Goal: Task Accomplishment & Management: Use online tool/utility

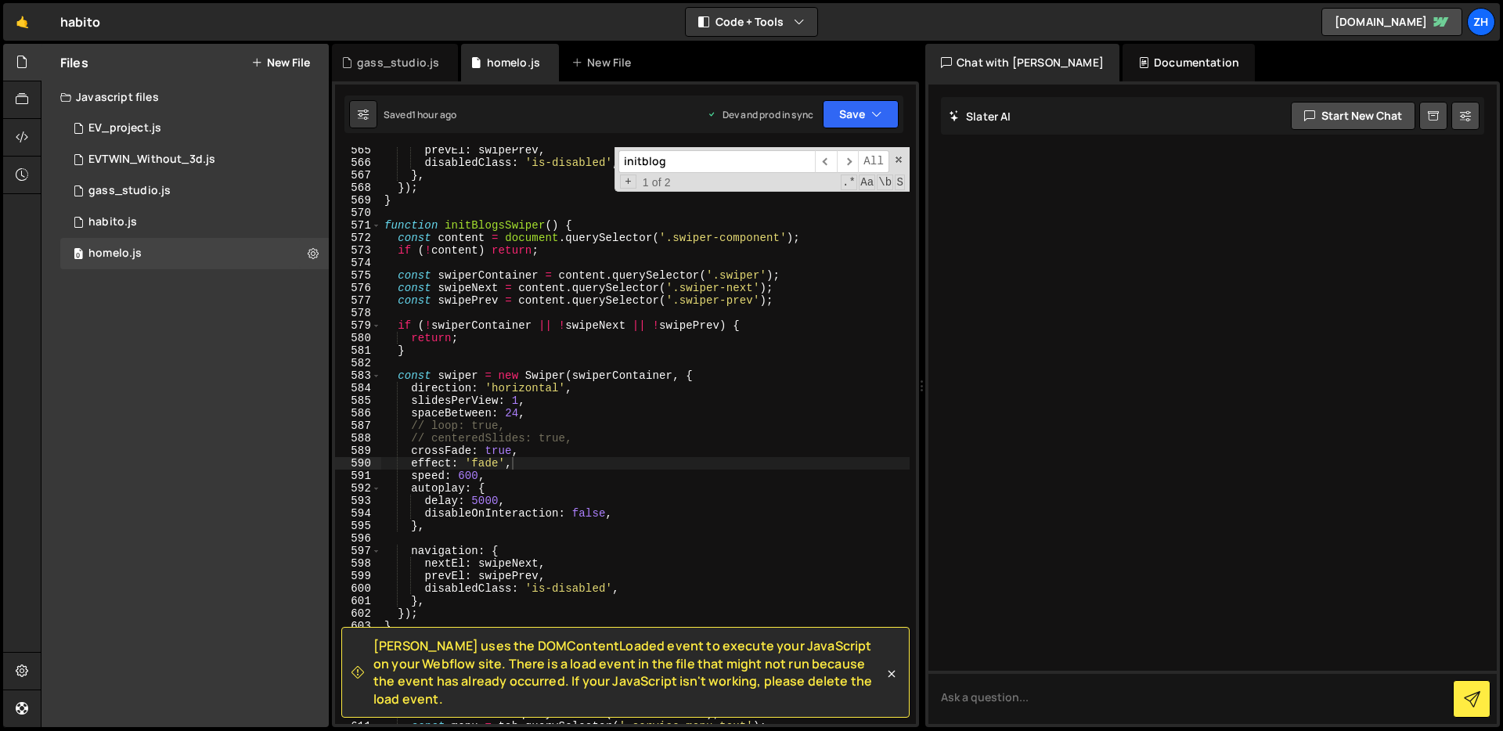
scroll to position [7130, 0]
click at [748, 336] on div "prevEl : swipePrev , disabledClass : 'is-disabled' , } , }) ; } function initBl…" at bounding box center [645, 445] width 528 height 602
click at [897, 157] on span at bounding box center [898, 159] width 11 height 11
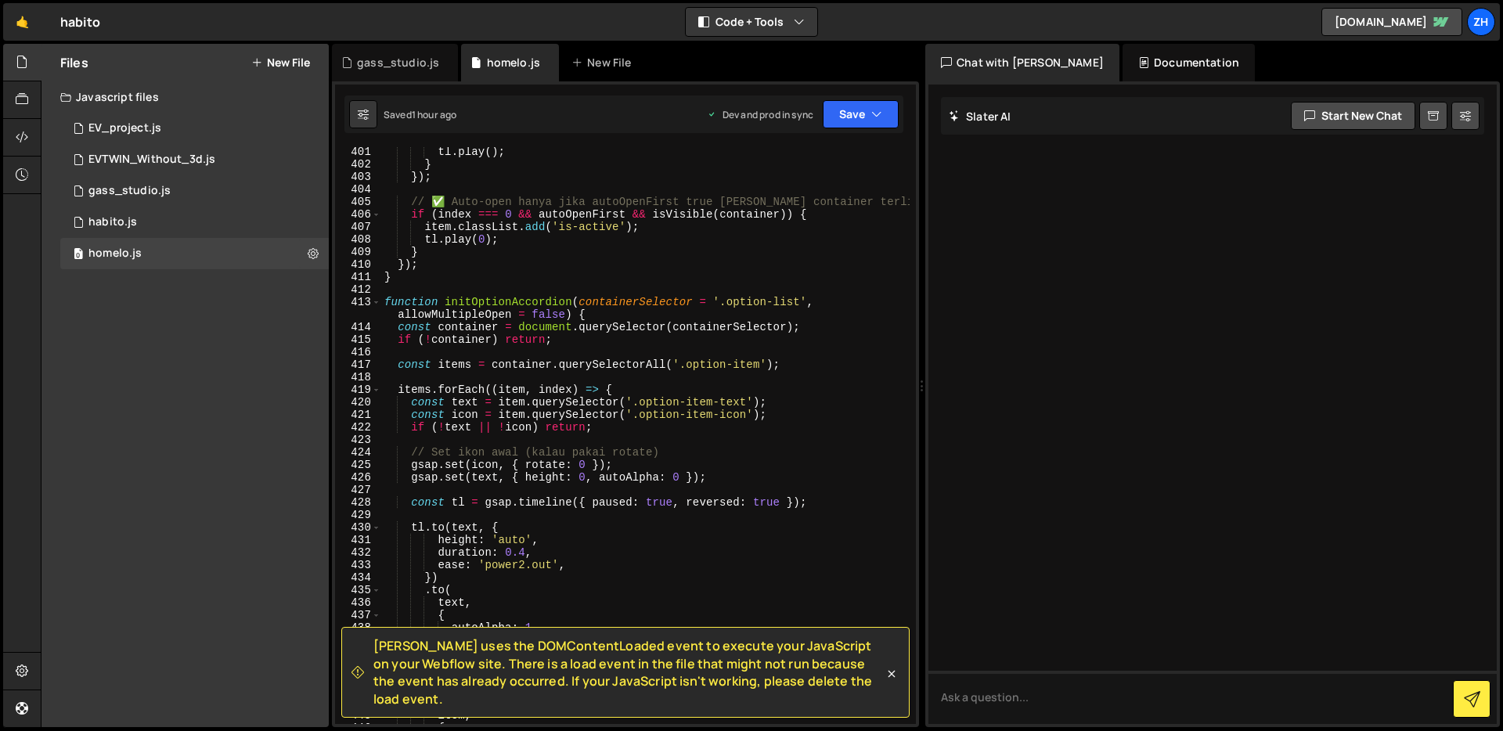
scroll to position [5062, 0]
click at [837, 268] on div "tl . play ( ) ; } }) ; // ✅ Auto-open hanya jika autoOpenFirst true [PERSON_NAM…" at bounding box center [645, 447] width 528 height 602
type textarea "});"
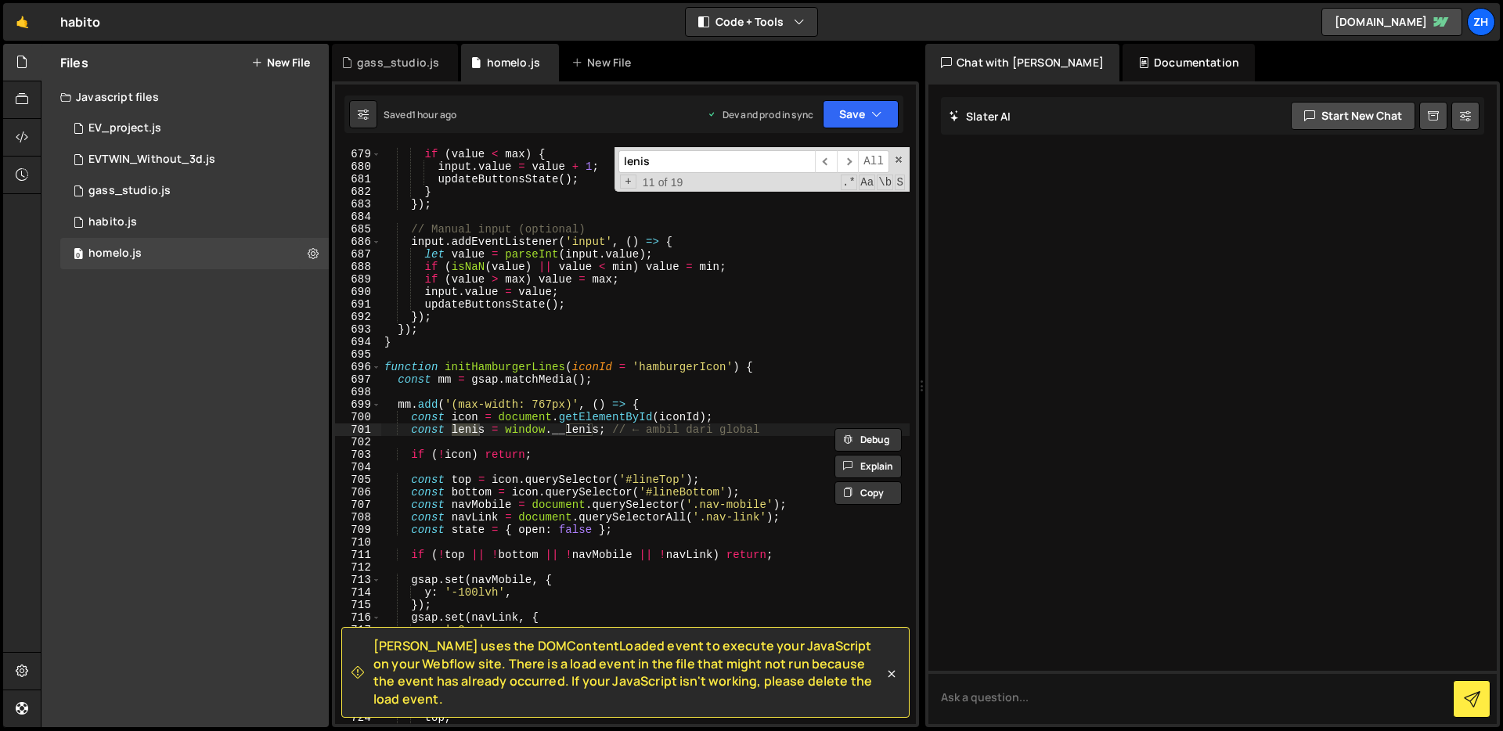
scroll to position [8554, 0]
type input "lenis"
click at [832, 159] on span "​" at bounding box center [826, 161] width 22 height 23
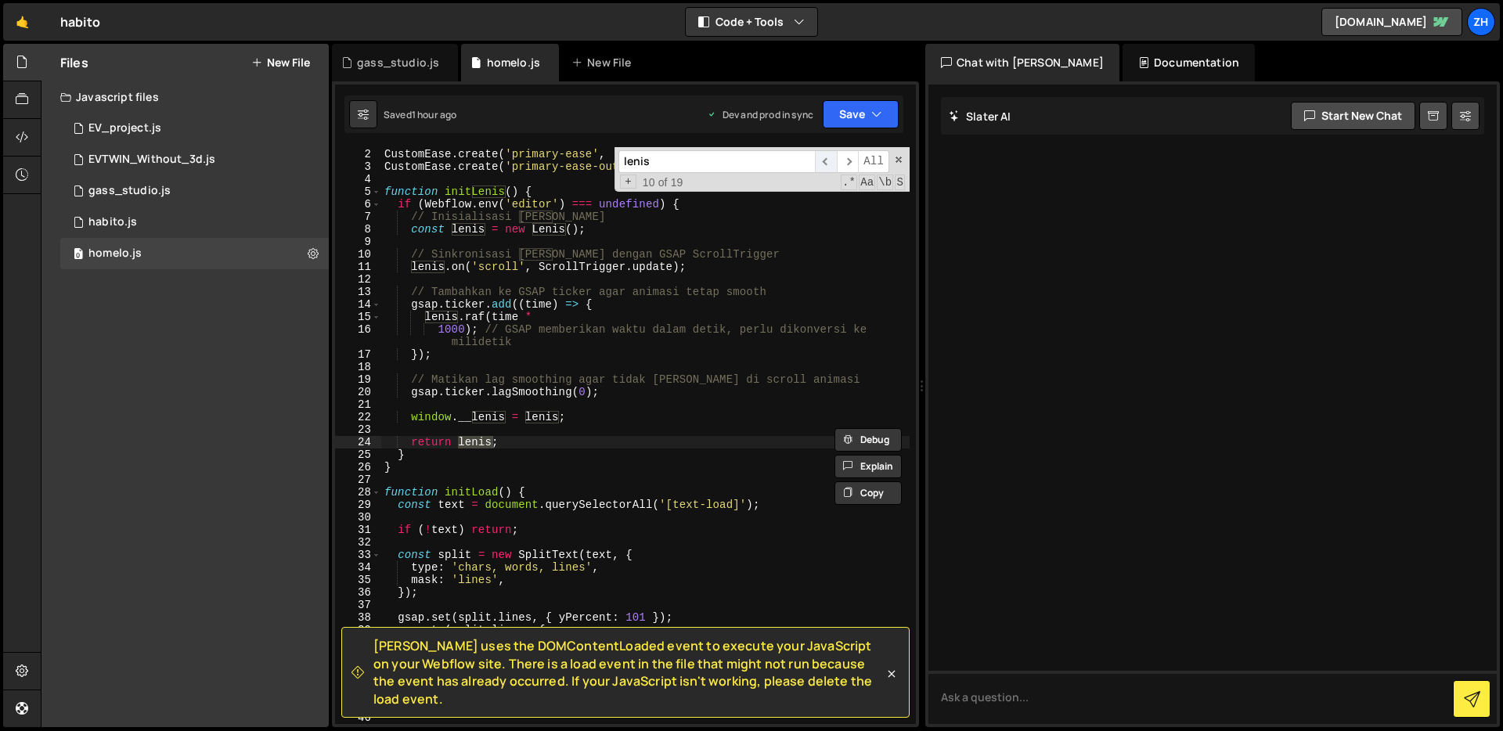
click at [832, 159] on span "​" at bounding box center [826, 161] width 22 height 23
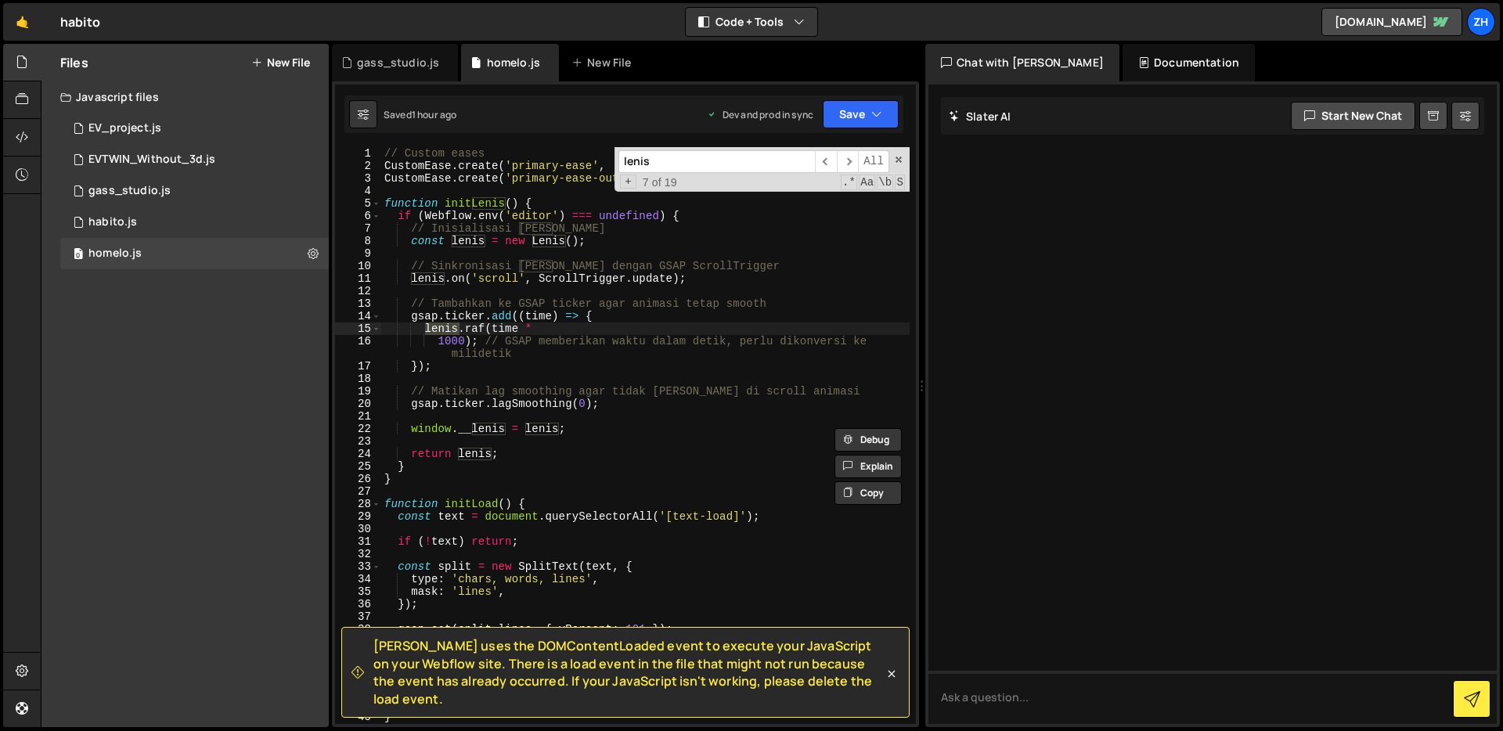
scroll to position [0, 0]
click at [449, 482] on div "// Custom eases CustomEase . create ( 'primary-ease' , '0.62, 0.05, 0.01, 0.99'…" at bounding box center [645, 448] width 528 height 602
click at [384, 201] on div "// Custom eases CustomEase . create ( 'primary-ease' , '0.62, 0.05, 0.01, 0.99'…" at bounding box center [645, 448] width 528 height 602
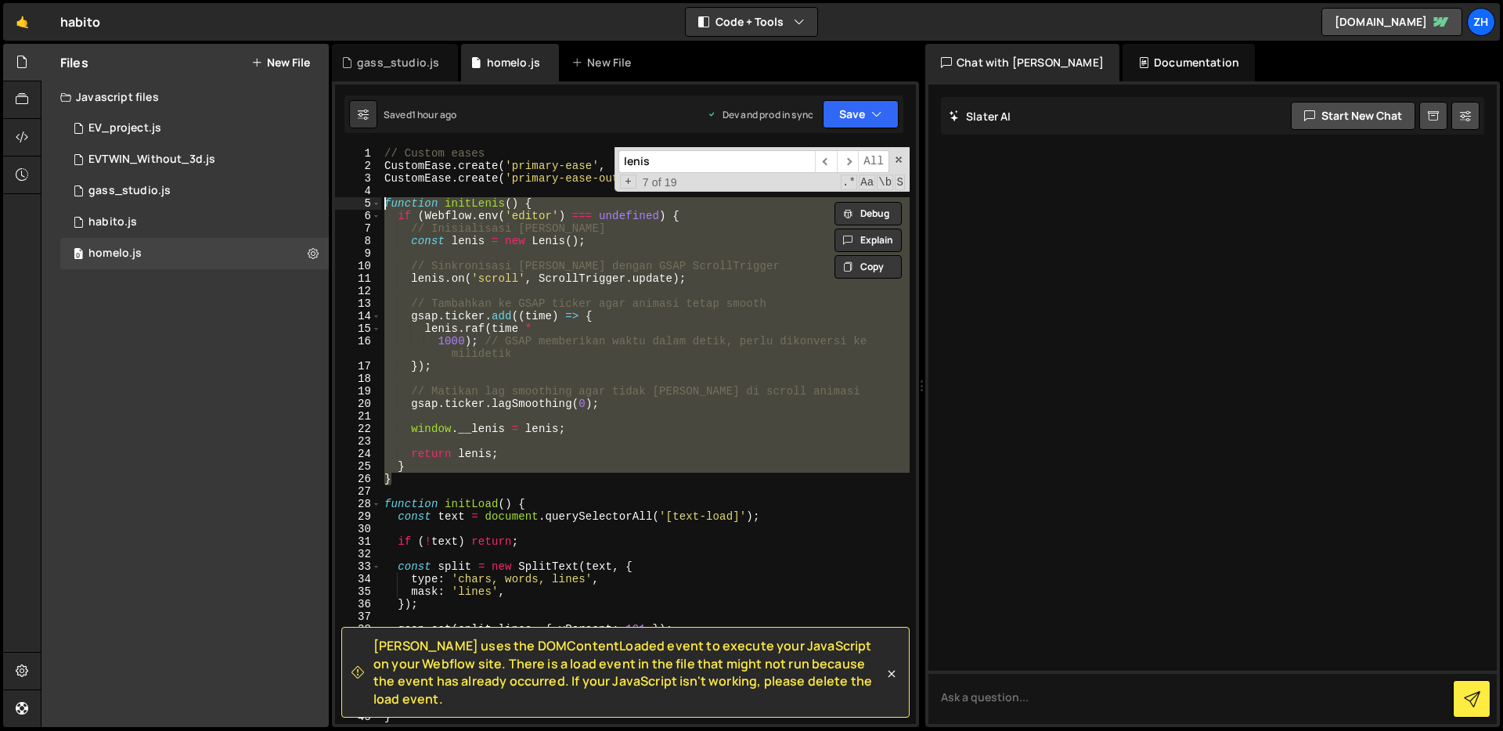
click at [404, 479] on div "// Custom eases CustomEase . create ( 'primary-ease' , '0.62, 0.05, 0.01, 0.99'…" at bounding box center [645, 435] width 528 height 577
click at [387, 200] on div "// Custom eases CustomEase . create ( 'primary-ease' , '0.62, 0.05, 0.01, 0.99'…" at bounding box center [645, 448] width 528 height 602
type textarea "function initLenis() { if (Webflow.env('editor') === undefined) {"
paste textarea
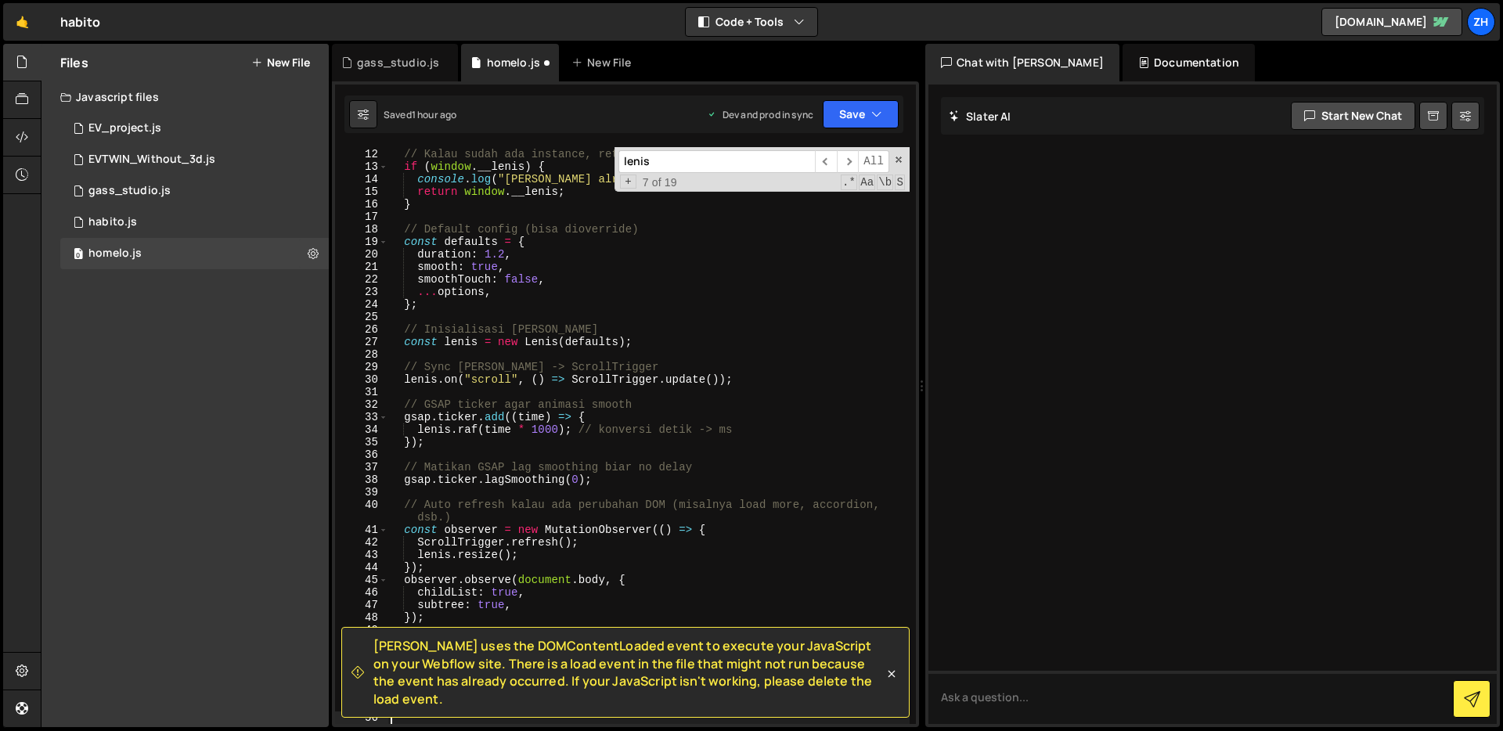
scroll to position [150, 0]
click at [690, 331] on div "// Kalau sudah ada instance, return aja if ( window . __lenis ) { console . log…" at bounding box center [648, 436] width 522 height 602
type textarea "// Inisialisasi [PERSON_NAME]"
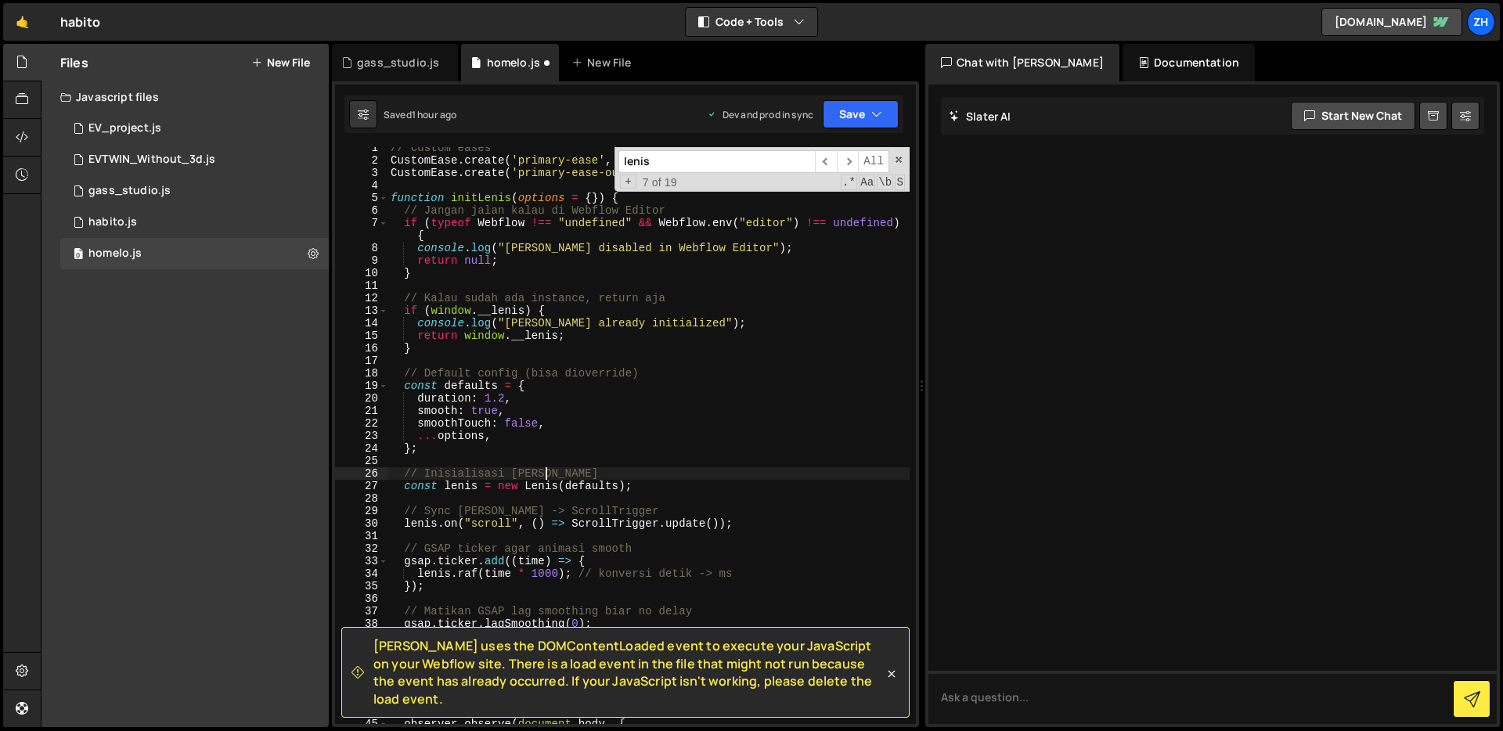
scroll to position [0, 0]
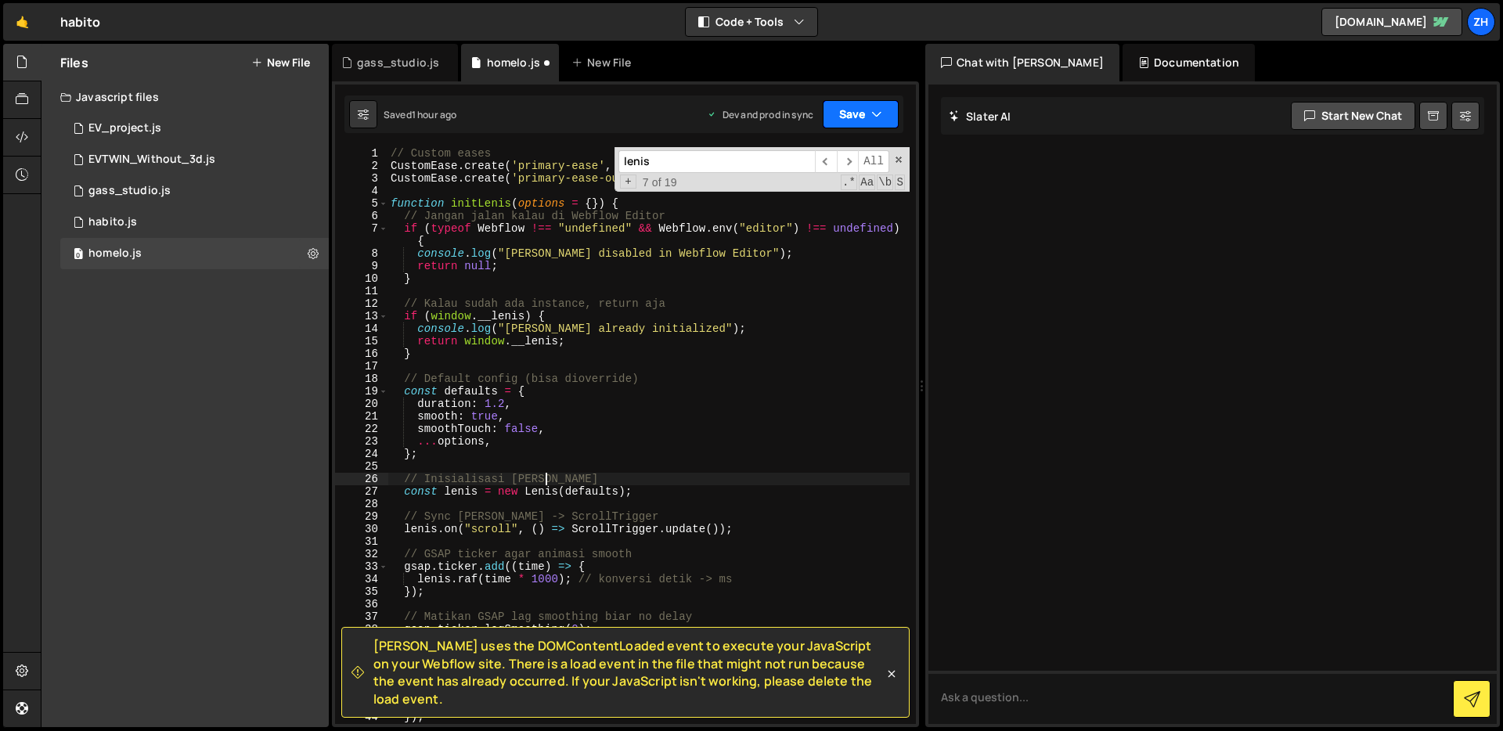
click at [861, 117] on button "Save" at bounding box center [861, 114] width 76 height 28
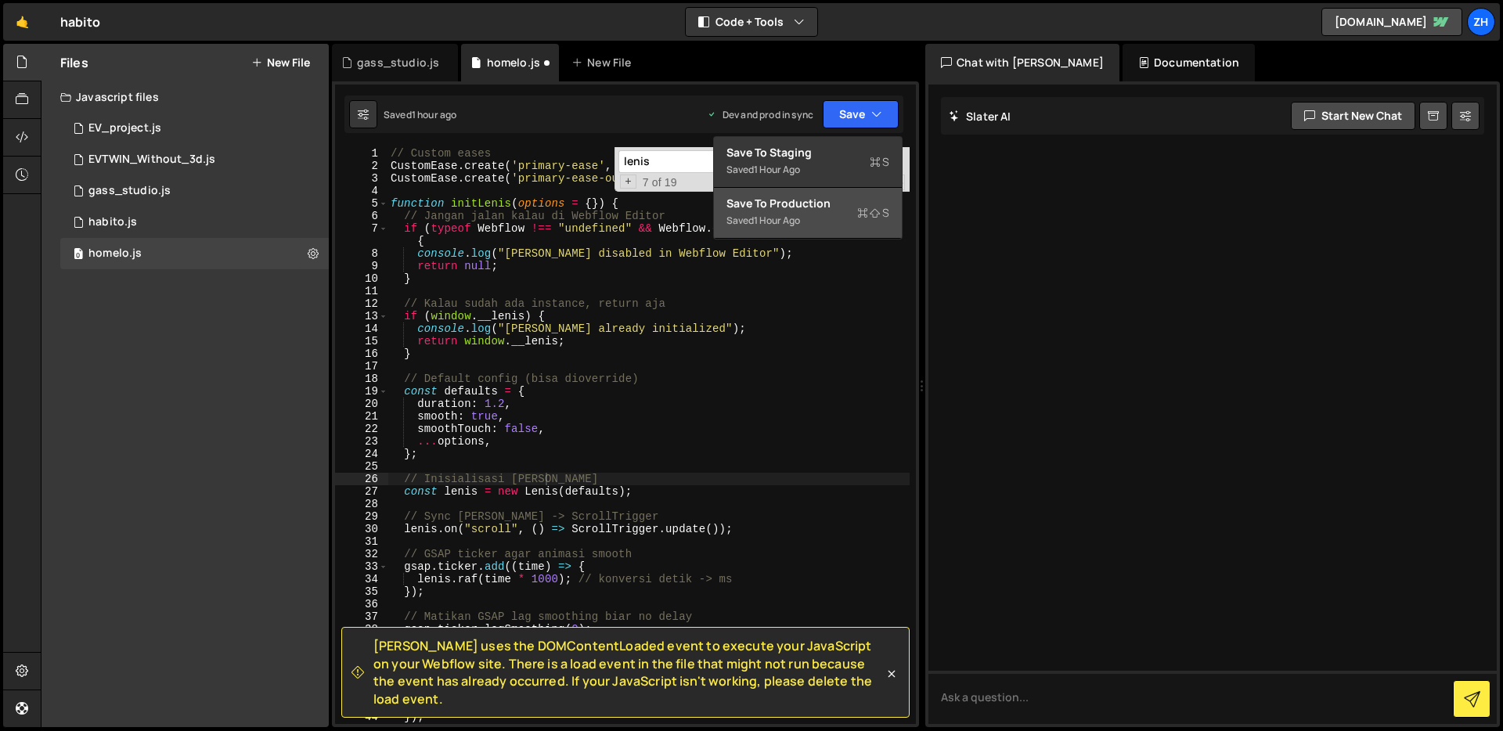
click at [828, 214] on div "Saved 1 hour ago" at bounding box center [807, 220] width 163 height 19
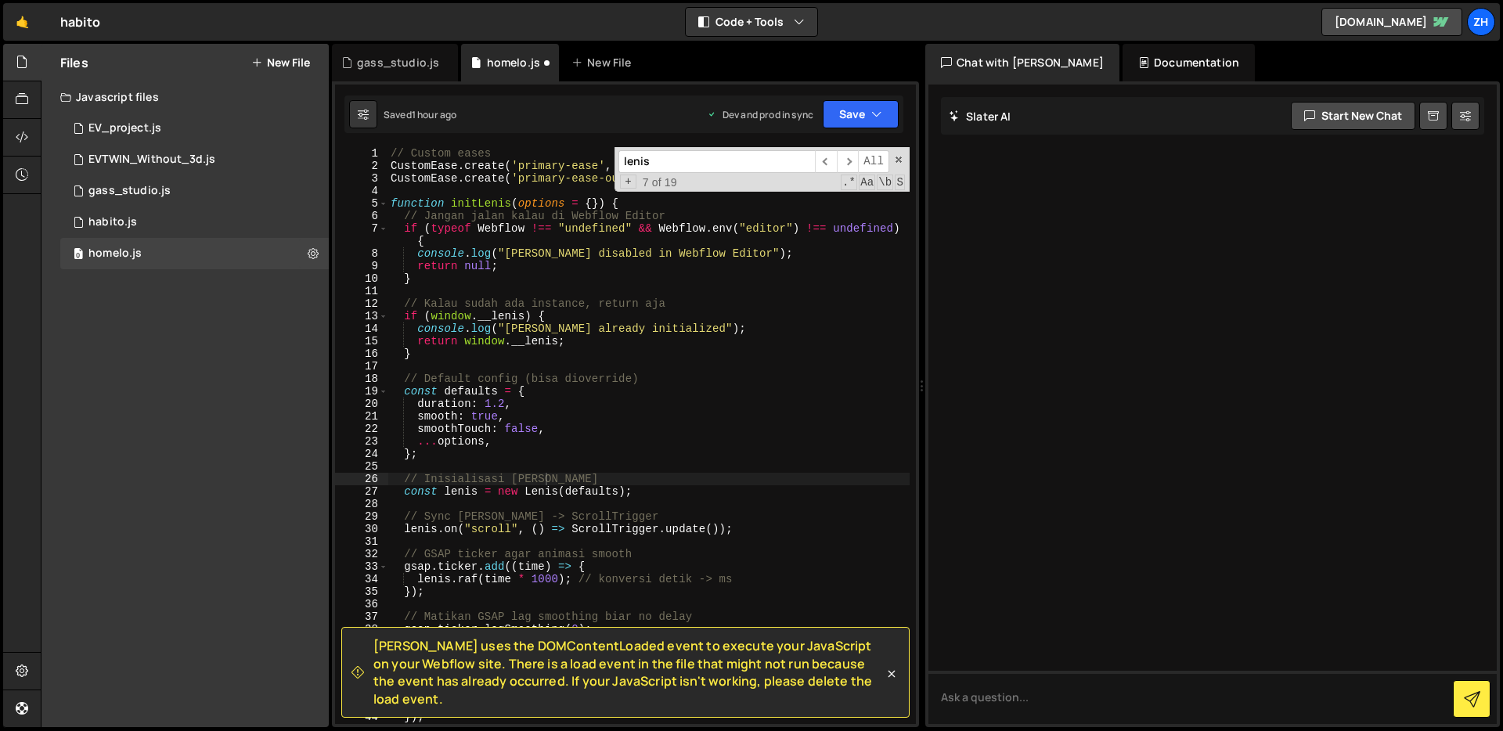
click at [802, 368] on div "// Custom eases CustomEase . create ( 'primary-ease' , '0.62, 0.05, 0.01, 0.99'…" at bounding box center [648, 448] width 522 height 602
click at [900, 160] on span at bounding box center [898, 159] width 11 height 11
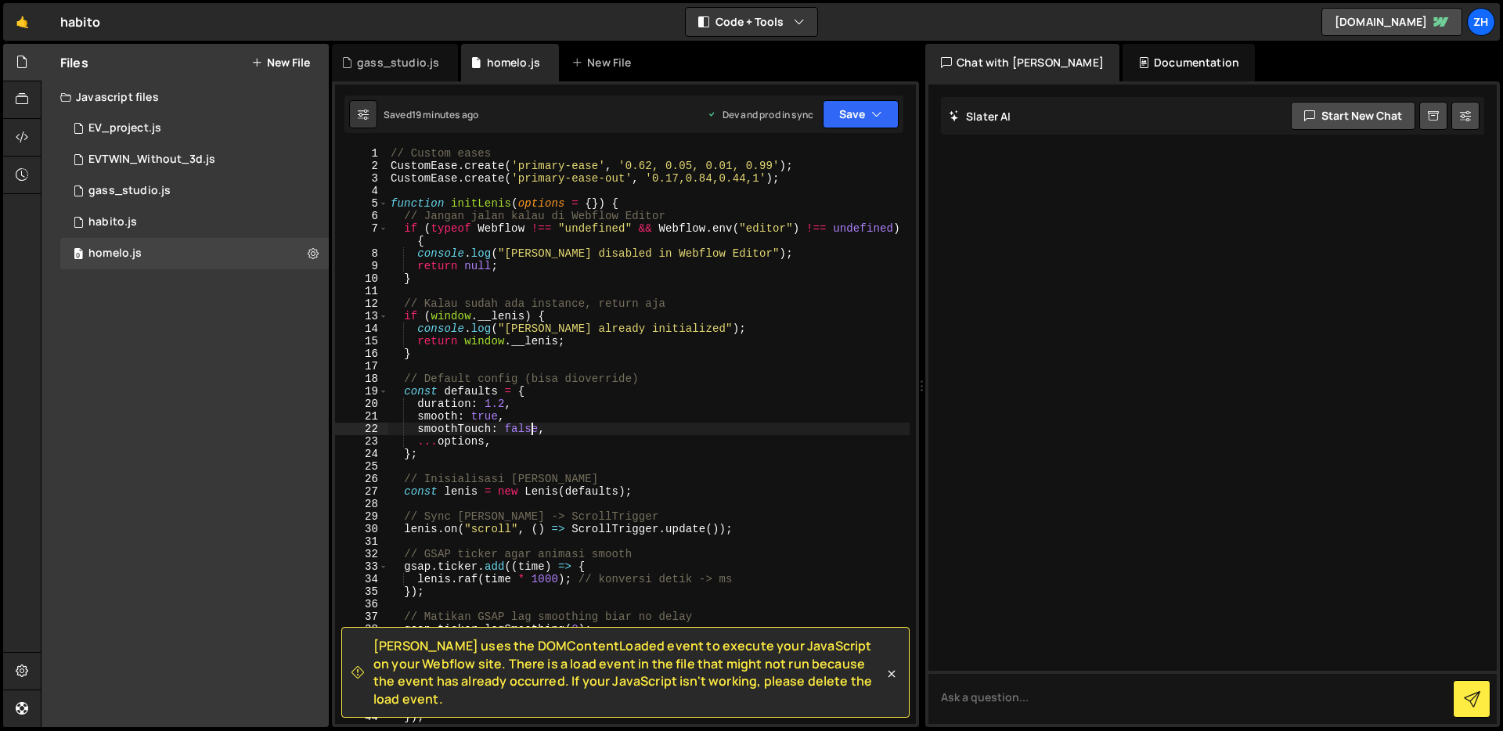
click at [532, 431] on div "// Custom eases CustomEase . create ( 'primary-ease' , '0.62, 0.05, 0.01, 0.99'…" at bounding box center [648, 448] width 522 height 602
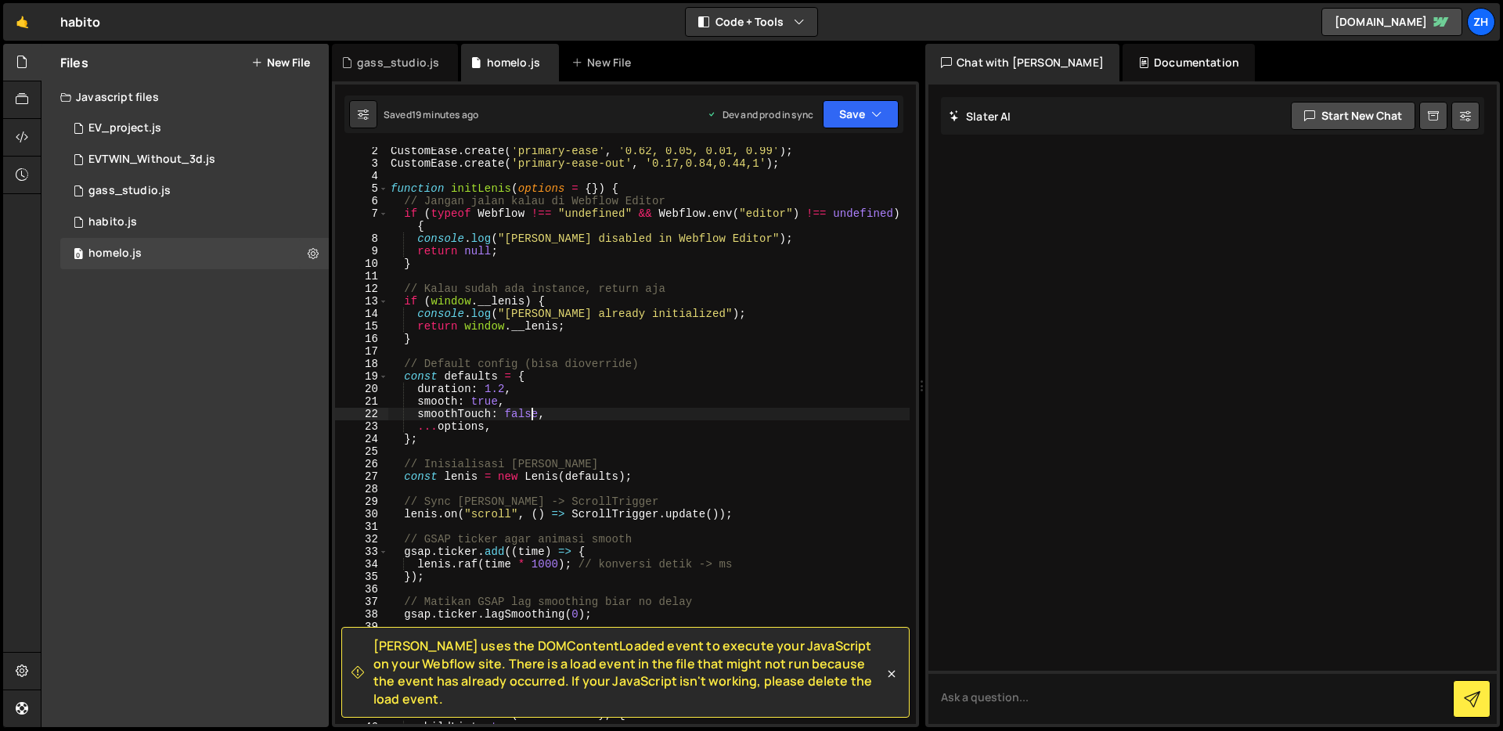
scroll to position [14, 0]
click at [643, 413] on div "CustomEase . create ( 'primary-ease' , '0.62, 0.05, 0.01, 0.99' ) ; CustomEase …" at bounding box center [648, 447] width 522 height 602
click at [643, 413] on div "CustomEase . create ( 'primary-ease' , '0.62, 0.05, 0.01, 0.99' ) ; CustomEase …" at bounding box center [648, 443] width 522 height 602
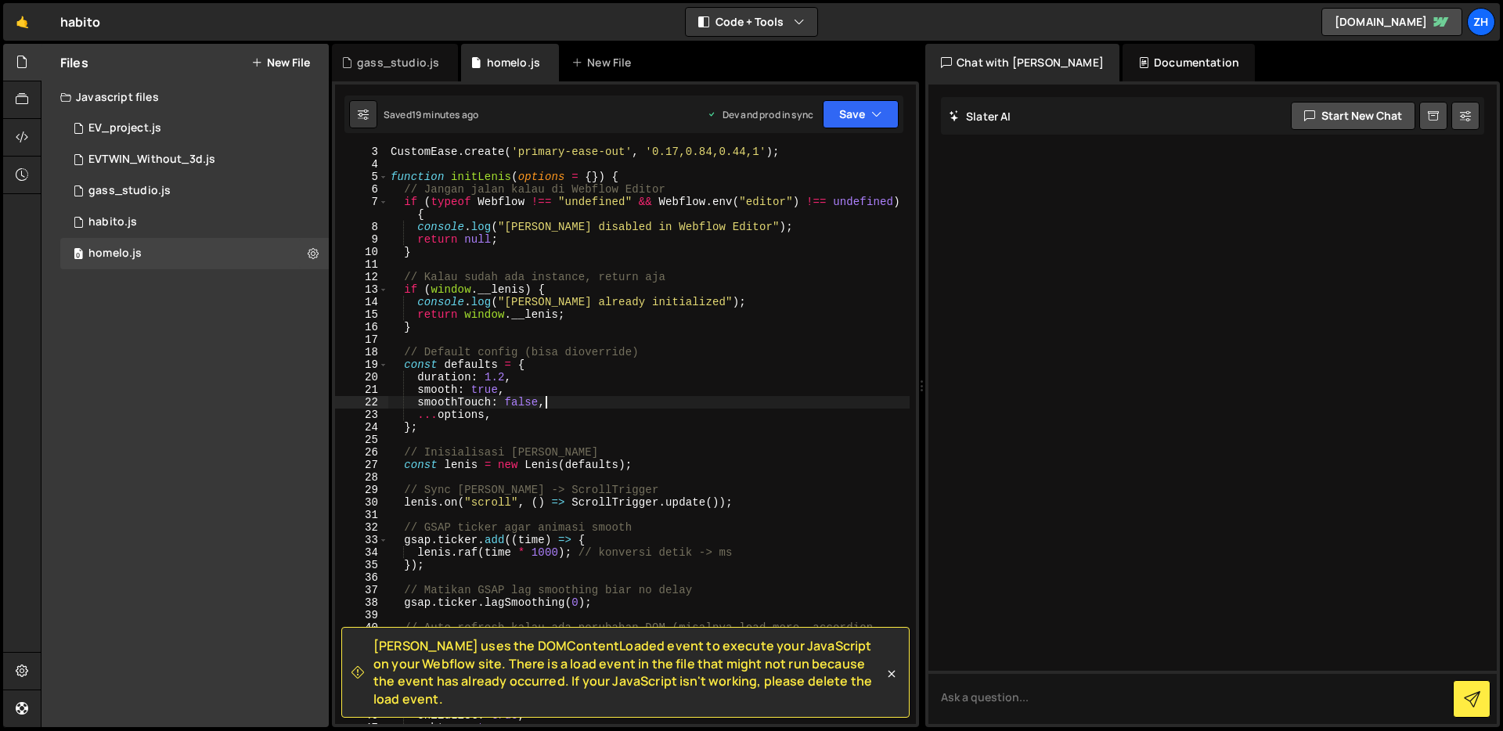
click at [643, 413] on div "CustomEase . create ( 'primary-ease-out' , '0.17,0.84,0.44,1' ) ; function init…" at bounding box center [648, 447] width 522 height 602
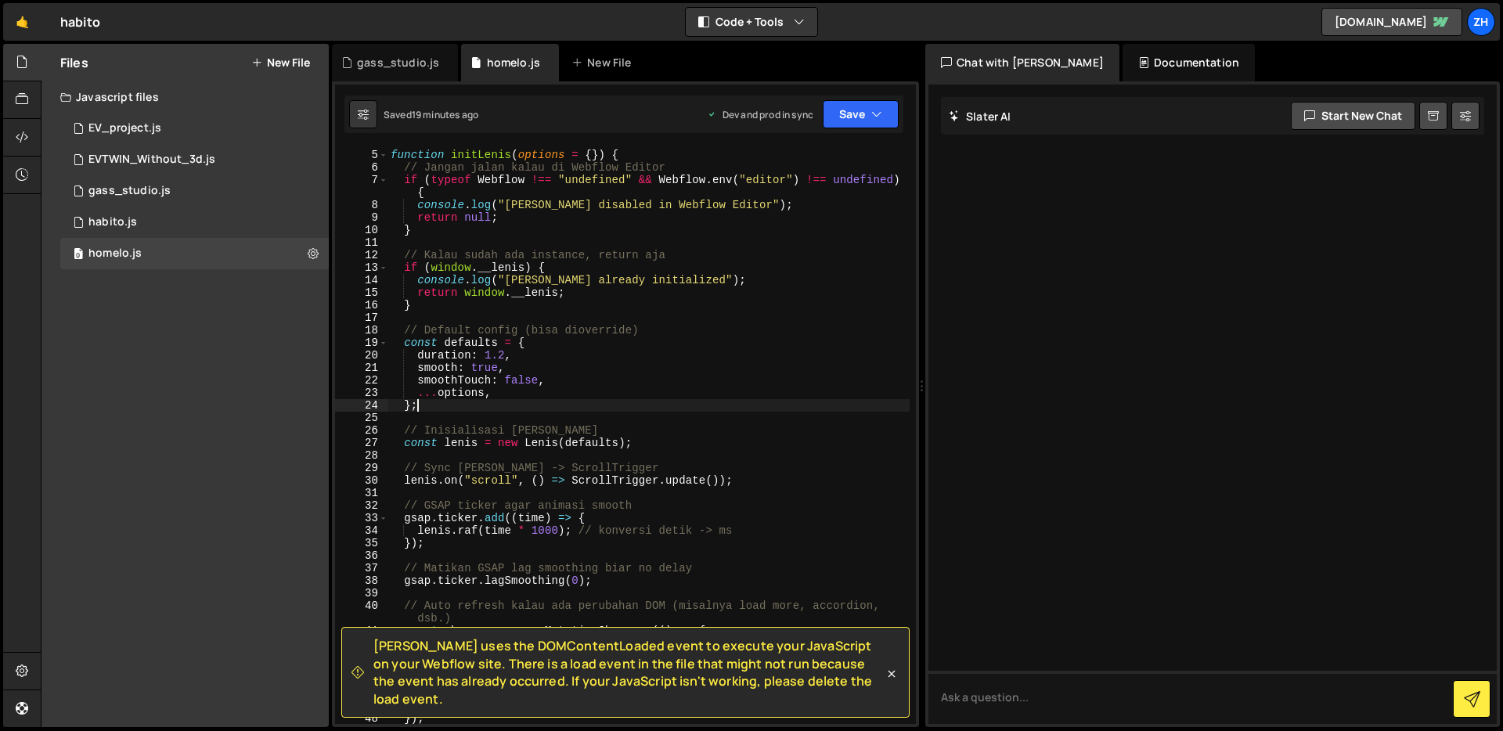
click at [651, 406] on div "function initLenis ( options = { }) { // Jangan jalan kalau di Webflow Editor i…" at bounding box center [648, 437] width 522 height 602
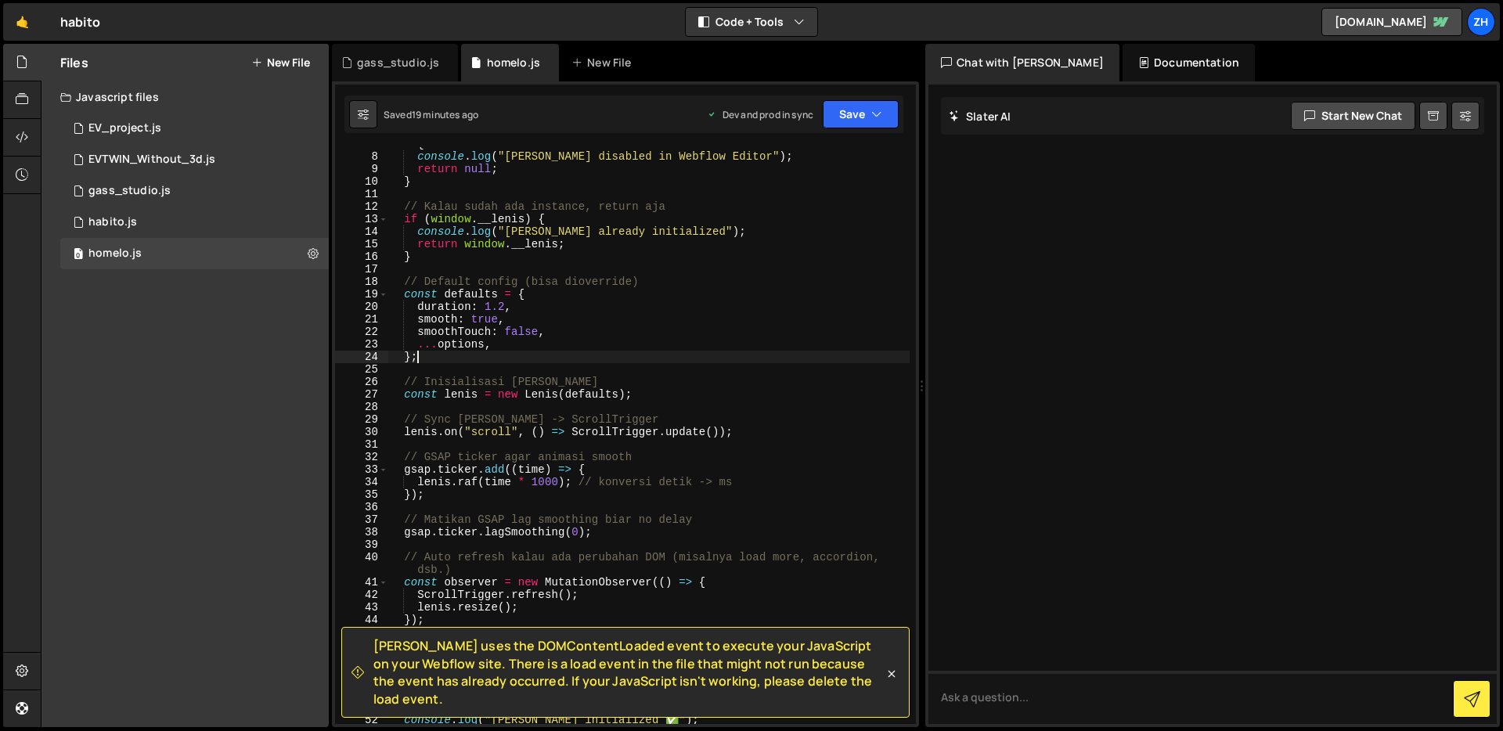
scroll to position [98, 0]
click at [613, 355] on div "if ( typeof Webflow !== "undefined" && Webflow . env ( "editor" ) !== undefined…" at bounding box center [648, 431] width 522 height 614
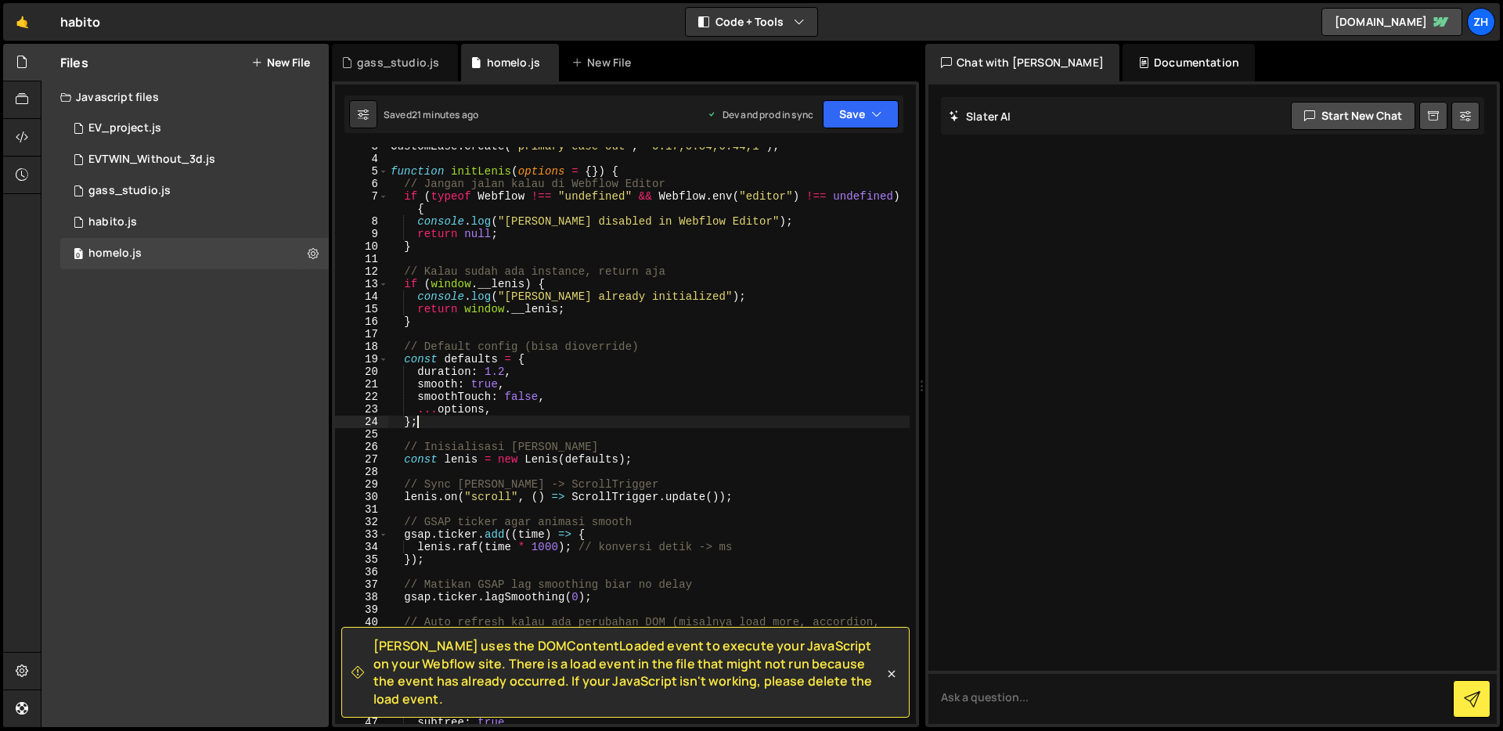
scroll to position [0, 0]
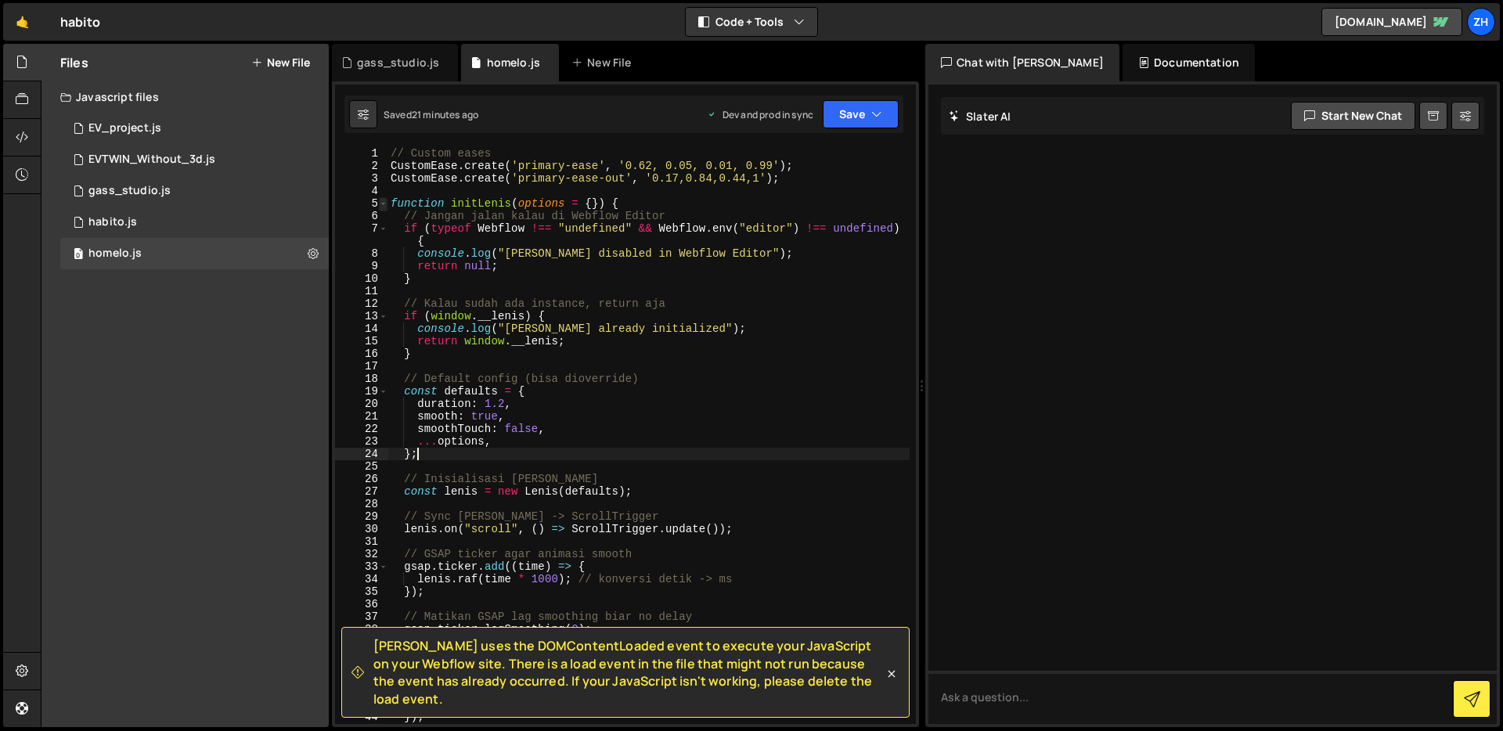
click at [382, 202] on span at bounding box center [383, 203] width 9 height 13
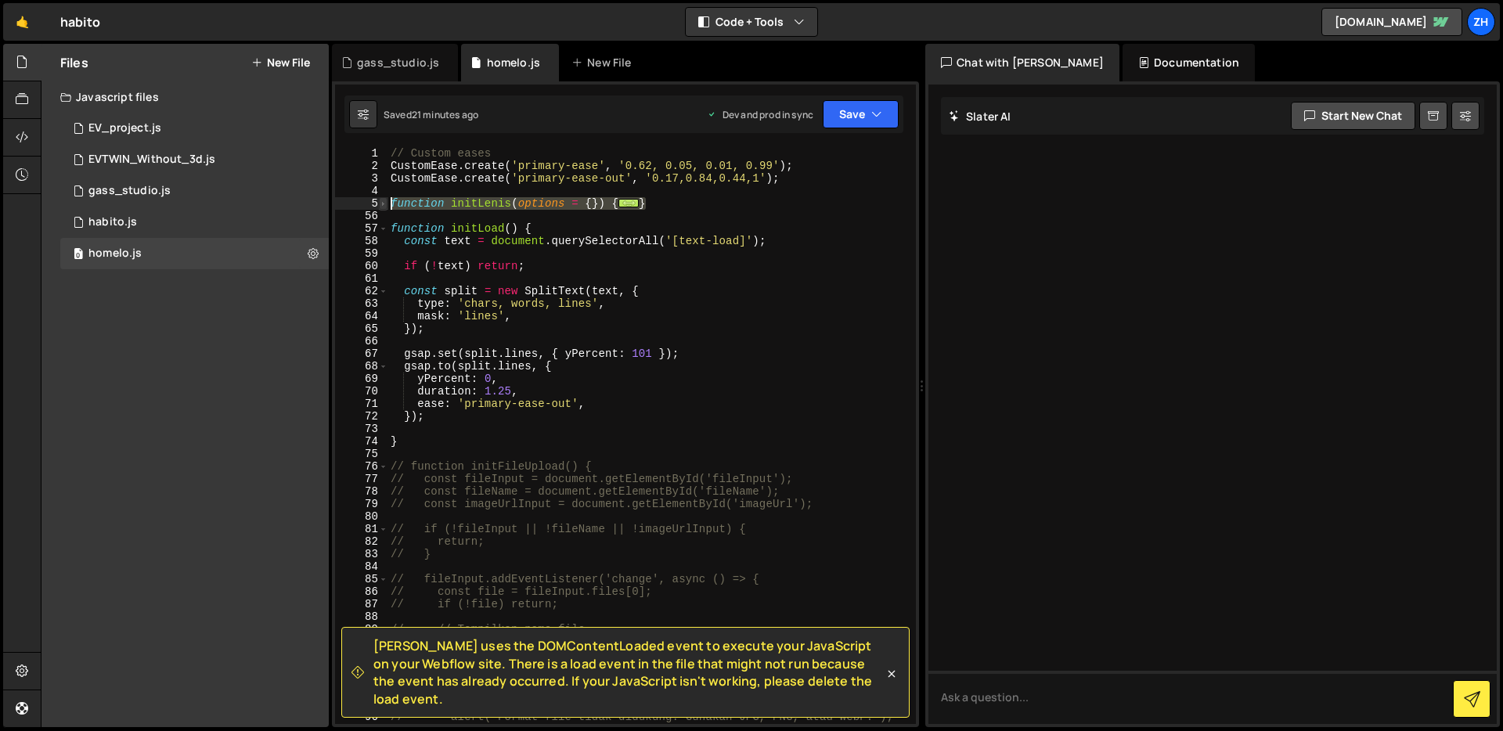
drag, startPoint x: 671, startPoint y: 204, endPoint x: 383, endPoint y: 199, distance: 288.1
click at [380, 199] on div "}; 1 2 3 4 5 56 57 58 59 60 61 62 63 64 65 66 67 68 69 70 71 72 73 74 75 76 77 …" at bounding box center [625, 435] width 581 height 577
type textarea "function initLenis(options = {}) { // Jangan jalan kalau di Webflow Editor"
paste textarea
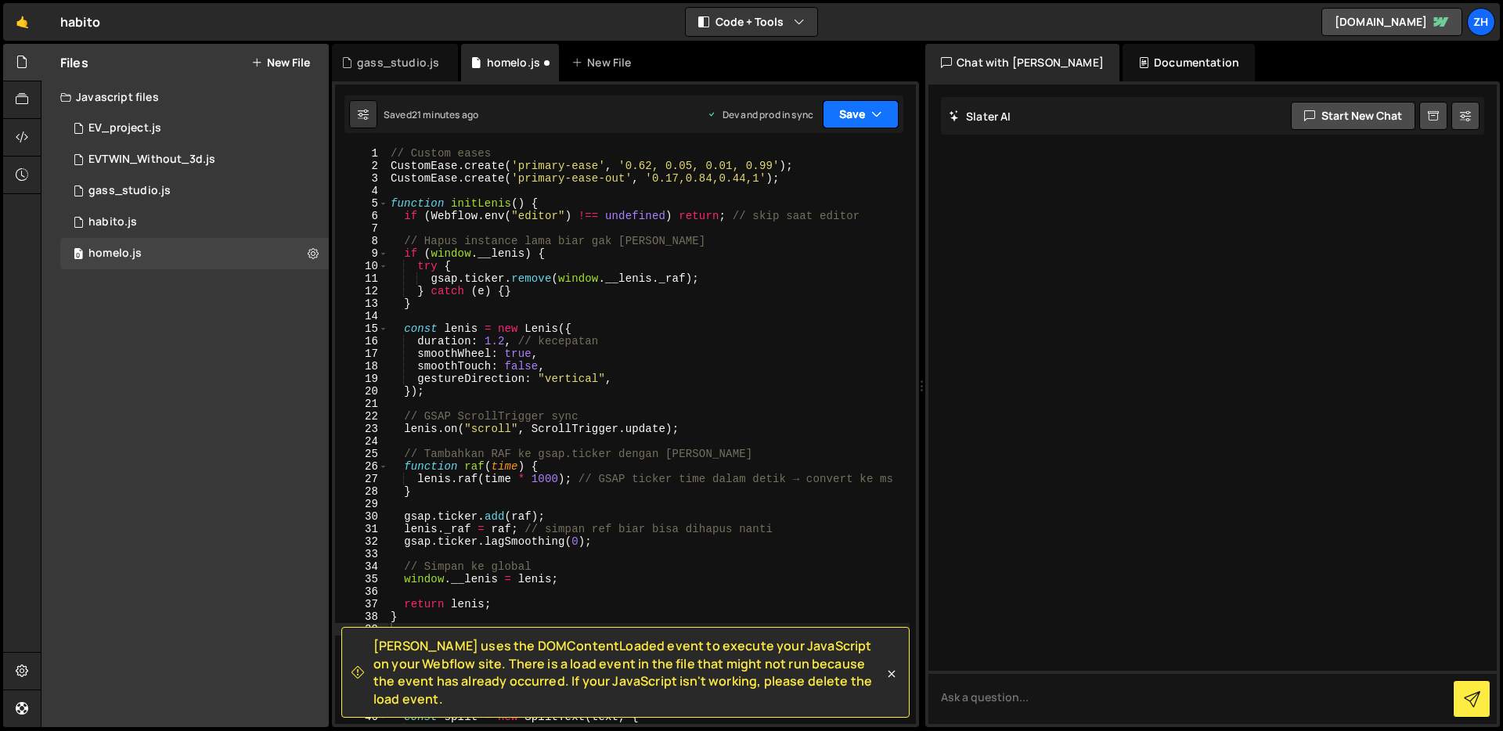
click at [874, 116] on icon "button" at bounding box center [876, 114] width 11 height 16
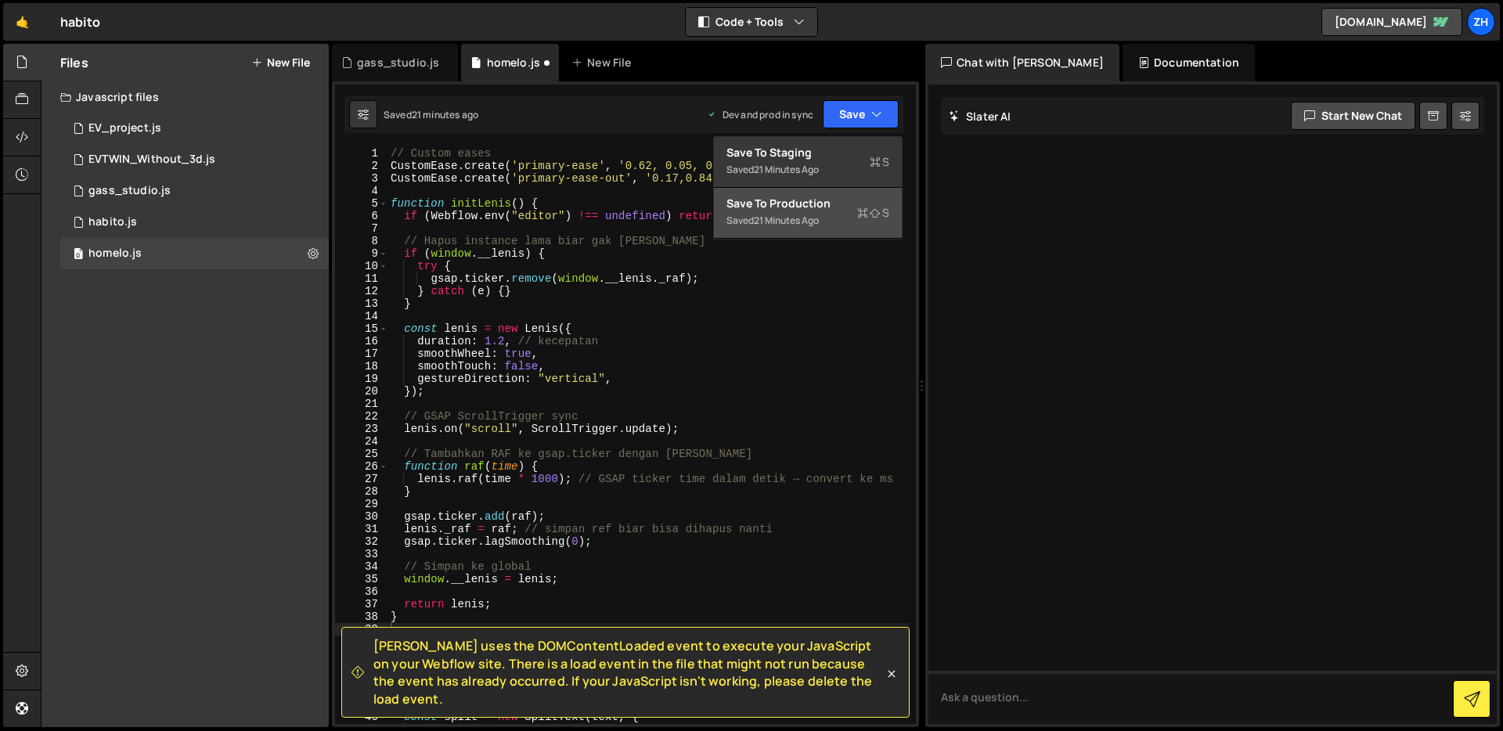
click at [843, 215] on div "Saved 21 minutes ago" at bounding box center [807, 220] width 163 height 19
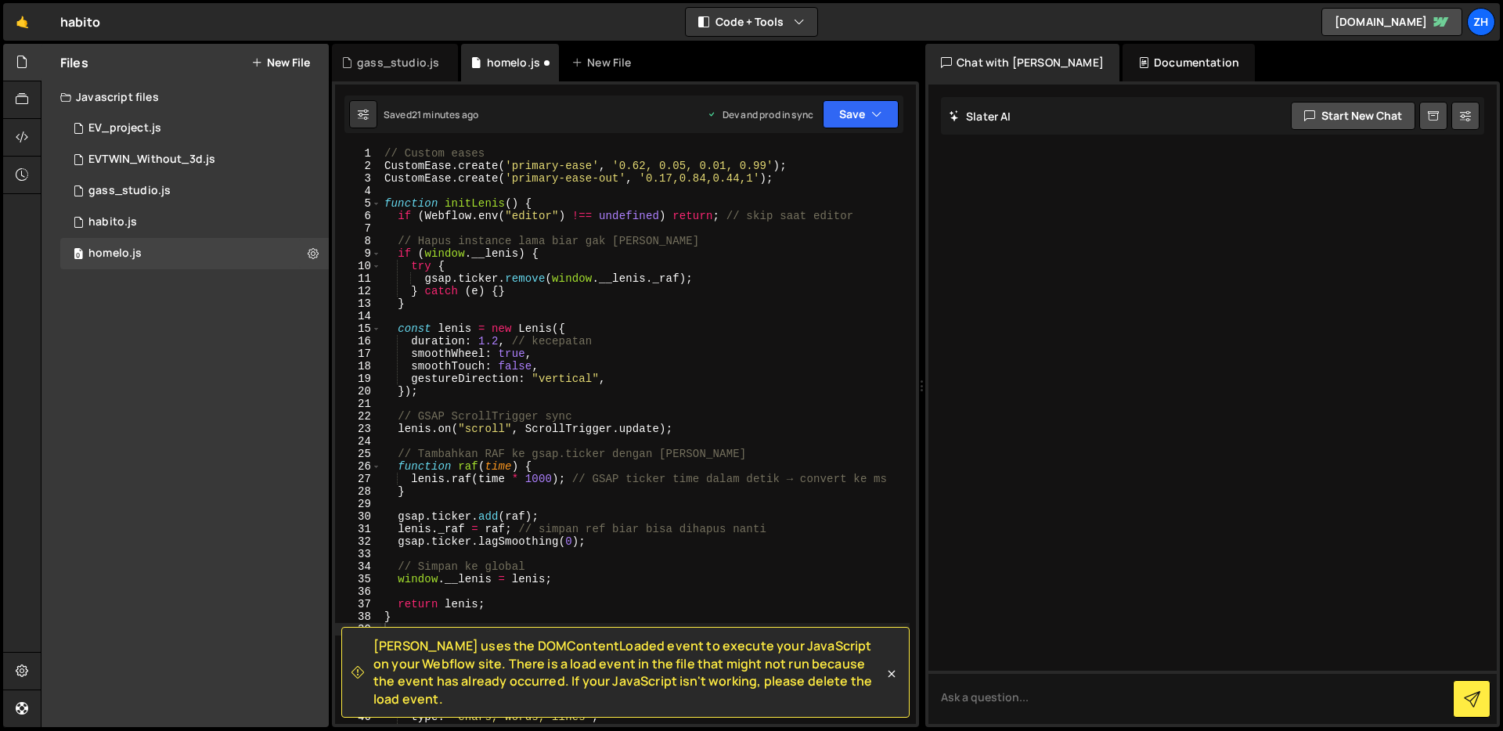
click at [822, 272] on div "// Custom eases CustomEase . create ( 'primary-ease' , '0.62, 0.05, 0.01, 0.99'…" at bounding box center [645, 448] width 528 height 602
click at [671, 327] on div "// Custom eases CustomEase . create ( 'primary-ease' , '0.62, 0.05, 0.01, 0.99'…" at bounding box center [645, 448] width 528 height 602
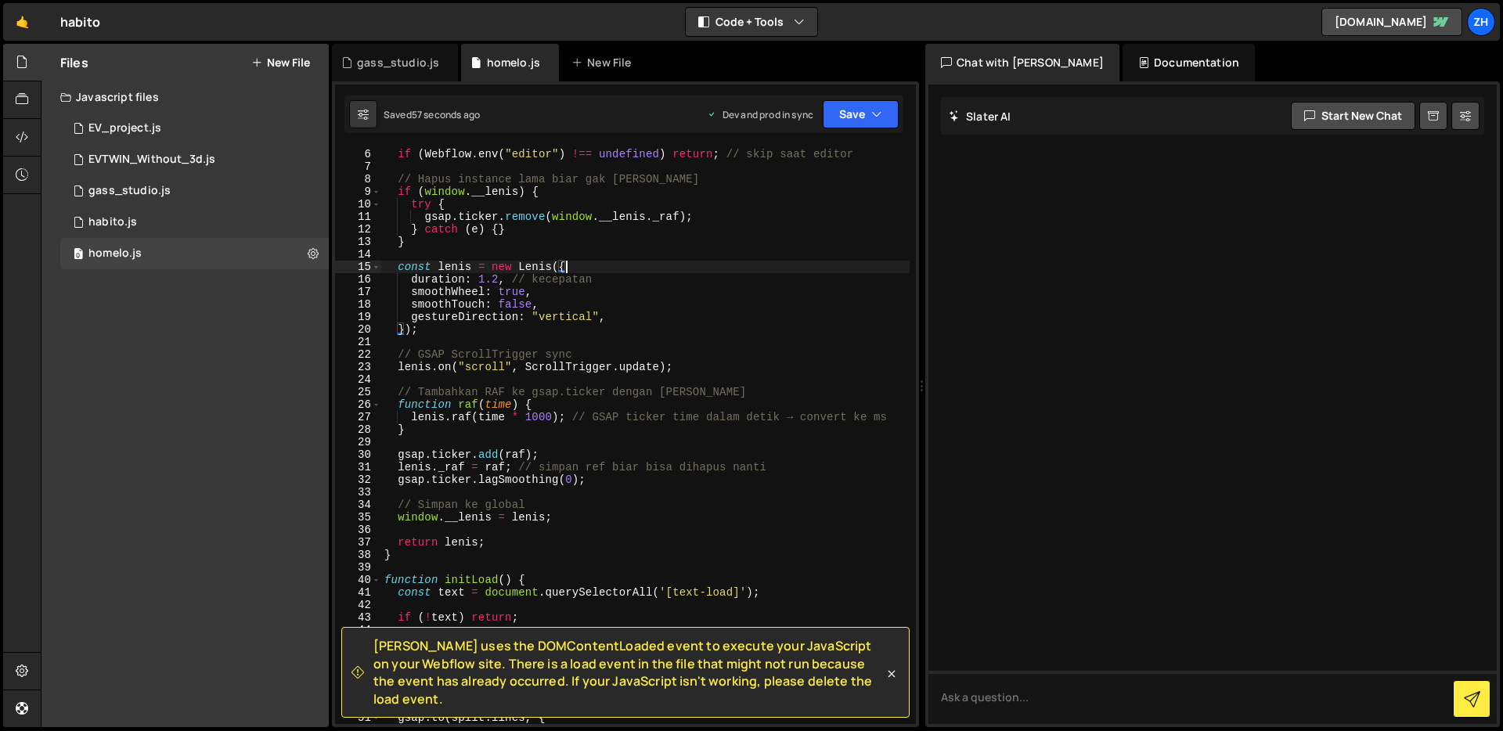
scroll to position [61, 0]
click at [478, 556] on div "function initLenis ( ) { if ( Webflow . env ( "editor" ) !== undefined ) return…" at bounding box center [645, 437] width 528 height 602
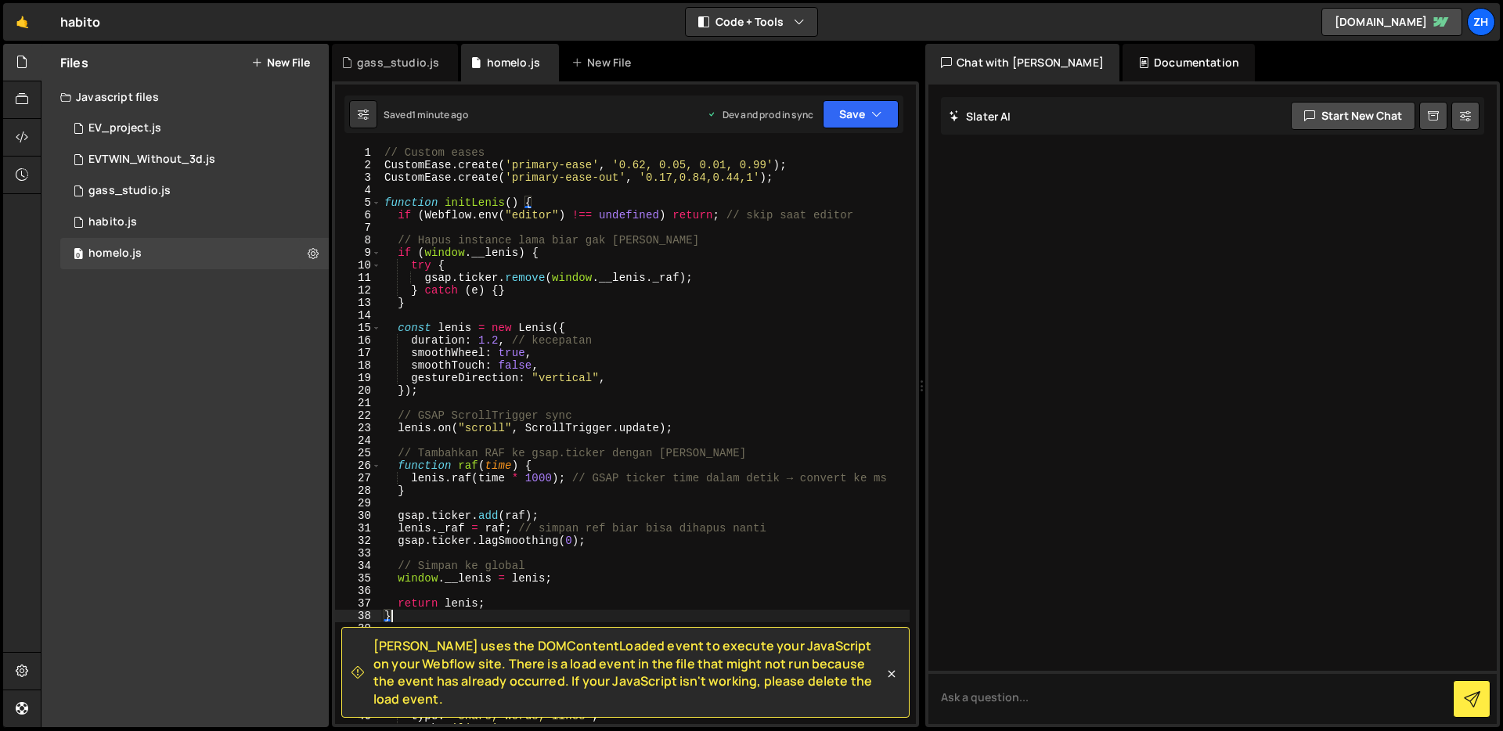
scroll to position [1, 0]
click at [385, 207] on div "// Custom eases CustomEase . create ( 'primary-ease' , '0.62, 0.05, 0.01, 0.99'…" at bounding box center [645, 447] width 528 height 602
type textarea "function initLenis() { if (Webflow.env("editor") !== undefined) return; // skip…"
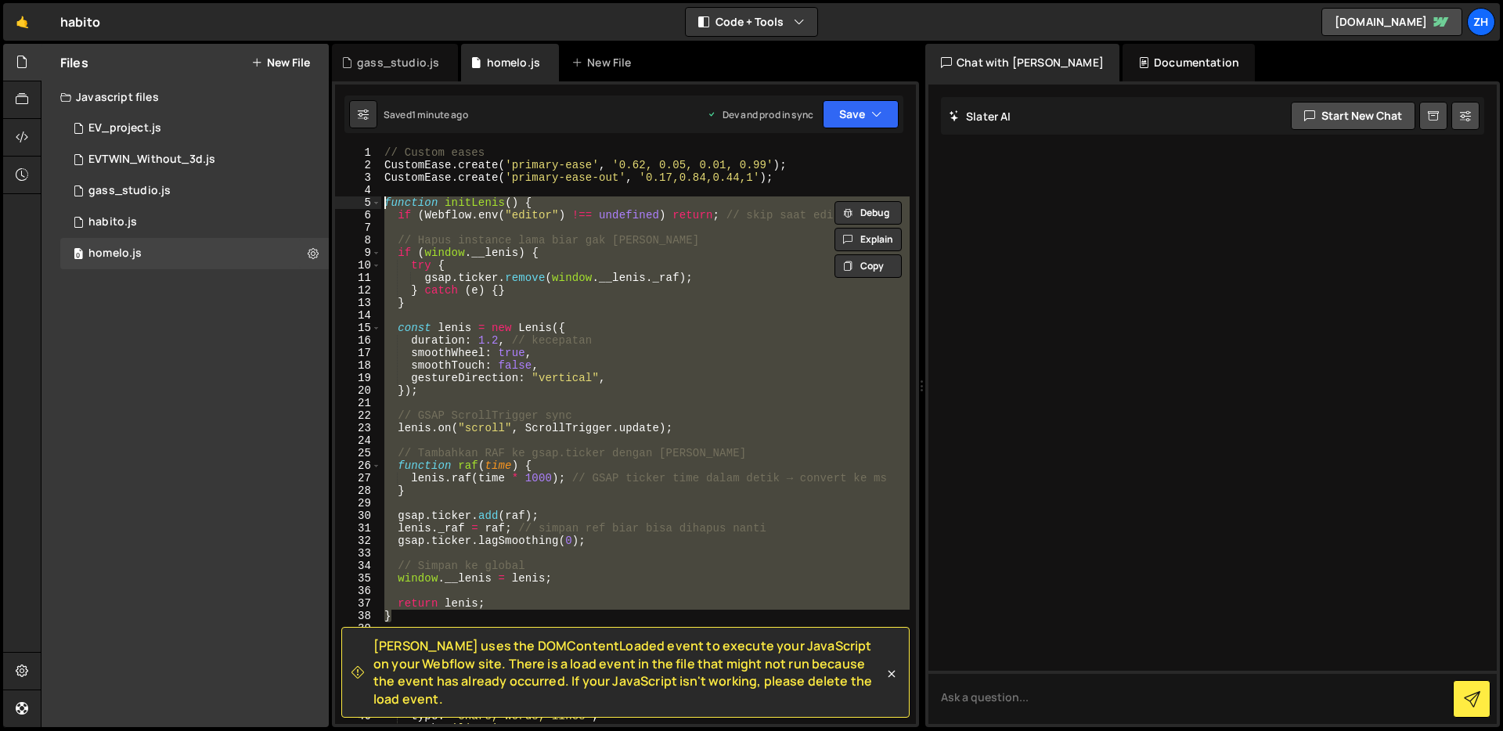
paste textarea
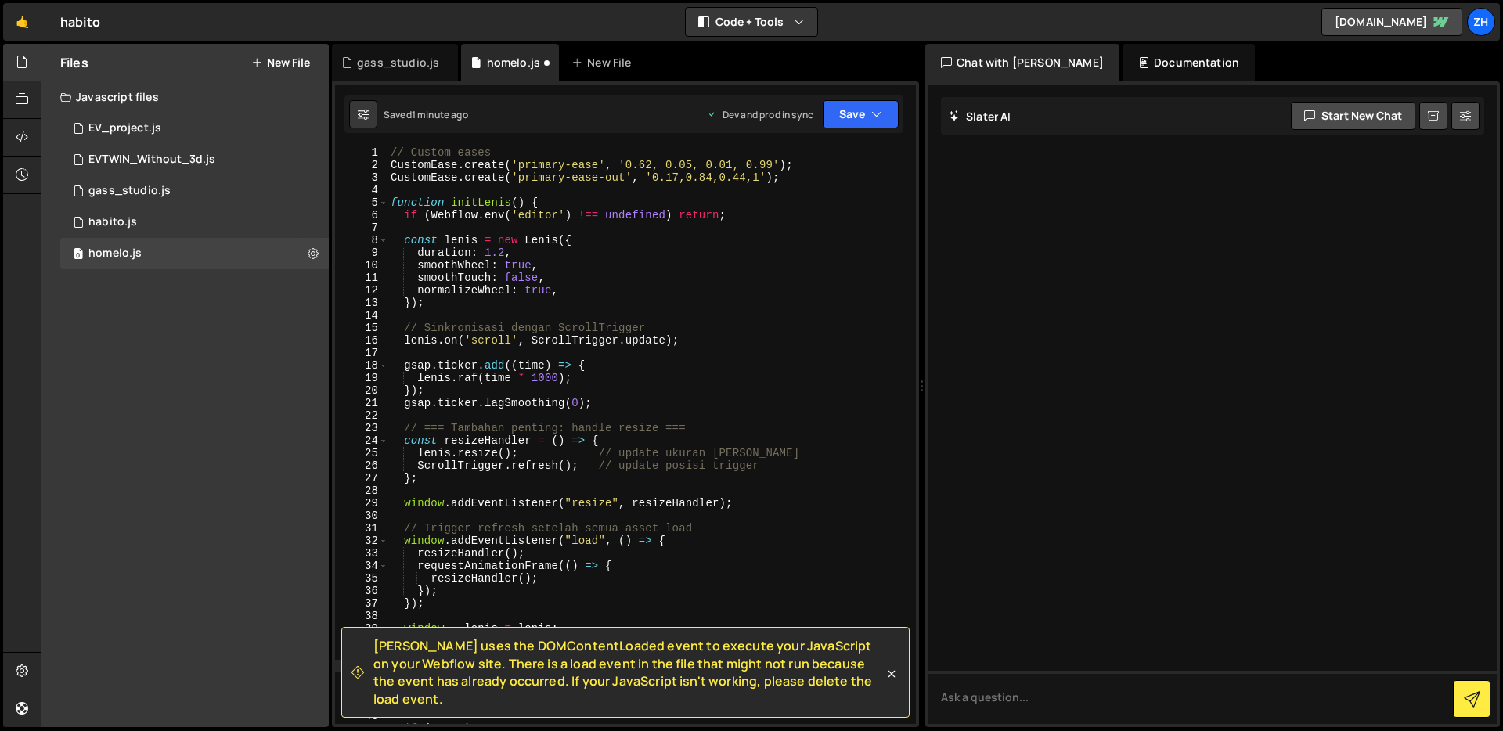
click at [790, 341] on div "// Custom eases CustomEase . create ( 'primary-ease' , '0.62, 0.05, 0.01, 0.99'…" at bounding box center [648, 447] width 522 height 602
type textarea "lenis.on('scroll', ScrollTrigger.update);"
click at [863, 117] on button "Save" at bounding box center [861, 114] width 76 height 28
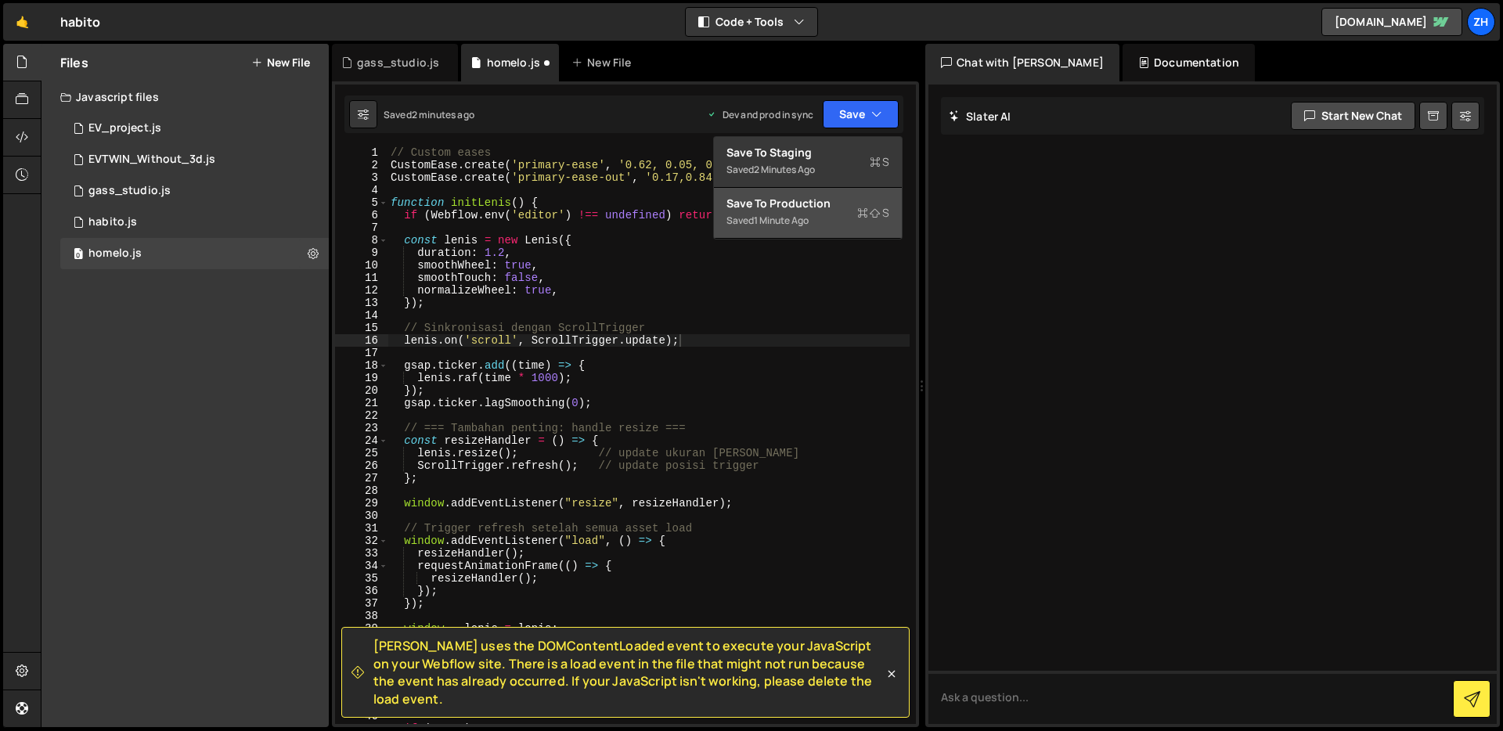
click at [832, 232] on button "Save to Production S Saved 1 minute ago" at bounding box center [808, 213] width 188 height 51
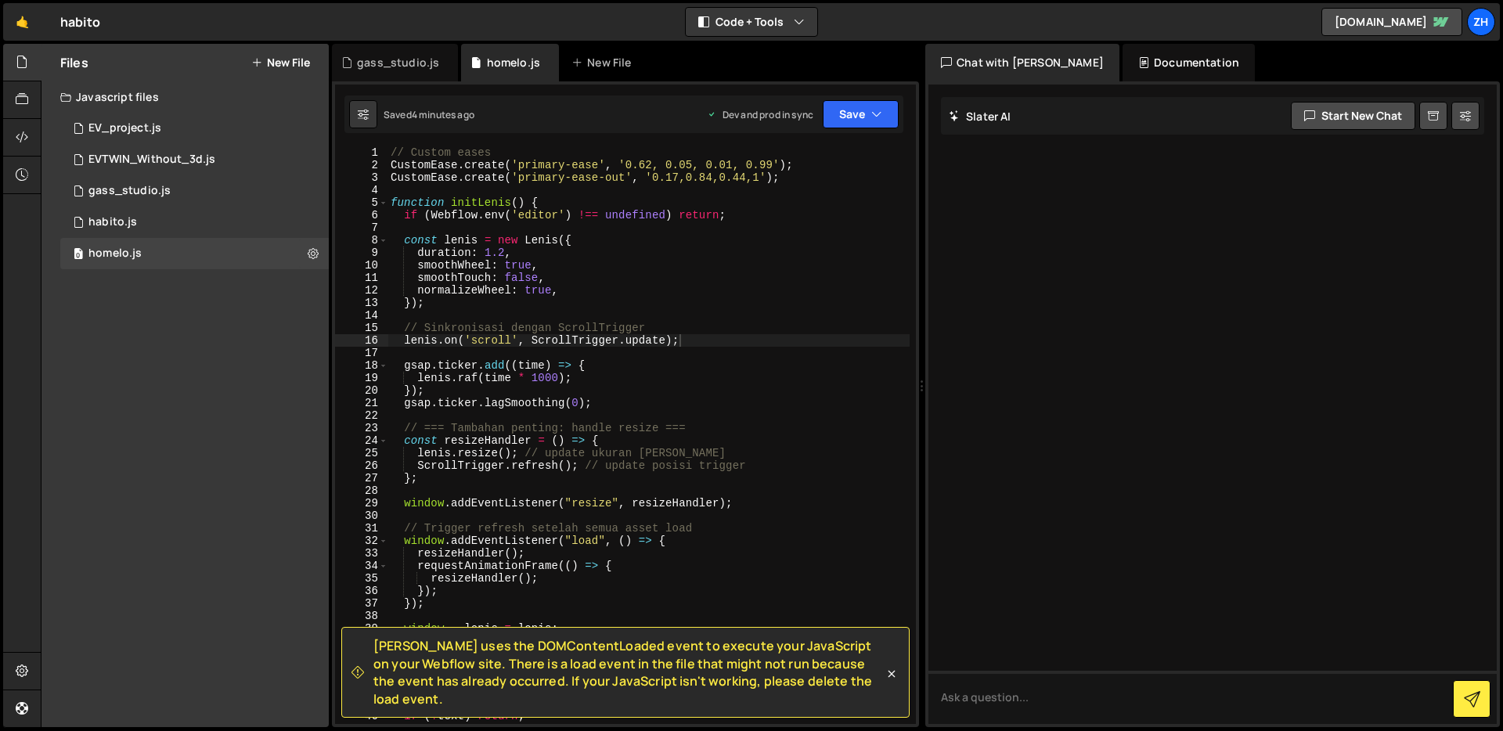
click at [607, 316] on div "// Custom eases CustomEase . create ( 'primary-ease' , '0.62, 0.05, 0.01, 0.99'…" at bounding box center [648, 447] width 522 height 602
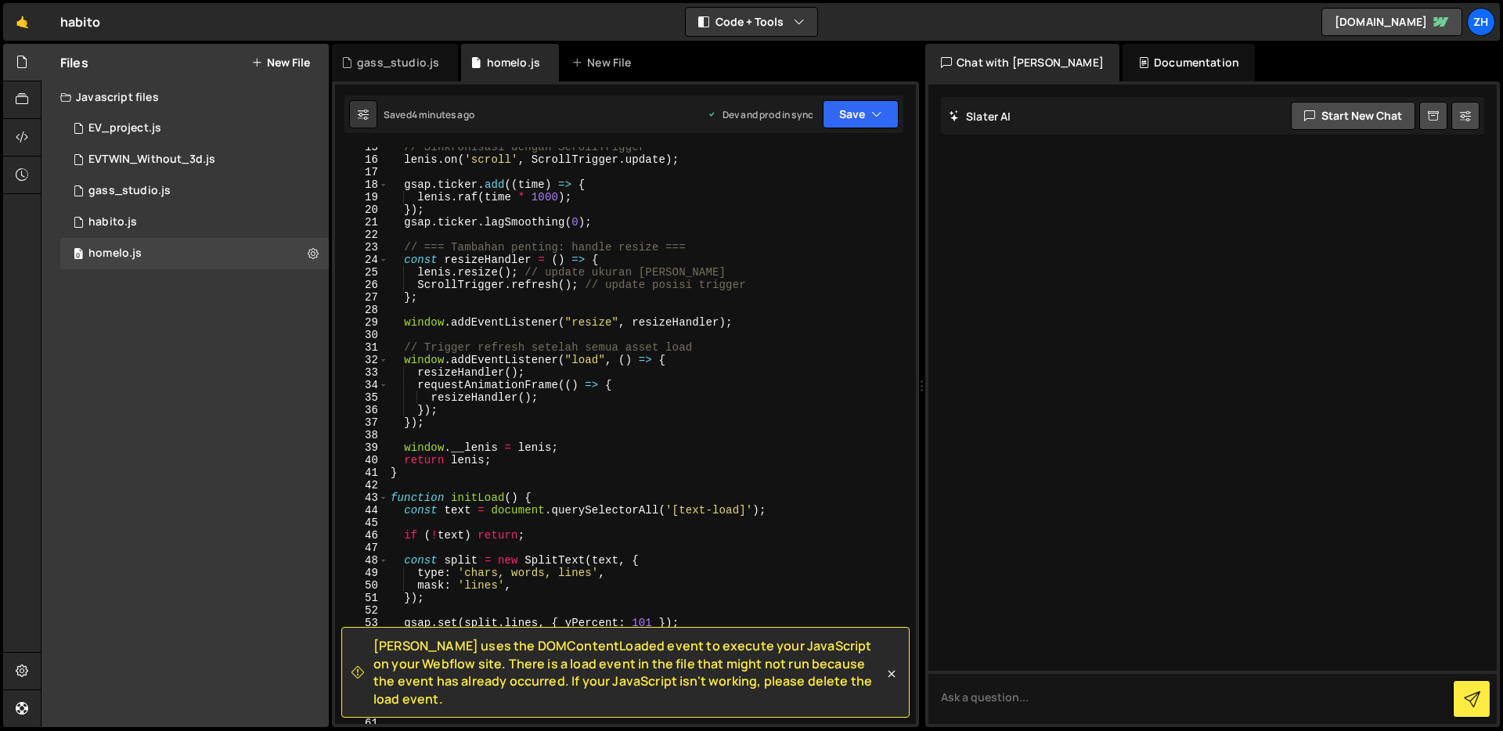
scroll to position [189, 0]
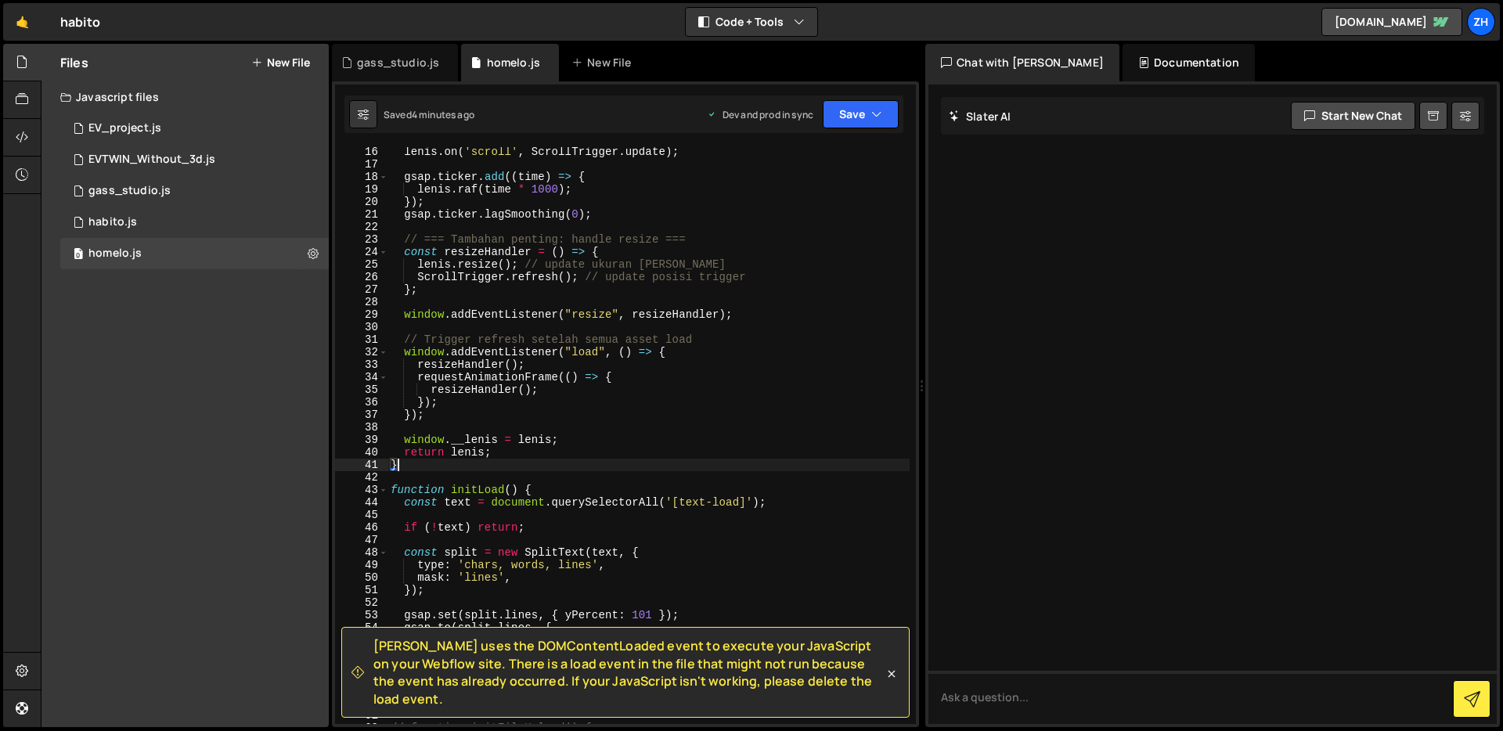
click at [532, 463] on div "[PERSON_NAME] . on ( 'scroll' , ScrollTrigger . update ) ; gsap . ticker . add …" at bounding box center [648, 447] width 522 height 602
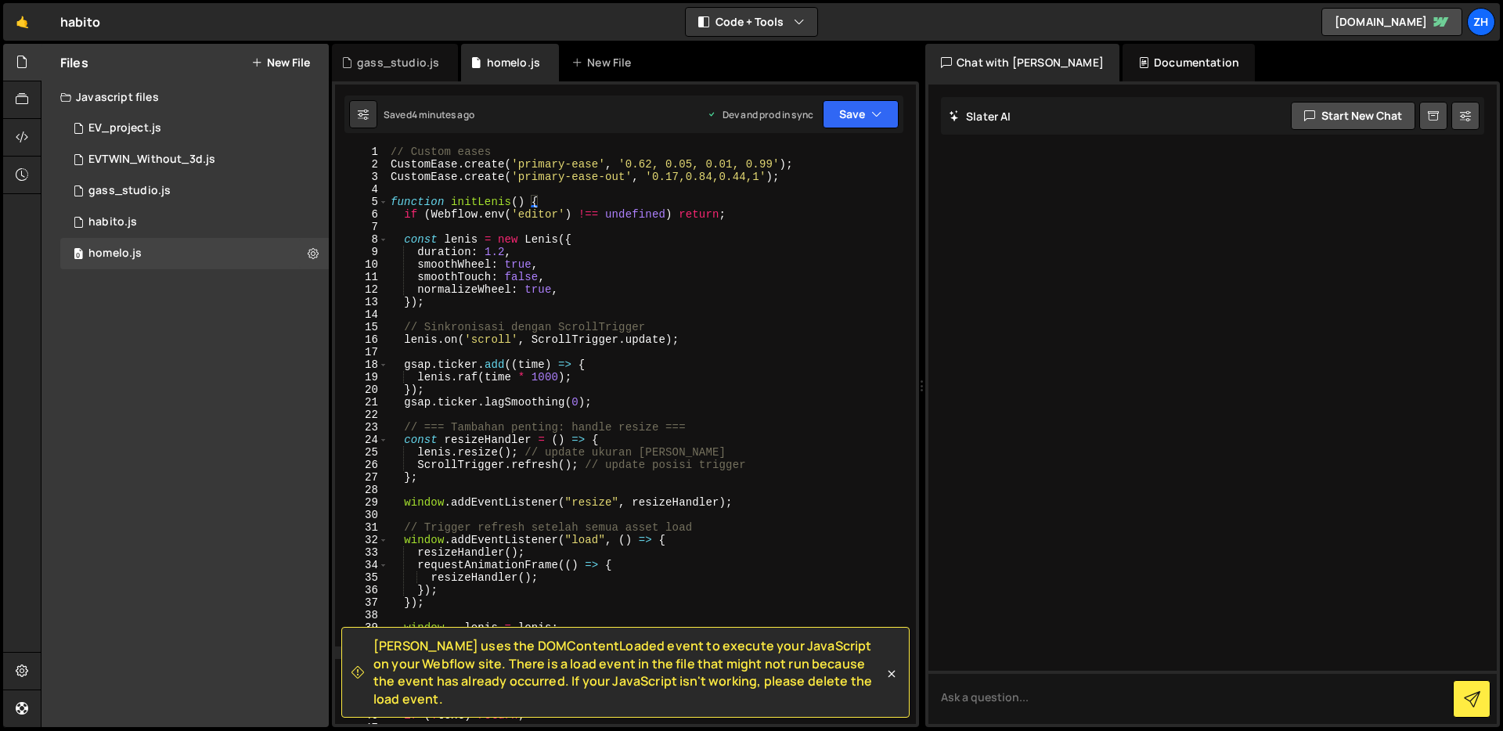
scroll to position [0, 0]
click at [390, 204] on div "// Custom eases CustomEase . create ( 'primary-ease' , '0.62, 0.05, 0.01, 0.99'…" at bounding box center [648, 448] width 522 height 602
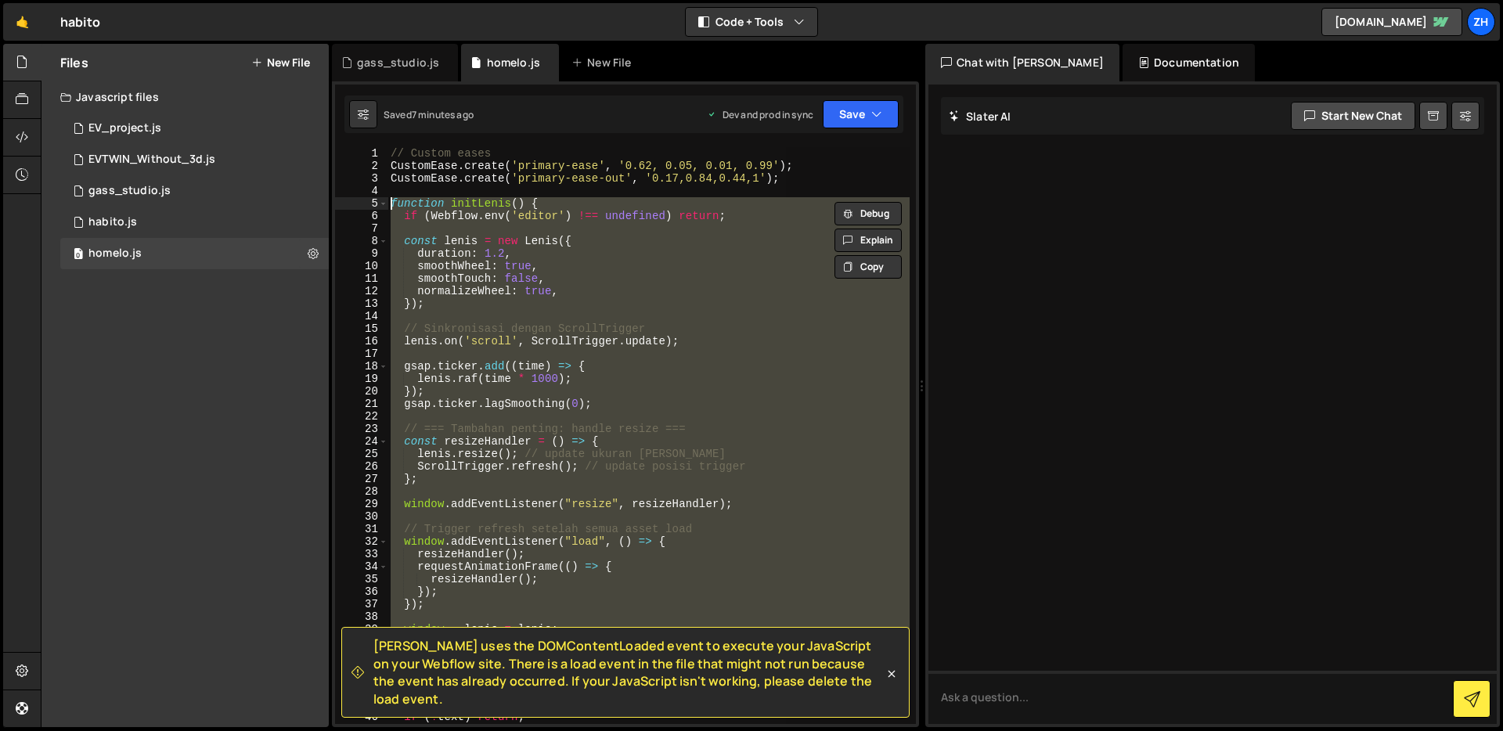
click at [485, 287] on div "// Custom eases CustomEase . create ( 'primary-ease' , '0.62, 0.05, 0.01, 0.99'…" at bounding box center [648, 435] width 522 height 577
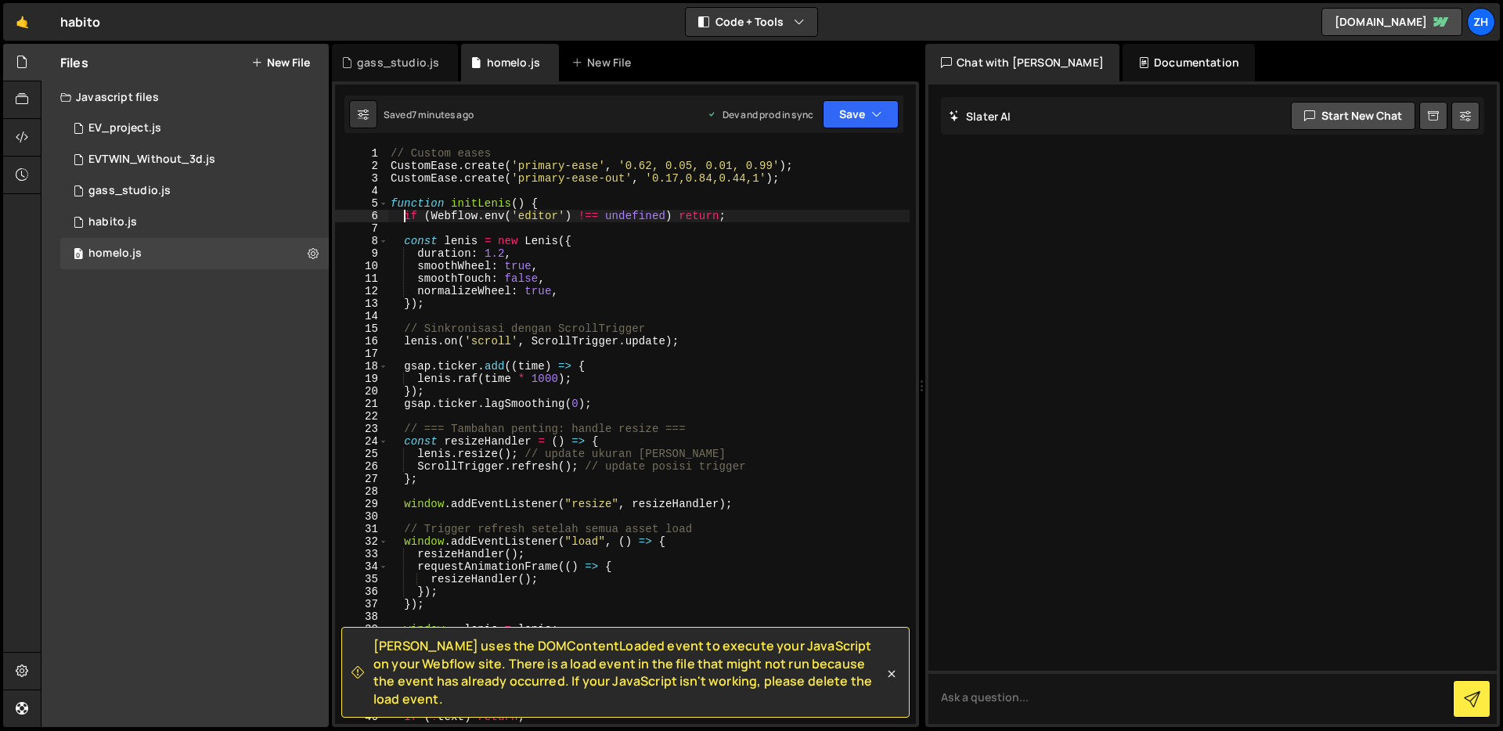
click at [407, 215] on div "// Custom eases CustomEase . create ( 'primary-ease' , '0.62, 0.05, 0.01, 0.99'…" at bounding box center [648, 448] width 522 height 602
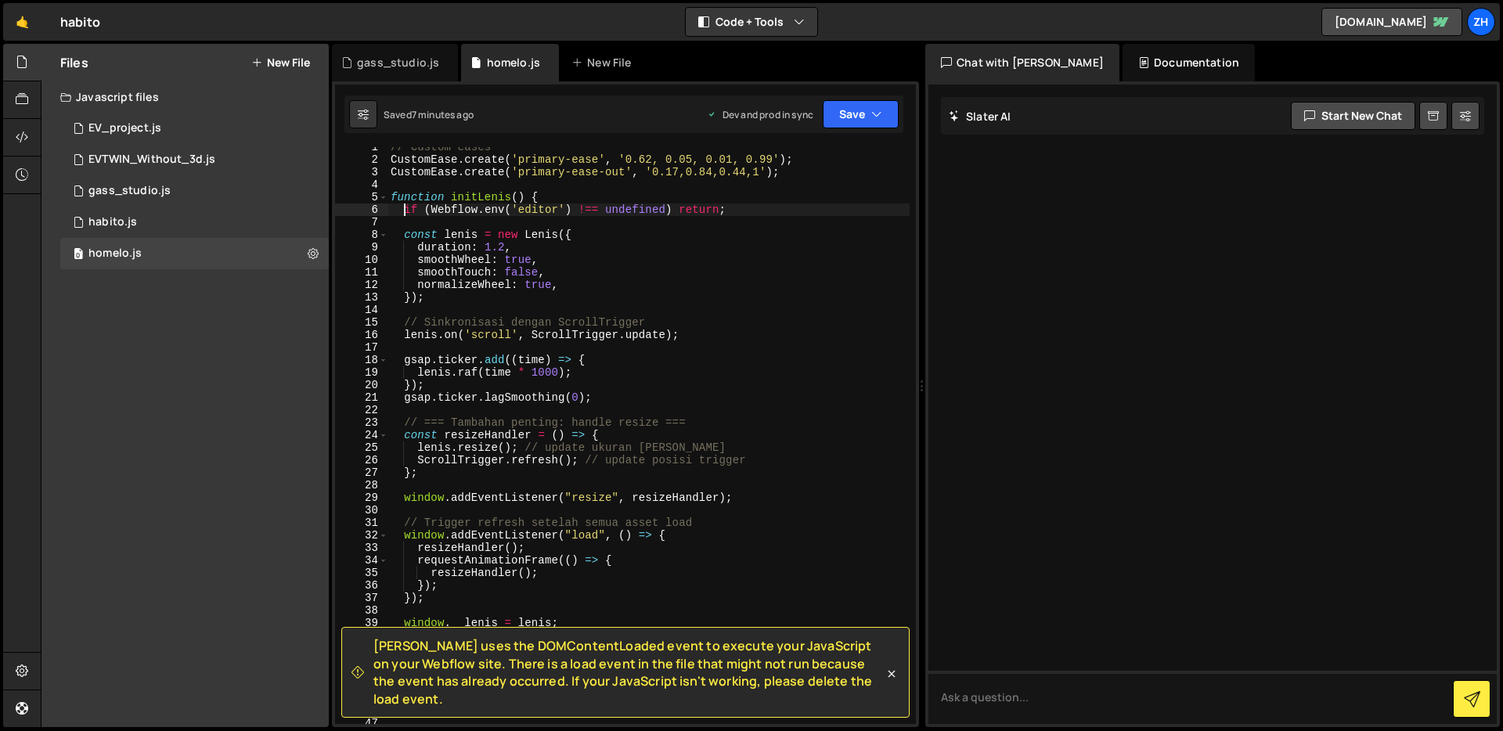
scroll to position [6, 0]
click at [556, 201] on div "// Custom eases CustomEase . create ( 'primary-ease' , '0.62, 0.05, 0.01, 0.99'…" at bounding box center [648, 442] width 522 height 602
type textarea "function initLenis() {"
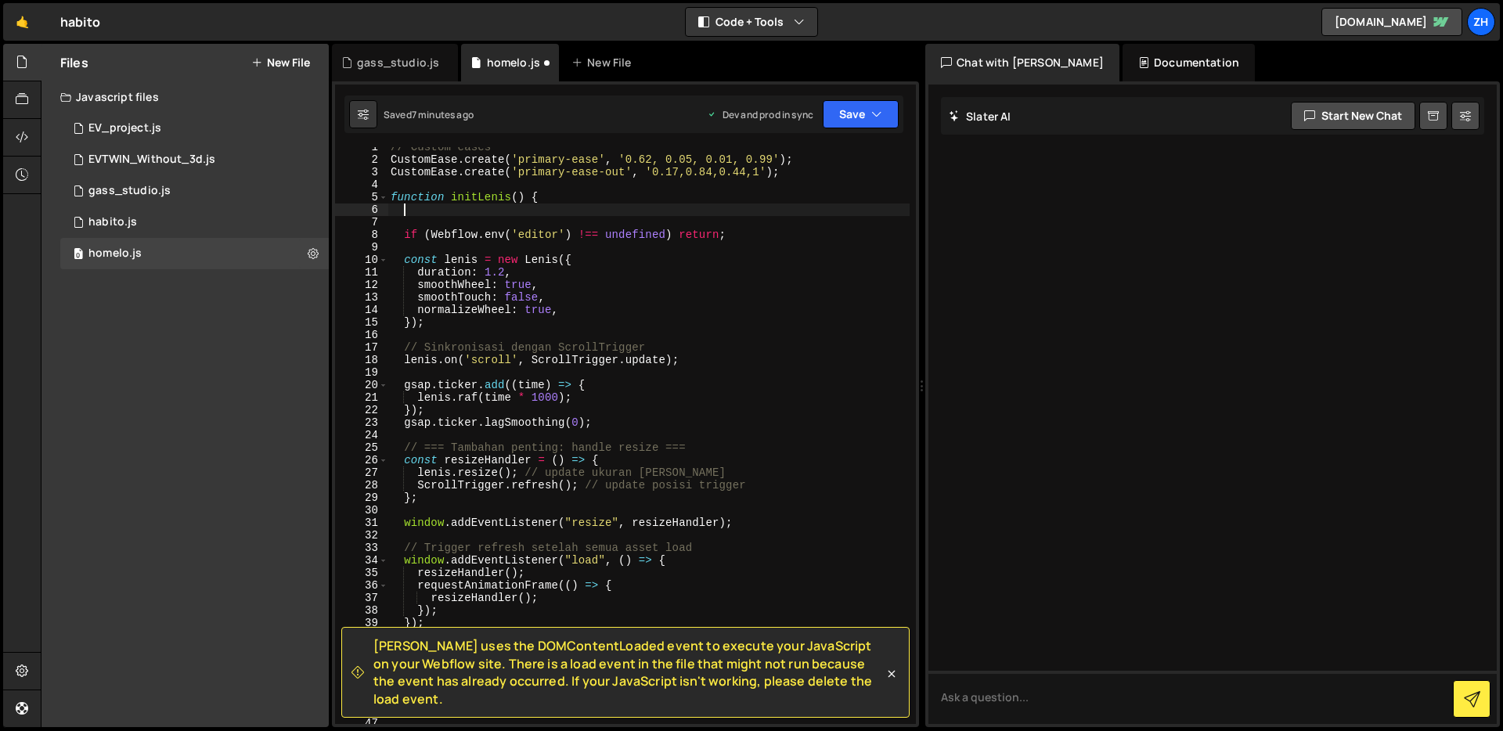
type textarea "function initLenis() {"
paste textarea "</script>"
type textarea "</script>"
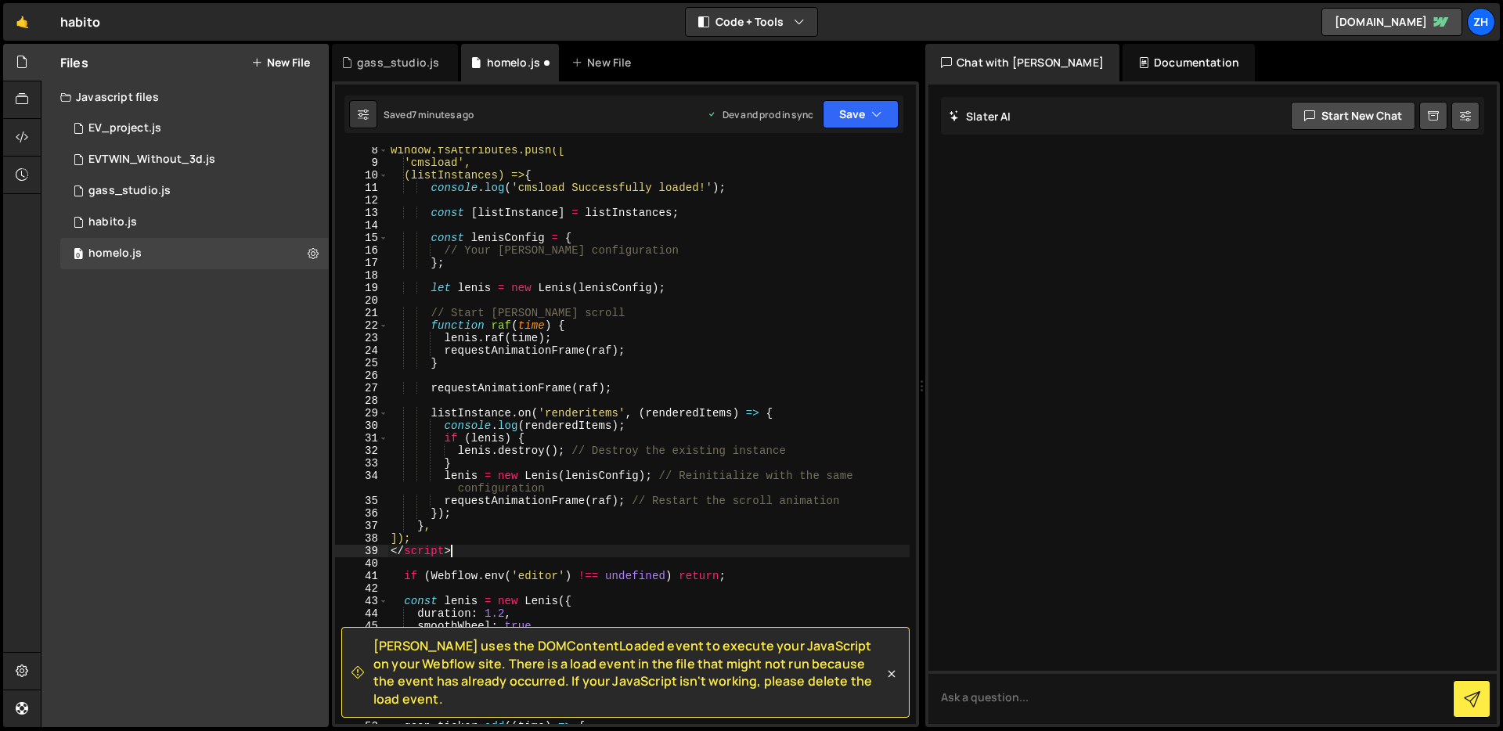
scroll to position [95, 0]
drag, startPoint x: 467, startPoint y: 551, endPoint x: 363, endPoint y: 543, distance: 103.6
click at [363, 543] on div "</script> 8 9 10 11 12 13 14 15 16 17 18 19 20 21 22 23 24 25 26 27 28 29 30 31…" at bounding box center [625, 435] width 581 height 577
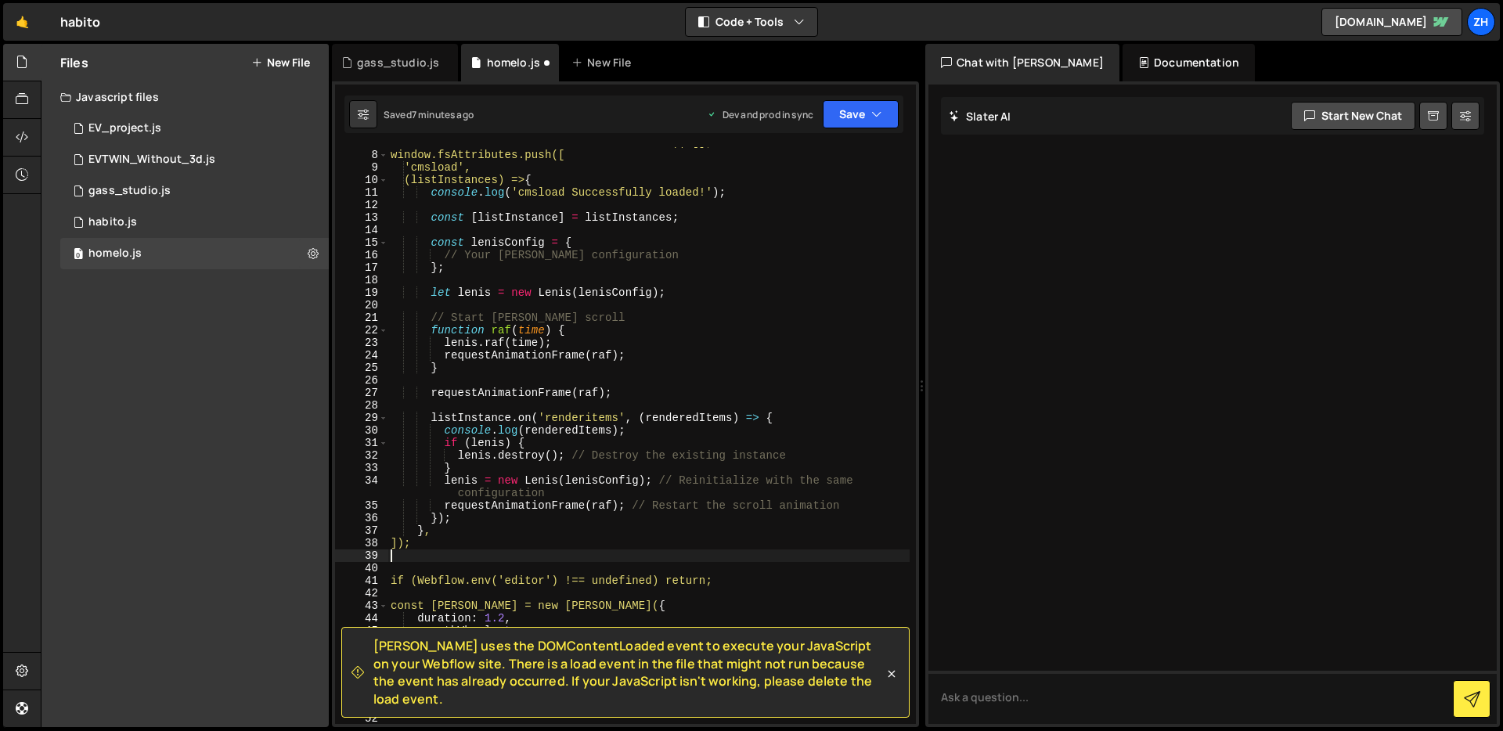
scroll to position [49, 0]
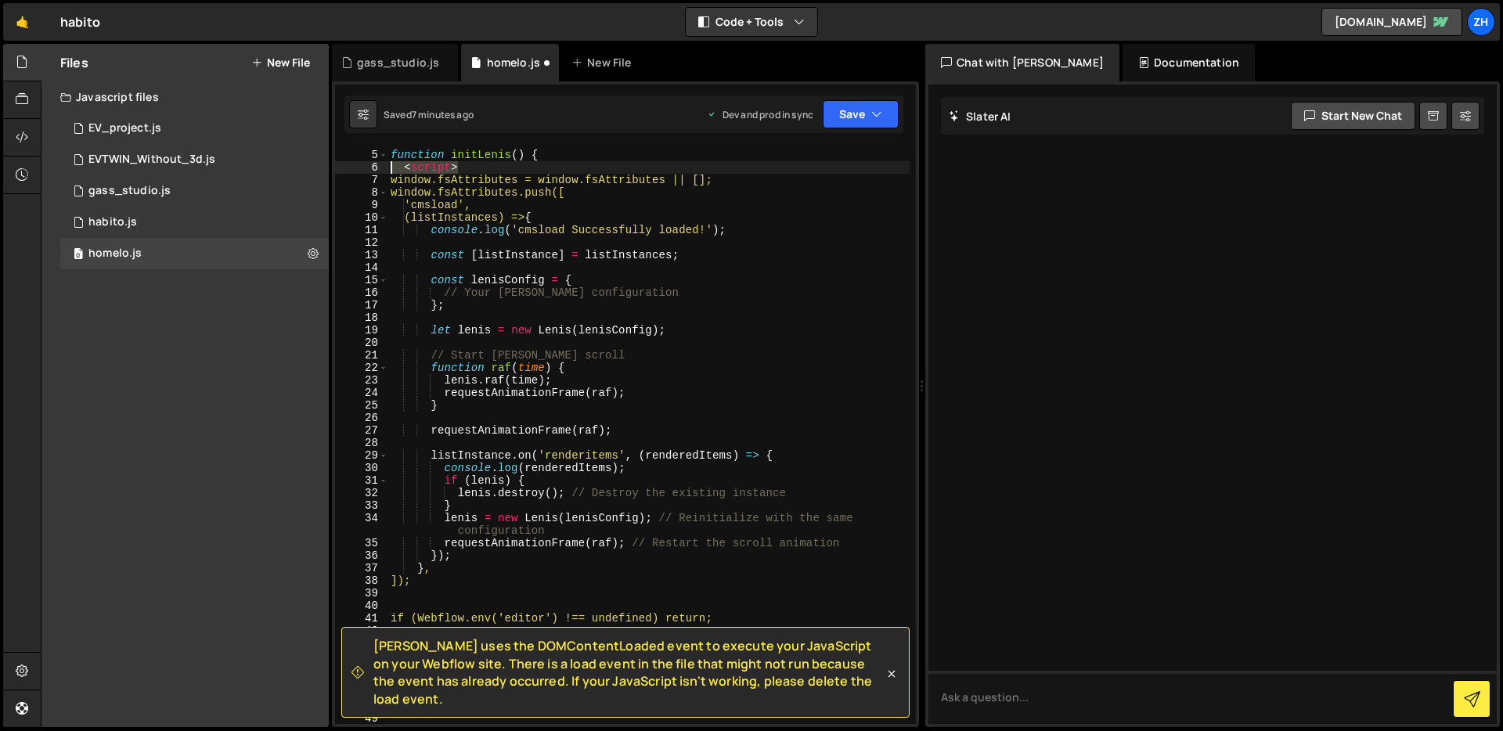
drag, startPoint x: 463, startPoint y: 164, endPoint x: 381, endPoint y: 162, distance: 81.4
click at [381, 163] on div "4 5 6 7 8 9 10 11 12 13 14 15 16 17 18 19 20 21 22 23 24 25 26 27 28 29 30 31 3…" at bounding box center [625, 435] width 581 height 577
type textarea "<script>"
click at [467, 567] on div "function initLenis ( ) { window . fsAttributes = window . fsAttributes || [ ] ;…" at bounding box center [648, 437] width 522 height 602
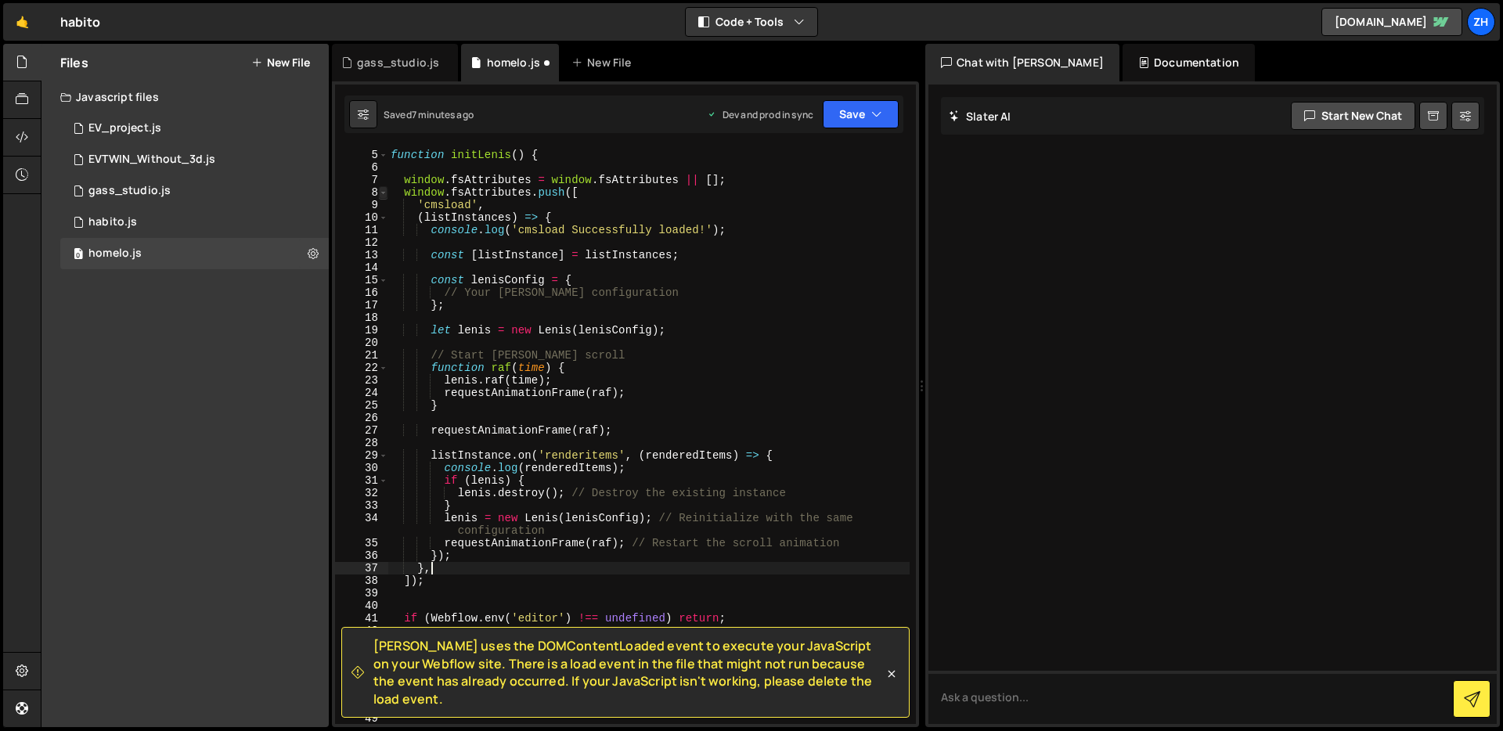
click at [382, 194] on span at bounding box center [383, 192] width 9 height 13
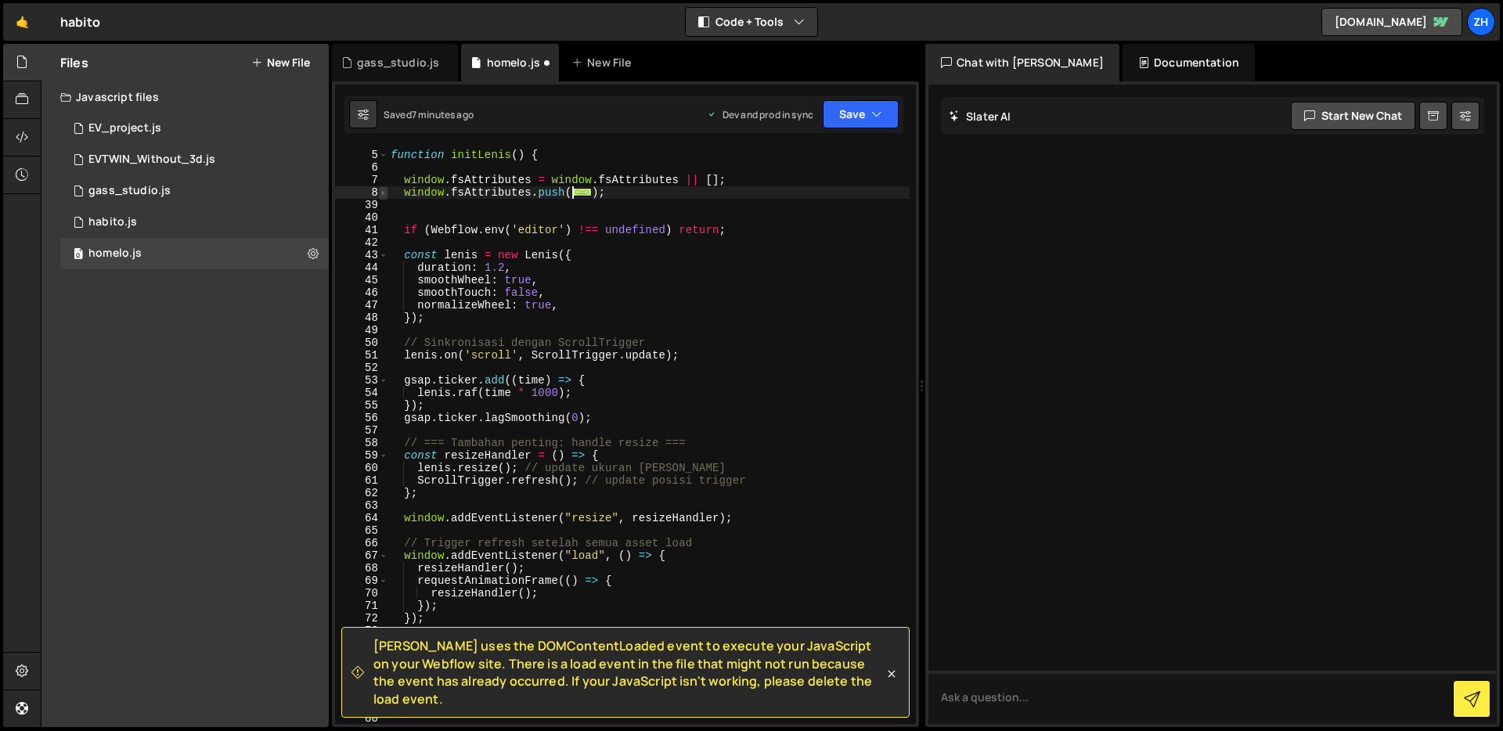
click at [382, 194] on span at bounding box center [383, 192] width 9 height 13
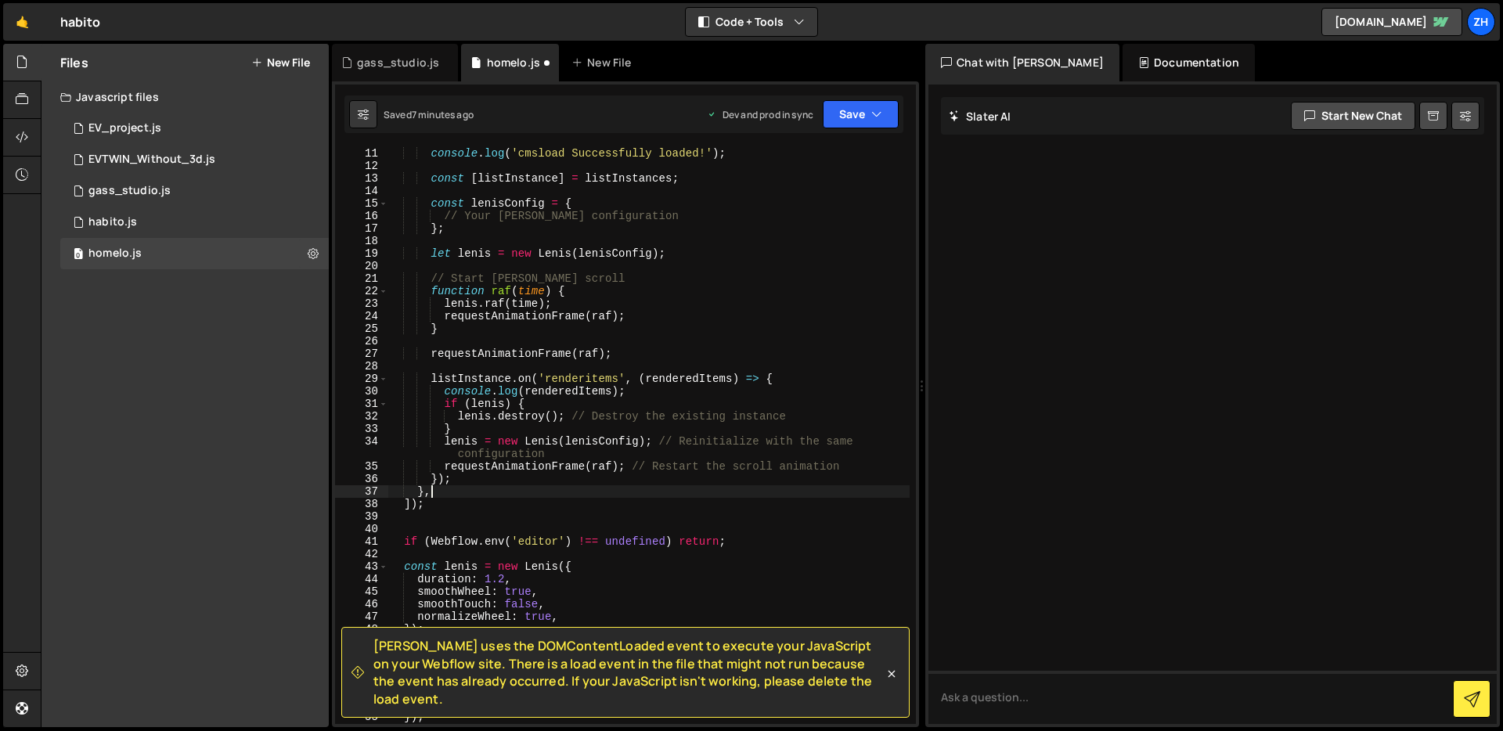
scroll to position [131, 0]
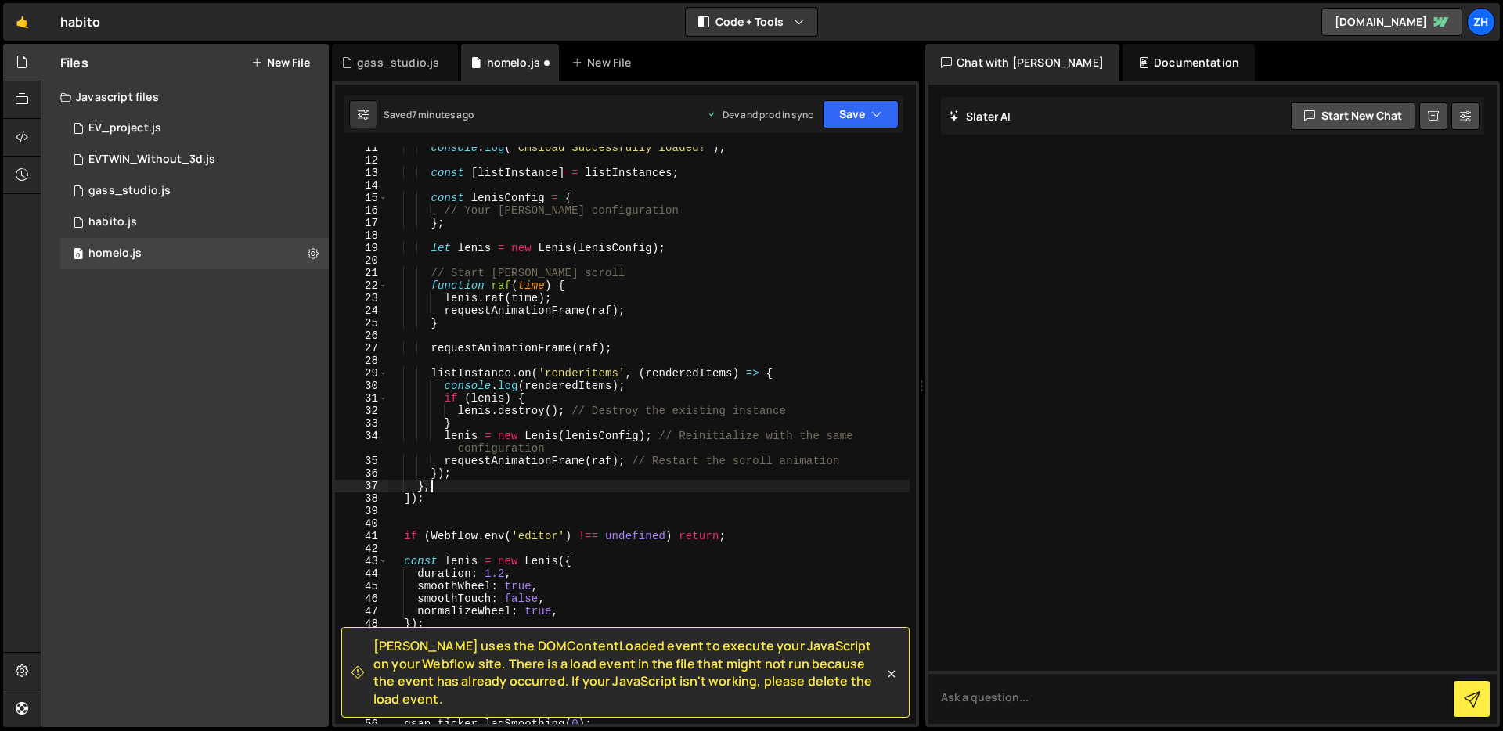
click at [597, 306] on div "console . log ( 'cmsload Successfully loaded!' ) ; const [ listInstance ] = lis…" at bounding box center [648, 443] width 522 height 602
type textarea "requestAnimationFrame(raf);"
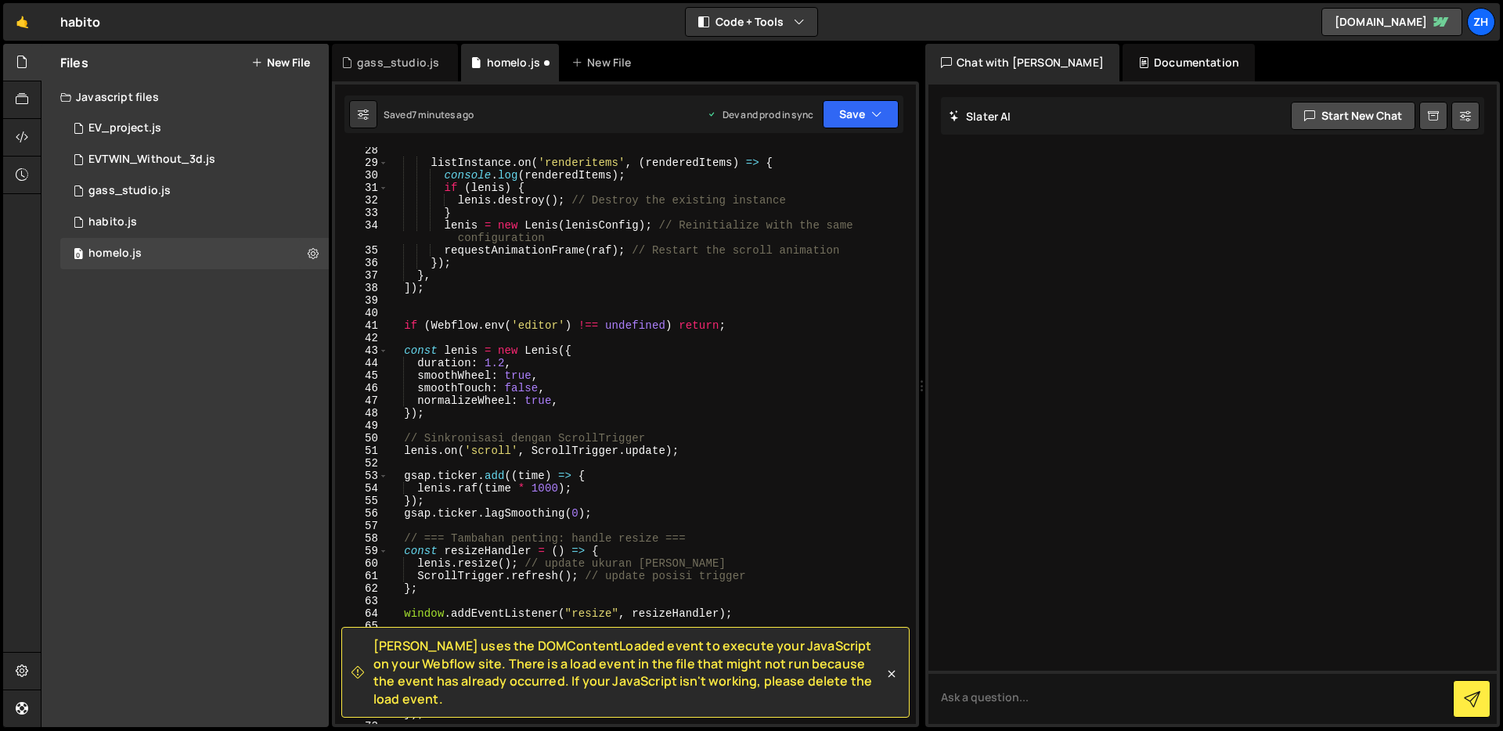
click at [560, 424] on div "listInstance . on ( 'renderitems' , ( renderedItems ) => { console . log ( rend…" at bounding box center [648, 445] width 522 height 602
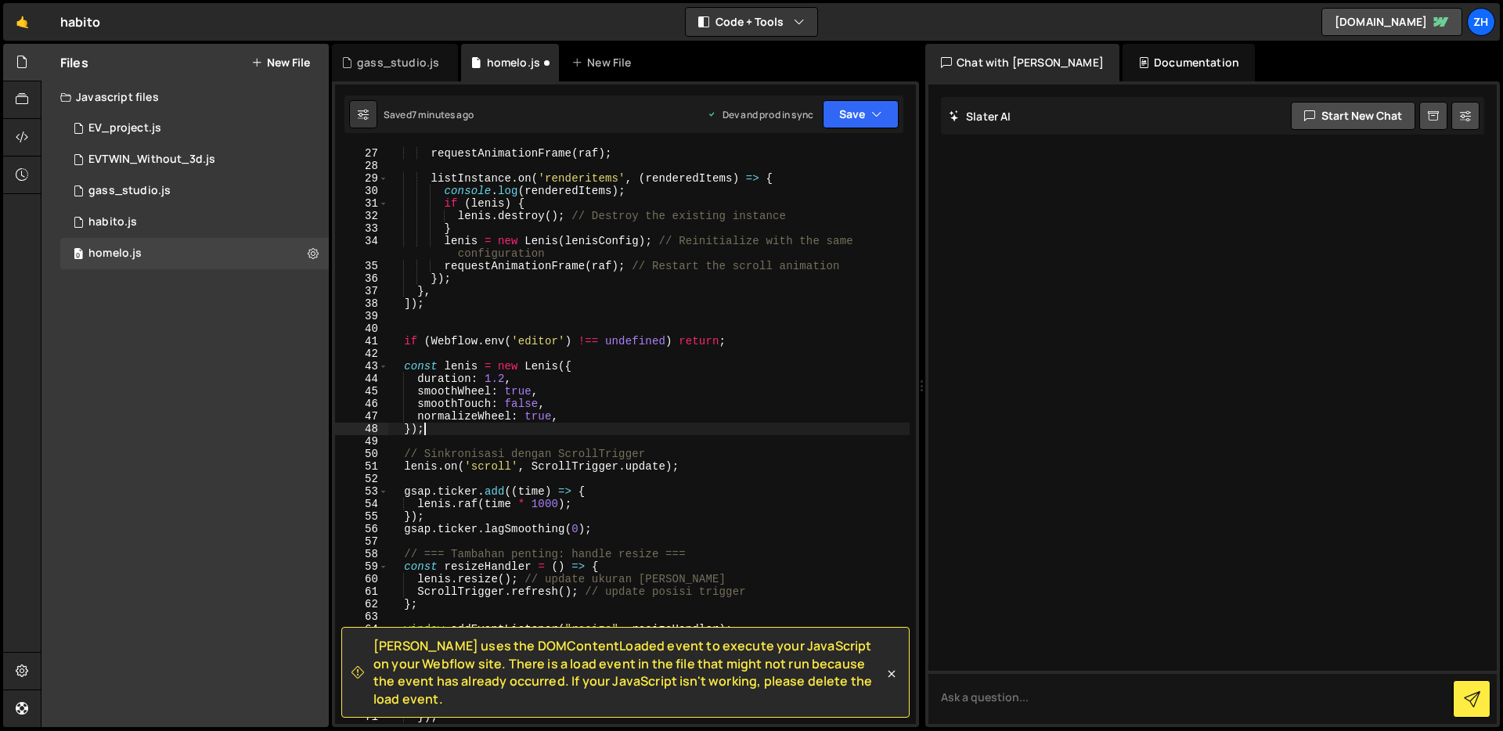
click at [560, 424] on div "requestAnimationFrame ( raf ) ; listInstance . on ( 'renderitems' , ( renderedI…" at bounding box center [648, 448] width 522 height 602
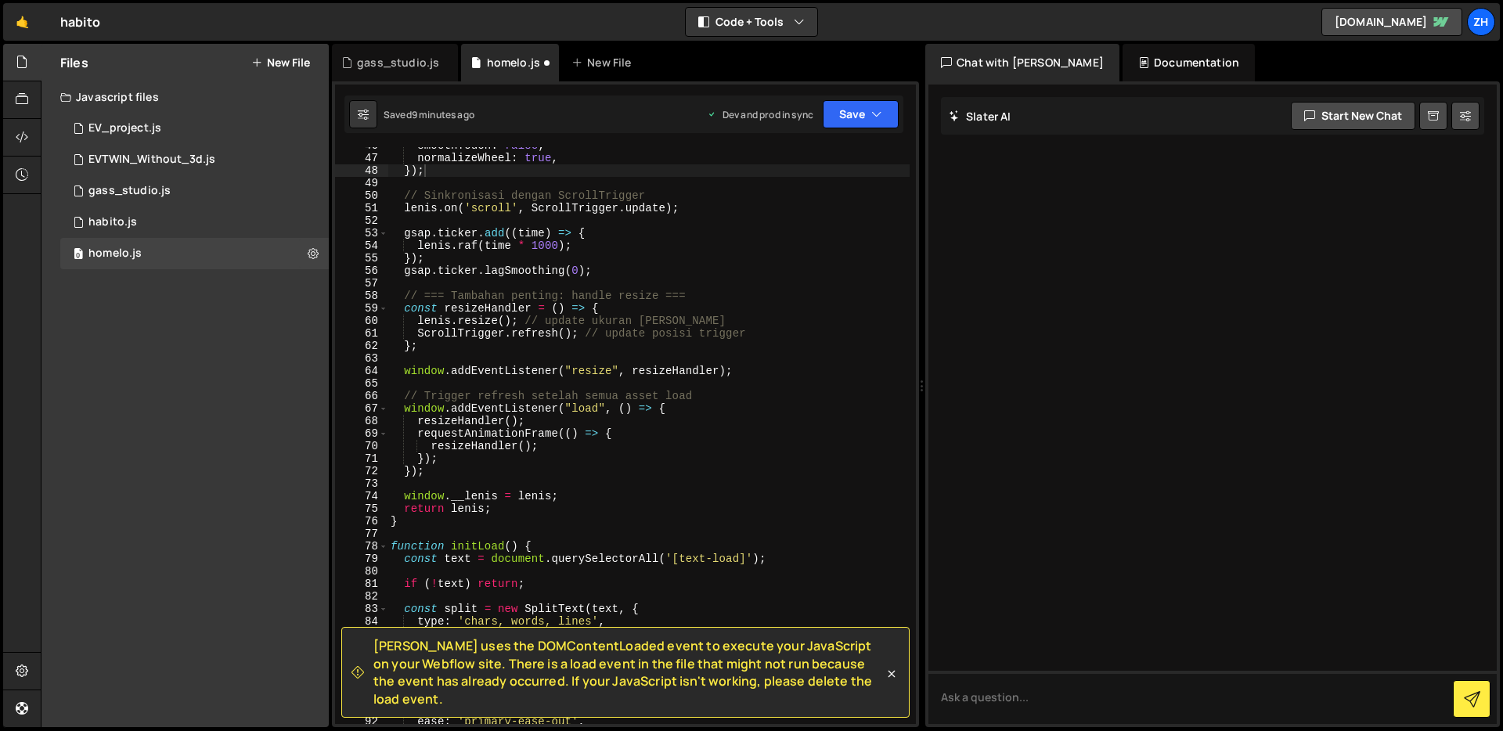
scroll to position [596, 0]
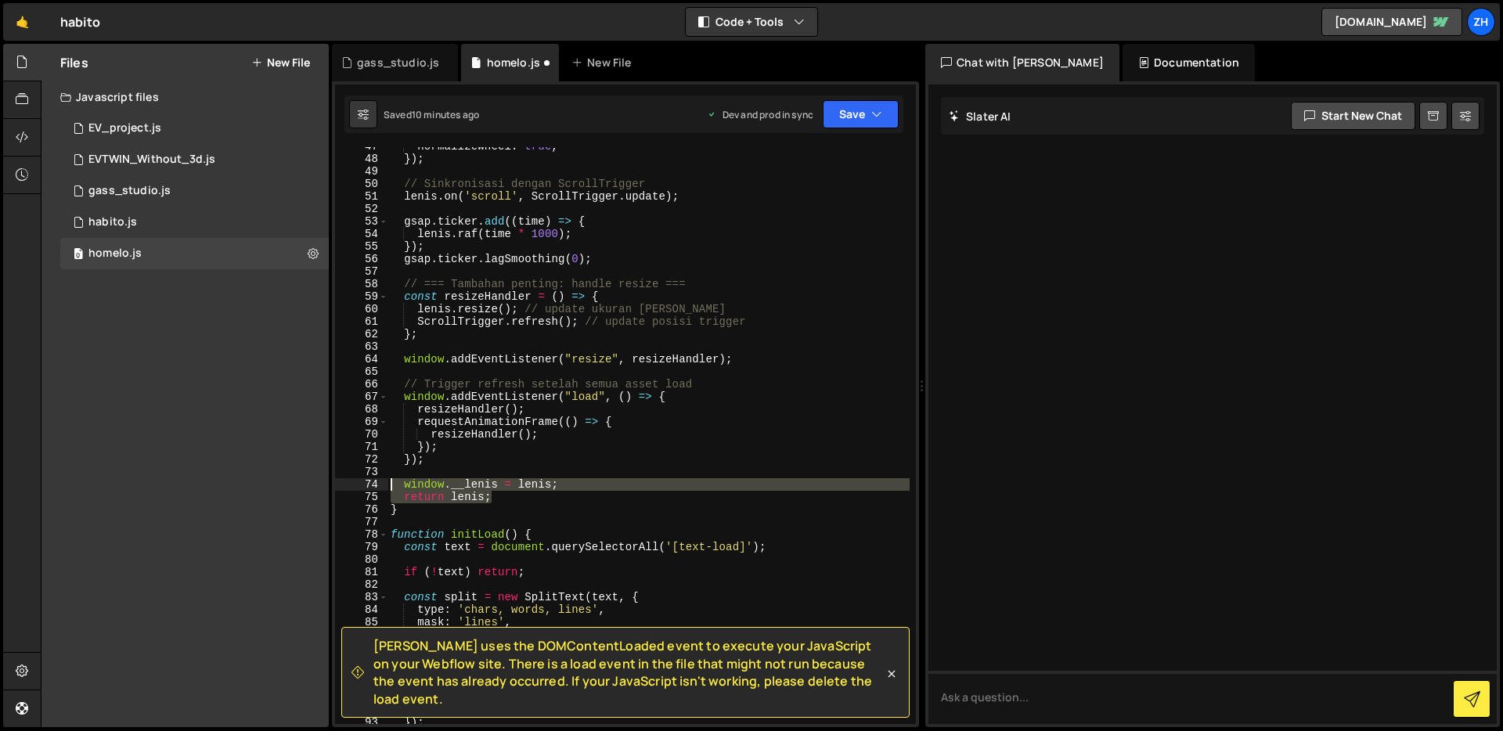
drag, startPoint x: 503, startPoint y: 496, endPoint x: 373, endPoint y: 485, distance: 130.3
click at [373, 485] on div "}); 47 48 49 50 51 52 53 54 55 56 57 58 59 60 61 62 63 64 65 66 67 68 69 70 71 …" at bounding box center [625, 435] width 581 height 577
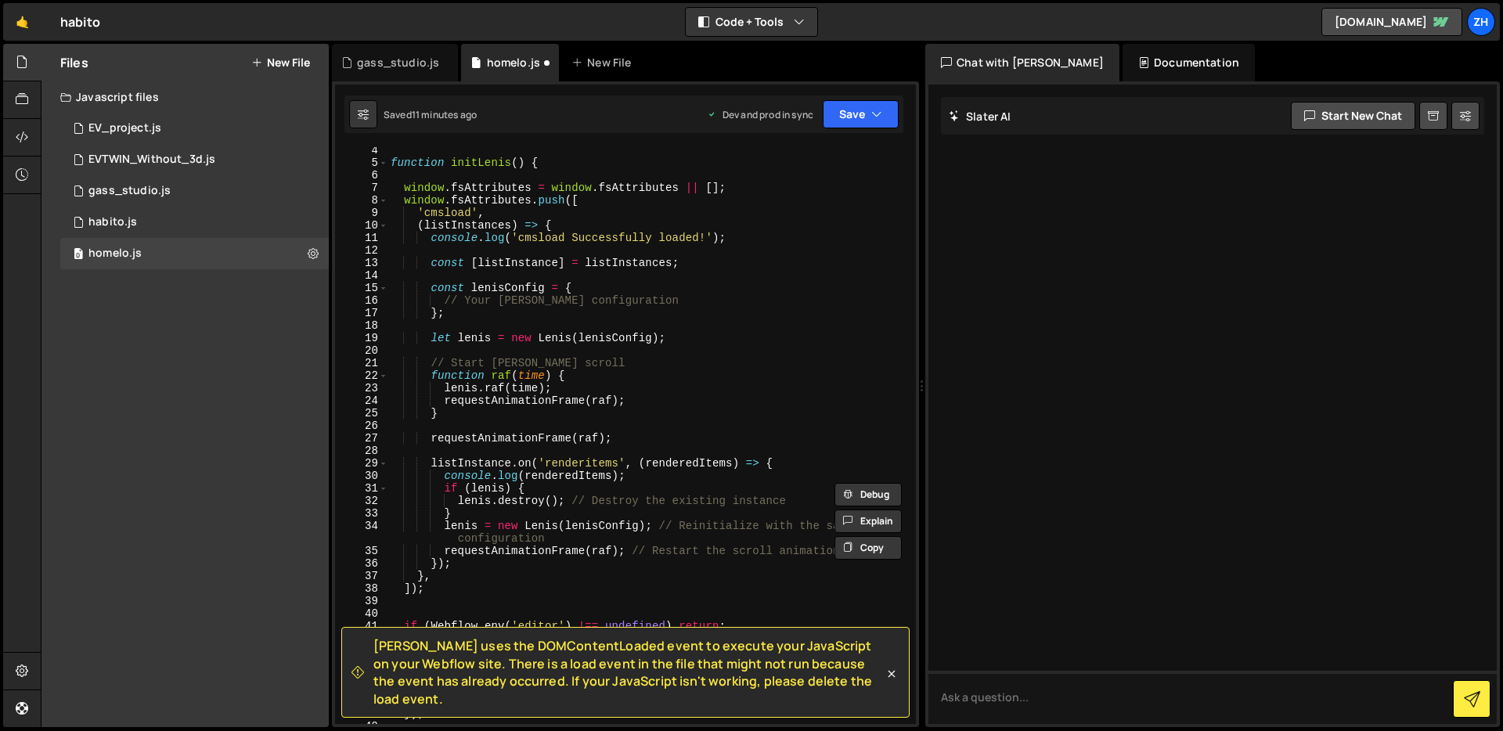
scroll to position [0, 0]
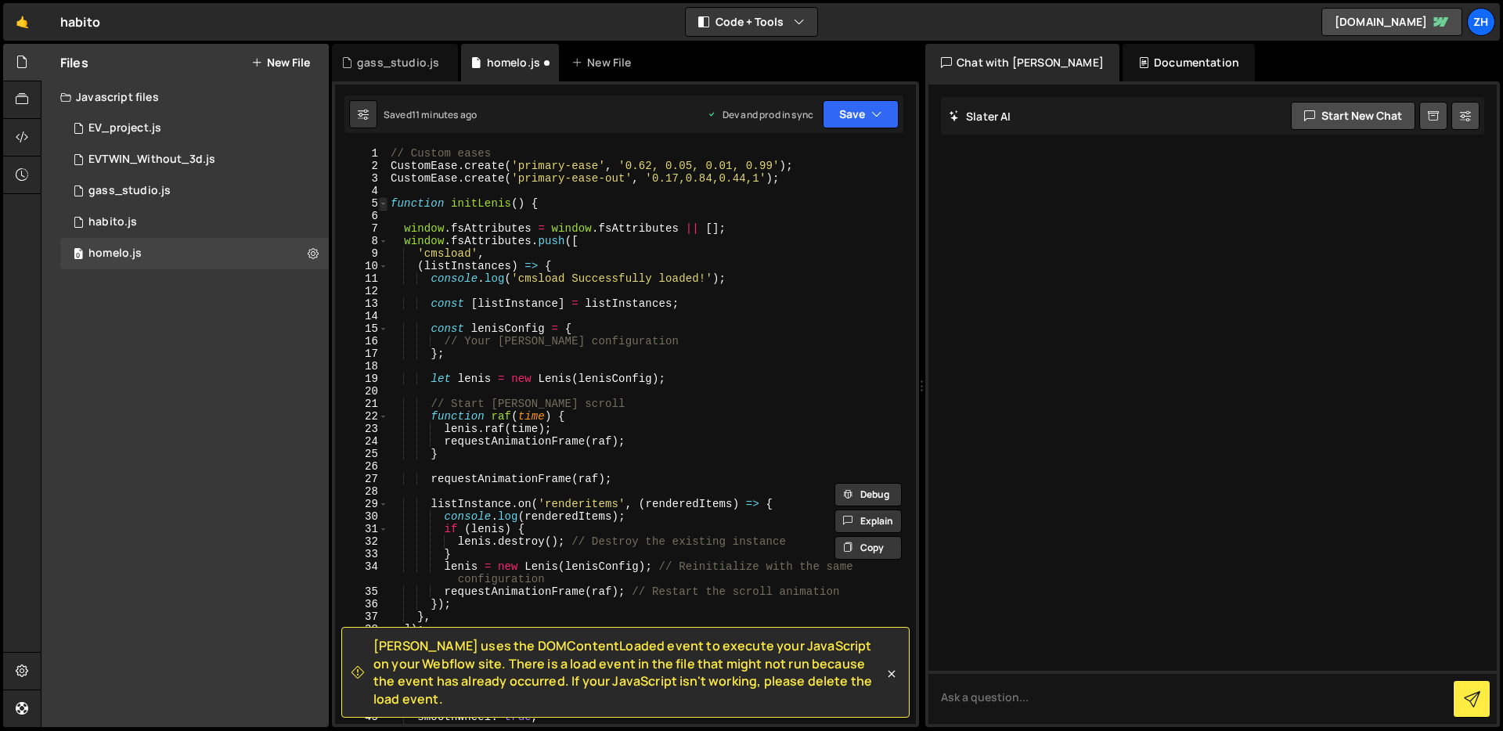
click at [384, 204] on span at bounding box center [383, 203] width 9 height 13
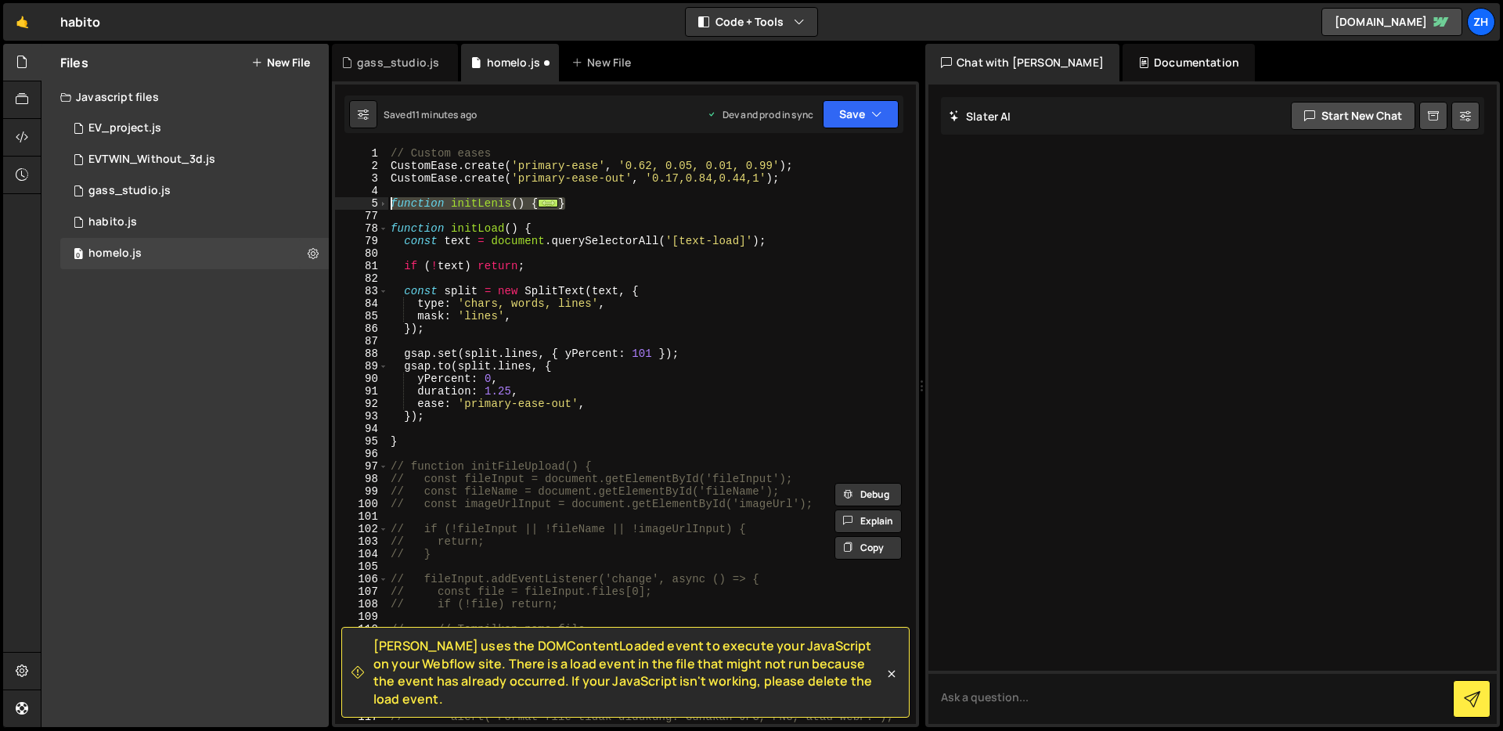
drag, startPoint x: 586, startPoint y: 204, endPoint x: 353, endPoint y: 200, distance: 233.3
click at [353, 200] on div "window.__lenis = [PERSON_NAME]; return [PERSON_NAME]; 1 2 3 4 5 77 78 79 80 81 …" at bounding box center [625, 435] width 581 height 577
type textarea "function initLenis() {"
paste textarea
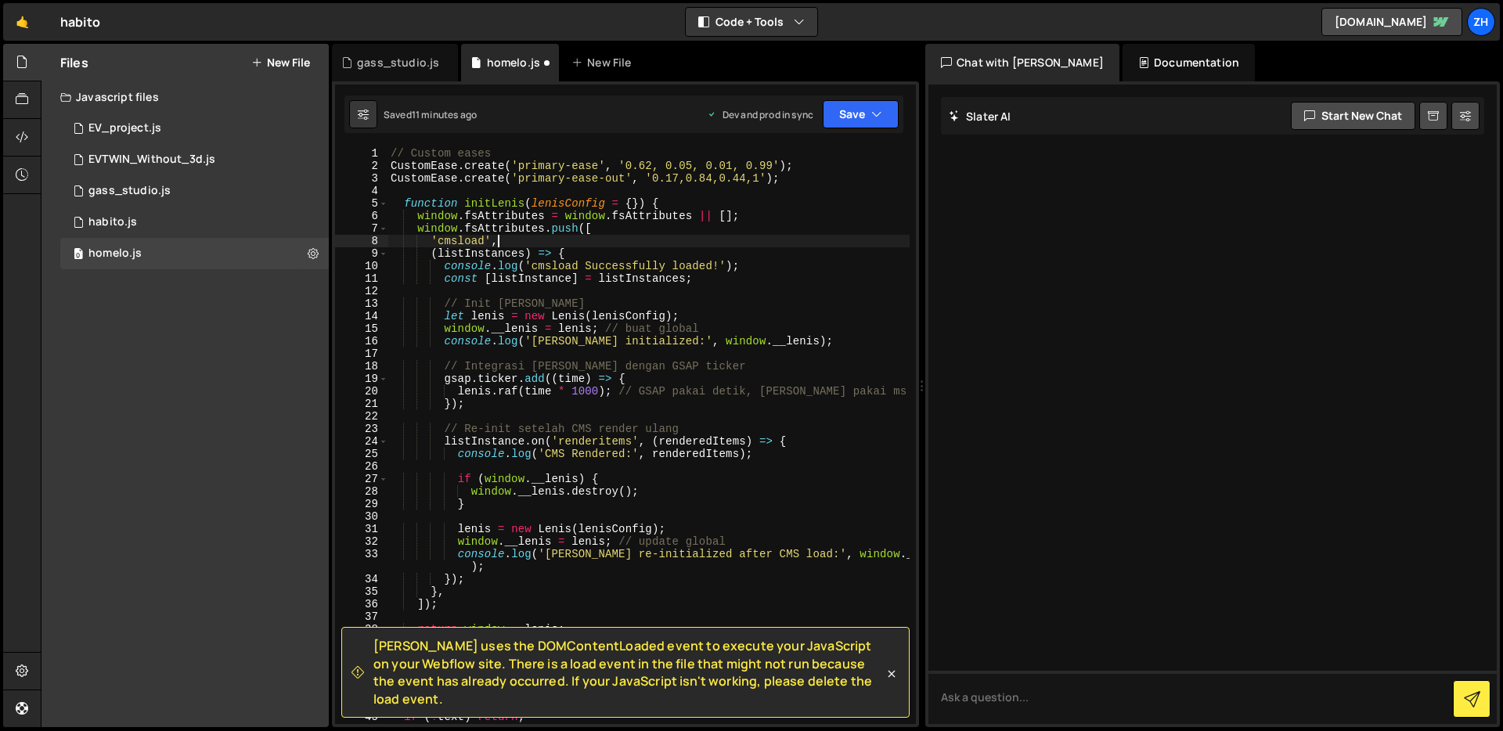
click at [698, 243] on div "// Custom eases CustomEase . create ( 'primary-ease' , '0.62, 0.05, 0.01, 0.99'…" at bounding box center [648, 448] width 522 height 602
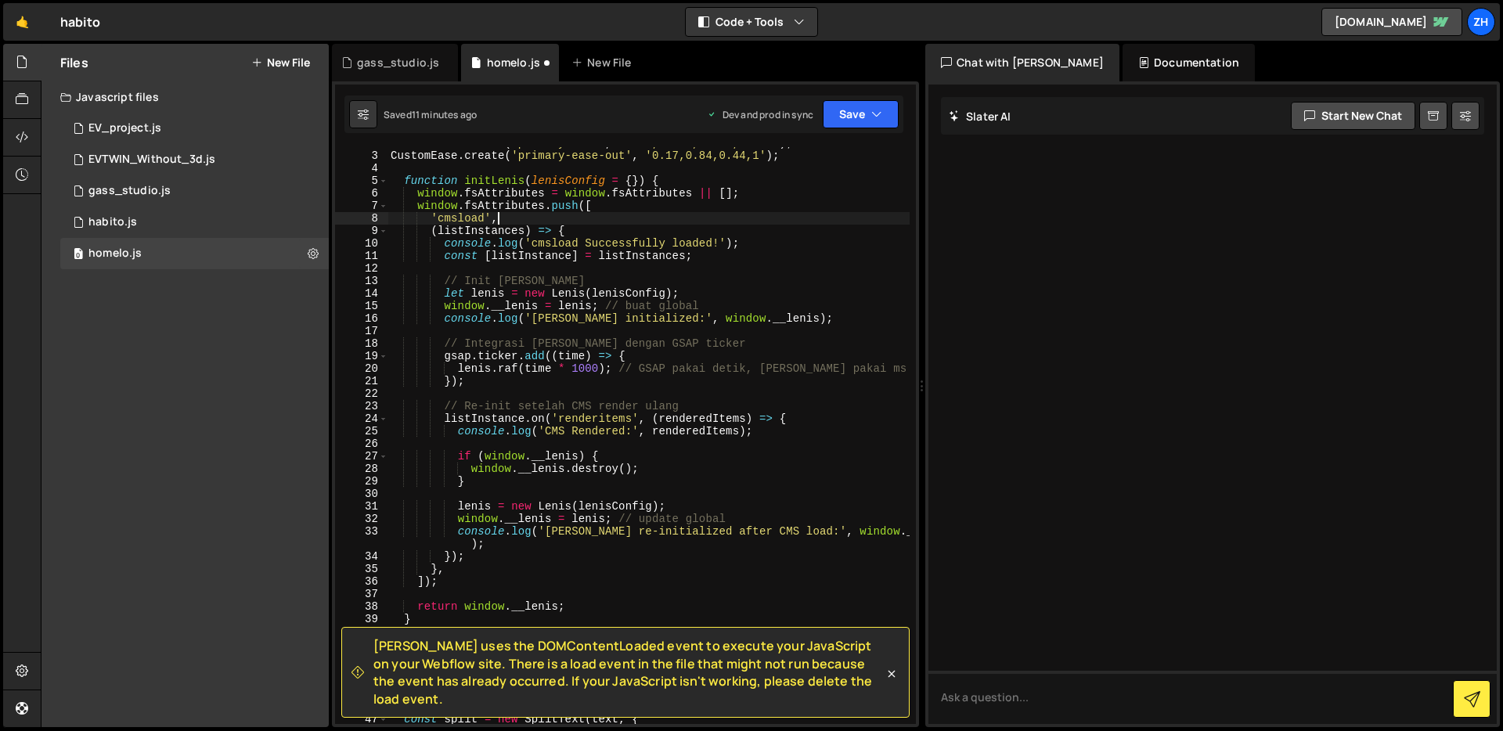
click at [758, 243] on div "CustomEase . create ( 'primary-ease' , '0.62, 0.05, 0.01, 0.99' ) ; CustomEase …" at bounding box center [648, 438] width 522 height 602
click at [759, 288] on div "CustomEase . create ( 'primary-ease' , '0.62, 0.05, 0.01, 0.99' ) ; CustomEase …" at bounding box center [648, 439] width 522 height 602
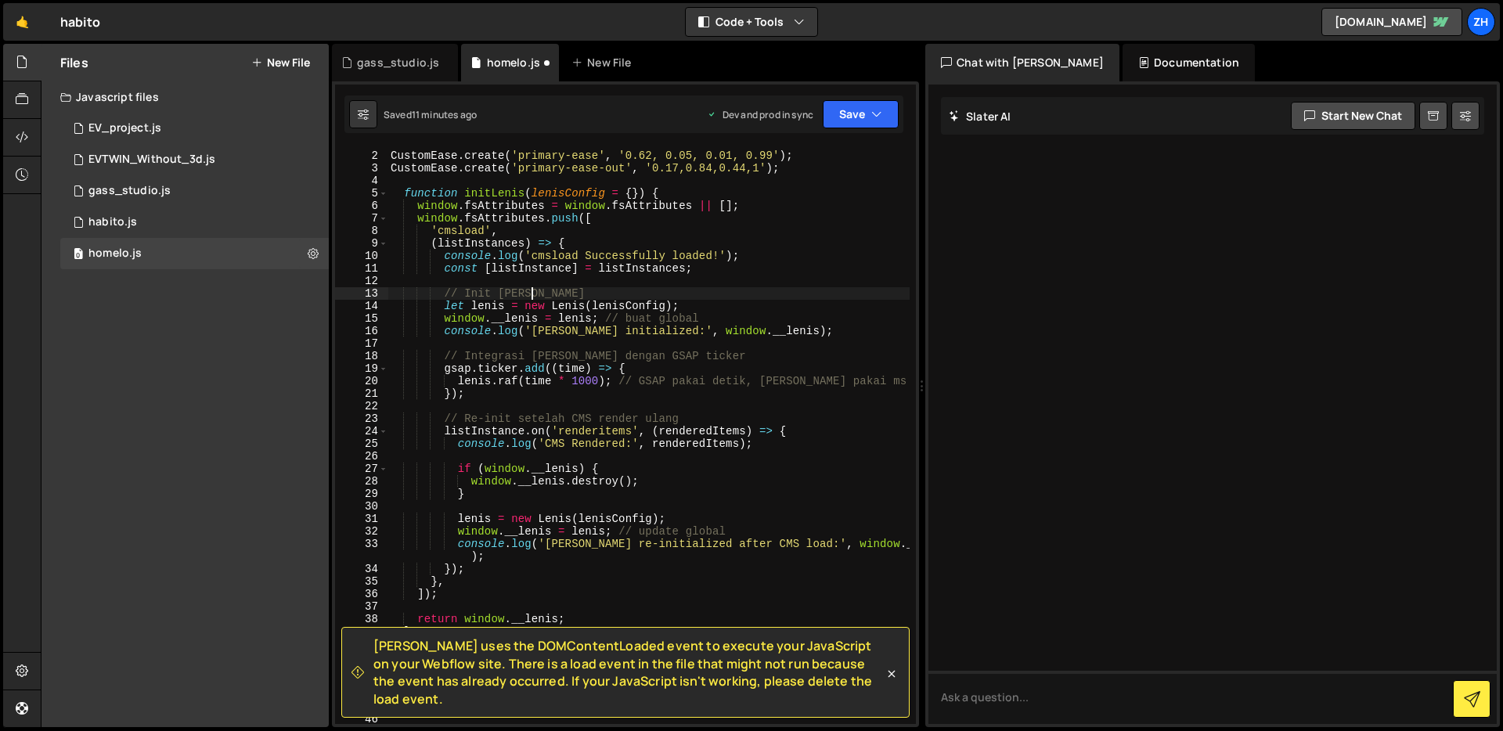
scroll to position [13, 0]
click at [784, 318] on div "// Custom eases CustomEase . create ( 'primary-ease' , '0.62, 0.05, 0.01, 0.99'…" at bounding box center [648, 436] width 522 height 602
click at [814, 318] on div "// Custom eases CustomEase . create ( 'primary-ease' , '0.62, 0.05, 0.01, 0.99'…" at bounding box center [648, 436] width 522 height 602
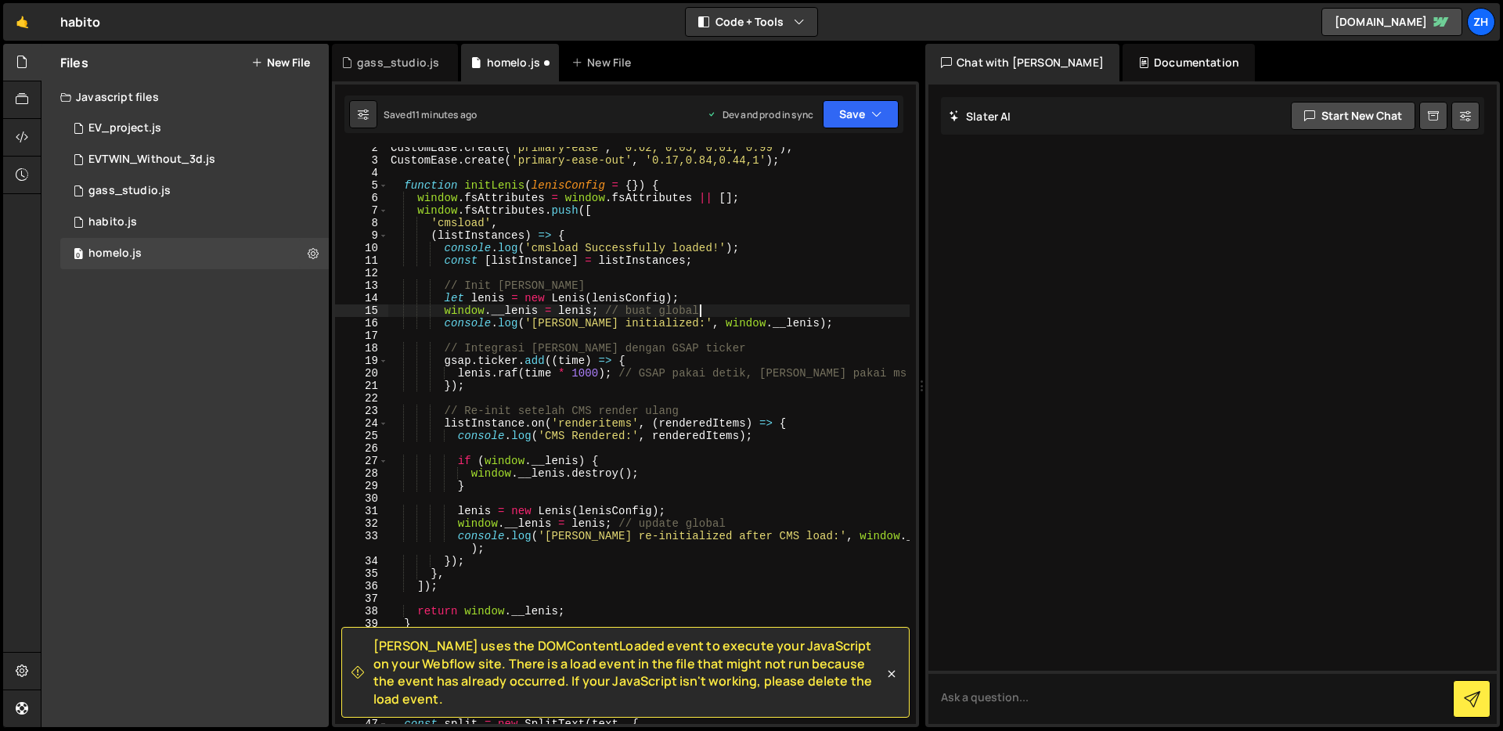
scroll to position [0, 0]
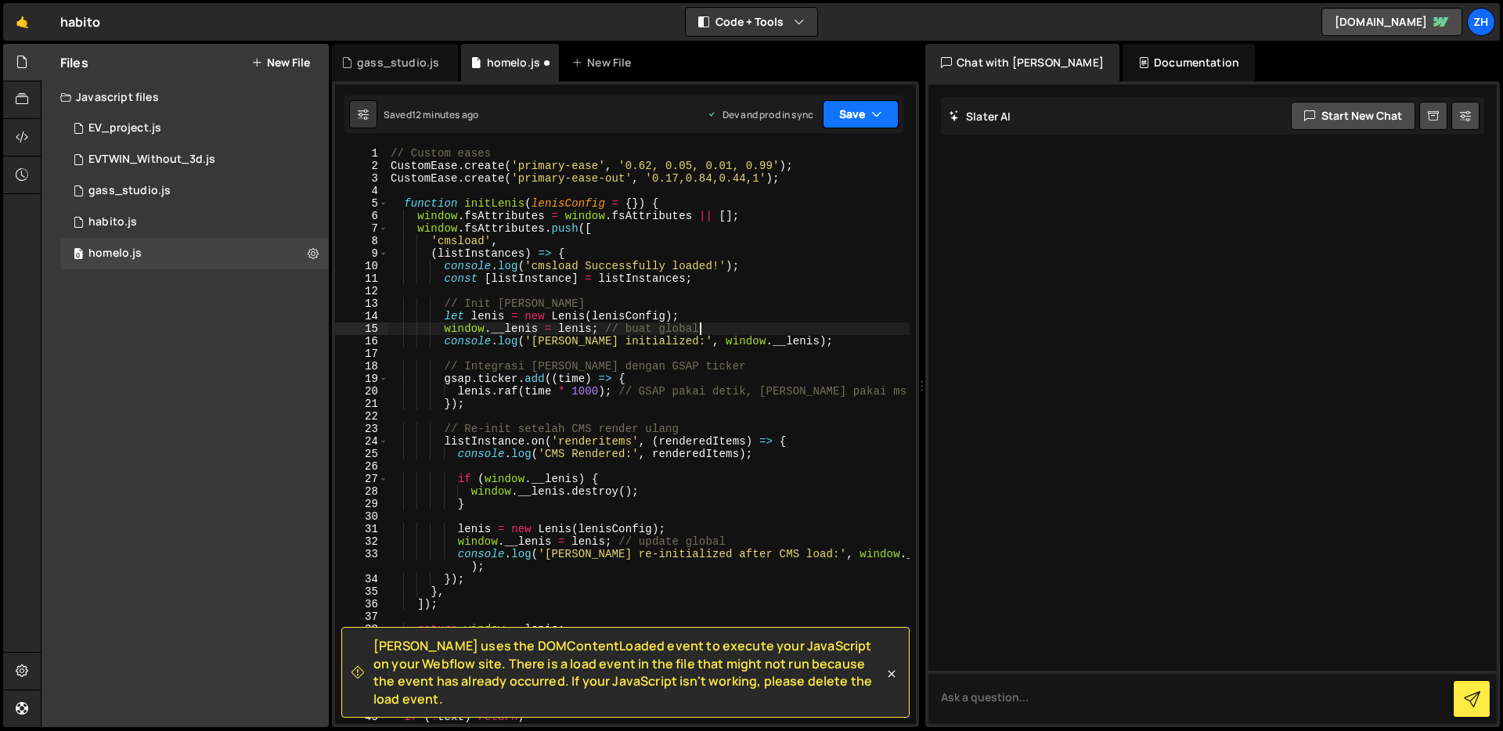
click at [865, 117] on button "Save" at bounding box center [861, 114] width 76 height 28
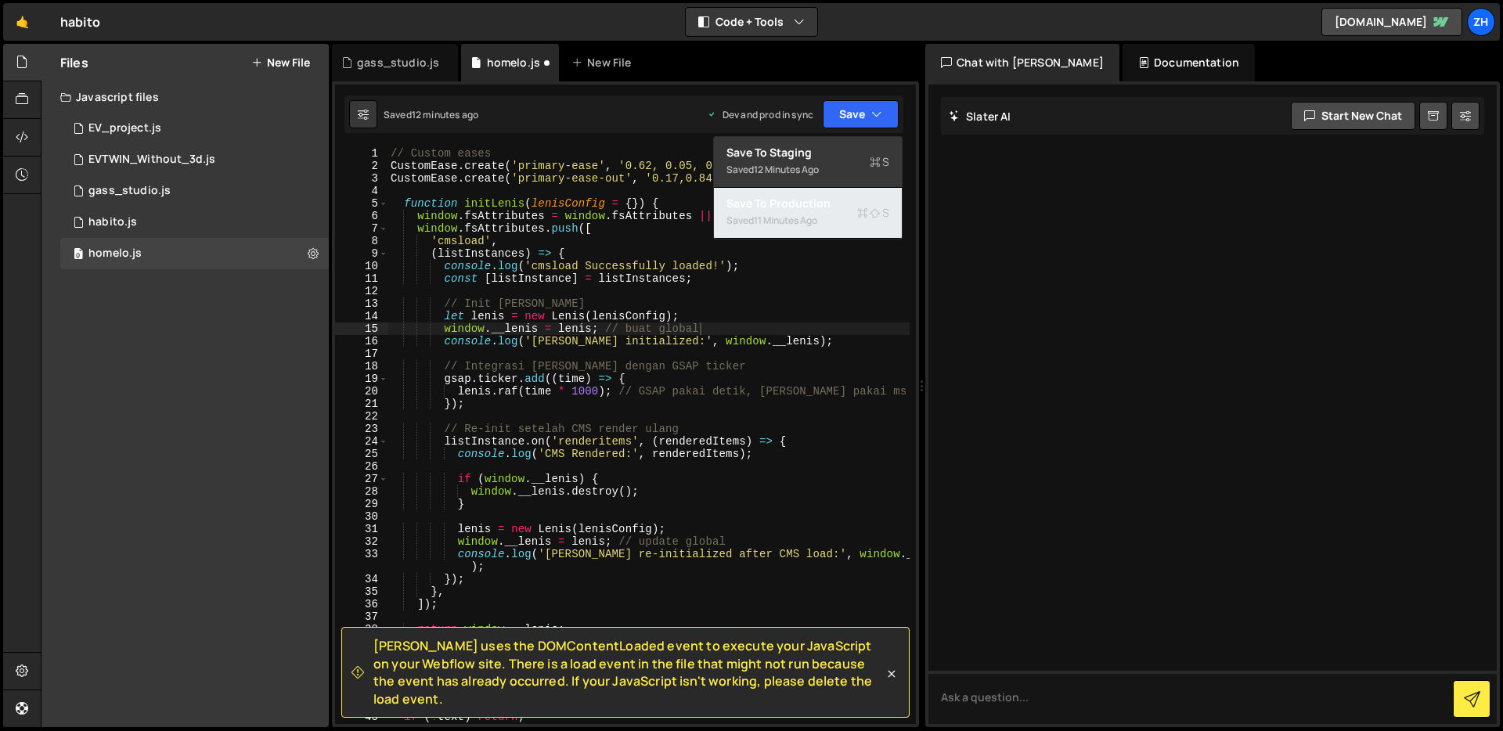
click at [830, 210] on div "Save to Production S" at bounding box center [807, 204] width 163 height 16
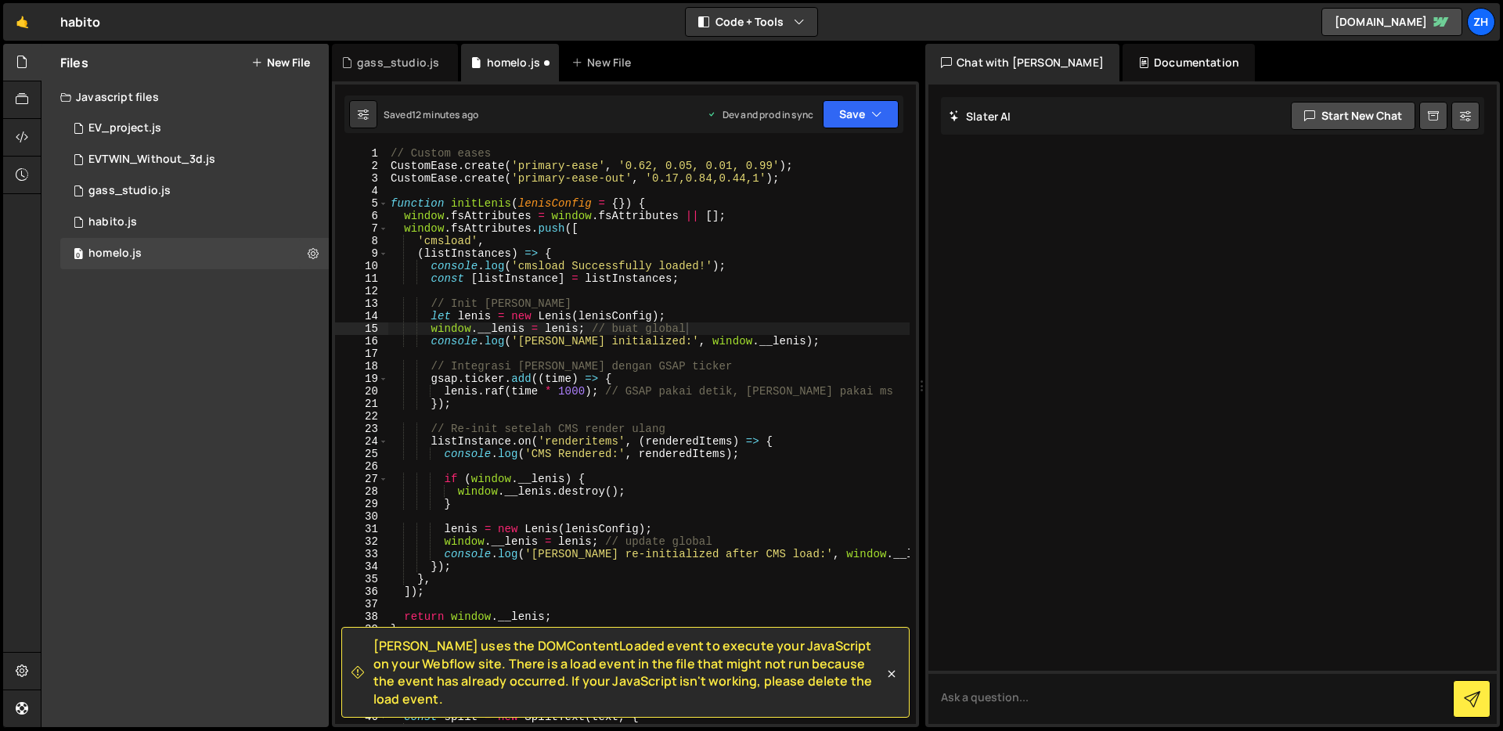
click at [827, 366] on div "// Custom eases CustomEase . create ( 'primary-ease' , '0.62, 0.05, 0.01, 0.99'…" at bounding box center [648, 448] width 522 height 602
click at [708, 234] on div "// Custom eases CustomEase . create ( 'primary-ease' , '0.62, 0.05, 0.01, 0.99'…" at bounding box center [648, 448] width 522 height 602
type textarea "window.fsAttributes.push(["
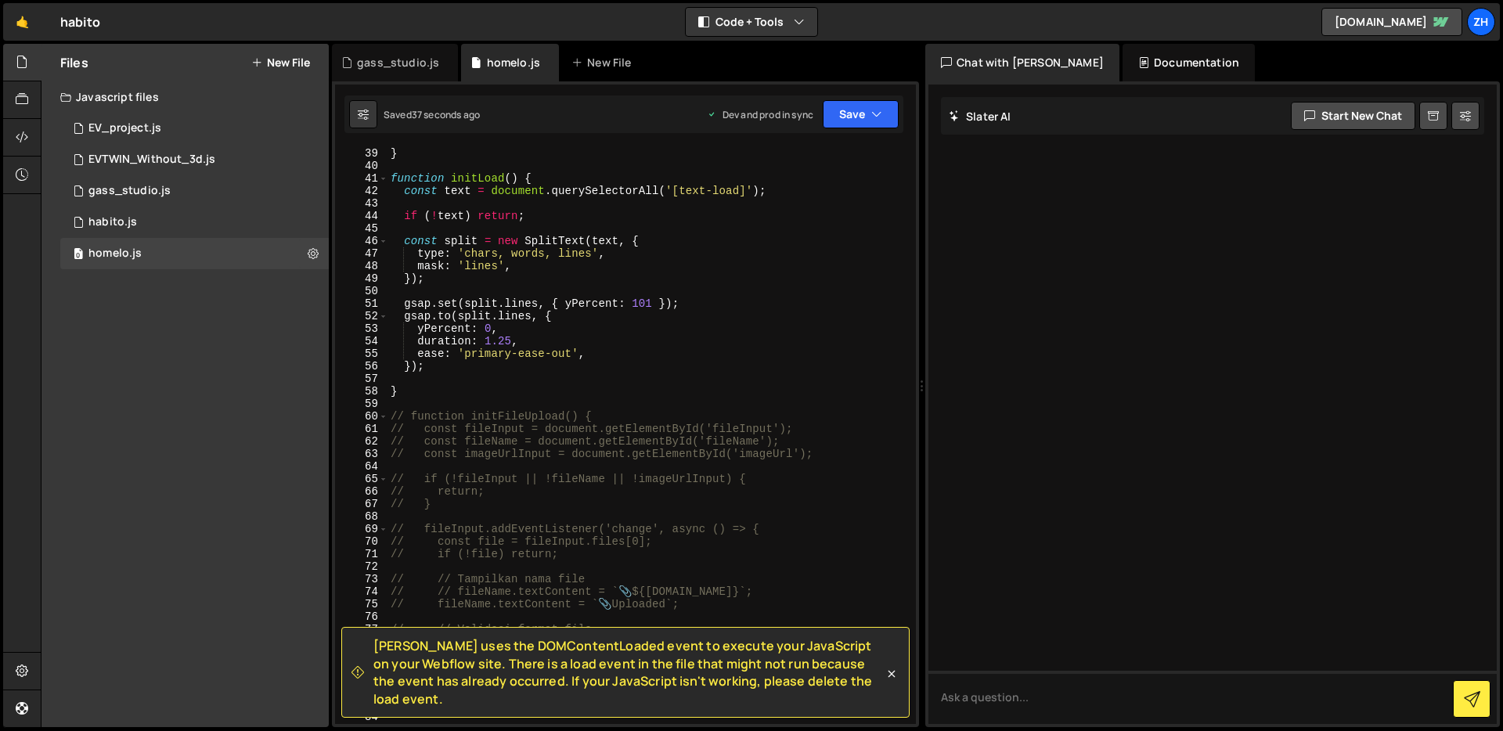
scroll to position [476, 0]
click at [791, 399] on div "} function initLoad ( ) { const text = document . querySelectorAll ( '[text-loa…" at bounding box center [648, 448] width 522 height 602
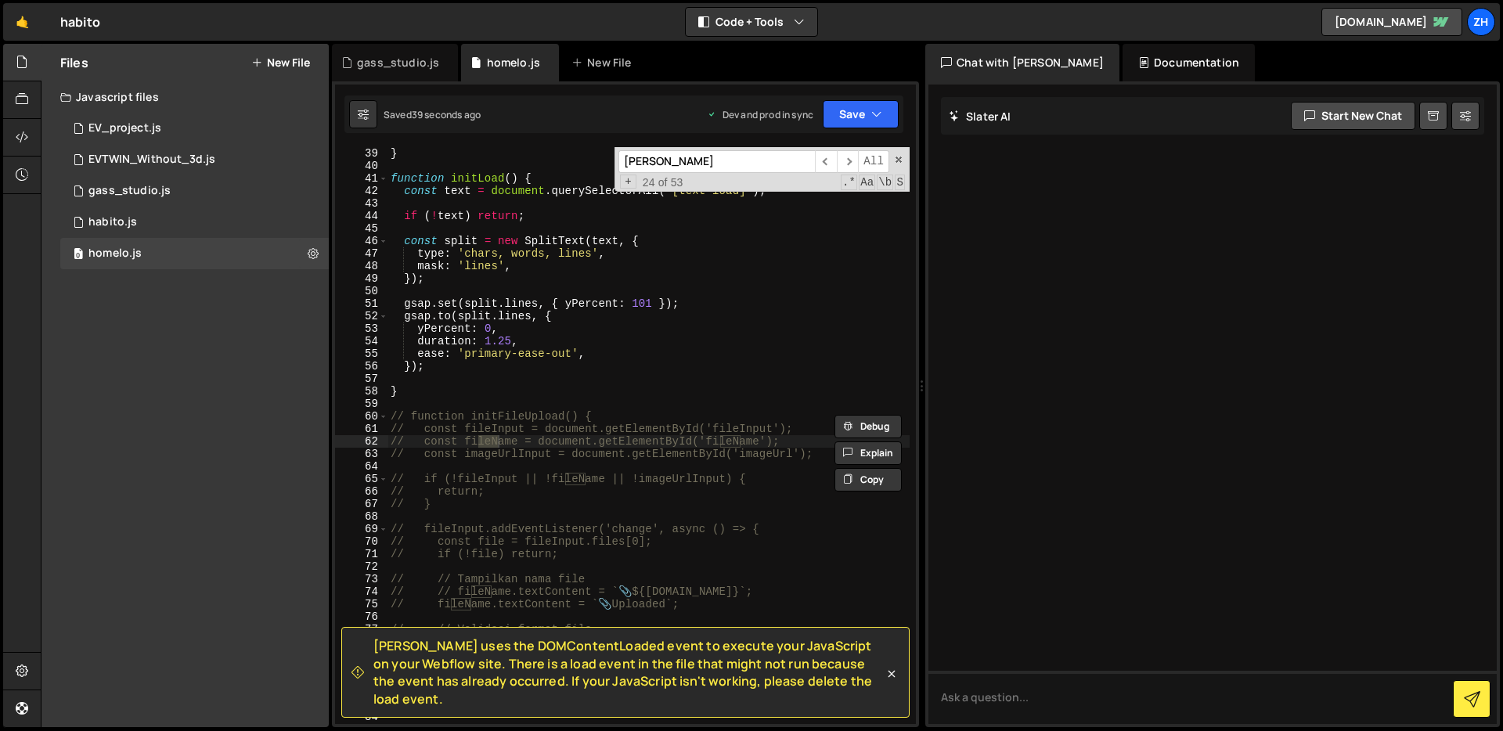
scroll to position [8717, 0]
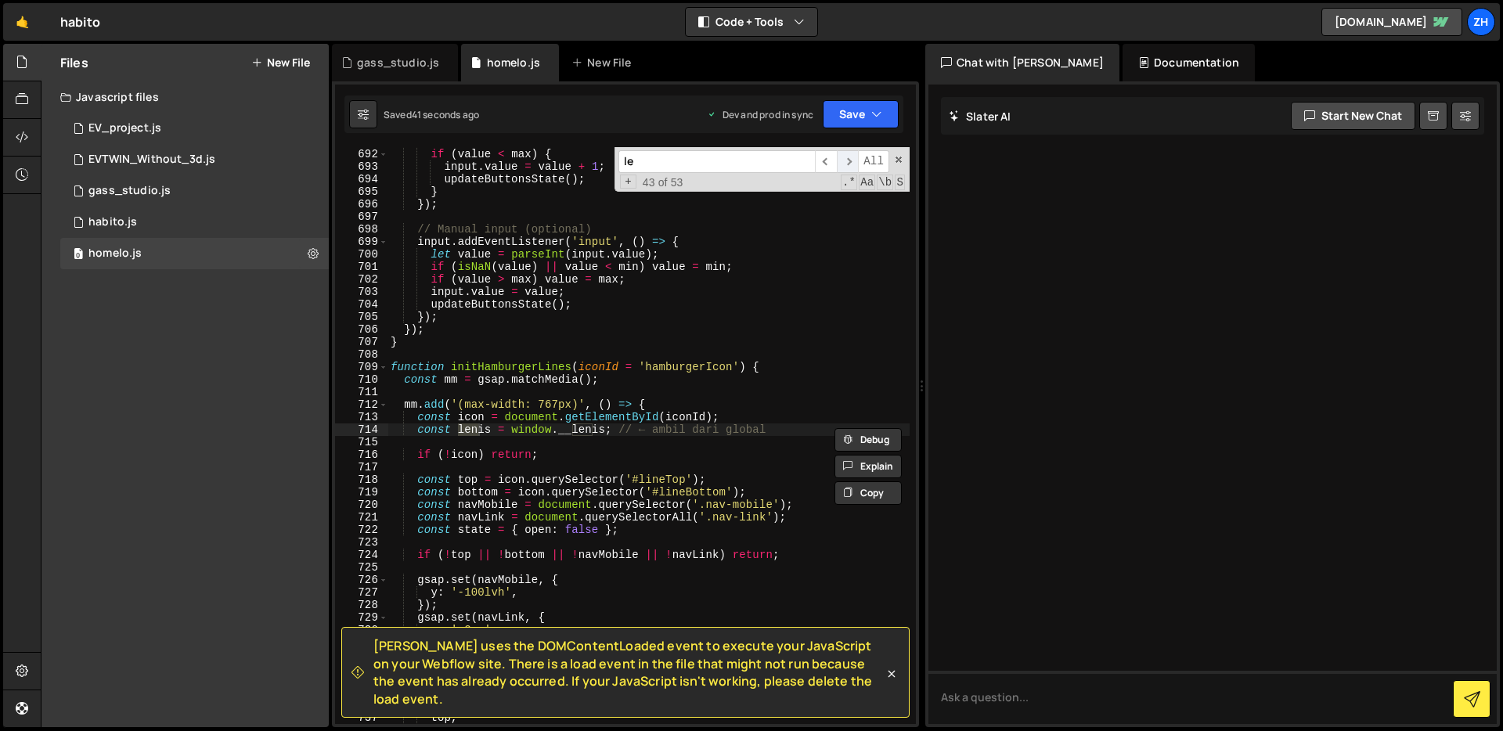
type input "l"
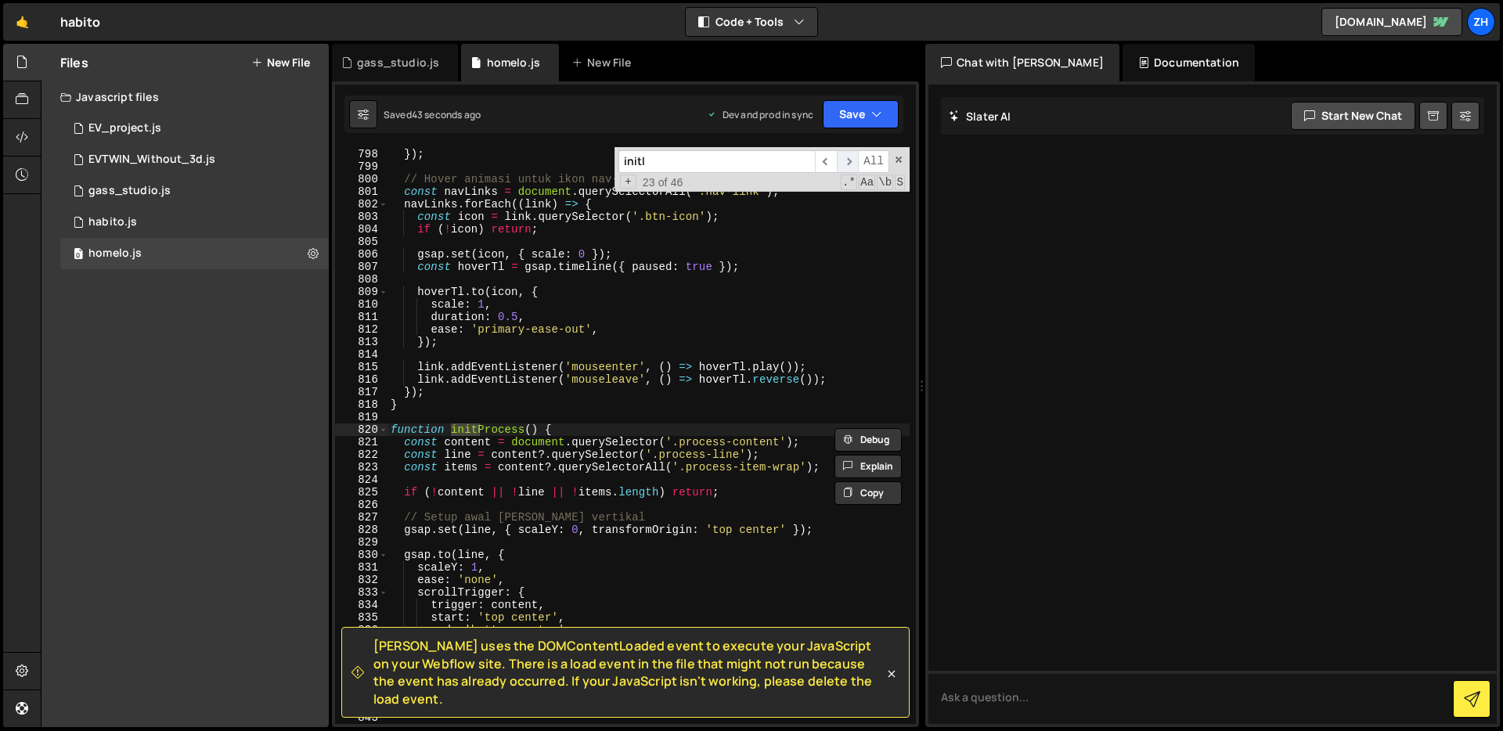
scroll to position [11861, 0]
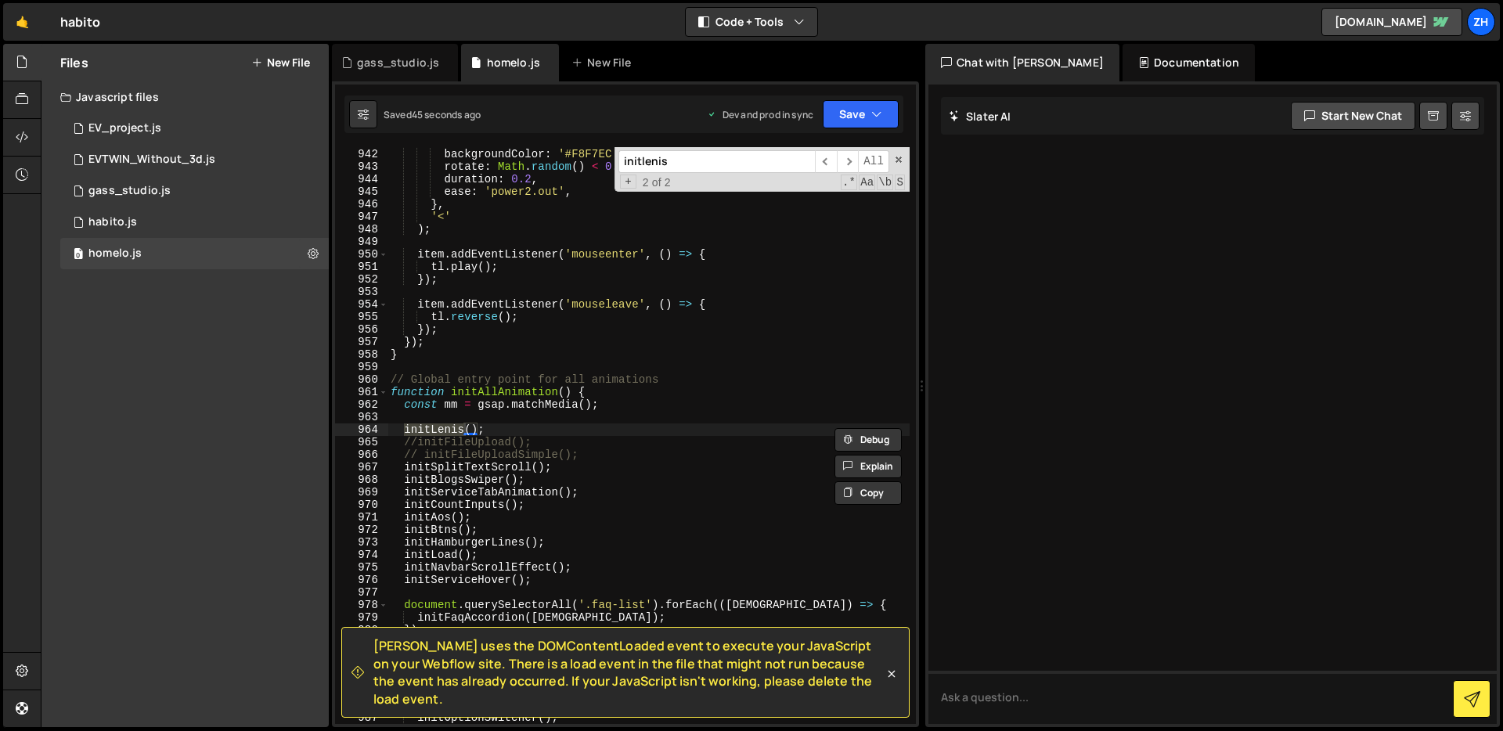
type input "initlenis"
click at [496, 435] on div "{ backgroundColor : '#F8F7EC' , rotate : Math . random ( ) < 0.5 ? - 1.5 : 1.5 …" at bounding box center [648, 436] width 522 height 602
drag, startPoint x: 496, startPoint y: 435, endPoint x: 406, endPoint y: 434, distance: 89.3
click at [406, 434] on div "{ backgroundColor : '#F8F7EC' , rotate : Math . random ( ) < 0.5 ? - 1.5 : 1.5 …" at bounding box center [648, 436] width 522 height 602
paste textarea "}"
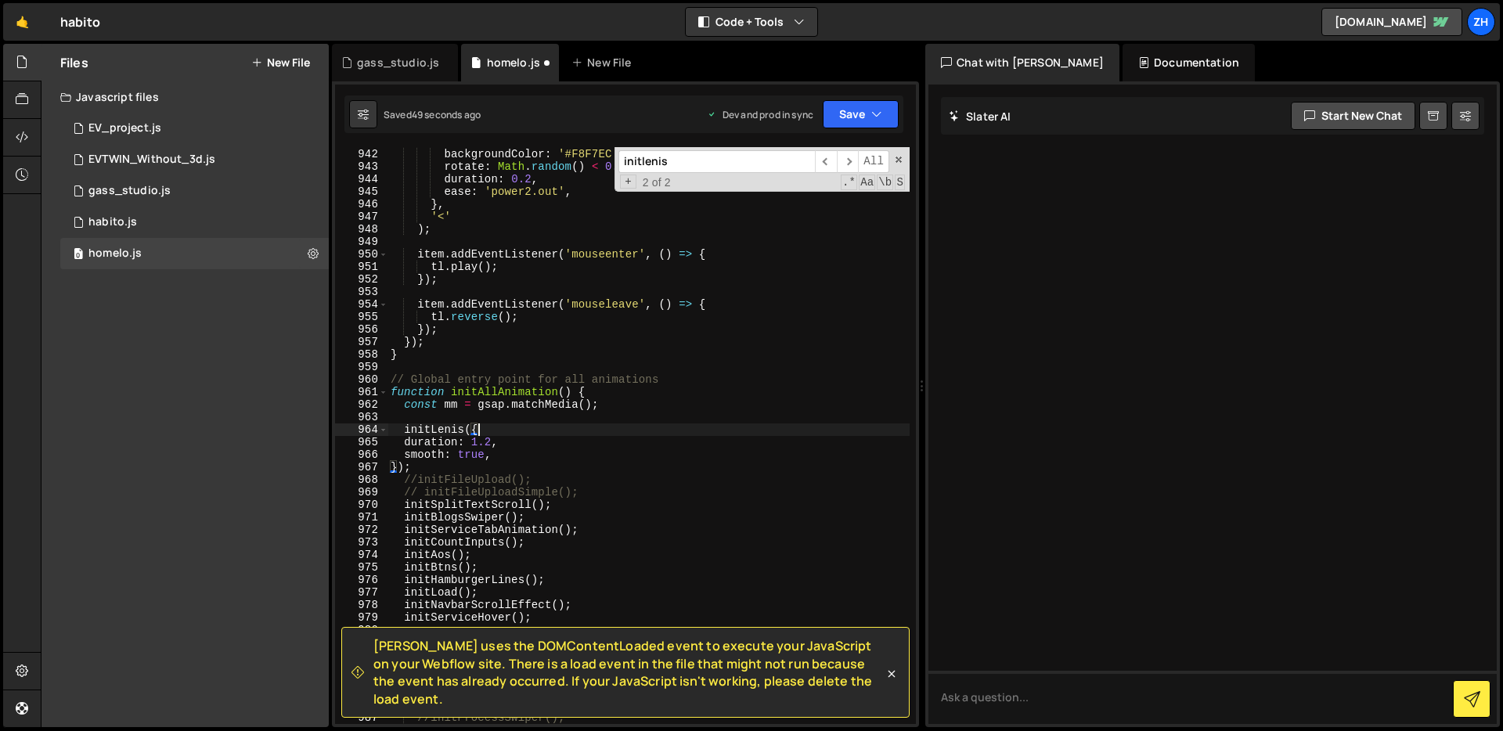
click at [629, 429] on div "{ backgroundColor : '#F8F7EC' , rotate : Math . random ( ) < 0.5 ? - 1.5 : 1.5 …" at bounding box center [648, 436] width 522 height 602
click at [882, 113] on button "Save" at bounding box center [861, 114] width 76 height 28
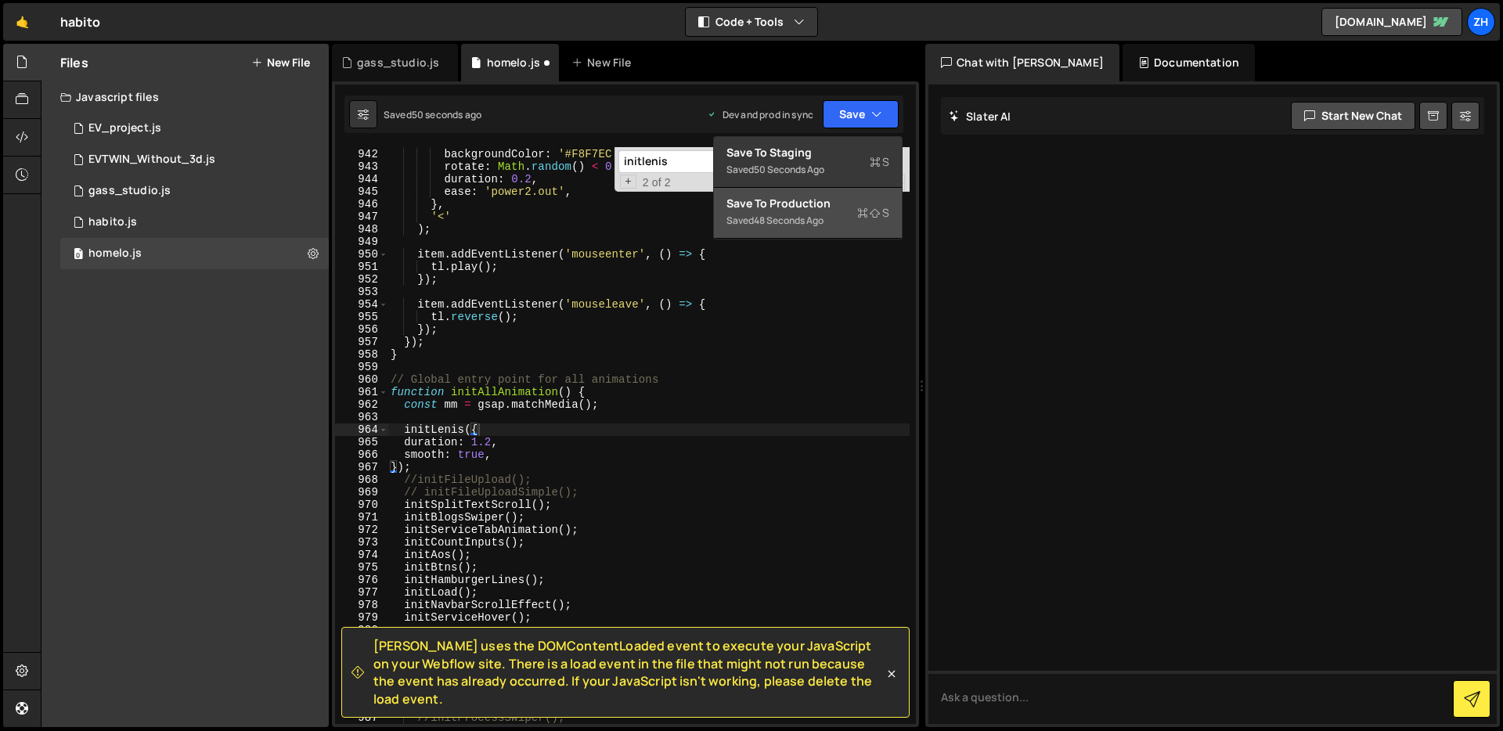
click at [845, 207] on div "Save to Production S" at bounding box center [807, 204] width 163 height 16
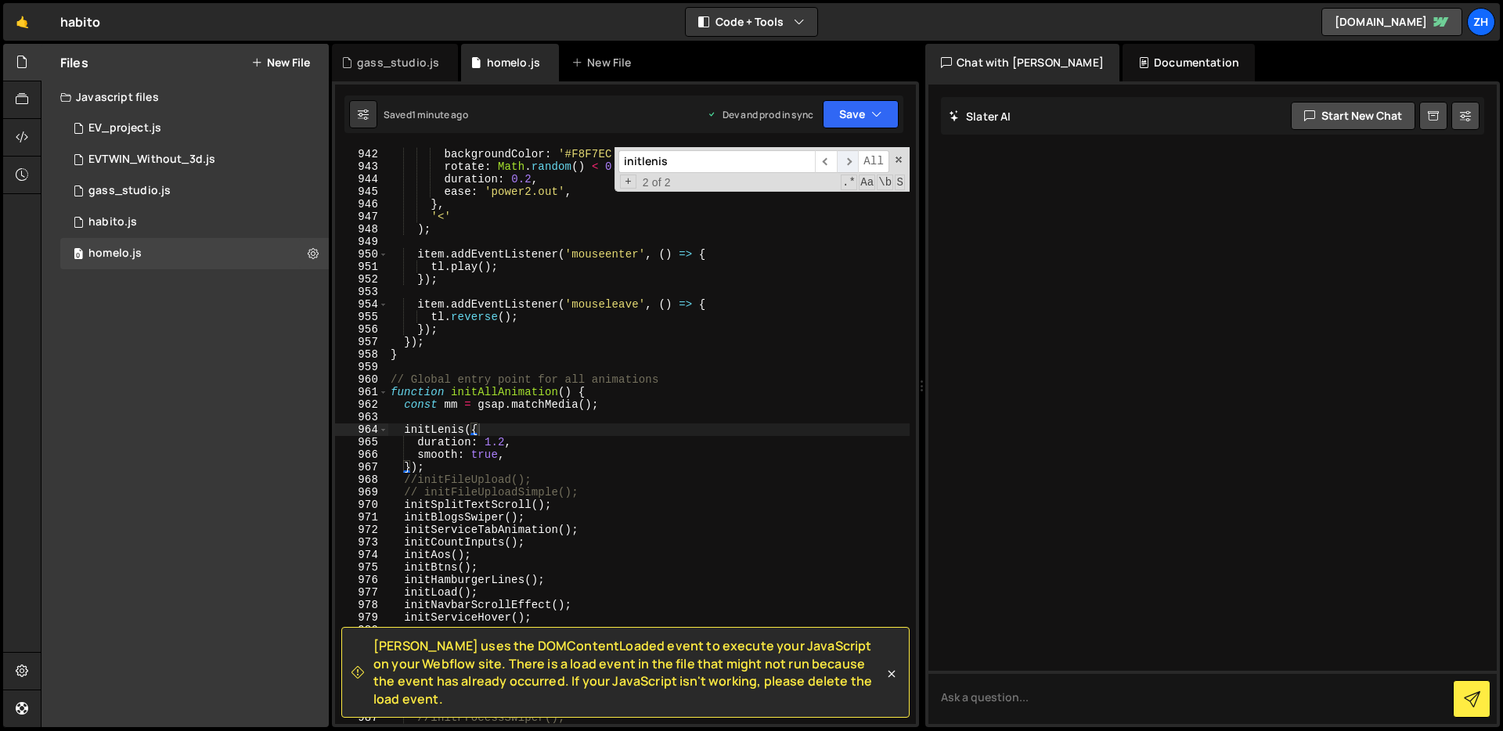
click at [845, 154] on span "​" at bounding box center [848, 161] width 22 height 23
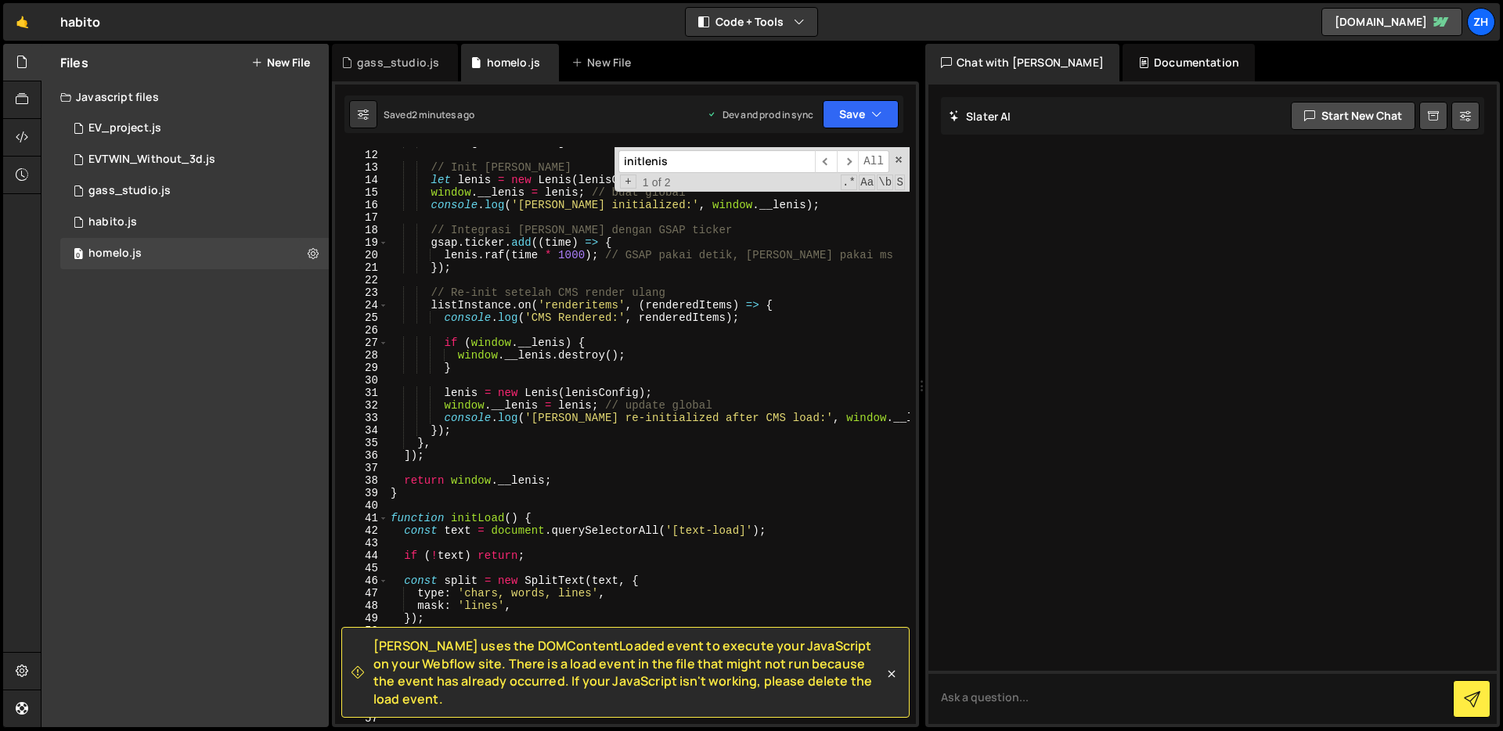
scroll to position [0, 0]
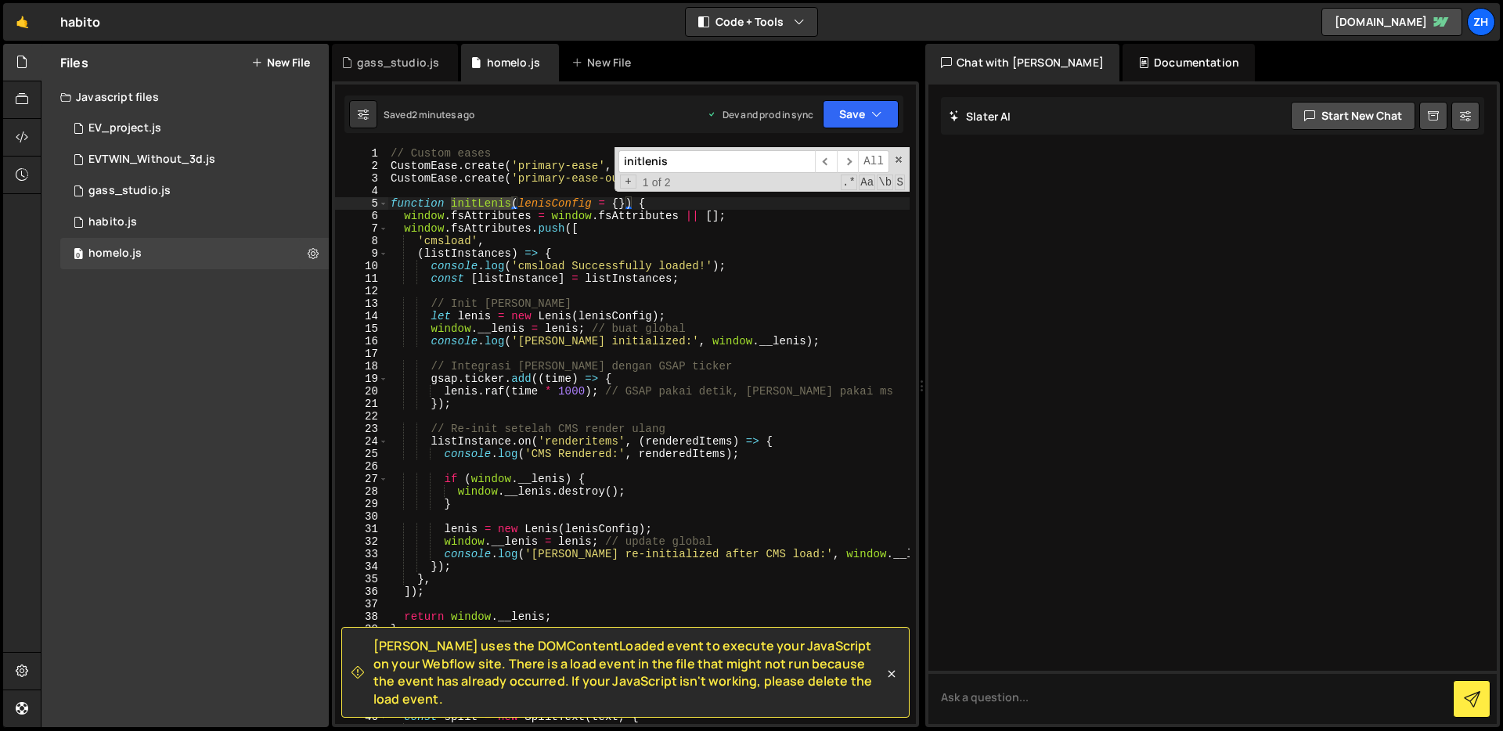
type textarea "console.log('[PERSON_NAME] initialized:', window.__lenis);"
click at [808, 337] on div "// Custom eases CustomEase . create ( 'primary-ease' , '0.62, 0.05, 0.01, 0.99'…" at bounding box center [648, 448] width 522 height 602
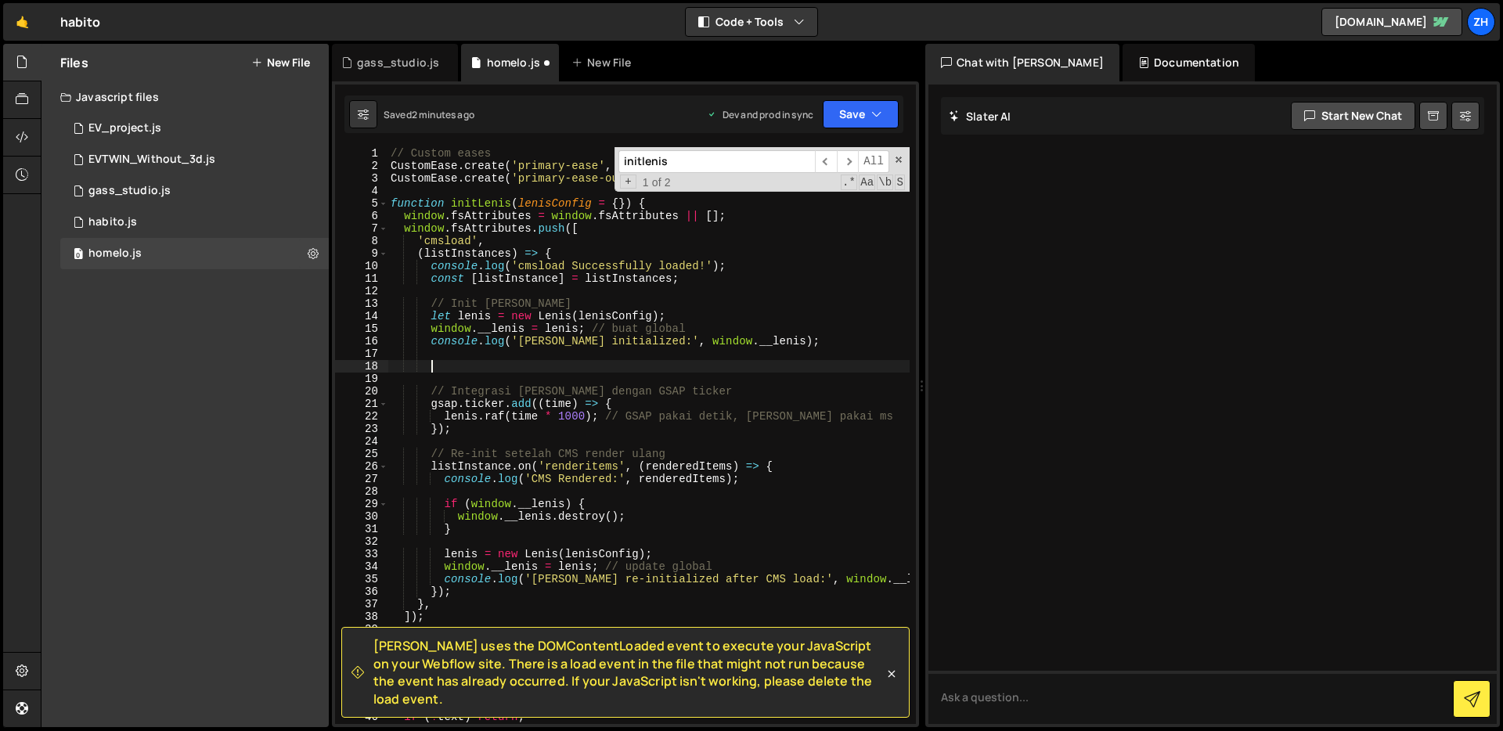
paste textarea "lenis.on('scroll', ScrollTrigger.update);"
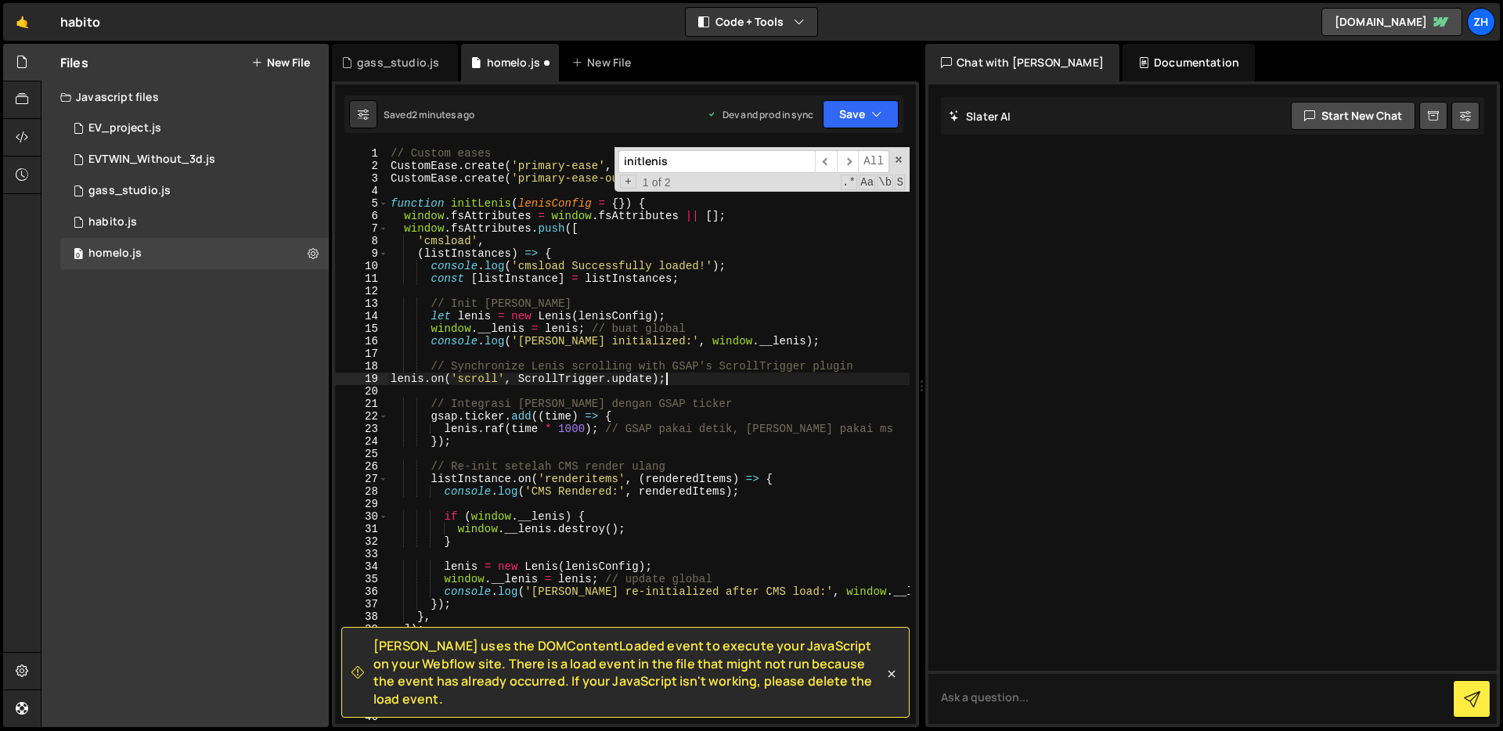
click at [697, 536] on div "// Custom eases CustomEase . create ( 'primary-ease' , '0.62, 0.05, 0.01, 0.99'…" at bounding box center [648, 448] width 522 height 602
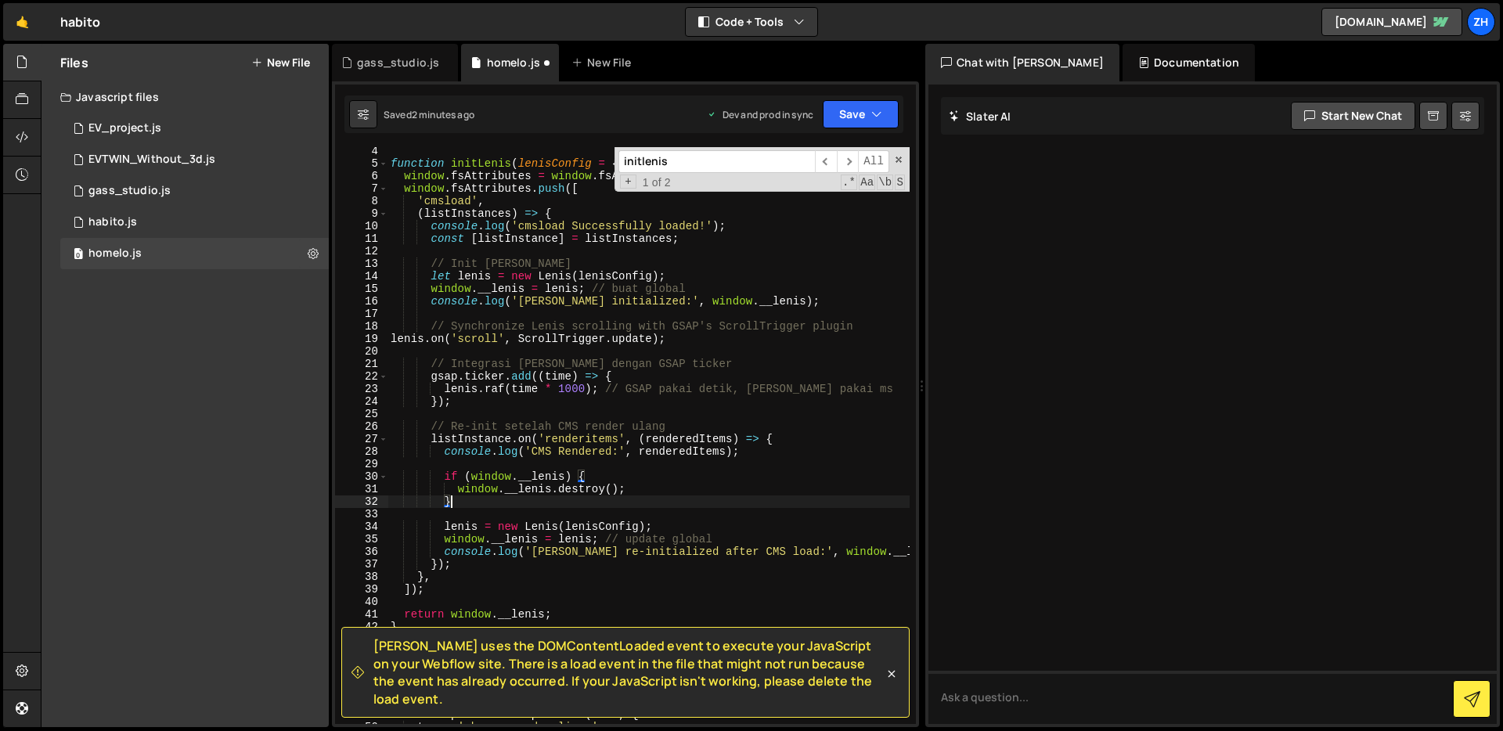
scroll to position [43, 0]
click at [789, 400] on div "function initLenis ( lenisConfig = { }) { window . fsAttributes = window . fsAt…" at bounding box center [648, 443] width 522 height 602
type textarea "});"
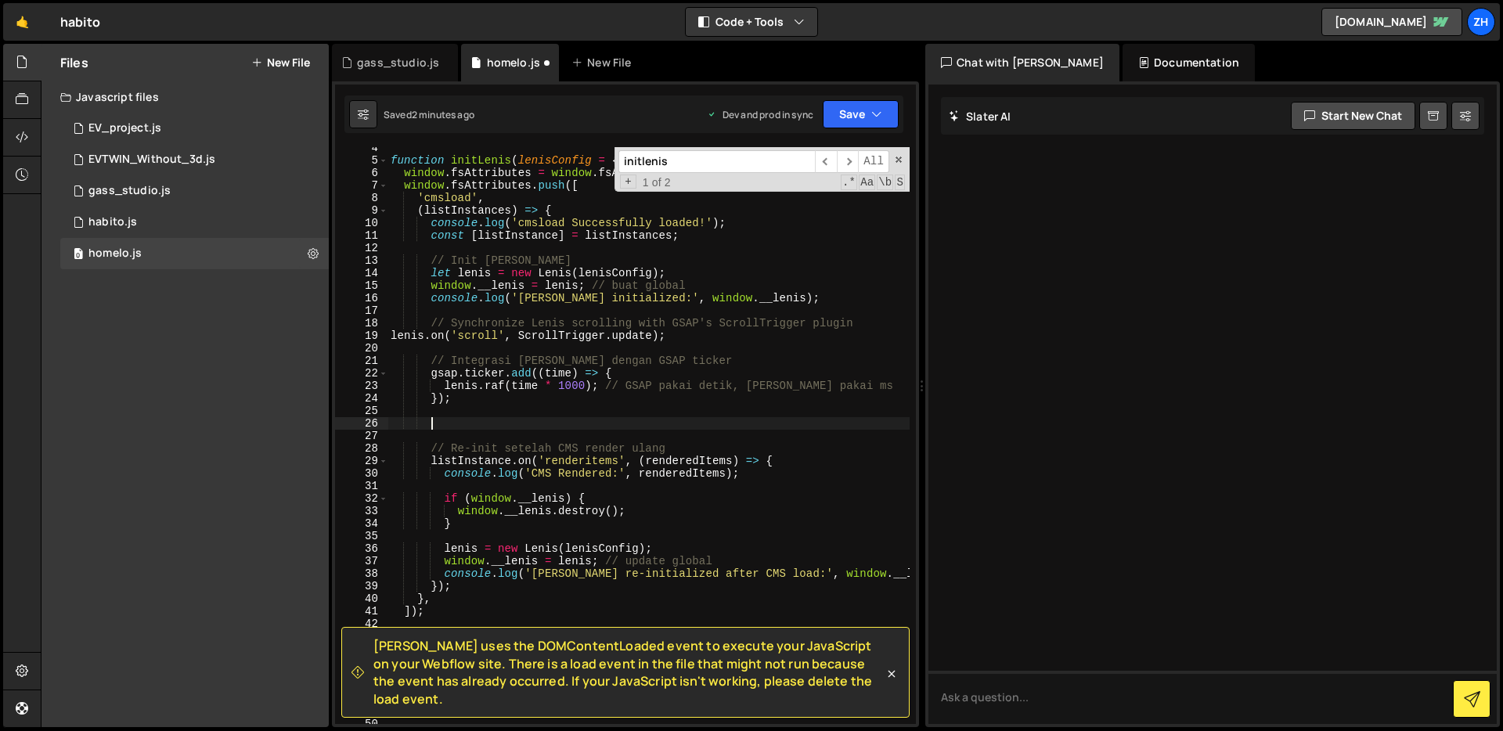
paste textarea "gsap.ticker.lagSmoothing(0);"
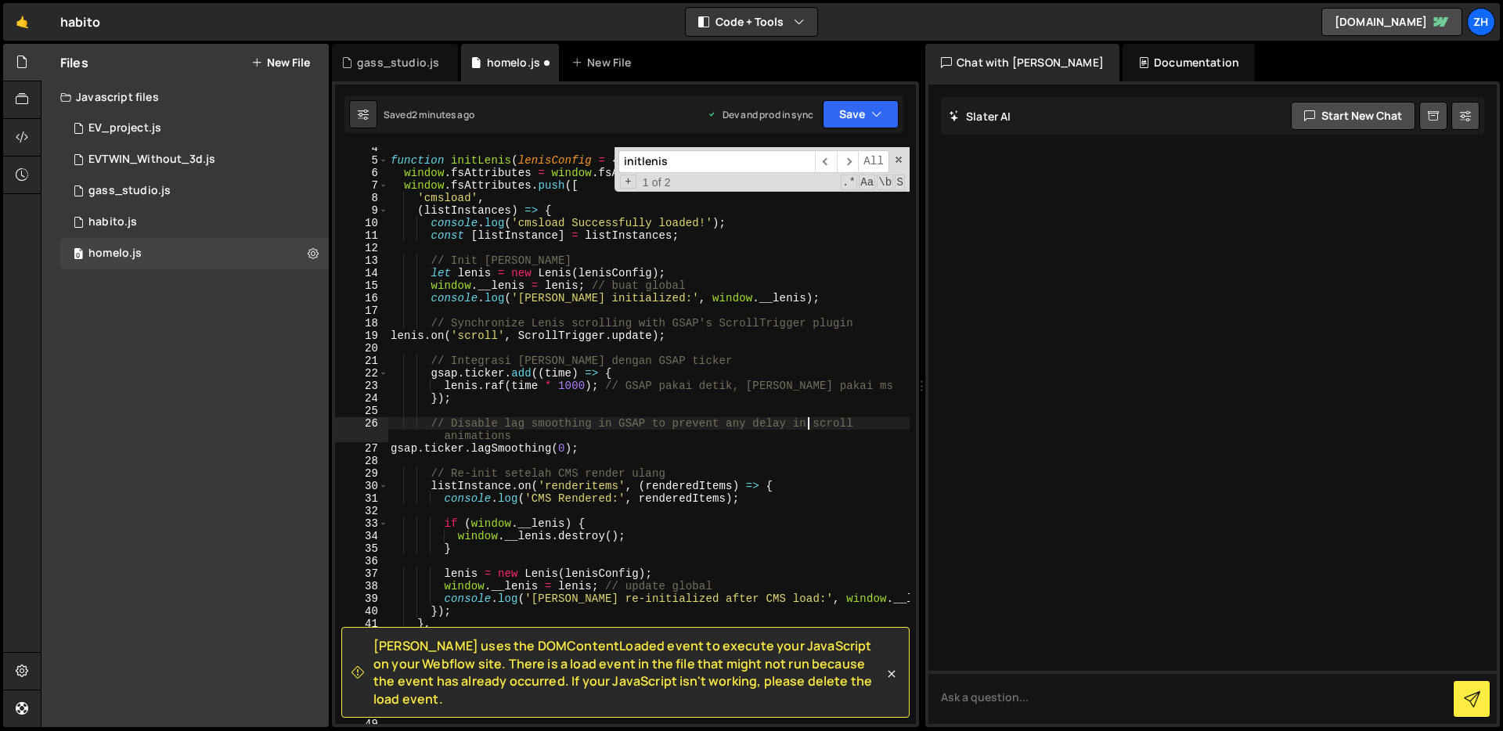
click at [807, 427] on div "function initLenis ( lenisConfig = { }) { window . fsAttributes = window . fsAt…" at bounding box center [648, 443] width 522 height 602
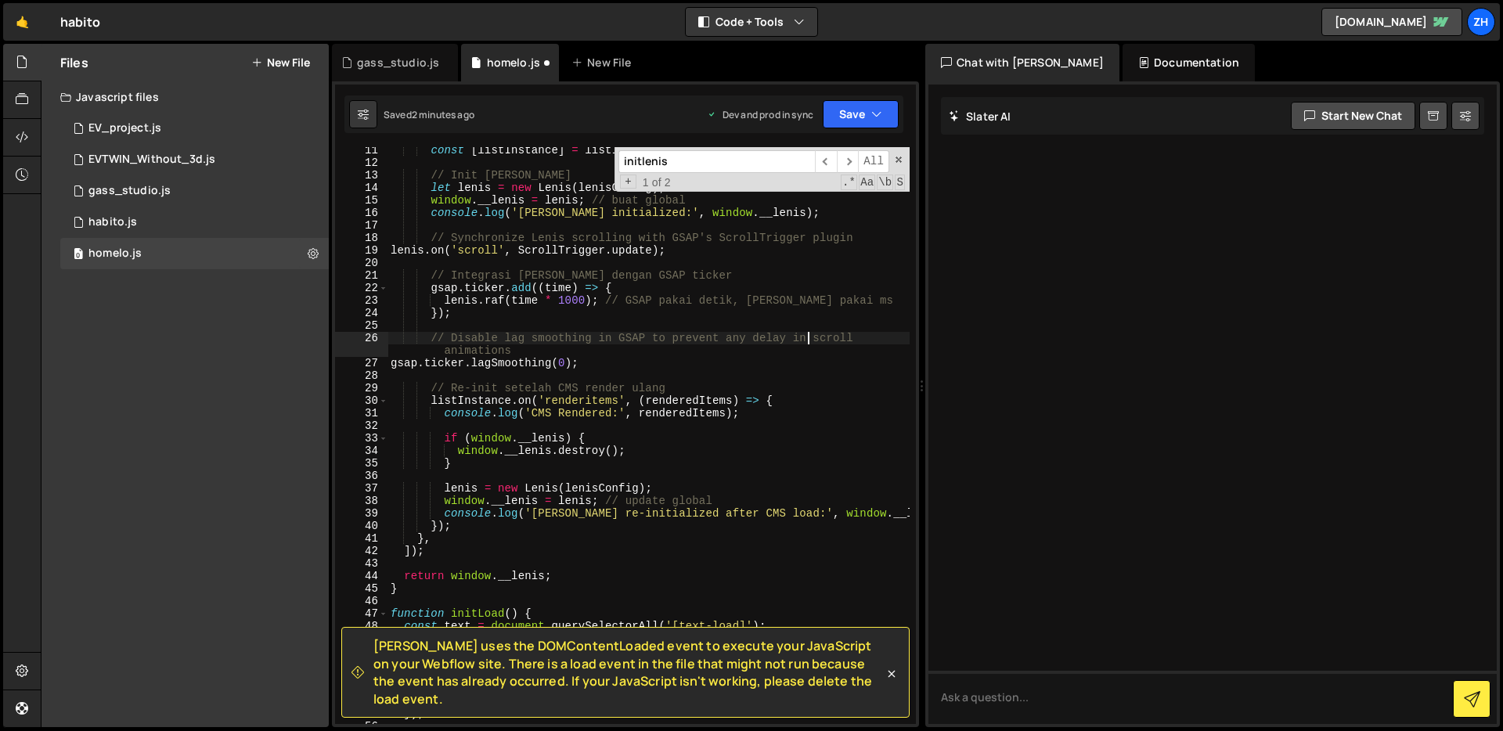
scroll to position [128, 0]
click at [871, 115] on icon "button" at bounding box center [876, 114] width 11 height 16
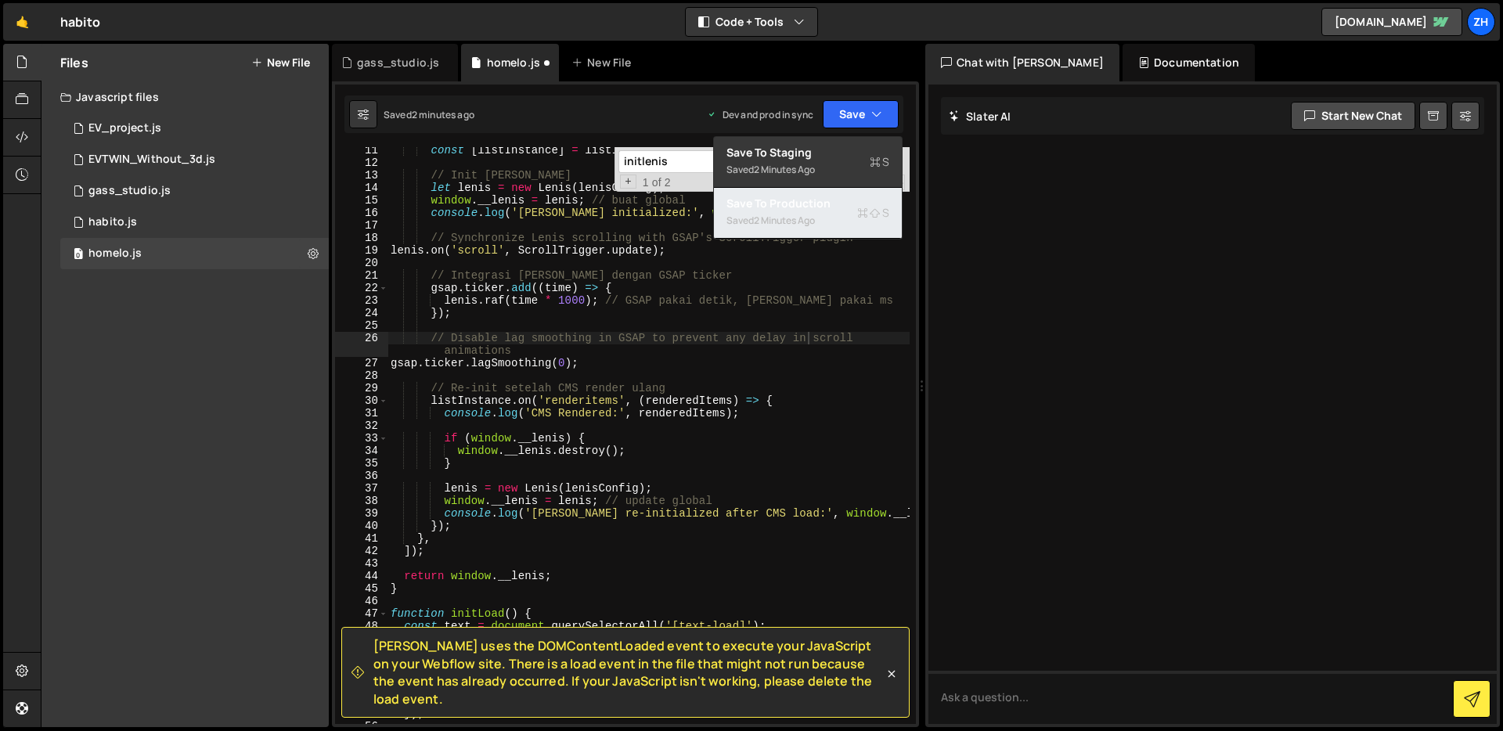
click at [845, 215] on div "Saved 2 minutes ago" at bounding box center [807, 220] width 163 height 19
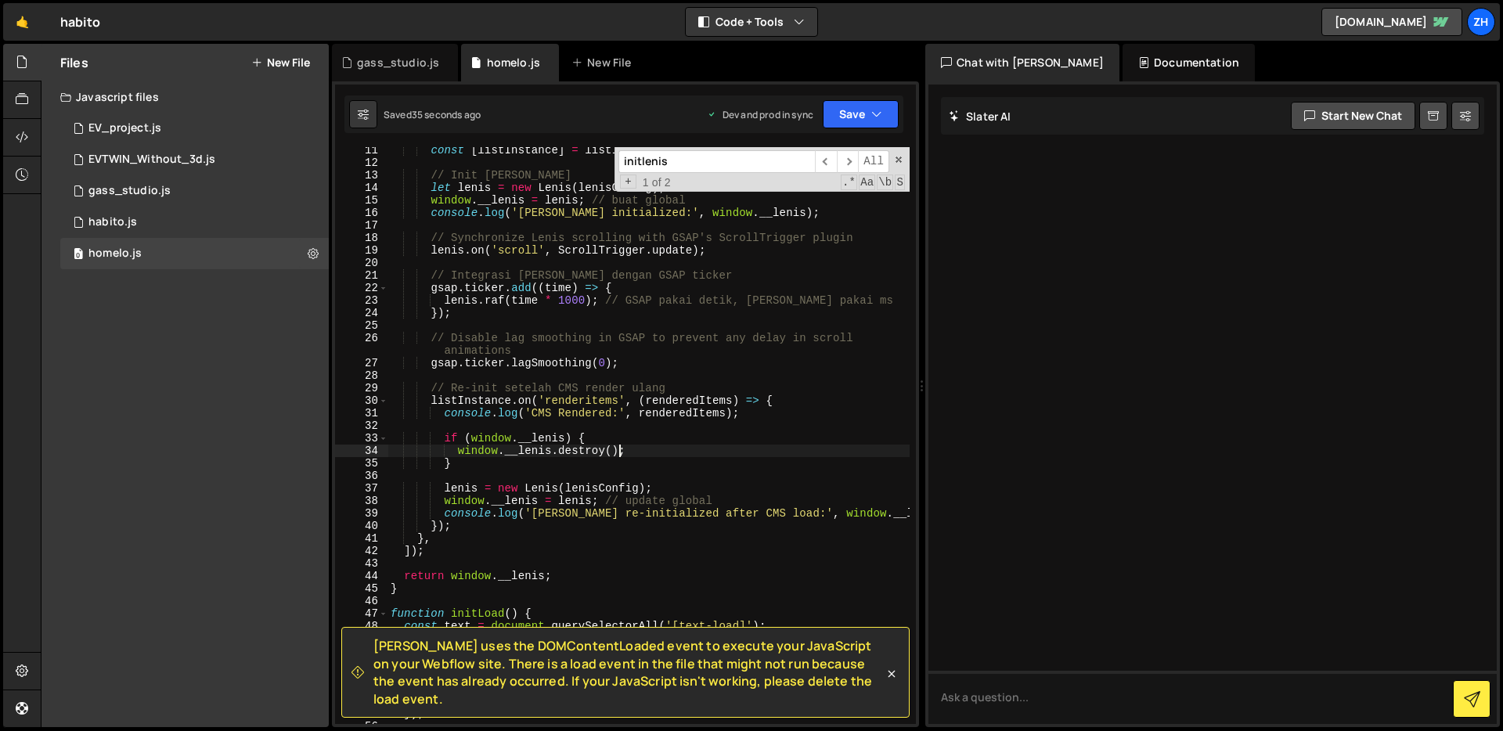
click at [618, 451] on div "const [ listInstance ] = listInstances ; // Init [PERSON_NAME] let [PERSON_NAME…" at bounding box center [648, 445] width 522 height 602
click at [896, 151] on div "initlenis ​ ​ All Replace All + 1 of 2 .* Aa \b S" at bounding box center [761, 169] width 295 height 45
click at [897, 156] on span at bounding box center [898, 159] width 11 height 11
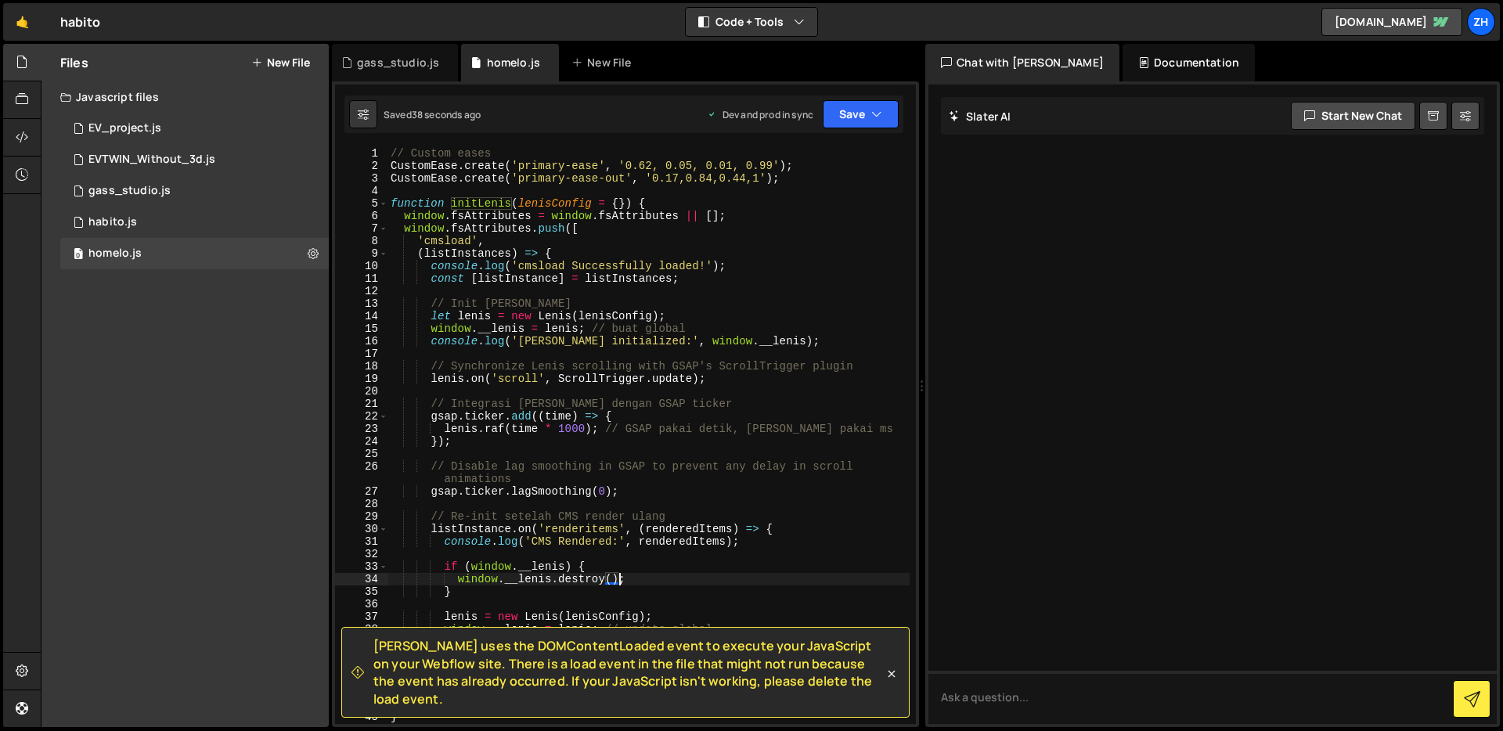
scroll to position [0, 0]
click at [384, 201] on span at bounding box center [383, 203] width 9 height 13
click at [384, 202] on span at bounding box center [383, 203] width 9 height 13
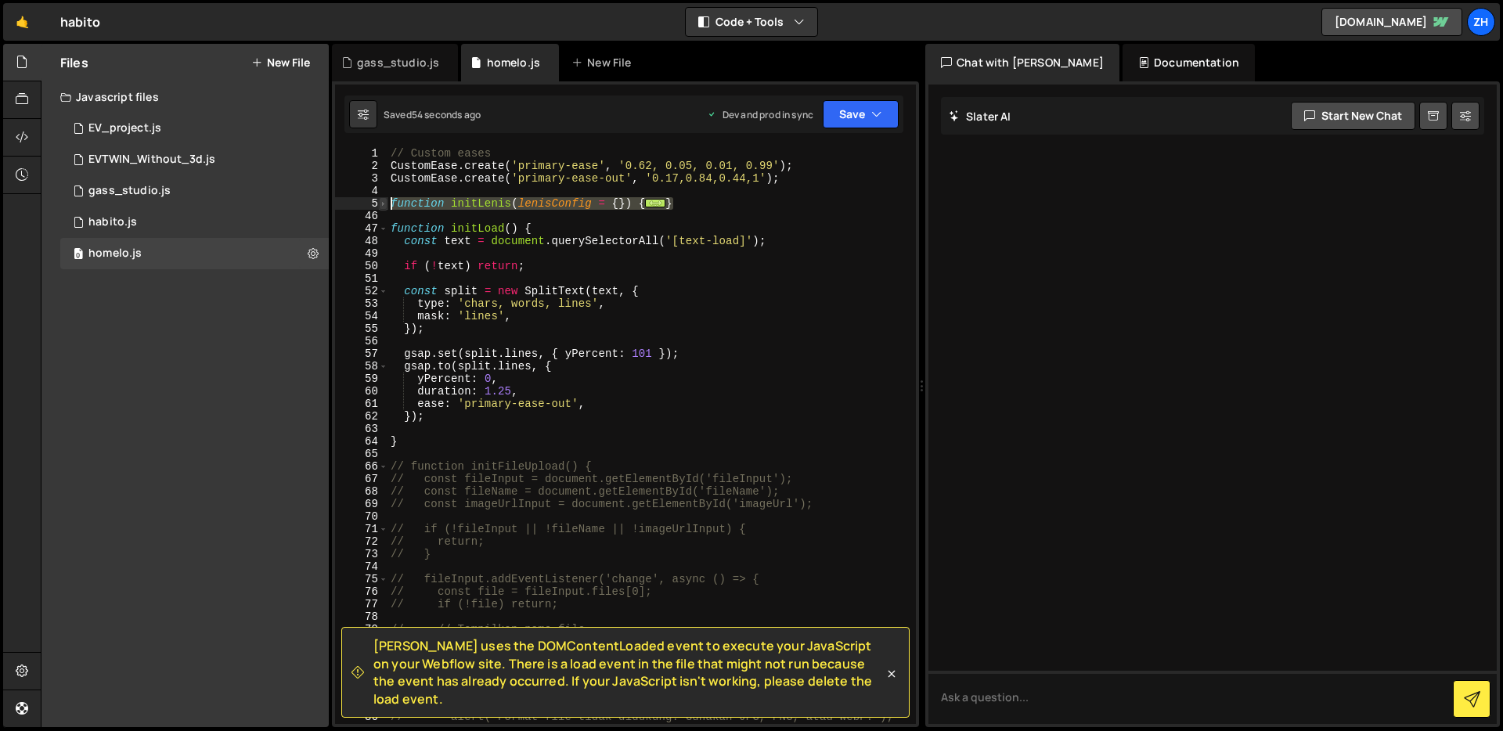
drag, startPoint x: 698, startPoint y: 204, endPoint x: 381, endPoint y: 203, distance: 317.0
click at [381, 203] on div "window.__lenis.destroy(); 1 2 3 4 5 46 47 48 49 50 51 52 53 54 55 56 57 58 59 6…" at bounding box center [625, 435] width 581 height 577
paste textarea "}"
type textarea "}"
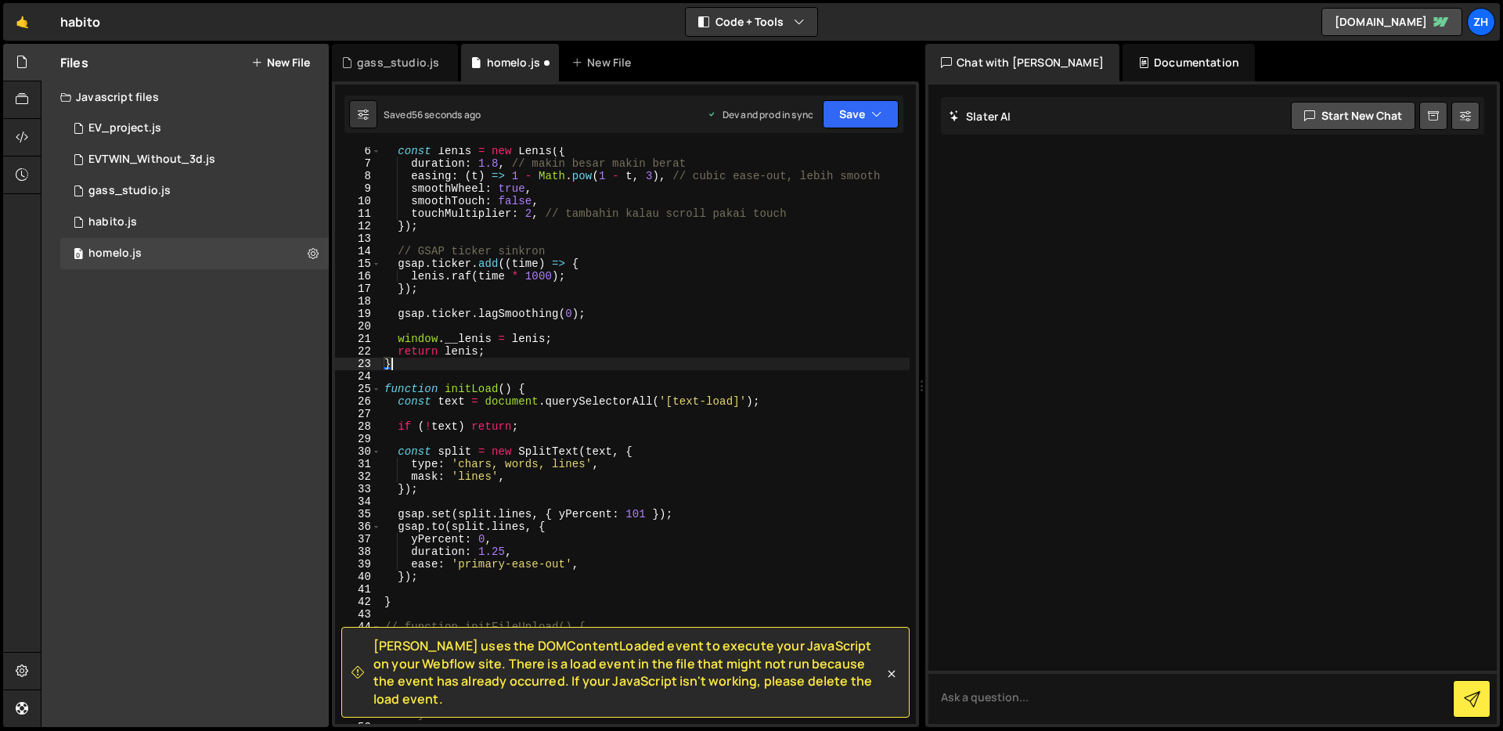
scroll to position [65, 0]
click at [739, 305] on div "const [PERSON_NAME] = new [PERSON_NAME] ({ duration : 1.8 , // makin besar maki…" at bounding box center [645, 446] width 528 height 602
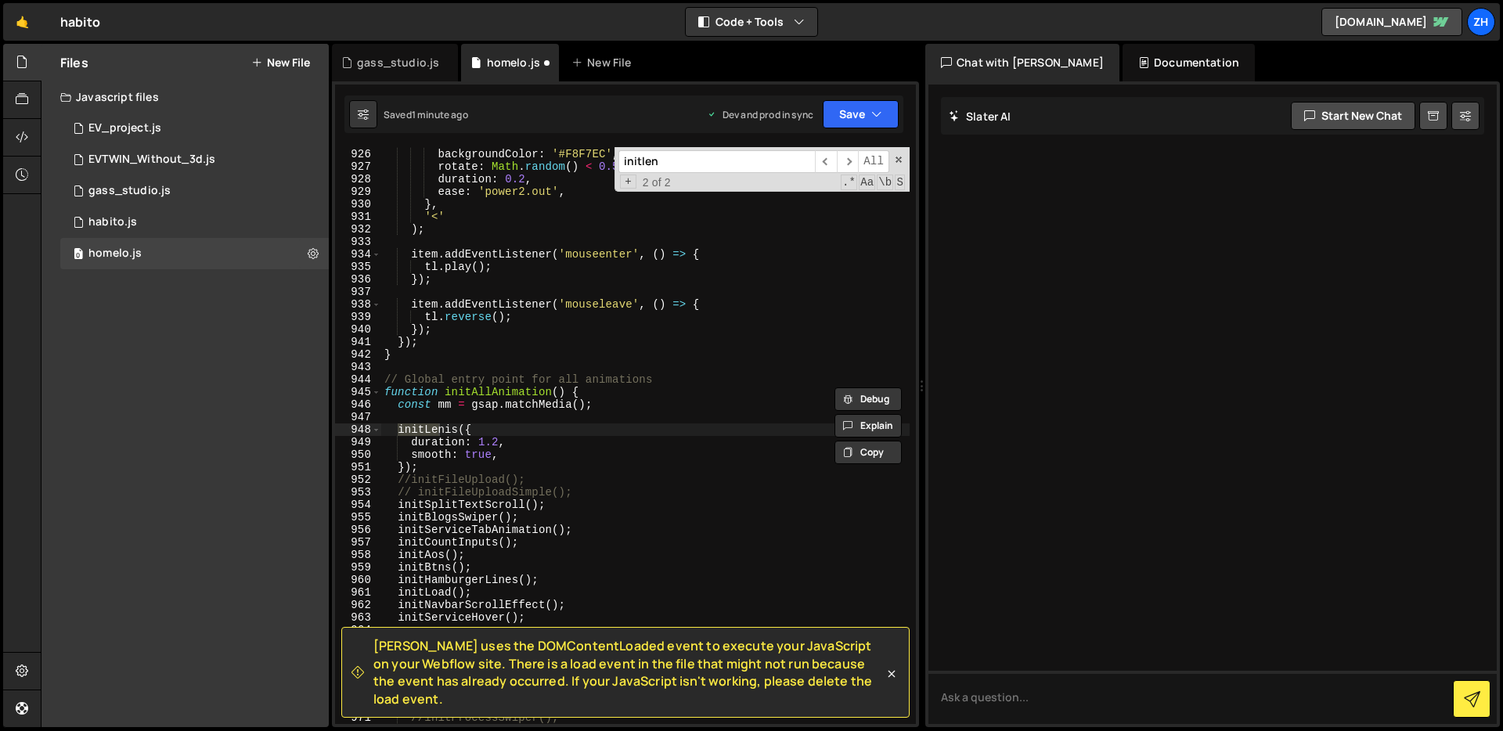
scroll to position [11648, 0]
type input "initlenis"
click at [464, 458] on div "{ backgroundColor : '#F8F7EC' , rotate : Math . random ( ) < 0.5 ? - 1.5 : 1.5 …" at bounding box center [645, 436] width 528 height 602
click at [435, 463] on div "{ backgroundColor : '#F8F7EC' , rotate : Math . random ( ) < 0.5 ? - 1.5 : 1.5 …" at bounding box center [645, 436] width 528 height 602
click at [424, 463] on div "{ backgroundColor : '#F8F7EC' , rotate : Math . random ( ) < 0.5 ? - 1.5 : 1.5 …" at bounding box center [645, 436] width 528 height 602
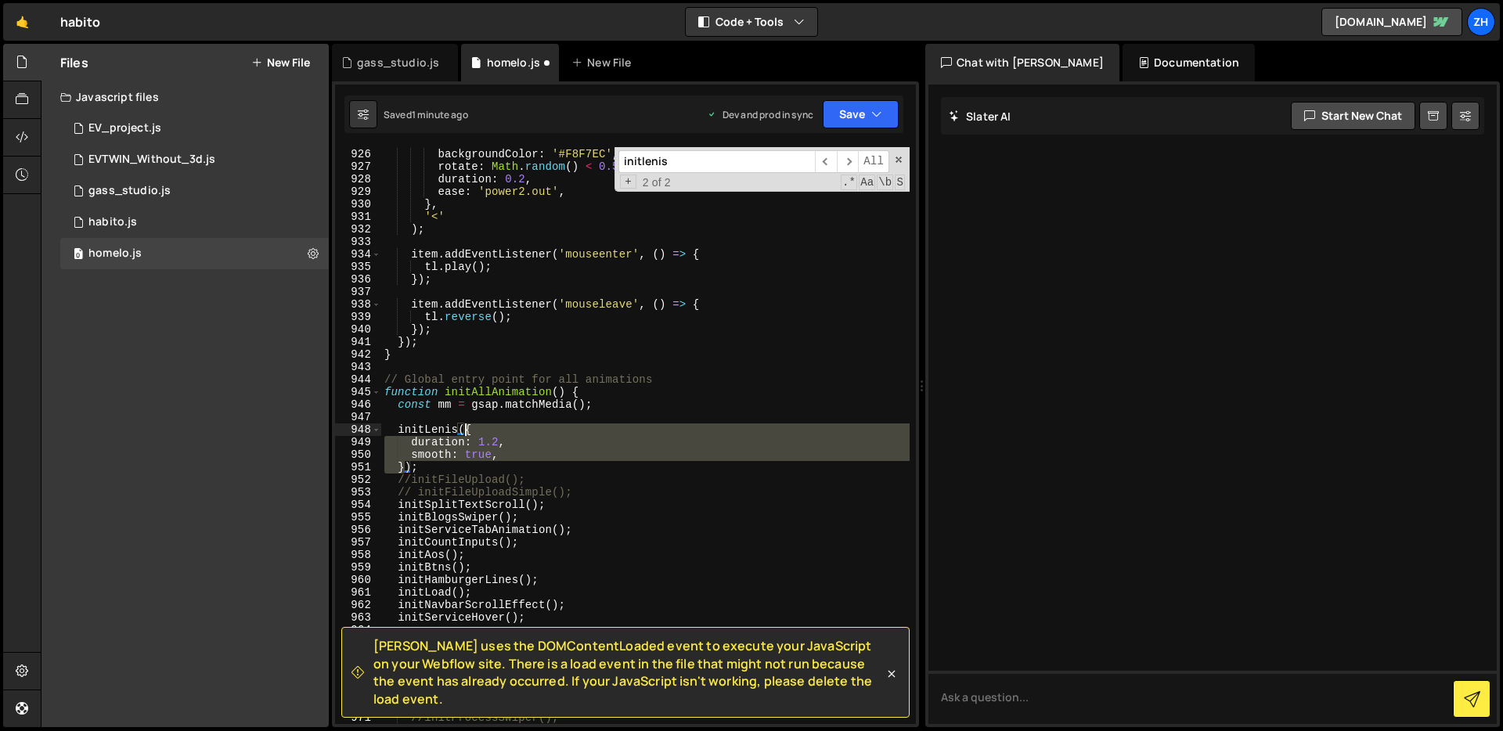
drag, startPoint x: 404, startPoint y: 467, endPoint x: 462, endPoint y: 432, distance: 67.4
click at [463, 433] on div "{ backgroundColor : '#F8F7EC' , rotate : Math . random ( ) < 0.5 ? - 1.5 : 1.5 …" at bounding box center [645, 436] width 528 height 602
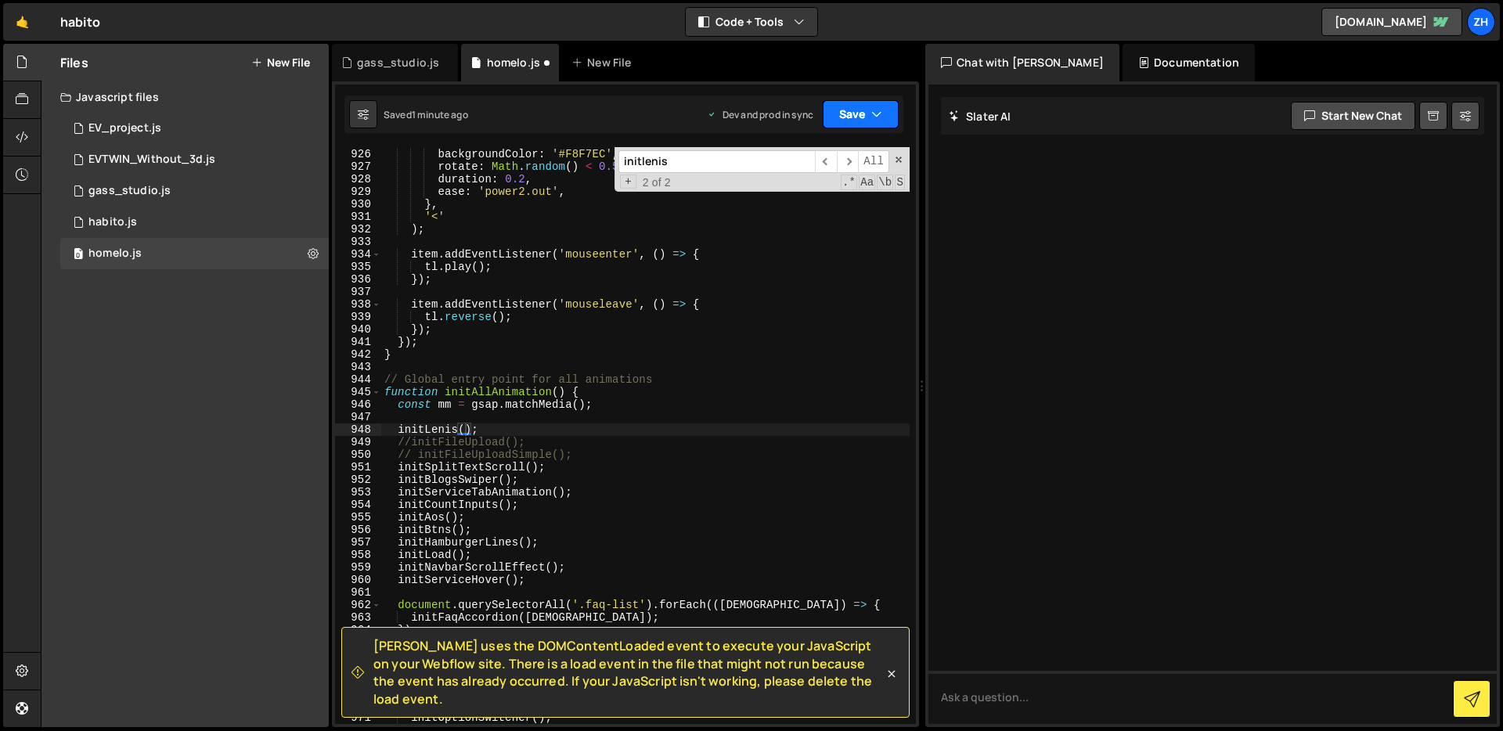
click at [860, 113] on button "Save" at bounding box center [861, 114] width 76 height 28
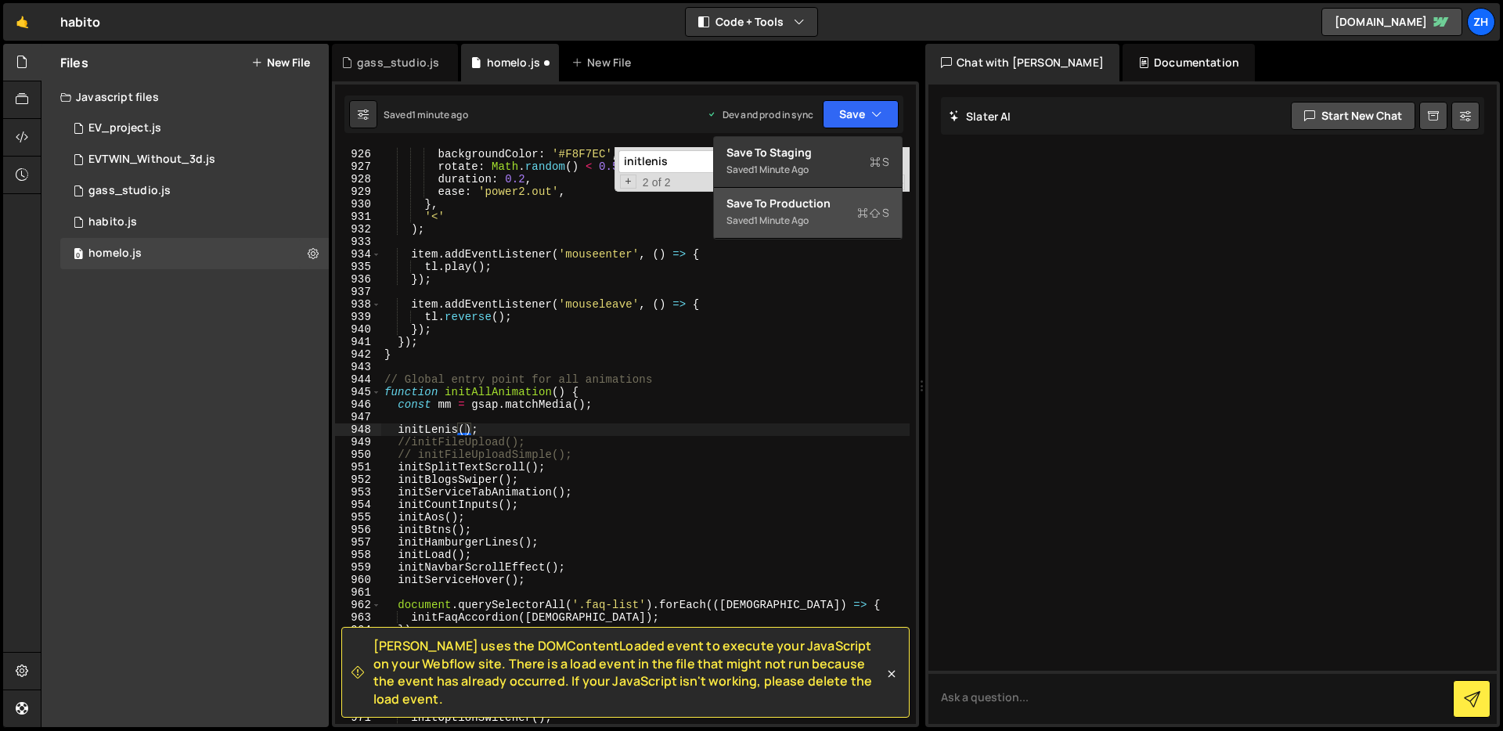
click at [831, 198] on div "Save to Production S" at bounding box center [807, 204] width 163 height 16
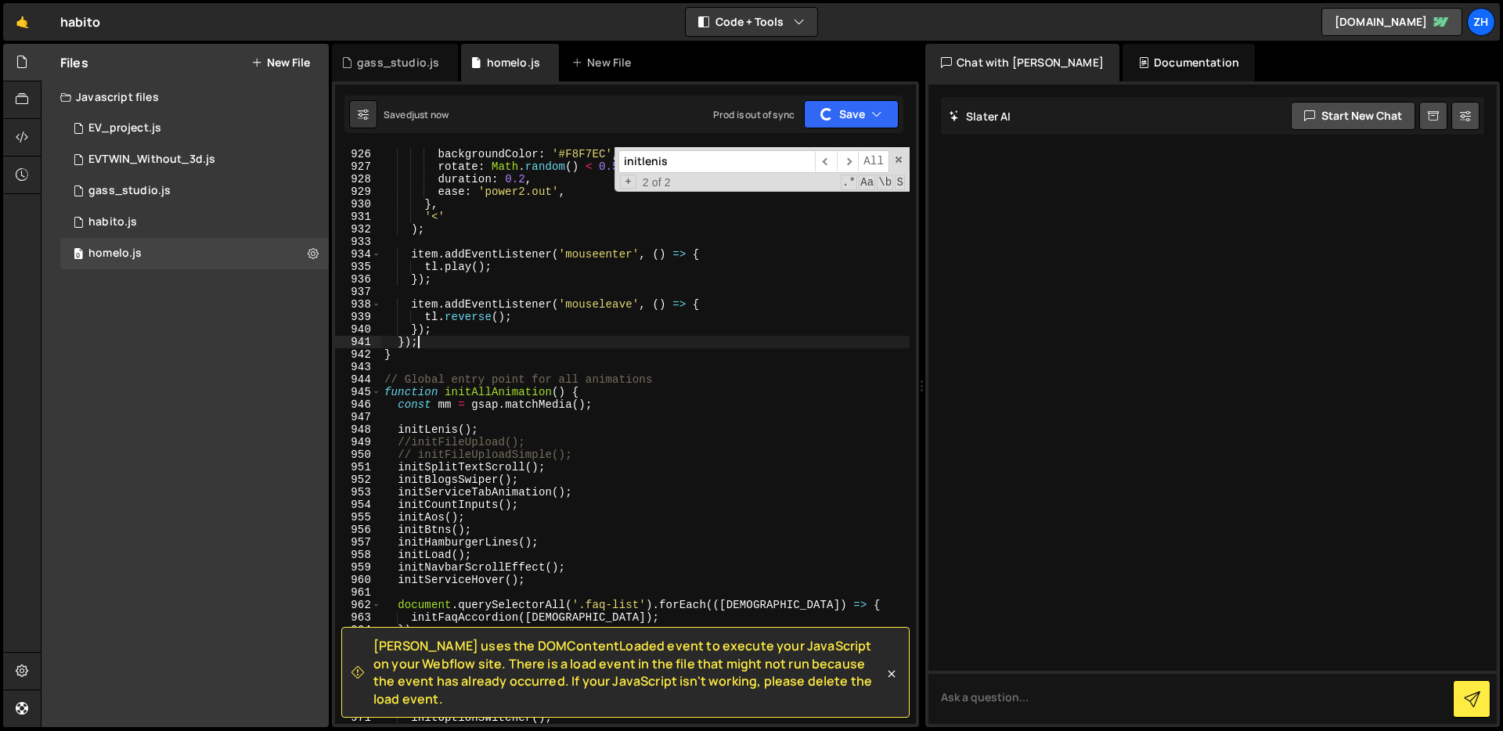
click at [669, 345] on div "{ backgroundColor : '#F8F7EC' , rotate : Math . random ( ) < 0.5 ? - 1.5 : 1.5 …" at bounding box center [645, 436] width 528 height 602
click at [631, 309] on div "{ backgroundColor : '#F8F7EC' , rotate : Math . random ( ) < 0.5 ? - 1.5 : 1.5 …" at bounding box center [645, 436] width 528 height 602
type textarea "item.addEventListener('mouseleave', () => {"
click at [849, 160] on span "​" at bounding box center [848, 161] width 22 height 23
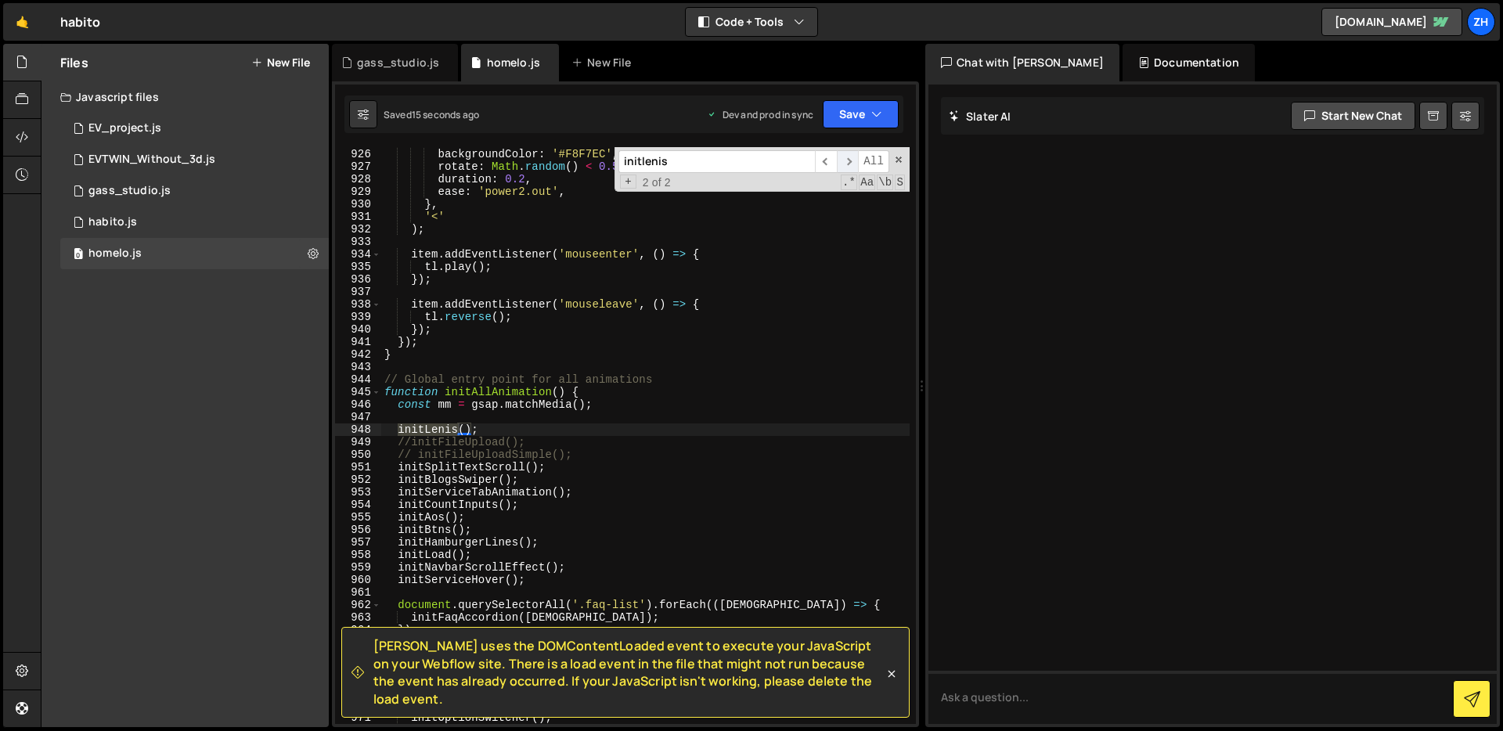
scroll to position [0, 0]
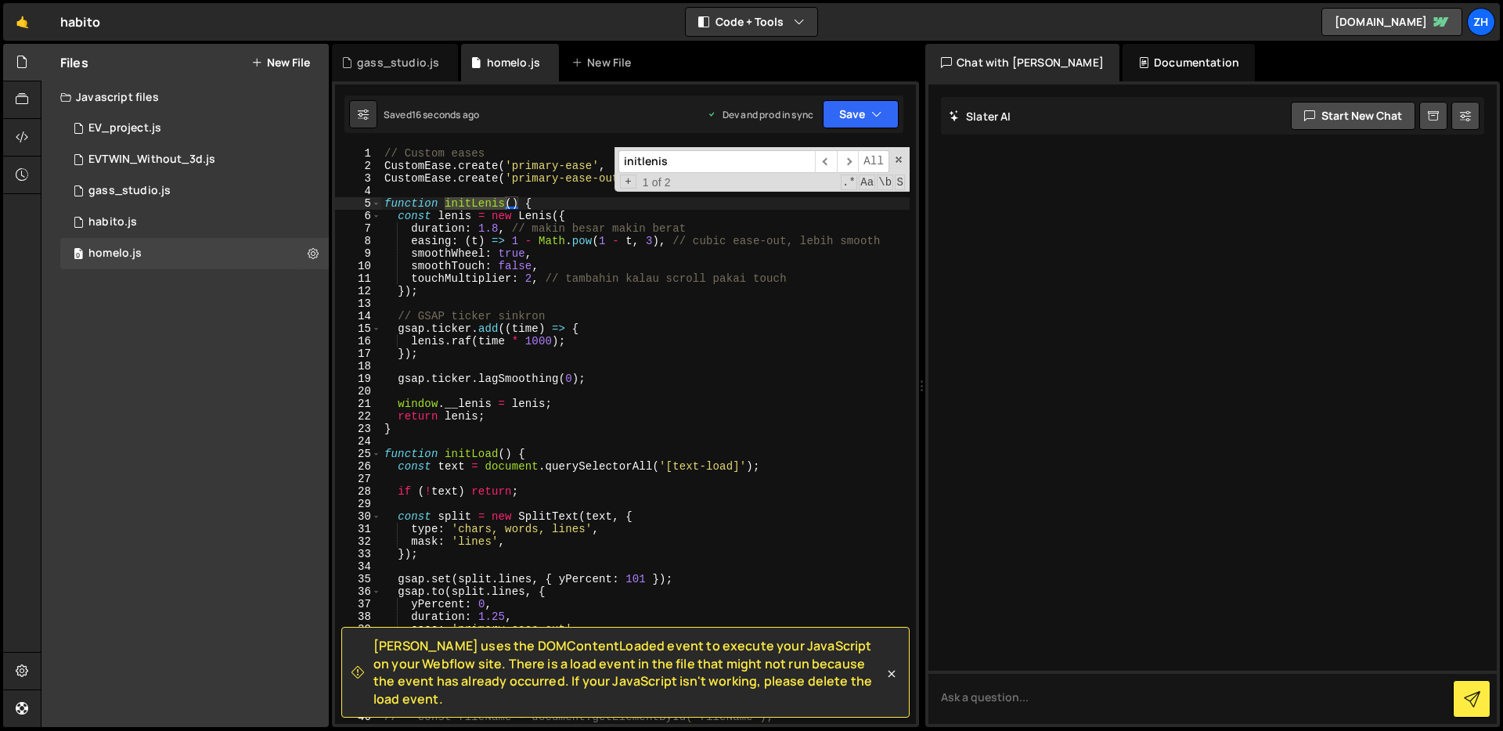
click at [669, 370] on div "// Custom eases CustomEase . create ( 'primary-ease' , '0.62, 0.05, 0.01, 0.99'…" at bounding box center [645, 448] width 528 height 602
click at [669, 319] on div "// Custom eases CustomEase . create ( 'primary-ease' , '0.62, 0.05, 0.01, 0.99'…" at bounding box center [645, 448] width 528 height 602
click at [523, 323] on div "// Custom eases CustomEase . create ( 'primary-ease' , '0.62, 0.05, 0.01, 0.99'…" at bounding box center [645, 448] width 528 height 602
click at [444, 427] on div "// Custom eases CustomEase . create ( 'primary-ease' , '0.62, 0.05, 0.01, 0.99'…" at bounding box center [645, 448] width 528 height 602
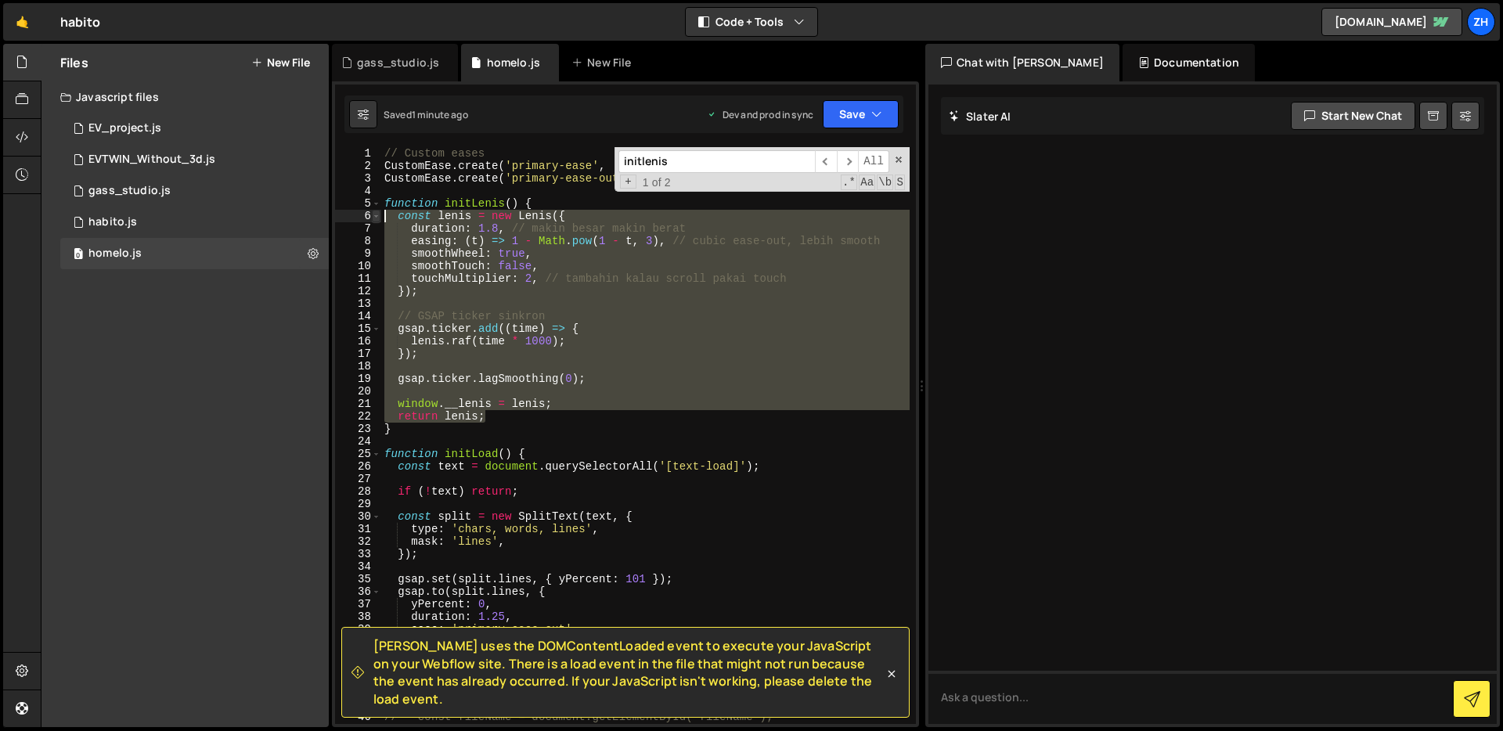
drag, startPoint x: 483, startPoint y: 417, endPoint x: 374, endPoint y: 214, distance: 230.1
click at [374, 214] on div "} 1 2 3 4 5 6 7 8 9 10 11 12 13 14 15 16 17 18 19 20 21 22 23 24 25 26 27 28 29…" at bounding box center [625, 435] width 581 height 577
paste textarea "}"
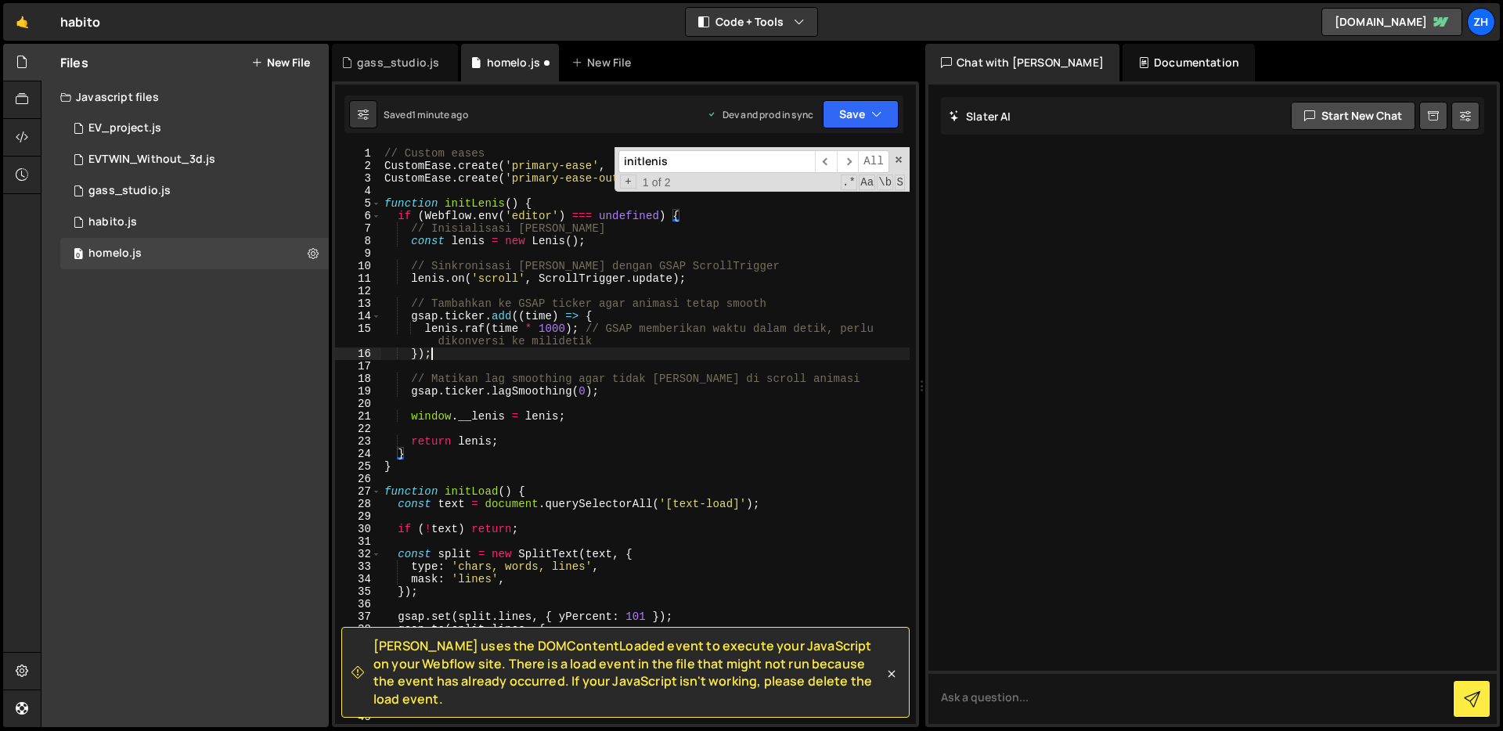
click at [683, 352] on div "// Custom eases CustomEase . create ( 'primary-ease' , '0.62, 0.05, 0.01, 0.99'…" at bounding box center [645, 448] width 528 height 602
click at [901, 160] on span at bounding box center [898, 159] width 11 height 11
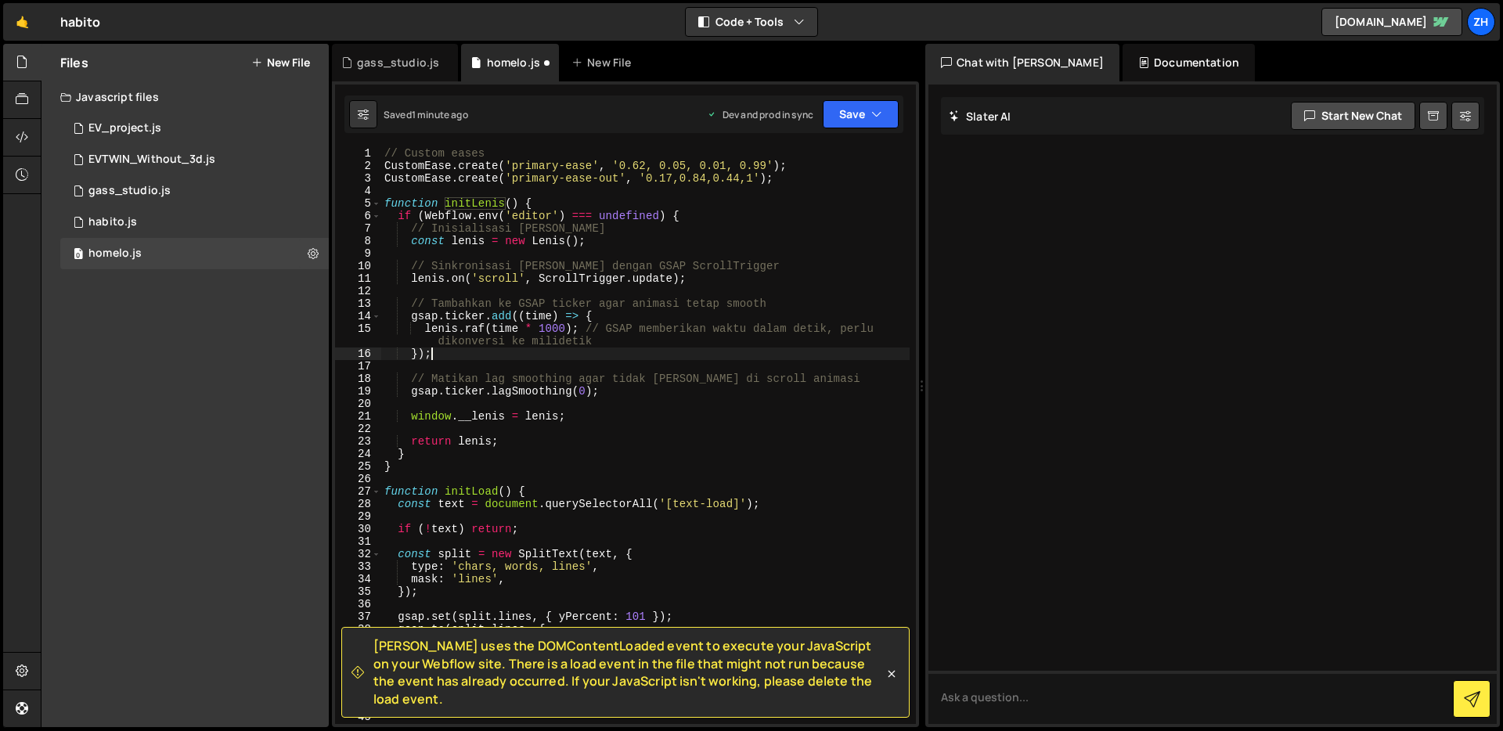
click at [784, 235] on div "// Custom eases CustomEase . create ( 'primary-ease' , '0.62, 0.05, 0.01, 0.99'…" at bounding box center [645, 448] width 528 height 602
click at [440, 463] on div "// Custom eases CustomEase . create ( 'primary-ease' , '0.62, 0.05, 0.01, 0.99'…" at bounding box center [645, 448] width 528 height 602
click at [751, 218] on div "// Custom eases CustomEase . create ( 'primary-ease' , '0.62, 0.05, 0.01, 0.99'…" at bounding box center [645, 448] width 528 height 602
type textarea "if (Webflow.env('editor') === undefined) {"
click at [751, 222] on div "// Custom eases CustomEase . create ( 'primary-ease' , '0.62, 0.05, 0.01, 0.99'…" at bounding box center [645, 448] width 528 height 602
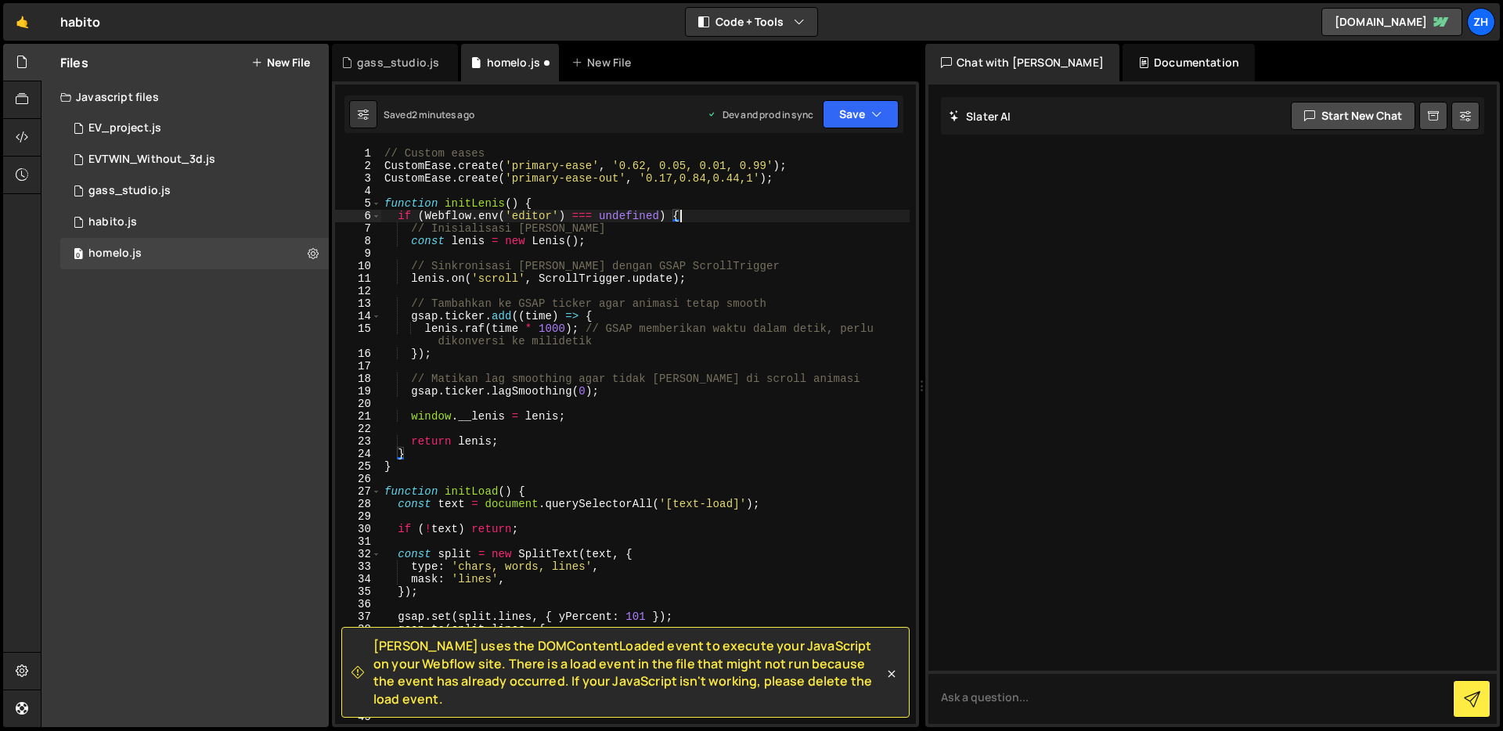
scroll to position [0, 1]
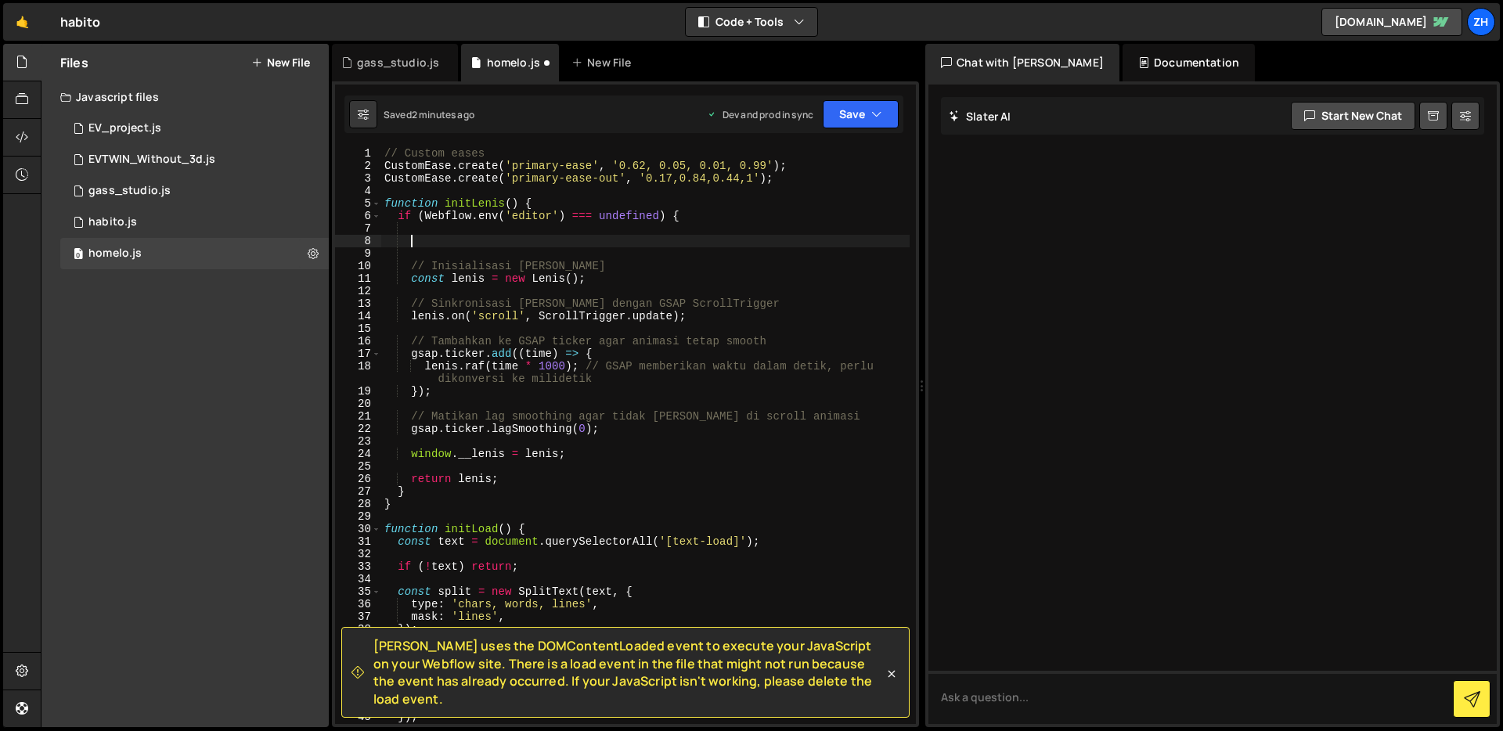
paste textarea "]);"
type textarea "]);"
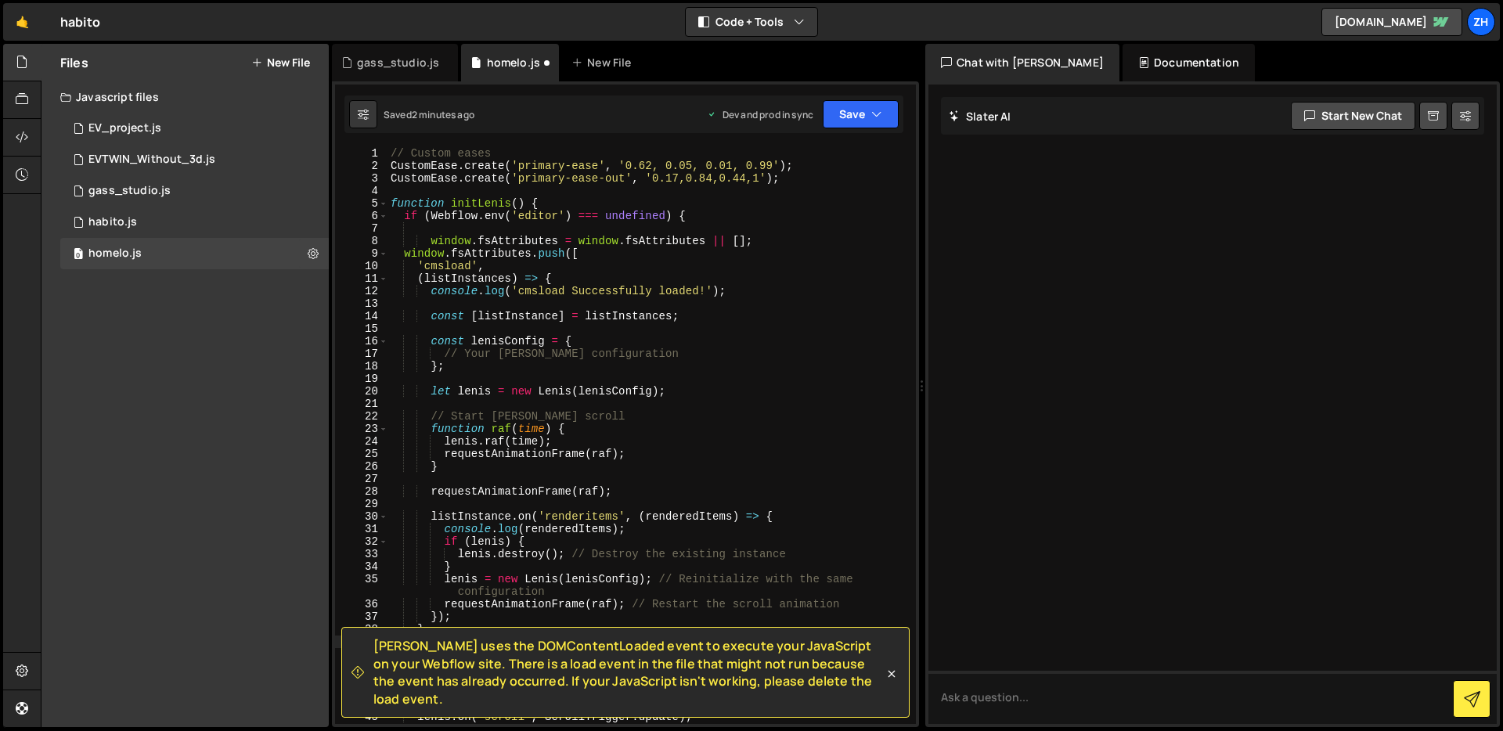
click at [738, 308] on div "// Custom eases CustomEase . create ( 'primary-ease' , '0.62, 0.05, 0.01, 0.99'…" at bounding box center [648, 448] width 522 height 602
click at [725, 331] on div "// Custom eases CustomEase . create ( 'primary-ease' , '0.62, 0.05, 0.01, 0.99'…" at bounding box center [648, 448] width 522 height 602
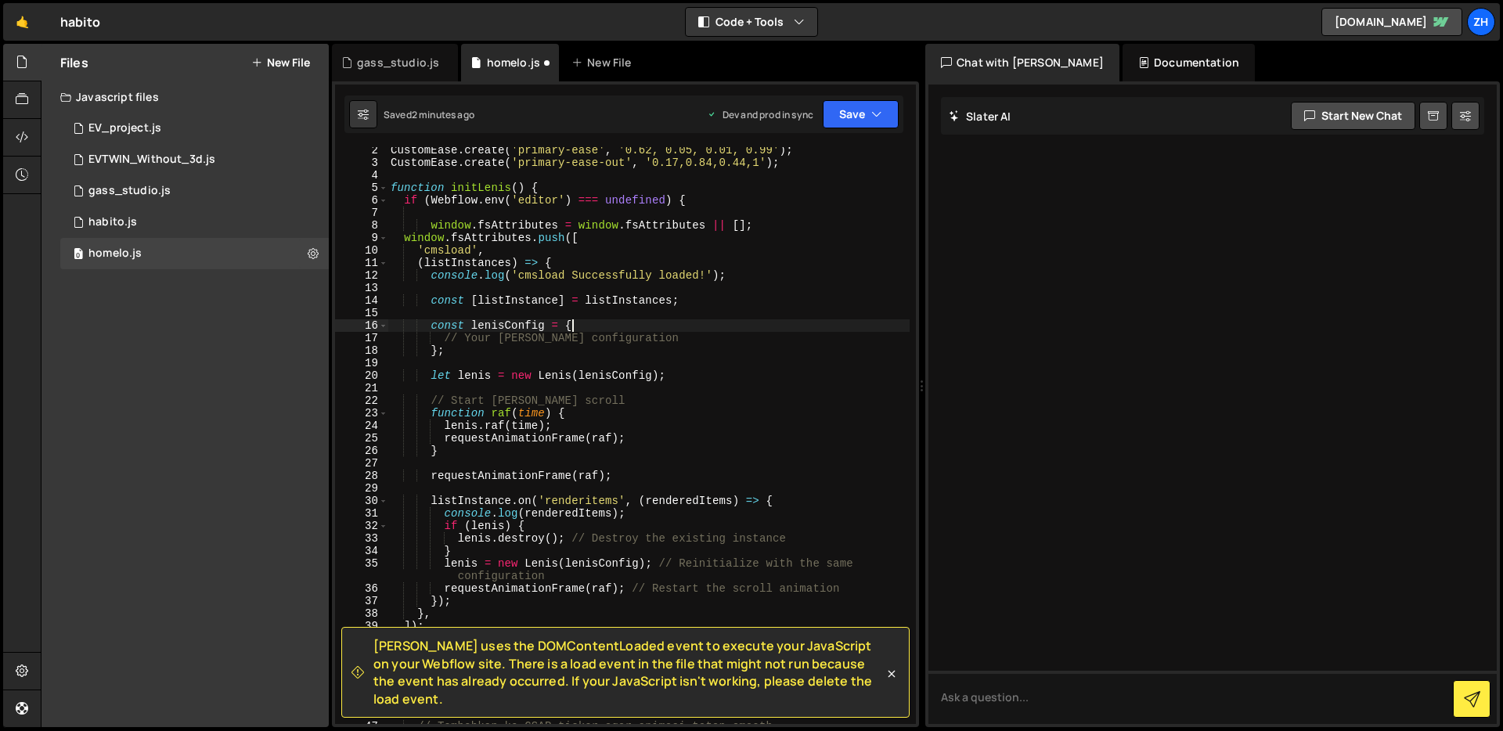
click at [725, 331] on div "CustomEase . create ( 'primary-ease' , '0.62, 0.05, 0.01, 0.99' ) ; CustomEase …" at bounding box center [648, 445] width 522 height 602
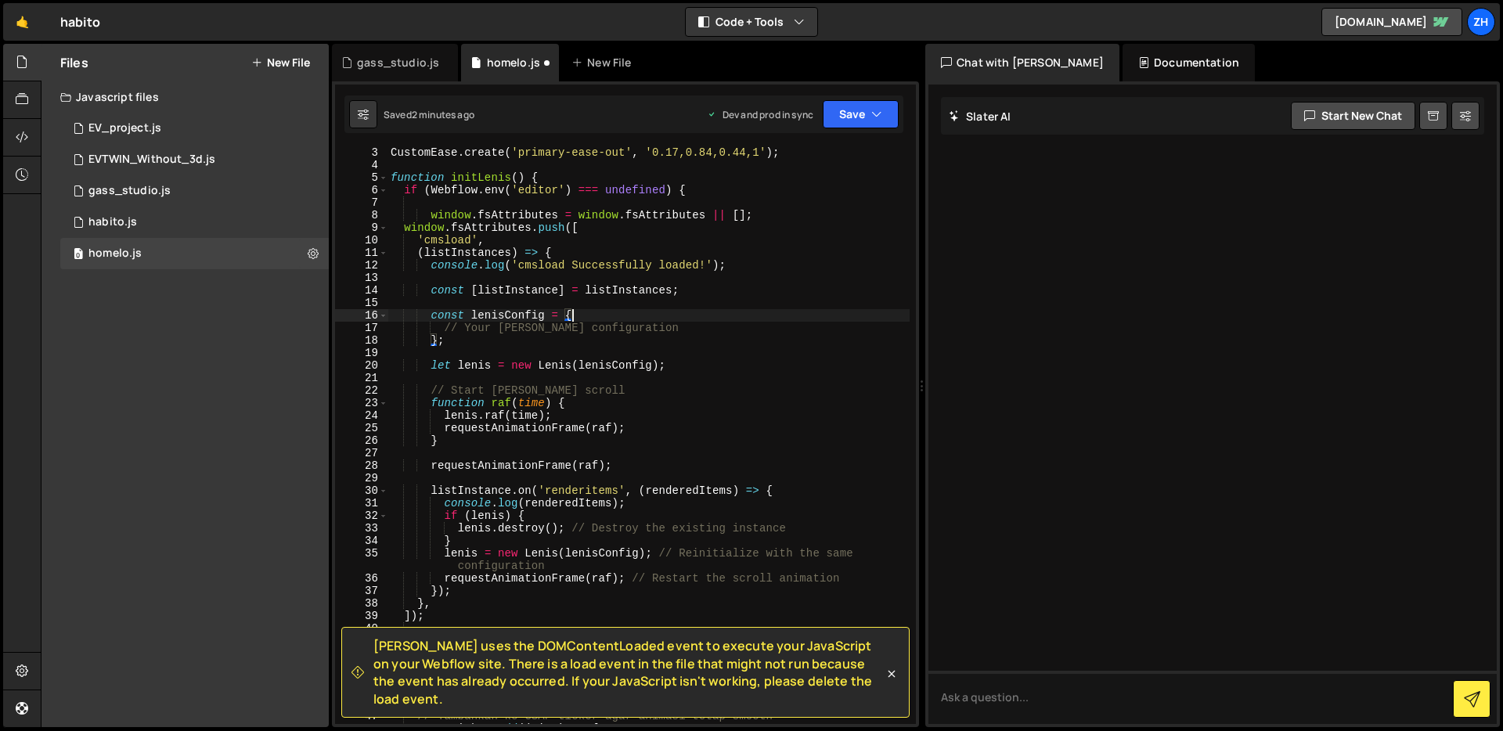
click at [725, 331] on div "CustomEase . create ( 'primary-ease-out' , '0.17,0.84,0.44,1' ) ; function init…" at bounding box center [648, 453] width 522 height 614
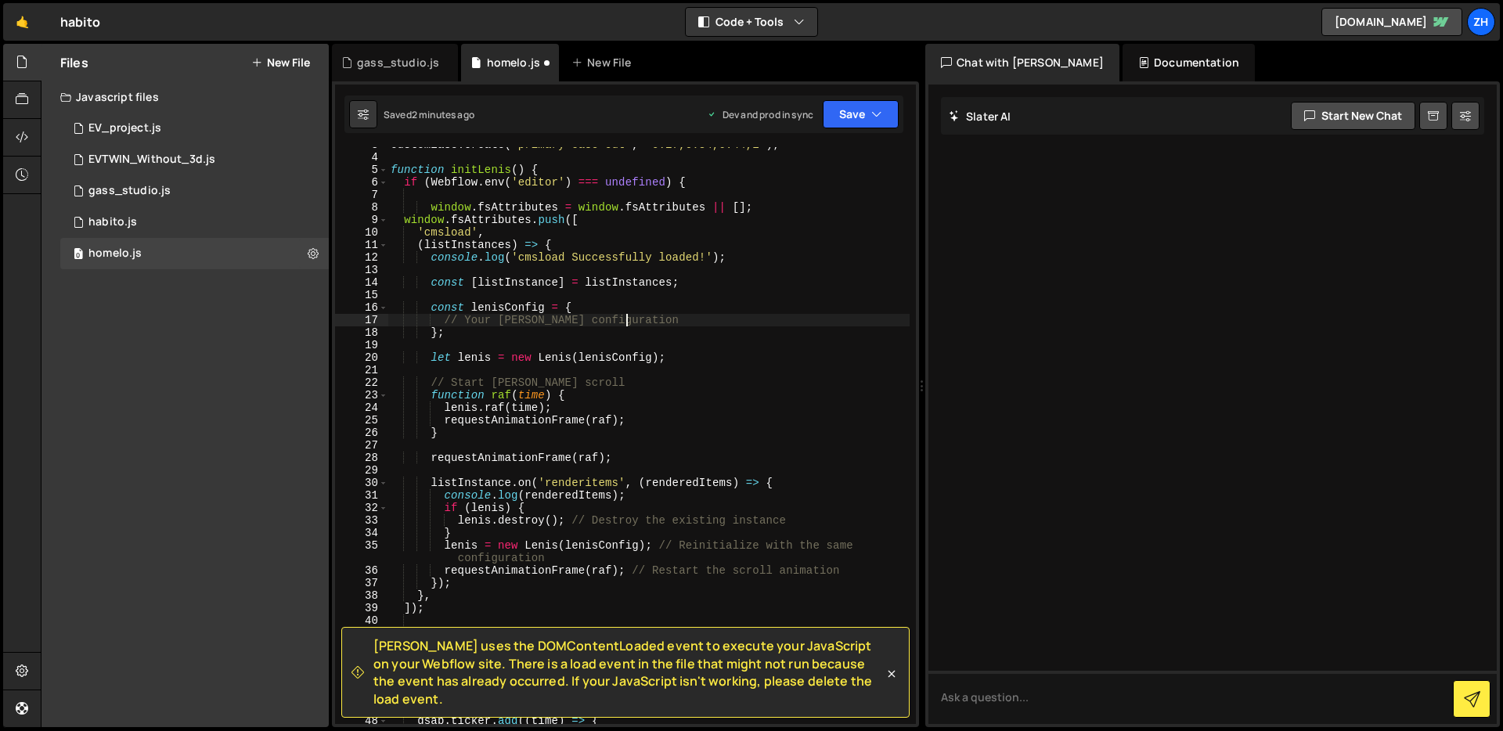
scroll to position [34, 0]
click at [720, 336] on div "CustomEase . create ( 'primary-ease-out' , '0.17,0.84,0.44,1' ) ; function init…" at bounding box center [648, 446] width 522 height 614
click at [721, 326] on div "CustomEase . create ( 'primary-ease-out' , '0.17,0.84,0.44,1' ) ; function init…" at bounding box center [648, 446] width 522 height 614
click at [716, 331] on div "CustomEase . create ( 'primary-ease-out' , '0.17,0.84,0.44,1' ) ; function init…" at bounding box center [648, 446] width 522 height 614
click at [714, 319] on div "CustomEase . create ( 'primary-ease-out' , '0.17,0.84,0.44,1' ) ; function init…" at bounding box center [648, 446] width 522 height 614
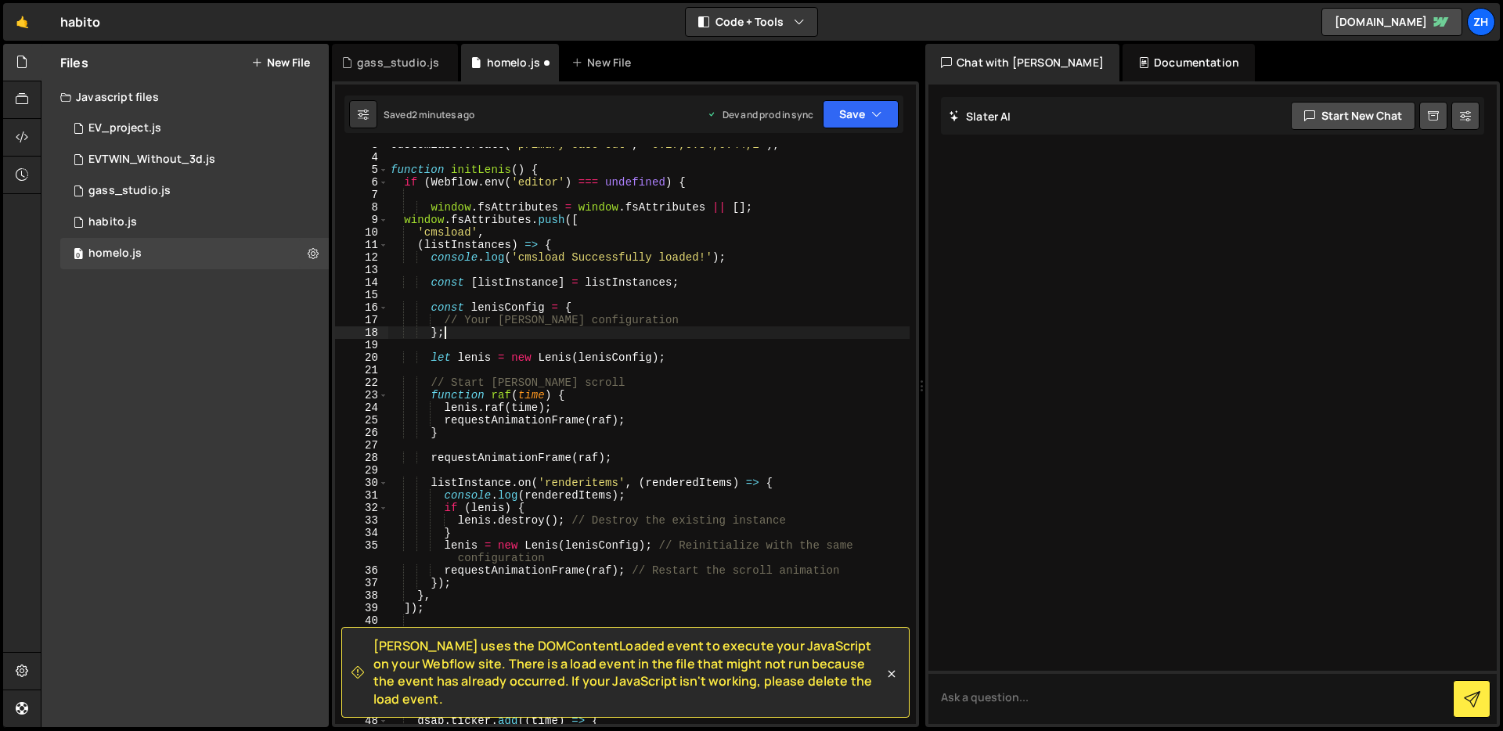
type textarea "// Your [PERSON_NAME] configuration"
click at [712, 344] on div "CustomEase . create ( 'primary-ease-out' , '0.17,0.84,0.44,1' ) ; function init…" at bounding box center [648, 446] width 522 height 614
click at [657, 448] on div "CustomEase . create ( 'primary-ease-out' , '0.17,0.84,0.44,1' ) ; function init…" at bounding box center [648, 446] width 522 height 614
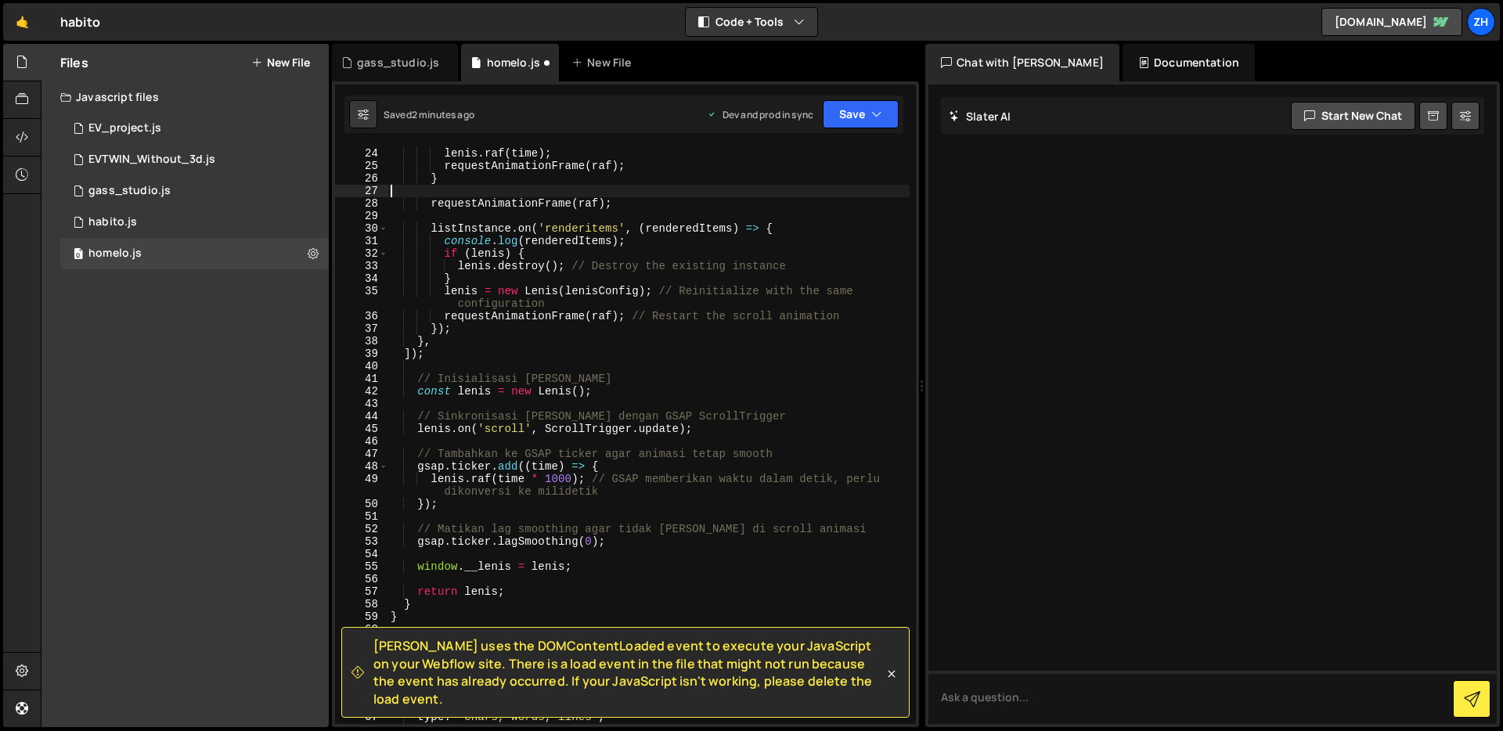
scroll to position [288, 0]
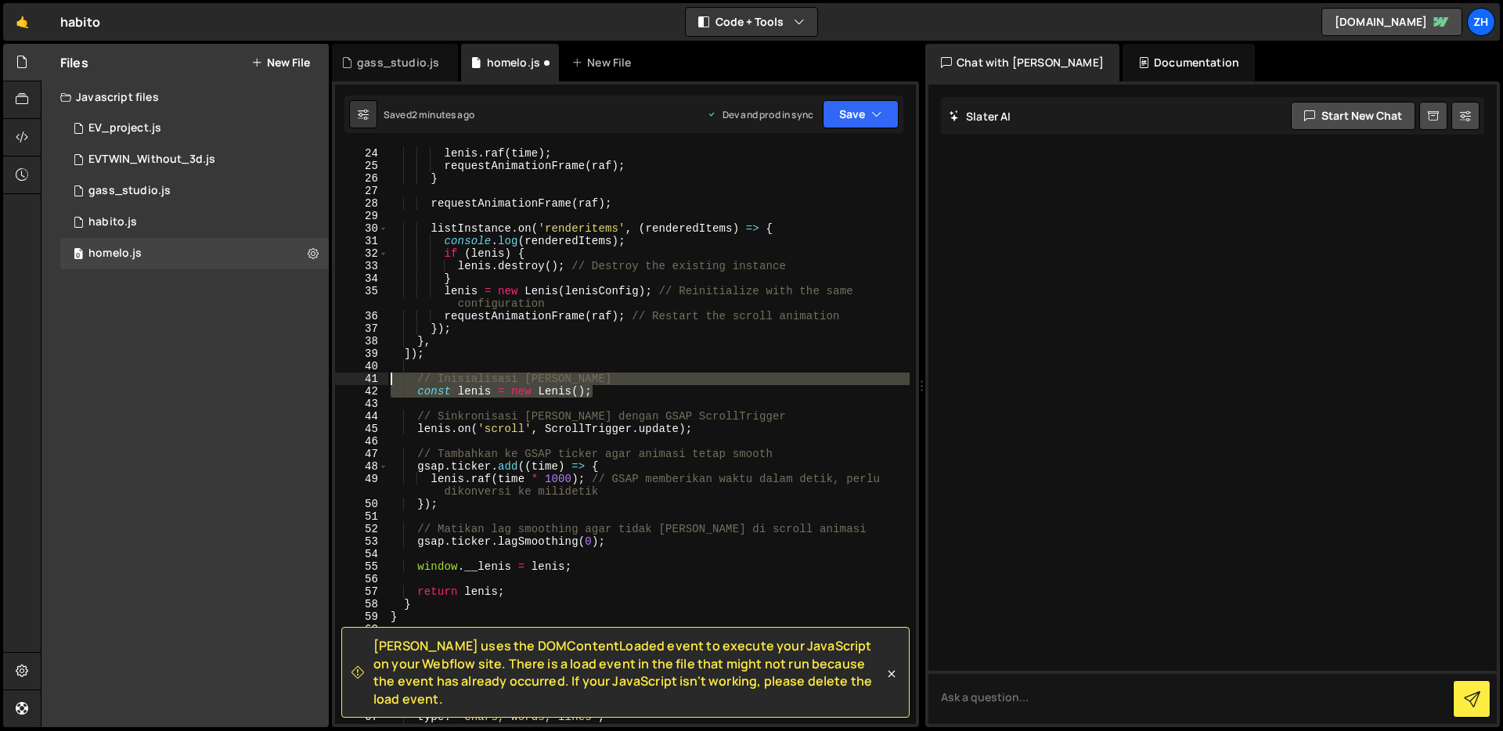
drag, startPoint x: 614, startPoint y: 389, endPoint x: 377, endPoint y: 384, distance: 238.0
click at [377, 384] on div "23 24 25 26 27 28 29 30 31 32 33 34 35 36 37 38 39 40 41 42 43 44 45 46 47 48 4…" at bounding box center [625, 435] width 581 height 577
type textarea "// Inisialisasi [PERSON_NAME] const [PERSON_NAME] = new [PERSON_NAME]();"
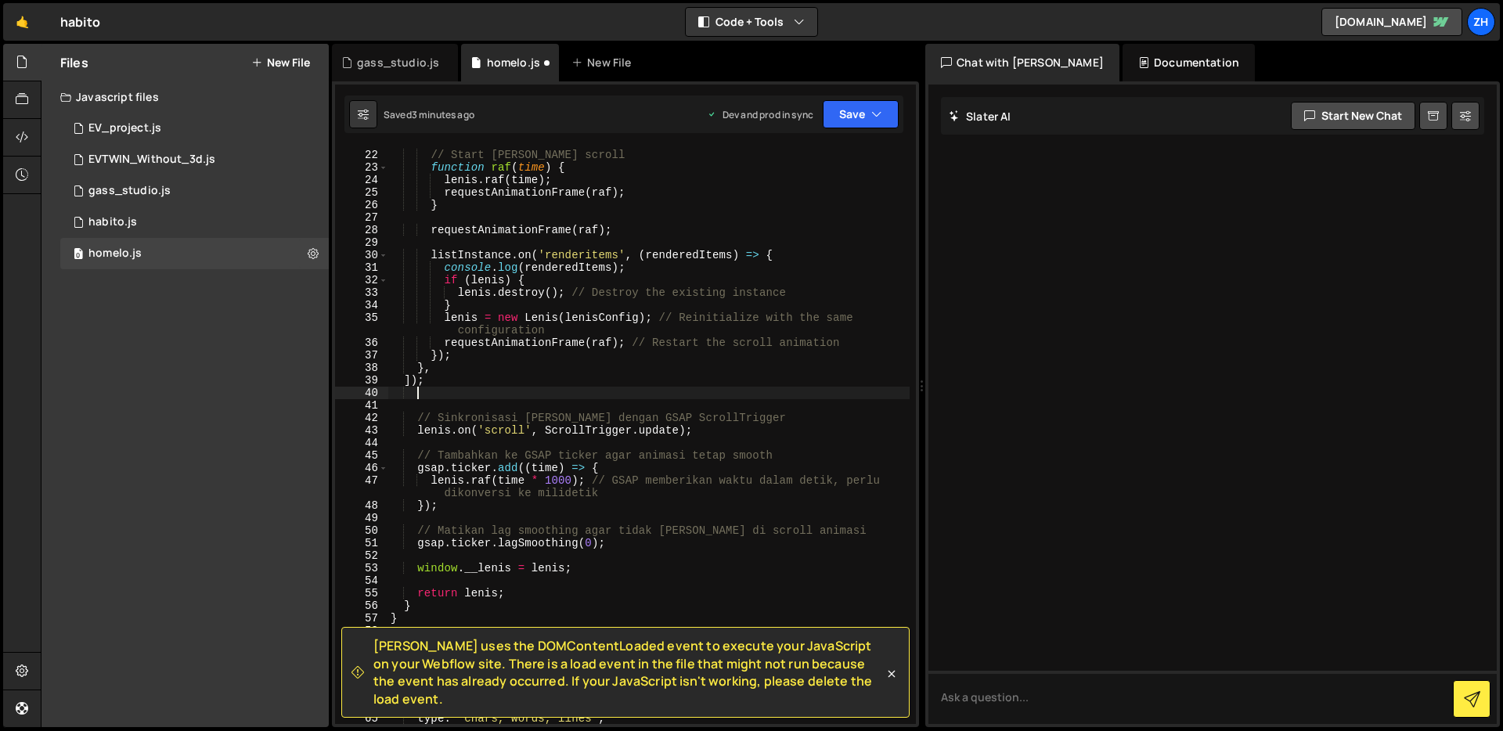
scroll to position [273, 0]
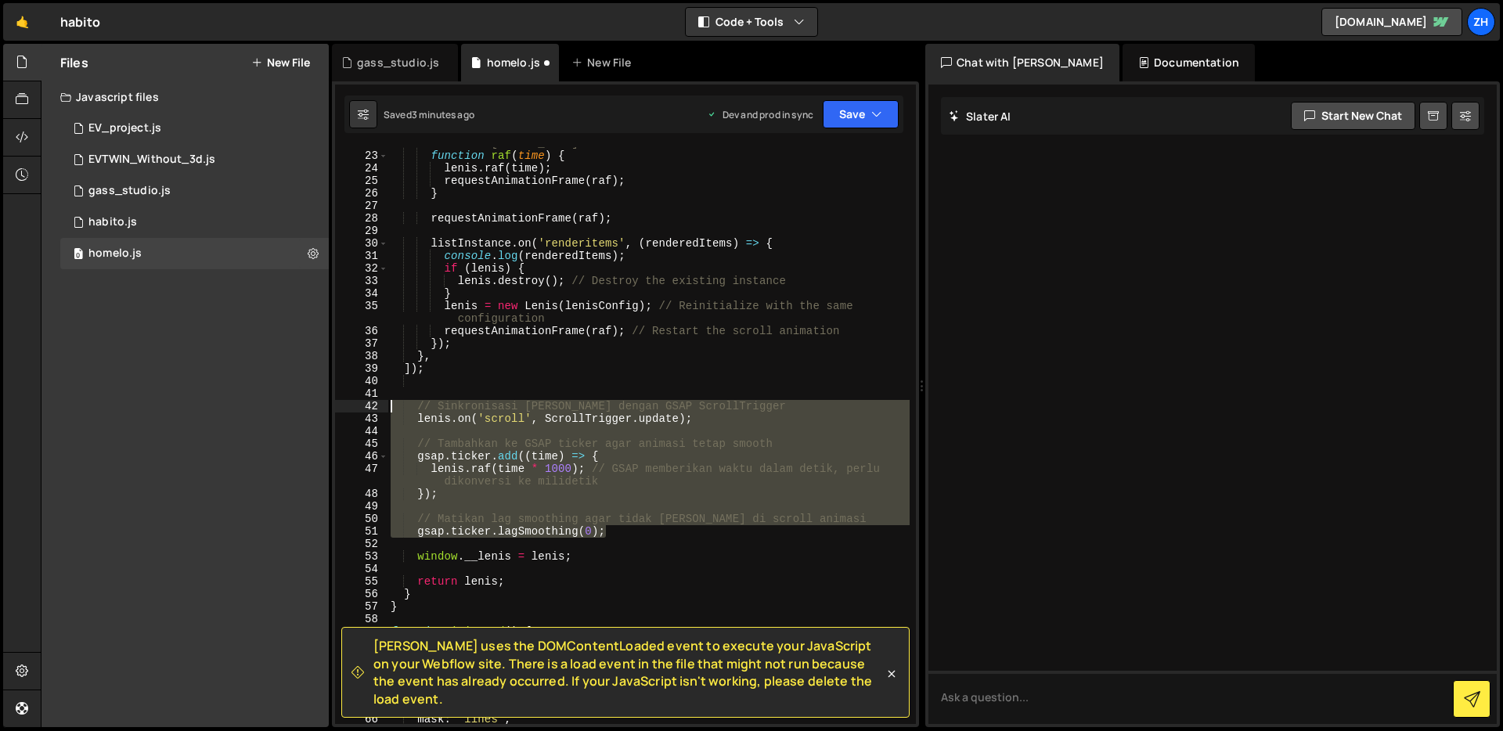
drag, startPoint x: 610, startPoint y: 526, endPoint x: 390, endPoint y: 409, distance: 249.3
click at [390, 409] on div "// Start [PERSON_NAME] scroll function raf ( time ) { [PERSON_NAME] . raf ( tim…" at bounding box center [648, 438] width 522 height 602
type textarea "// Sinkronisasi [PERSON_NAME] dengan GSAP ScrollTrigger [PERSON_NAME].on('scrol…"
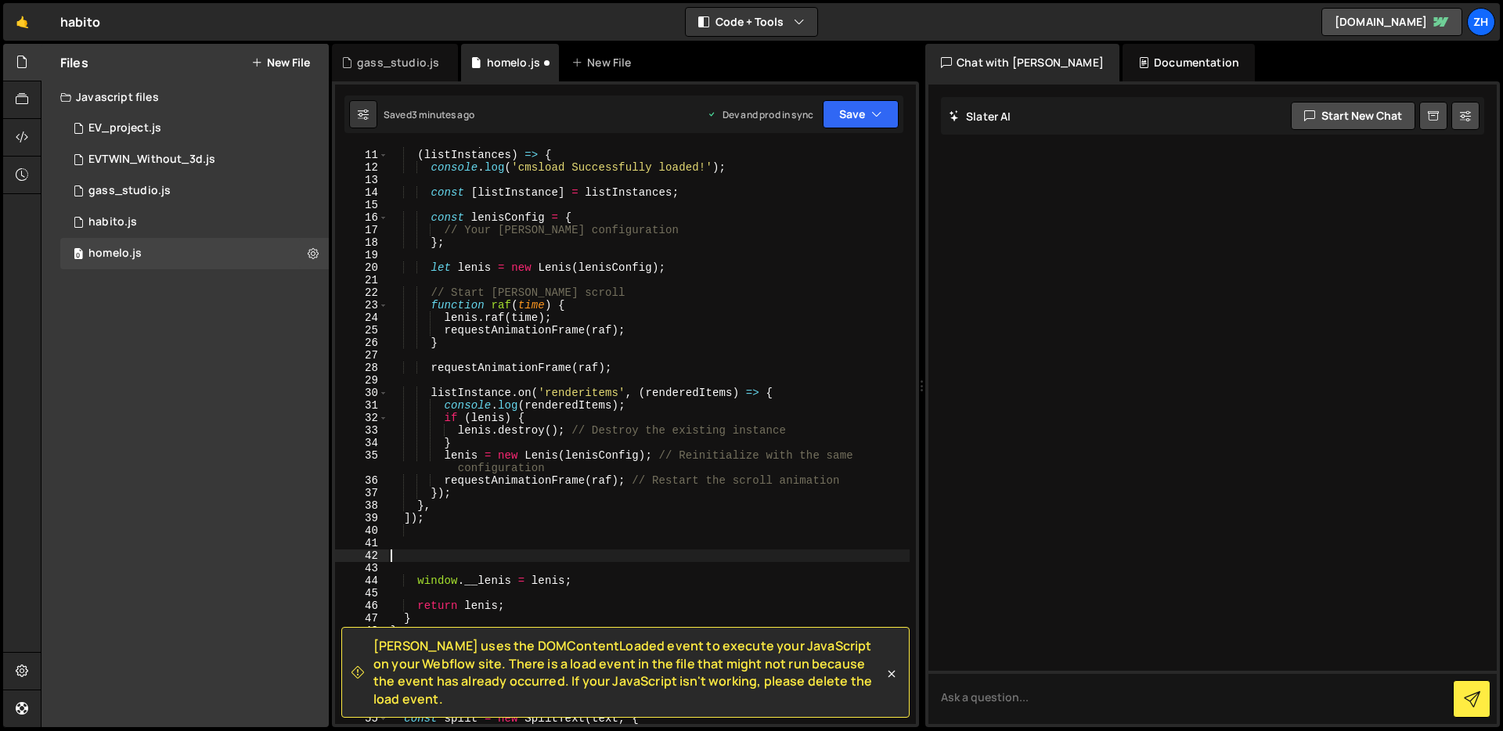
scroll to position [121, 0]
click at [689, 229] on div "'cmsload' , ( listInstances ) => { console . log ( 'cmsload Successfully loaded…" at bounding box center [648, 440] width 522 height 602
type textarea "// Your [PERSON_NAME] configuration"
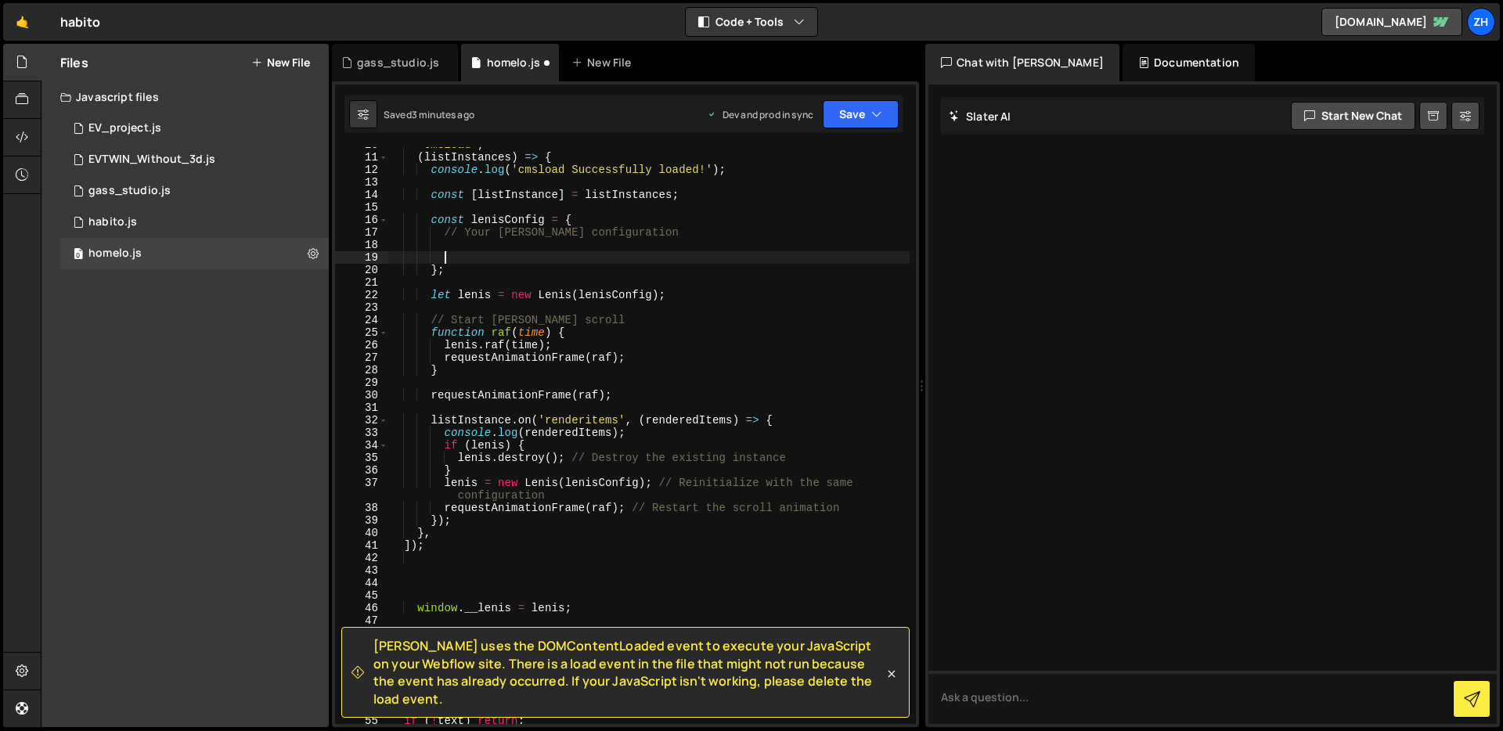
paste textarea "gsap.ticker.lagSmoothing(0);"
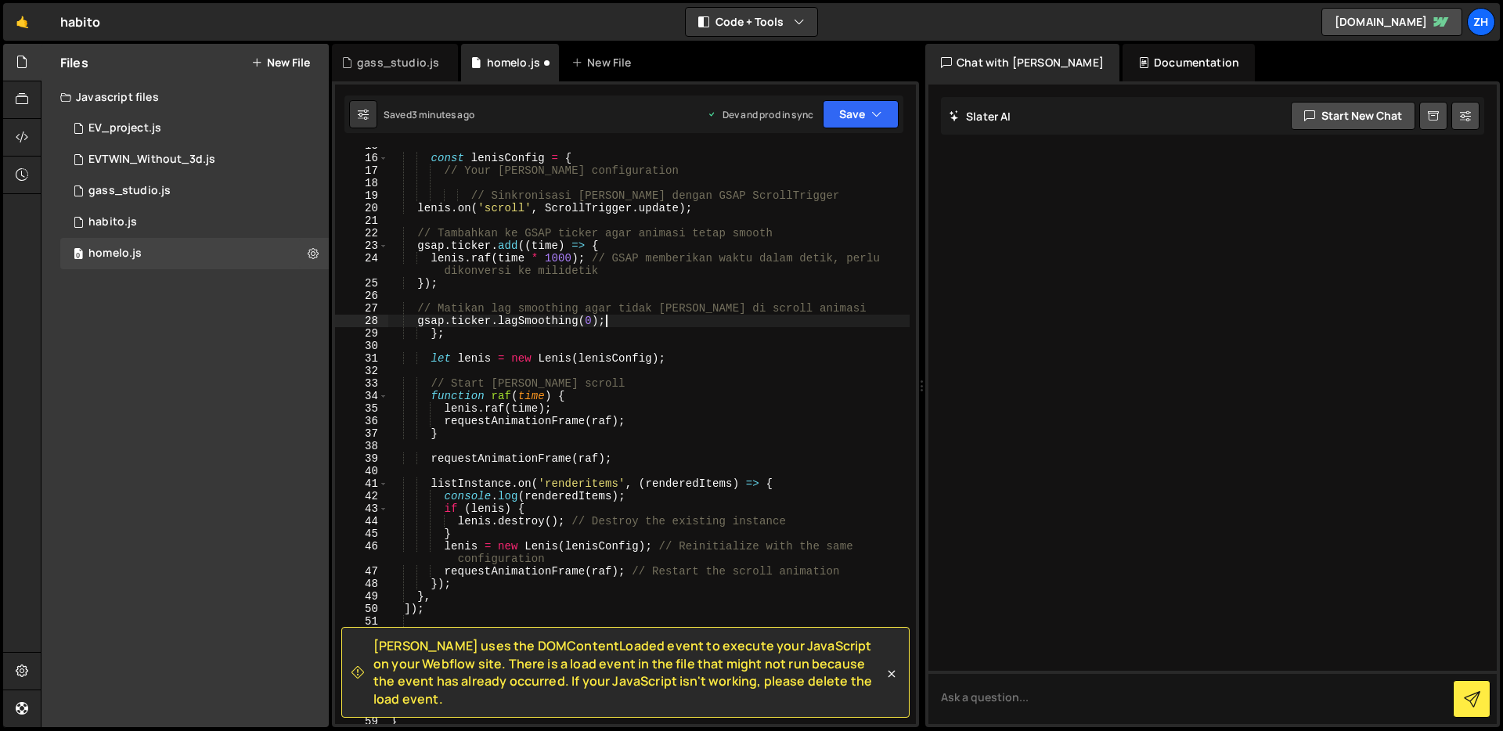
scroll to position [192, 0]
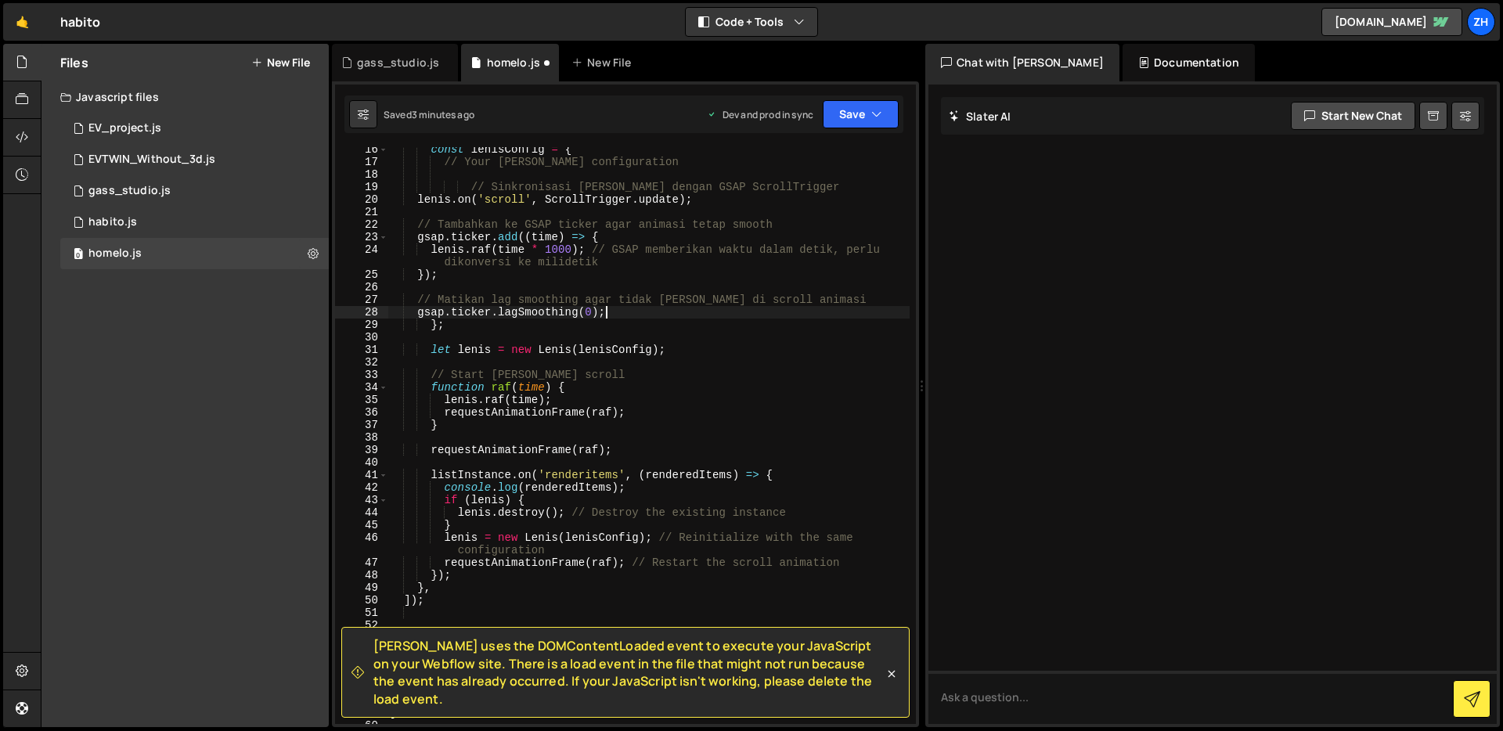
click at [704, 369] on div "const lenisConfig = { // Your [PERSON_NAME] configuration // Sinkronisasi [PERS…" at bounding box center [648, 444] width 522 height 602
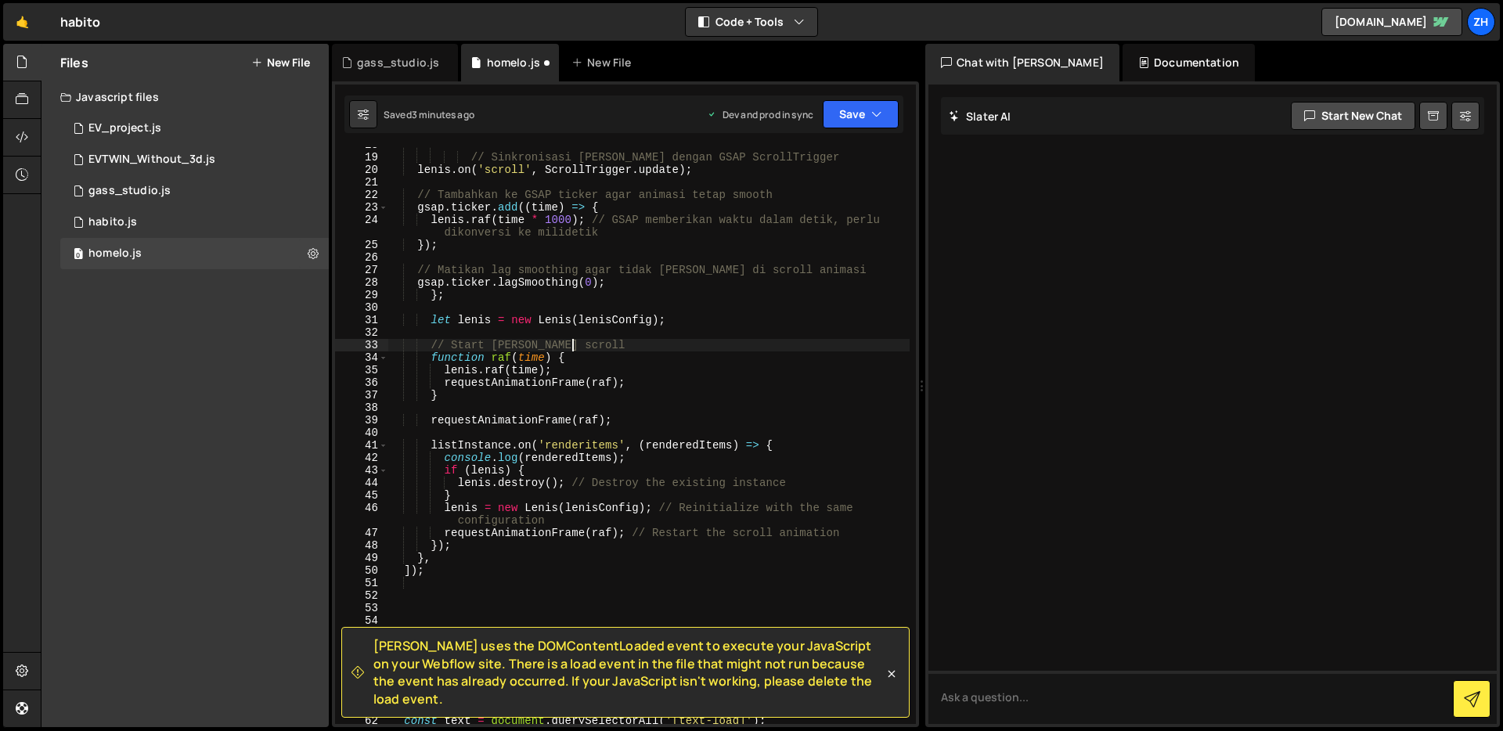
scroll to position [236, 0]
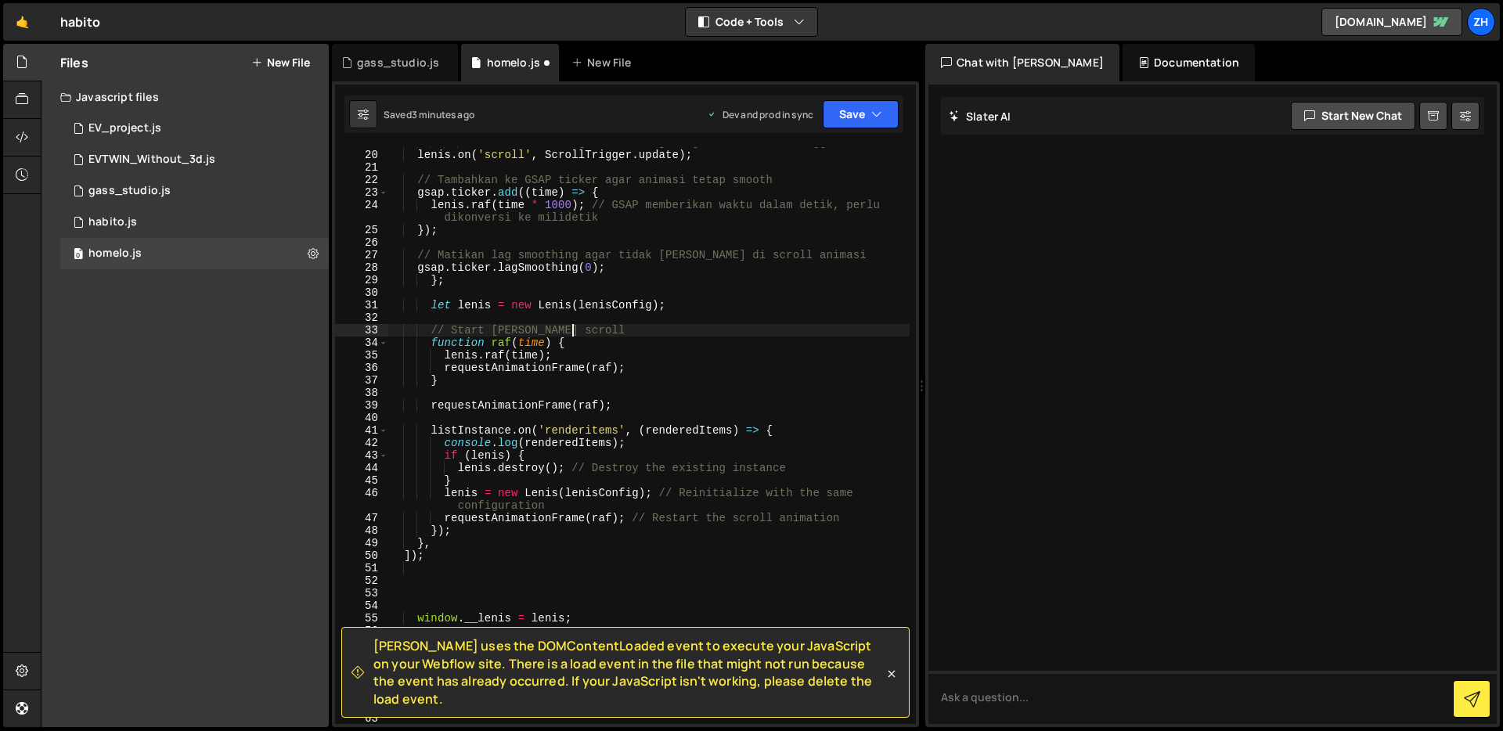
click at [858, 129] on div "Saved 3 minutes ago Dev and prod in sync Upgrade to Edit Save Save to Staging S…" at bounding box center [623, 115] width 559 height 38
click at [862, 114] on button "Save" at bounding box center [861, 114] width 76 height 28
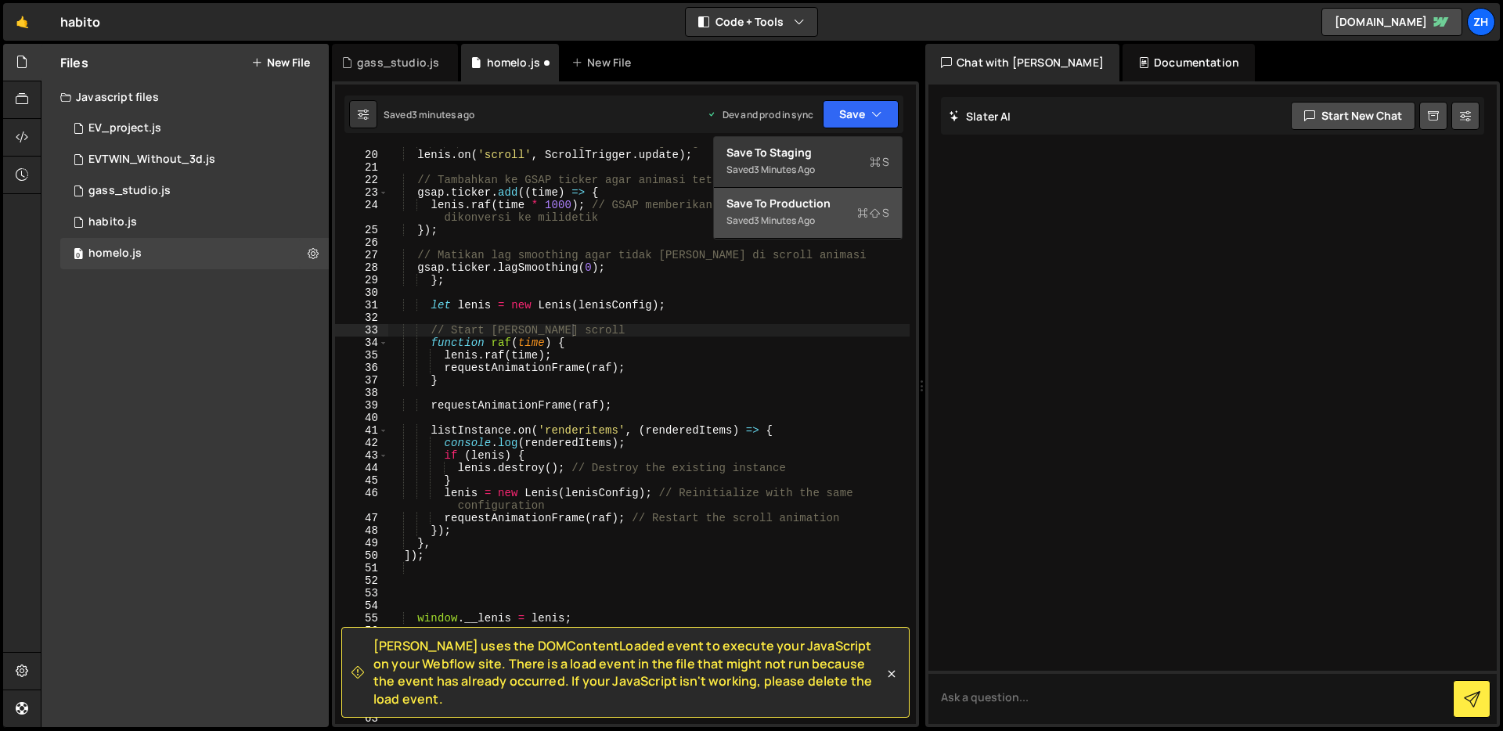
click at [846, 198] on div "Save to Production S" at bounding box center [807, 204] width 163 height 16
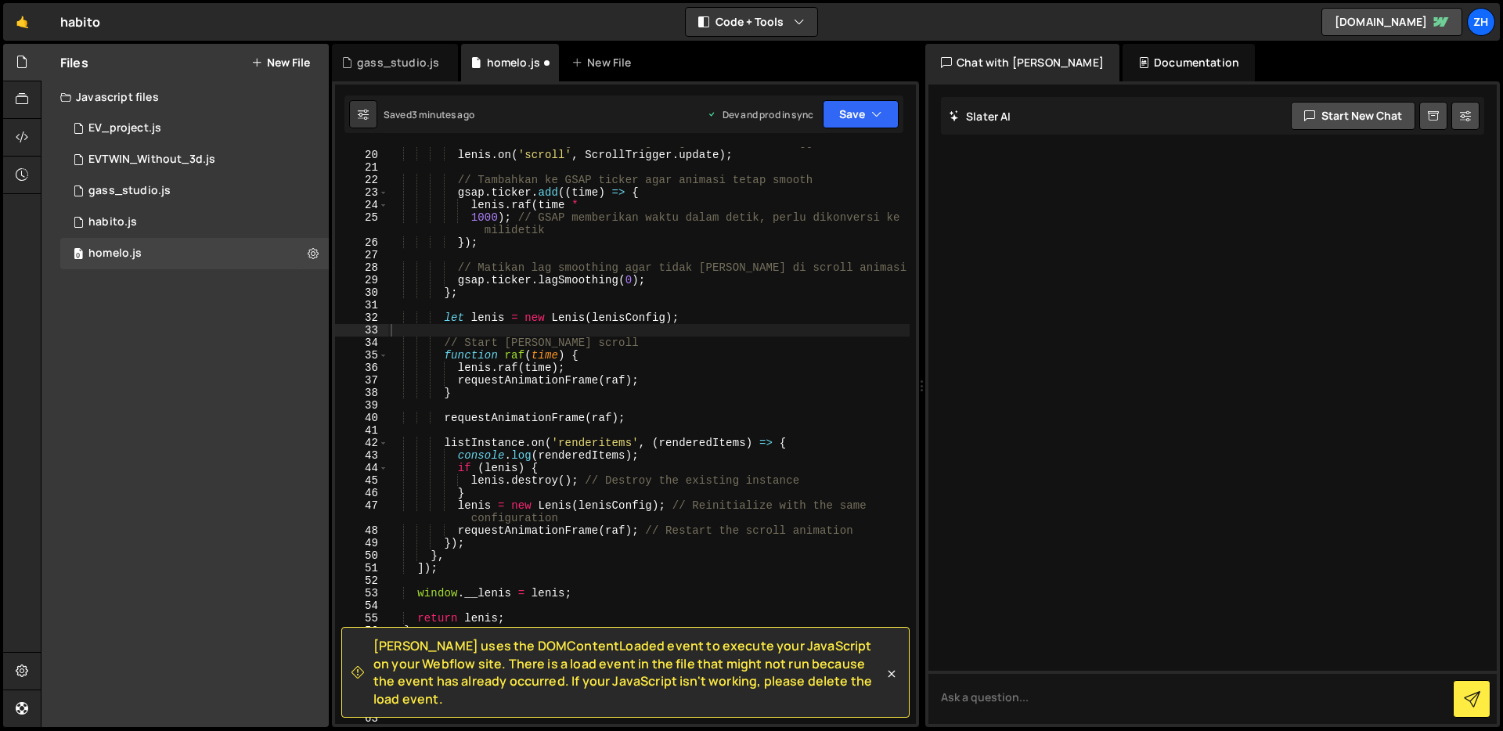
click at [817, 345] on div "// Sinkronisasi [PERSON_NAME] dengan GSAP ScrollTrigger [PERSON_NAME] . on ( 's…" at bounding box center [648, 437] width 522 height 602
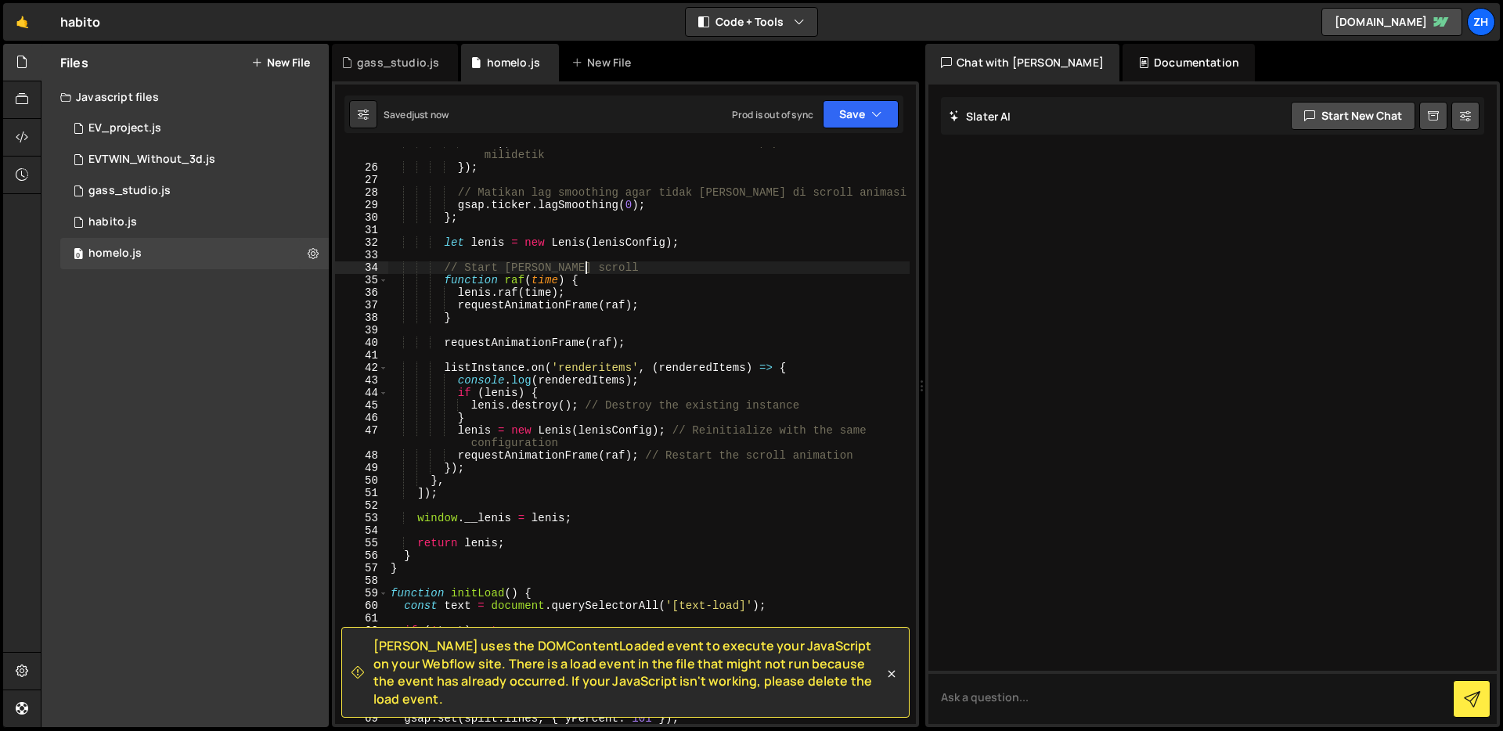
scroll to position [323, 0]
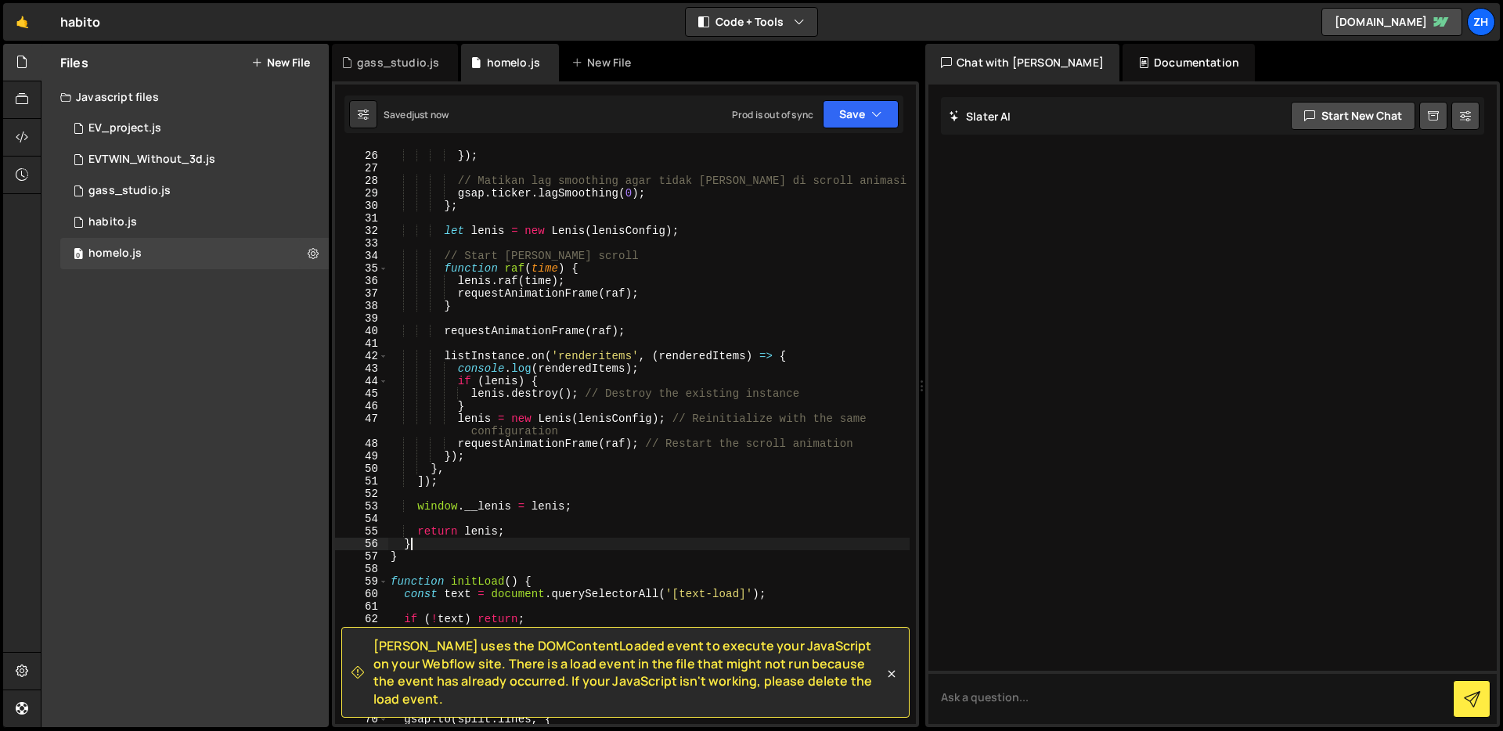
click at [579, 540] on div "1000 ) ; // GSAP memberikan waktu dalam detik, perlu dikonversi ke milidetik })…" at bounding box center [648, 431] width 522 height 614
click at [571, 558] on div "1000 ) ; // GSAP memberikan waktu dalam detik, perlu dikonversi ke milidetik })…" at bounding box center [648, 431] width 522 height 614
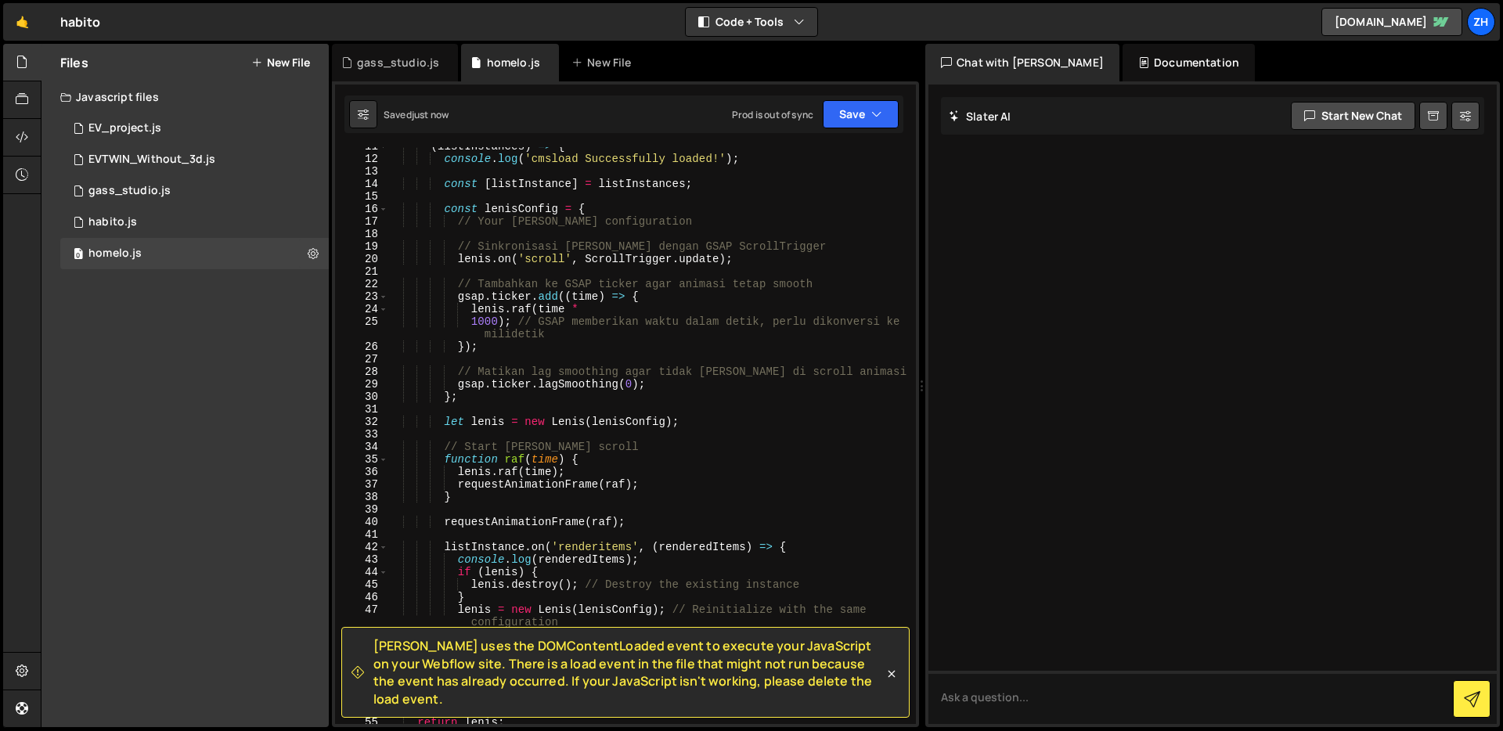
scroll to position [0, 0]
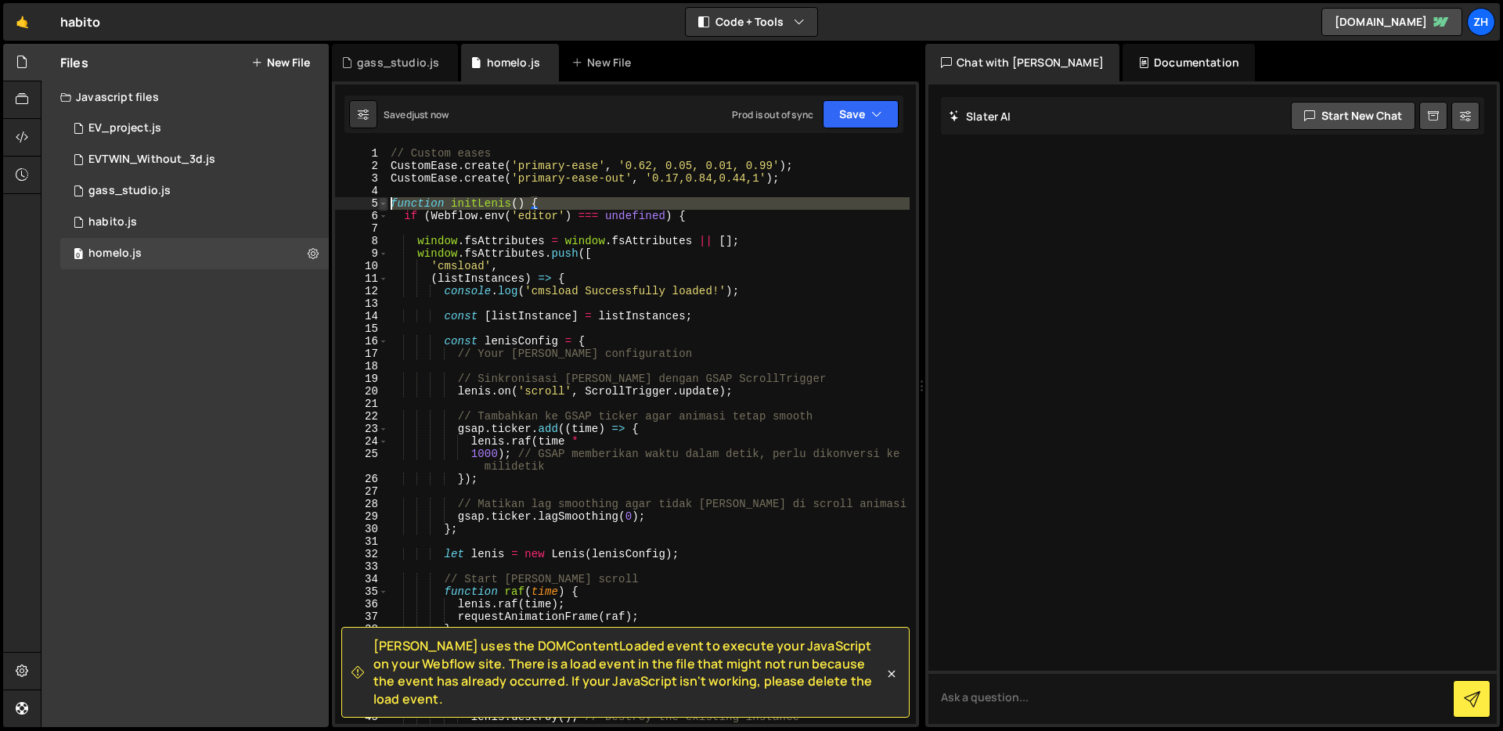
click at [379, 201] on span at bounding box center [383, 203] width 9 height 13
click at [381, 200] on span at bounding box center [383, 203] width 9 height 13
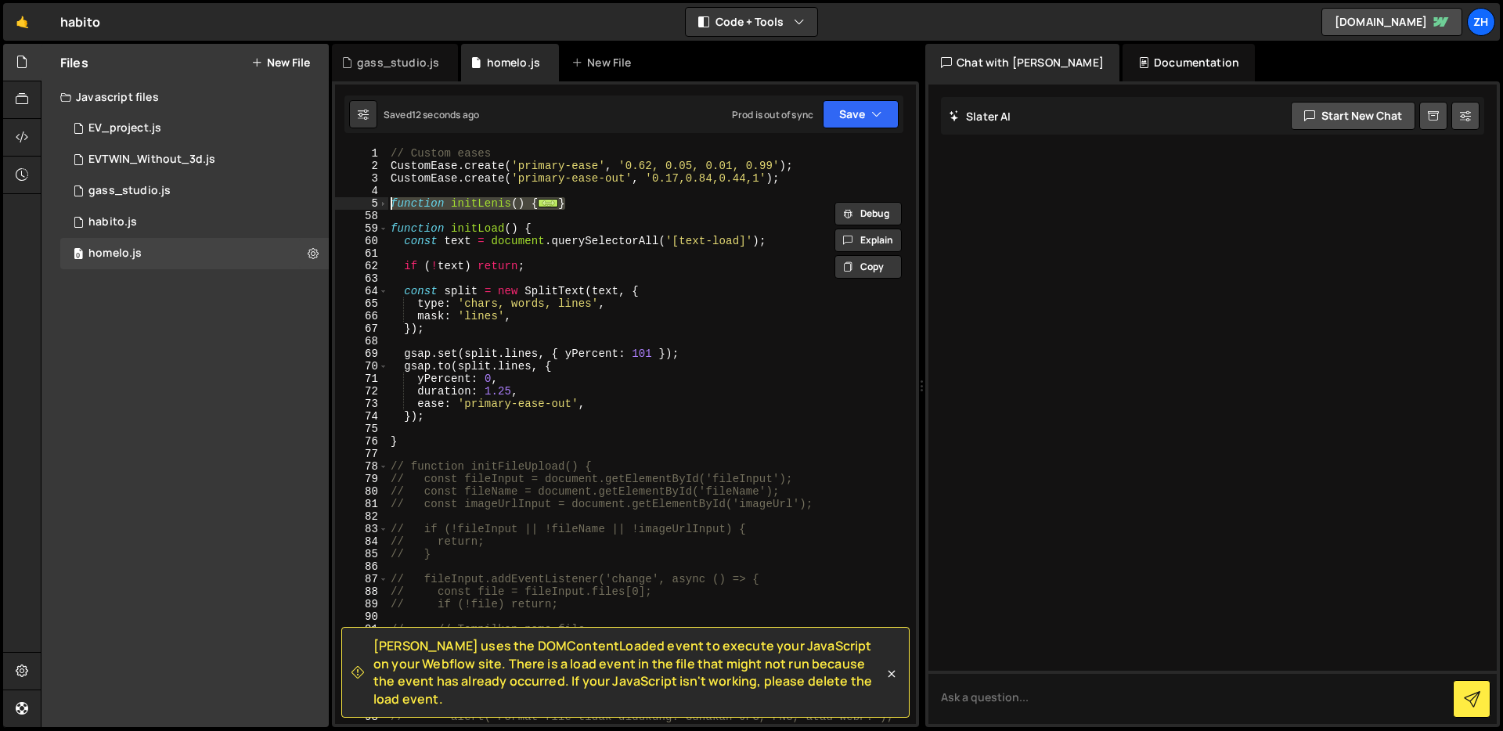
drag, startPoint x: 588, startPoint y: 206, endPoint x: 373, endPoint y: 200, distance: 214.6
click at [373, 200] on div "function initLenis() { if (Webflow.env('editor') === undefined) { 1 2 3 4 5 58 …" at bounding box center [625, 435] width 581 height 577
click at [589, 203] on div "// Custom eases CustomEase . create ( 'primary-ease' , '0.62, 0.05, 0.01, 0.99'…" at bounding box center [648, 448] width 522 height 602
drag, startPoint x: 588, startPoint y: 204, endPoint x: 385, endPoint y: 204, distance: 202.7
click at [384, 204] on div "} 1 2 3 4 5 58 59 60 61 62 63 64 65 66 67 68 69 70 71 72 73 74 75 76 77 78 79 8…" at bounding box center [625, 435] width 581 height 577
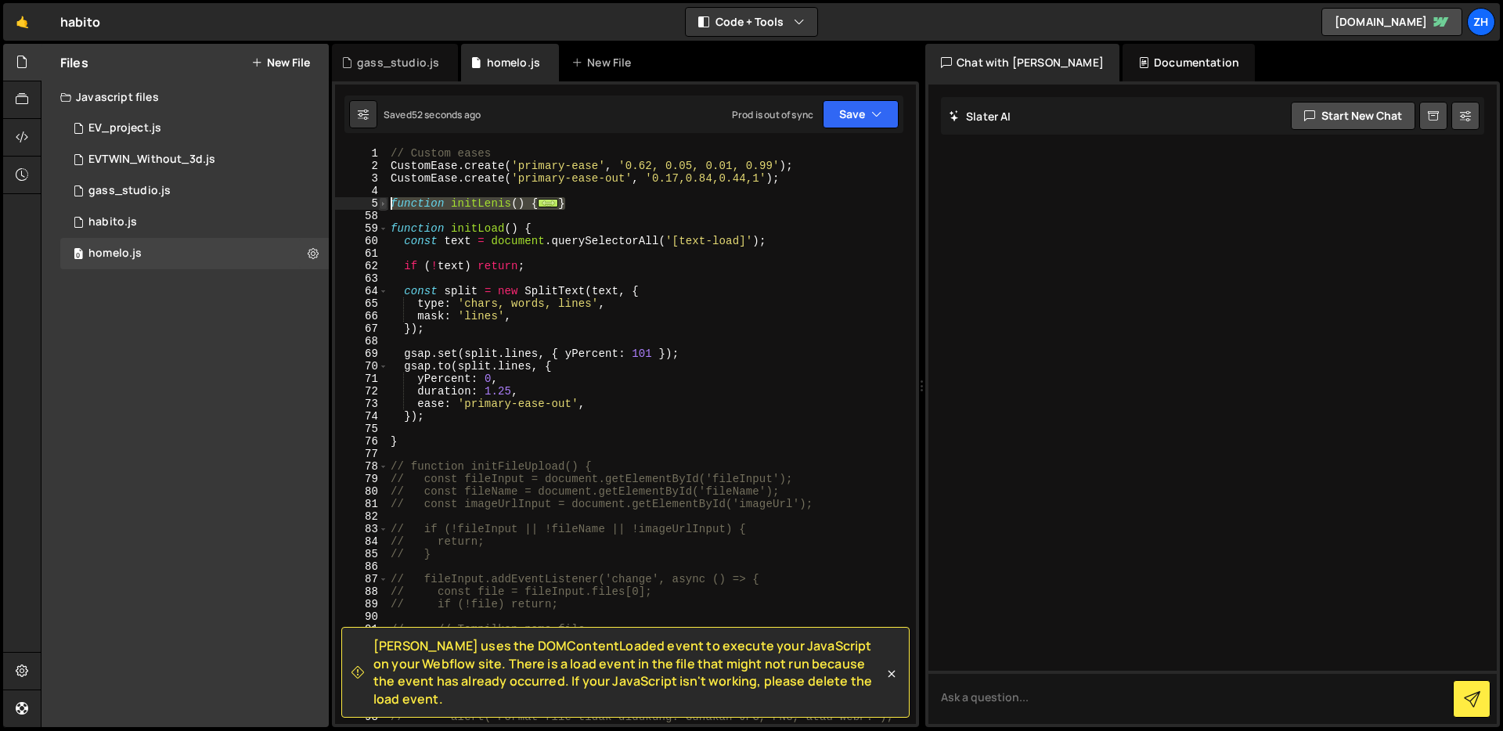
type textarea "function initLenis() { if (Webflow.env('editor') === undefined) {"
paste textarea
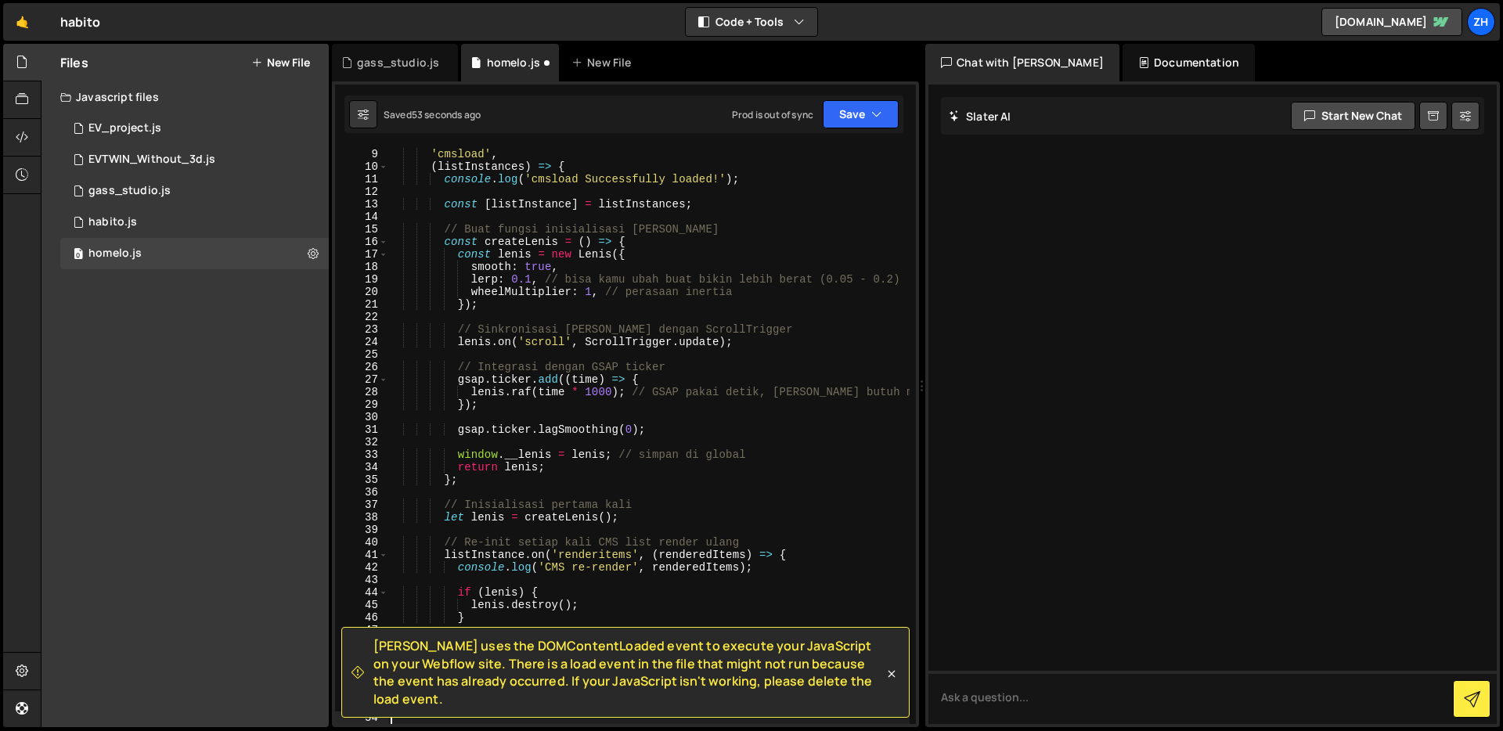
scroll to position [99, 0]
click at [845, 114] on button "Save" at bounding box center [861, 114] width 76 height 28
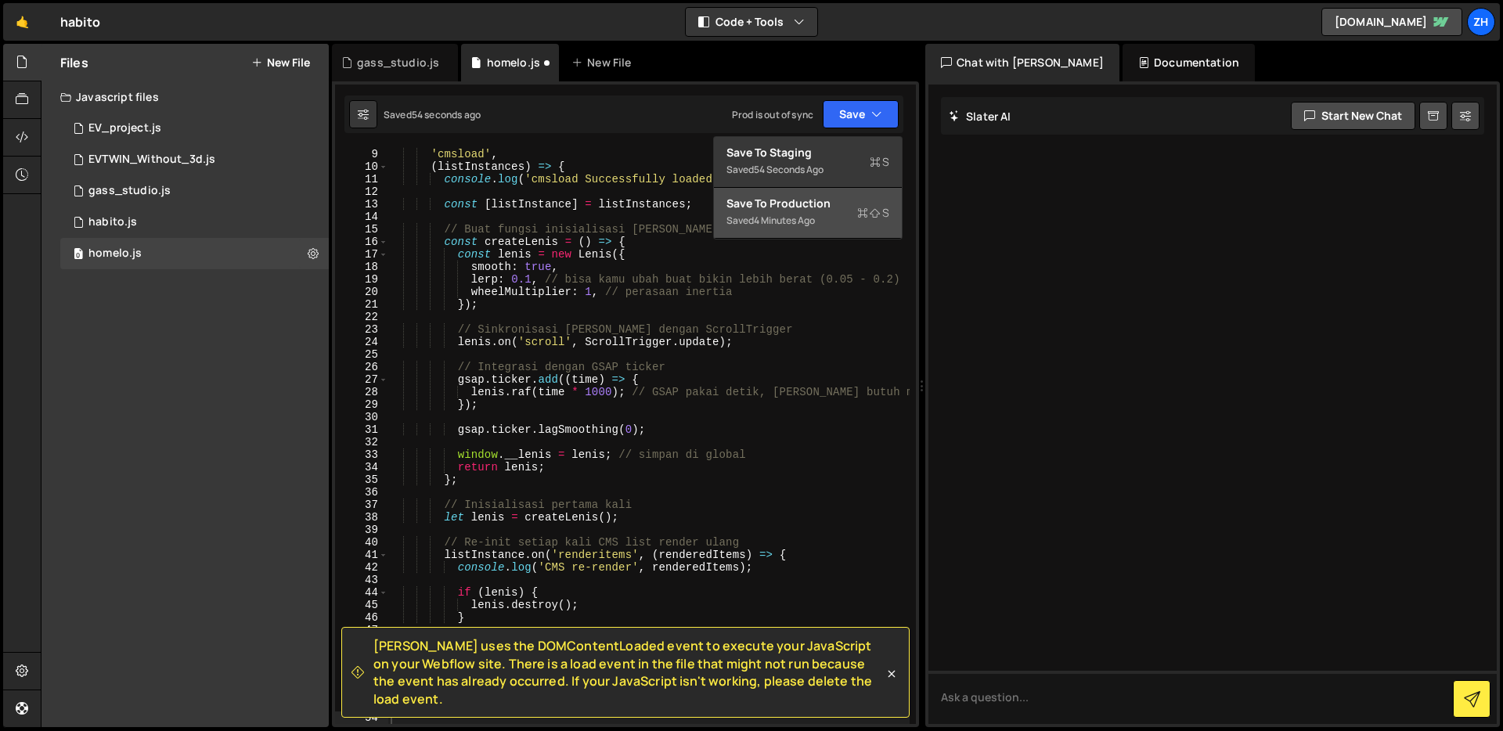
click at [831, 197] on div "Save to Production S" at bounding box center [807, 204] width 163 height 16
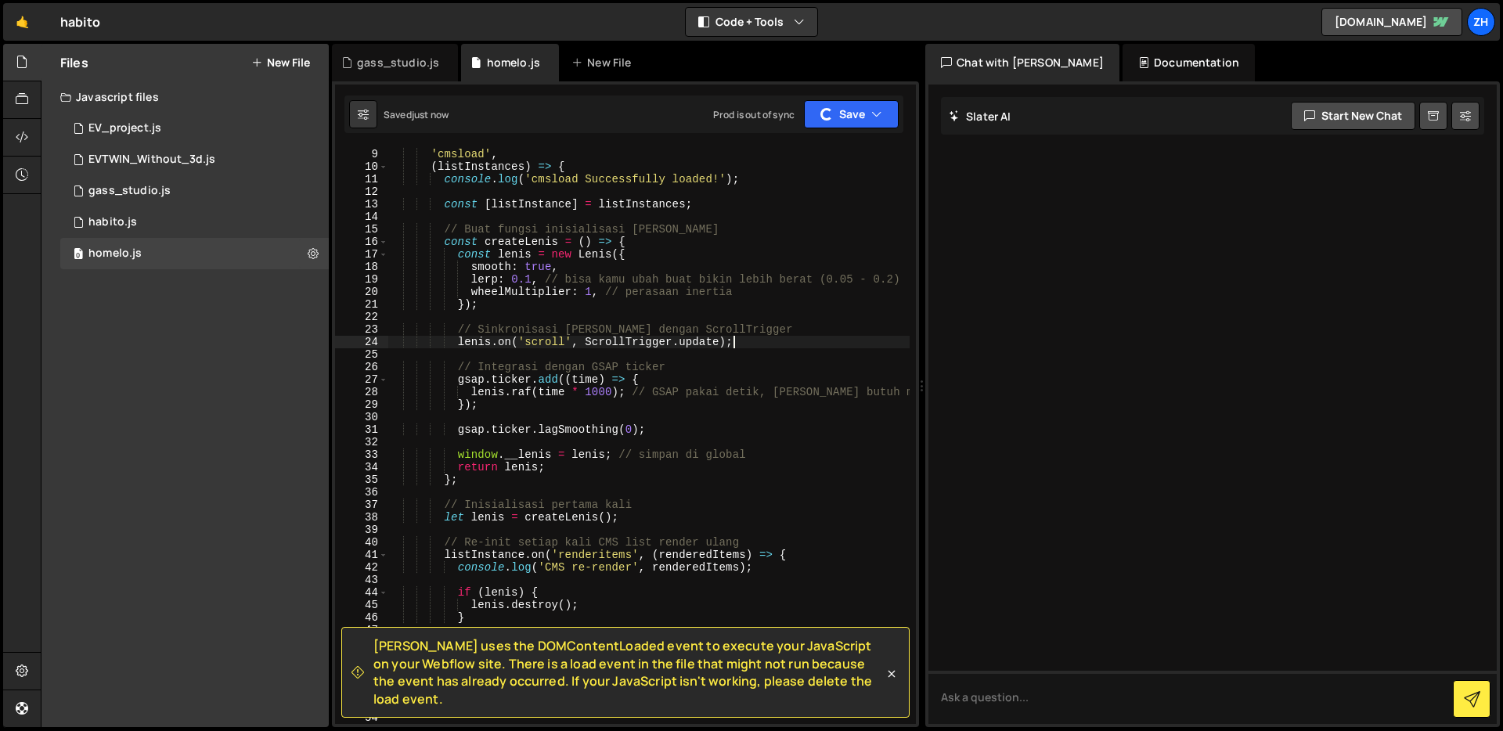
click at [851, 347] on div "window . fsAttributes . push ([ 'cmsload' , ( listInstances ) => { console . lo…" at bounding box center [648, 436] width 522 height 602
click at [606, 230] on div "window . fsAttributes . push ([ 'cmsload' , ( listInstances ) => { console . lo…" at bounding box center [648, 436] width 522 height 602
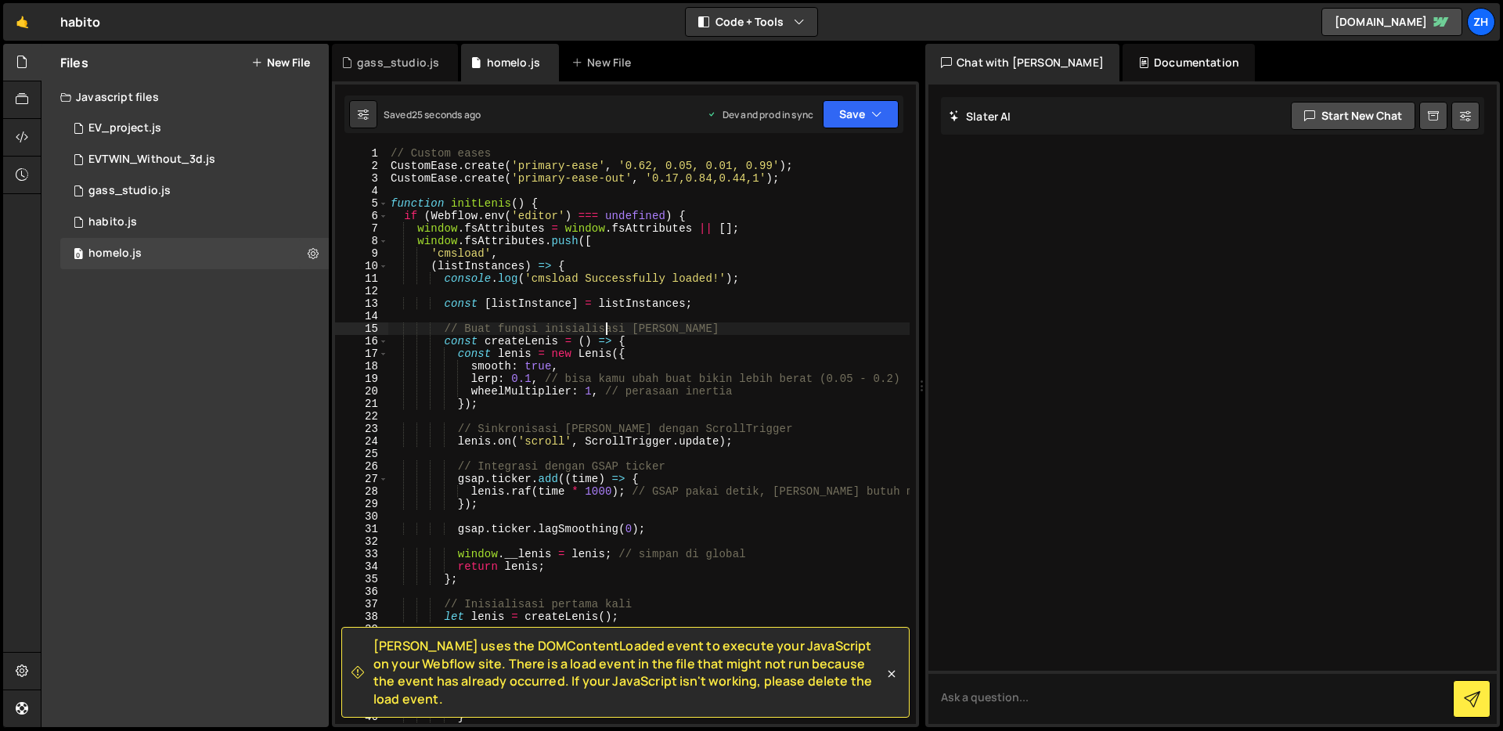
scroll to position [0, 0]
drag, startPoint x: 718, startPoint y: 217, endPoint x: 382, endPoint y: 218, distance: 335.8
click at [382, 218] on div "// Buat fungsi inisialisasi [PERSON_NAME] 1 2 3 4 5 6 7 8 9 10 11 12 13 14 15 1…" at bounding box center [625, 435] width 581 height 577
type textarea "if (Webflow.env('editor') === undefined) {"
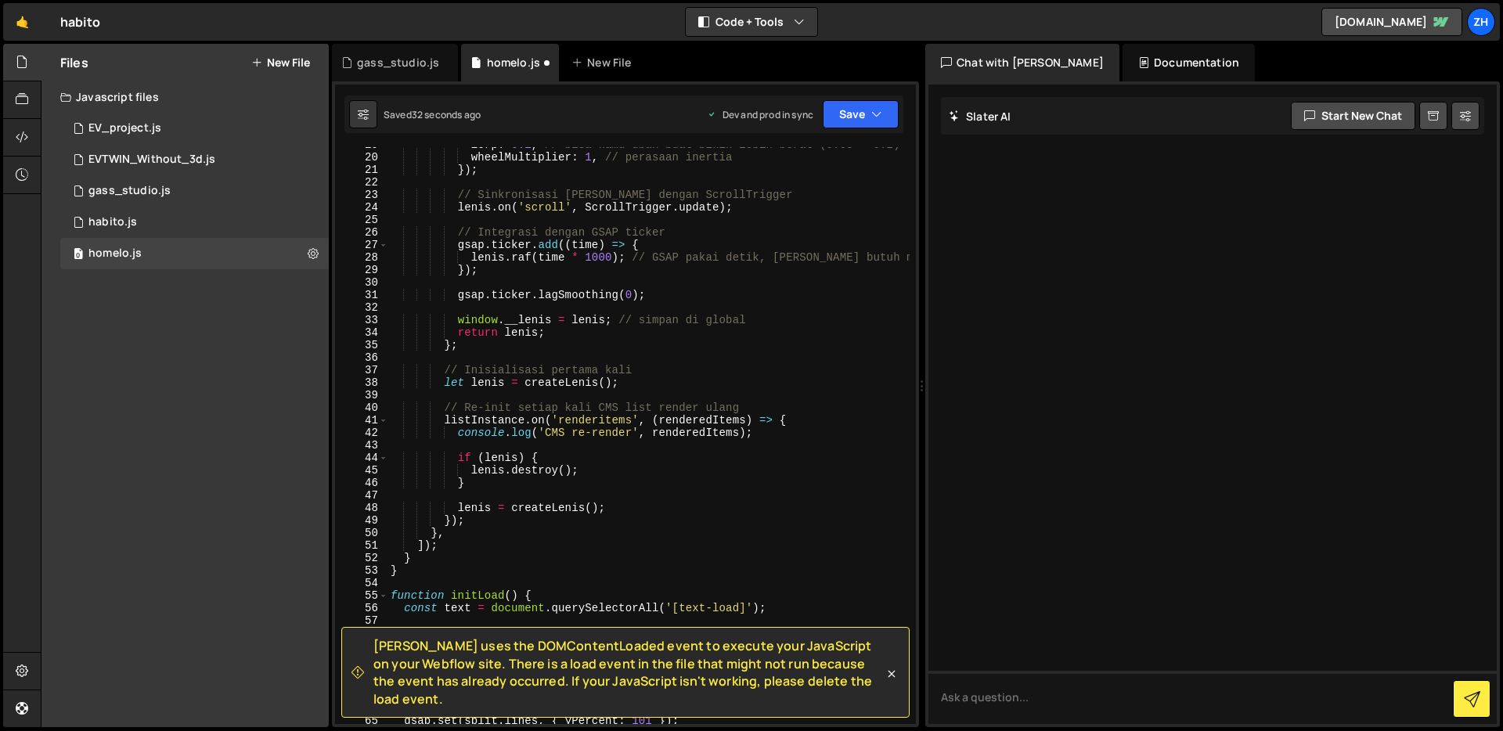
scroll to position [234, 0]
drag, startPoint x: 434, startPoint y: 556, endPoint x: 366, endPoint y: 556, distance: 68.9
click at [366, 556] on div "19 20 21 22 23 24 25 26 27 28 29 30 31 32 33 34 35 36 37 38 39 40 41 42 43 44 4…" at bounding box center [625, 435] width 581 height 577
type textarea "}"
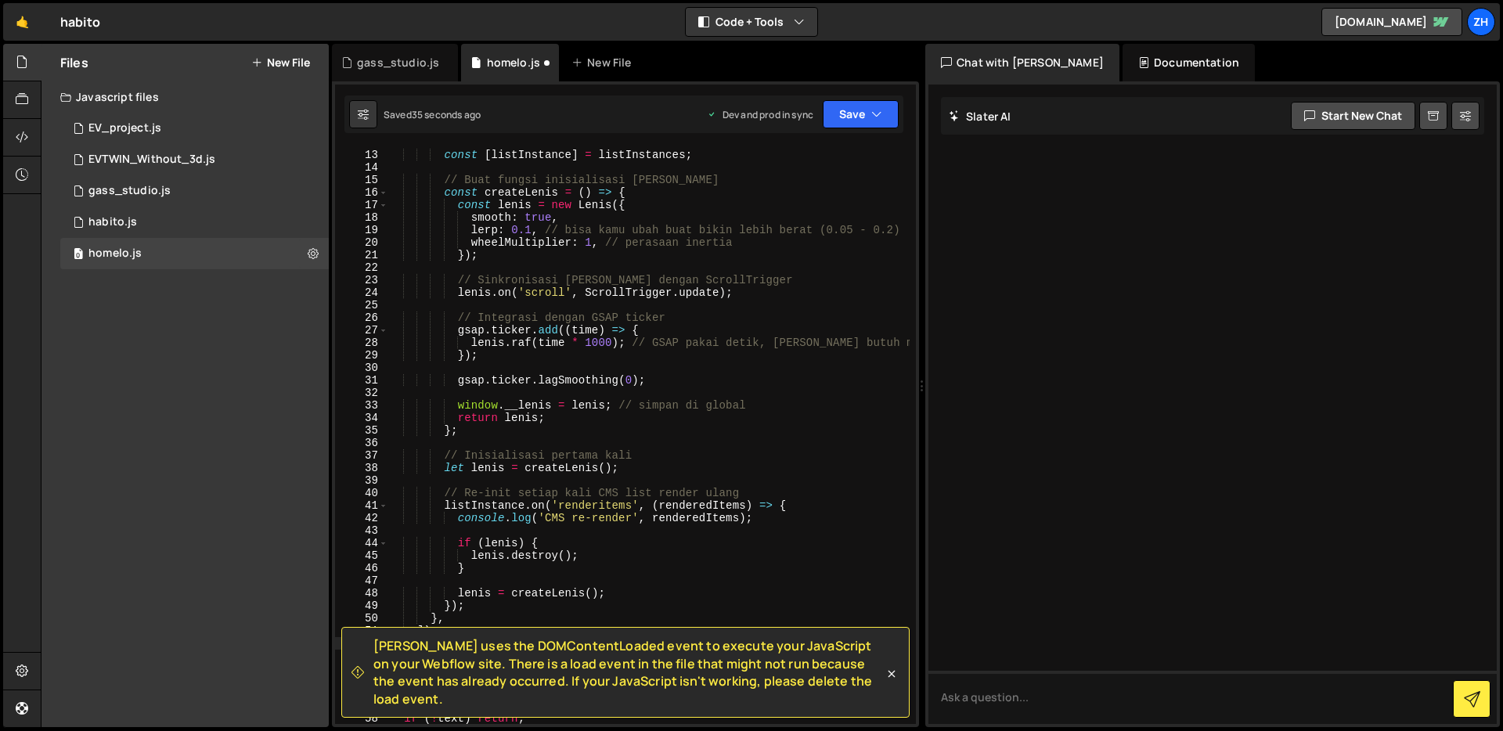
scroll to position [149, 0]
click at [877, 106] on icon "button" at bounding box center [876, 114] width 11 height 16
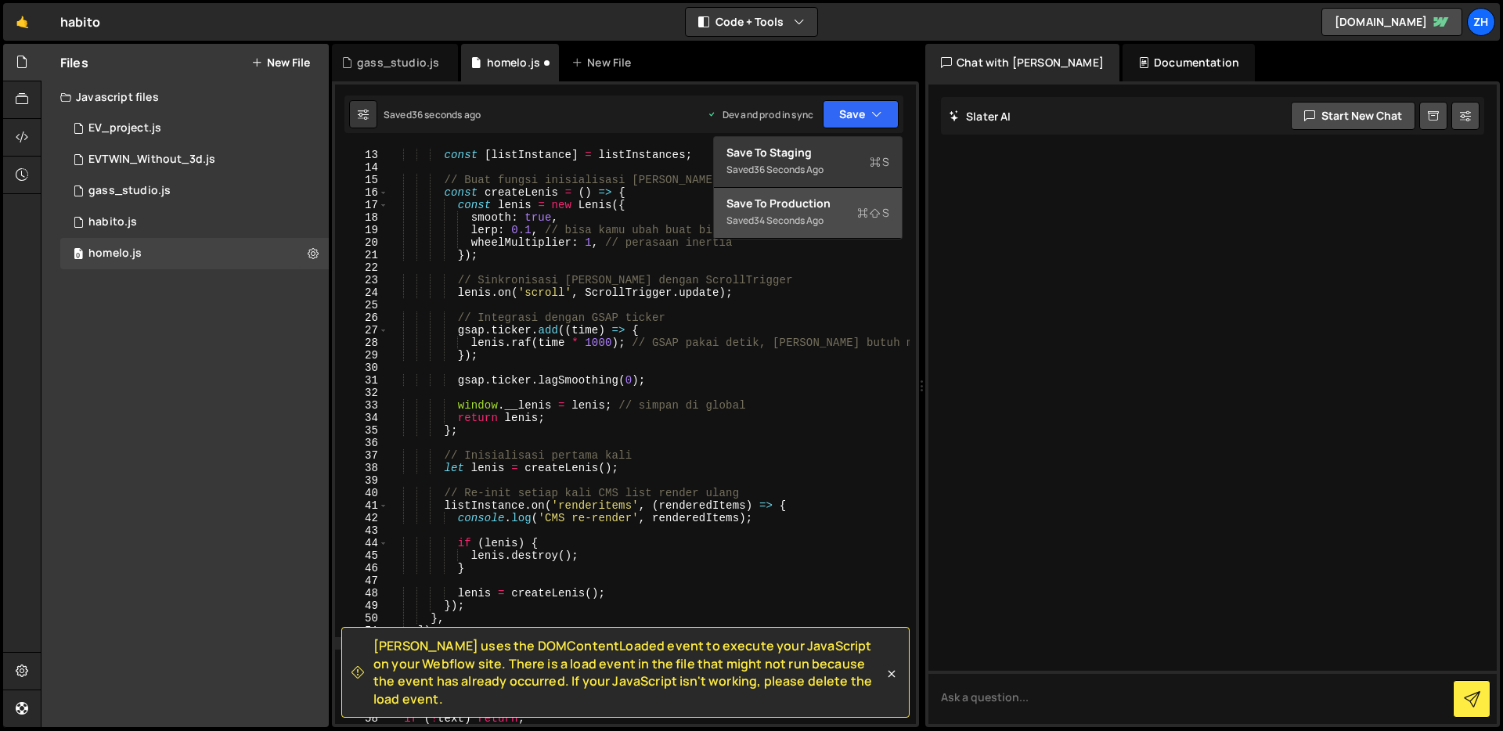
click at [852, 207] on div "Save to Production S" at bounding box center [807, 204] width 163 height 16
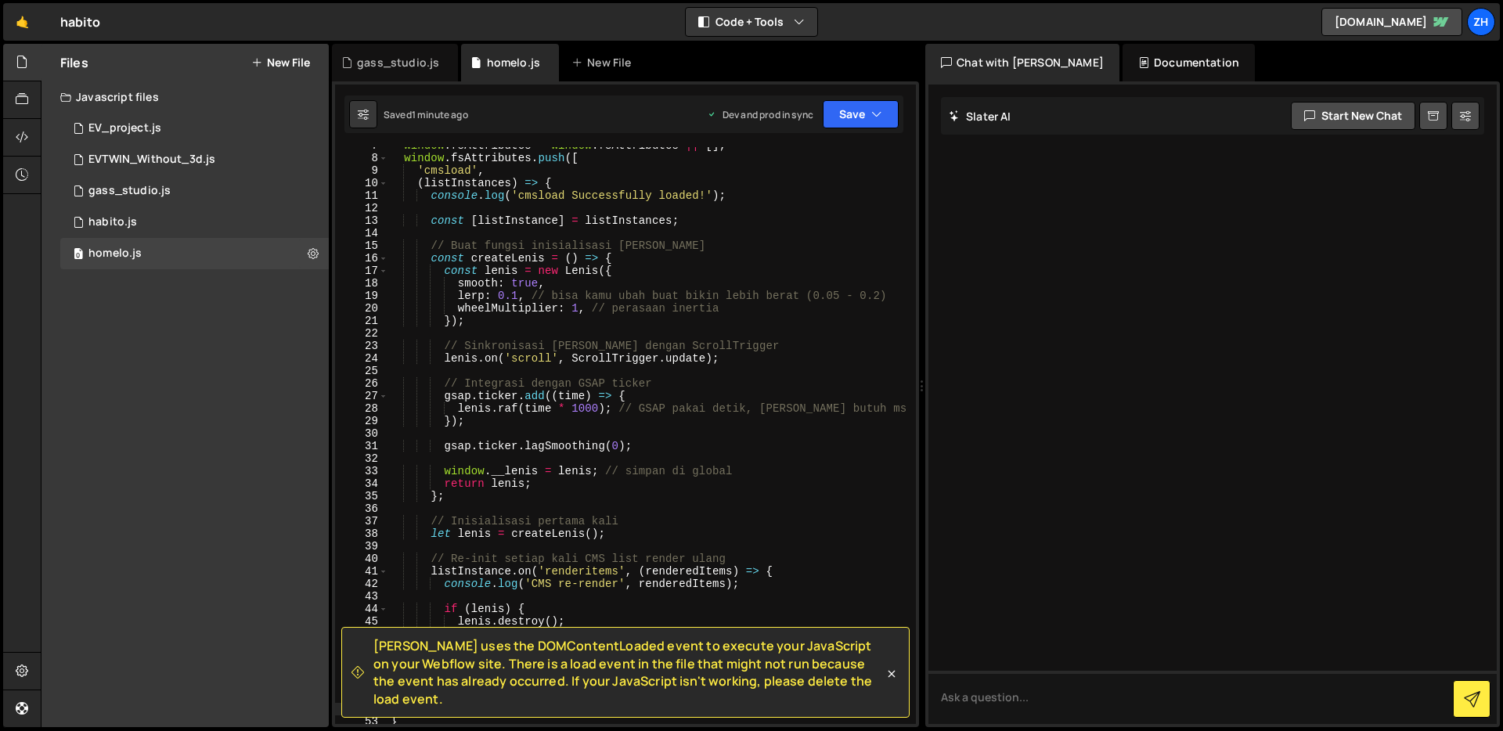
scroll to position [0, 0]
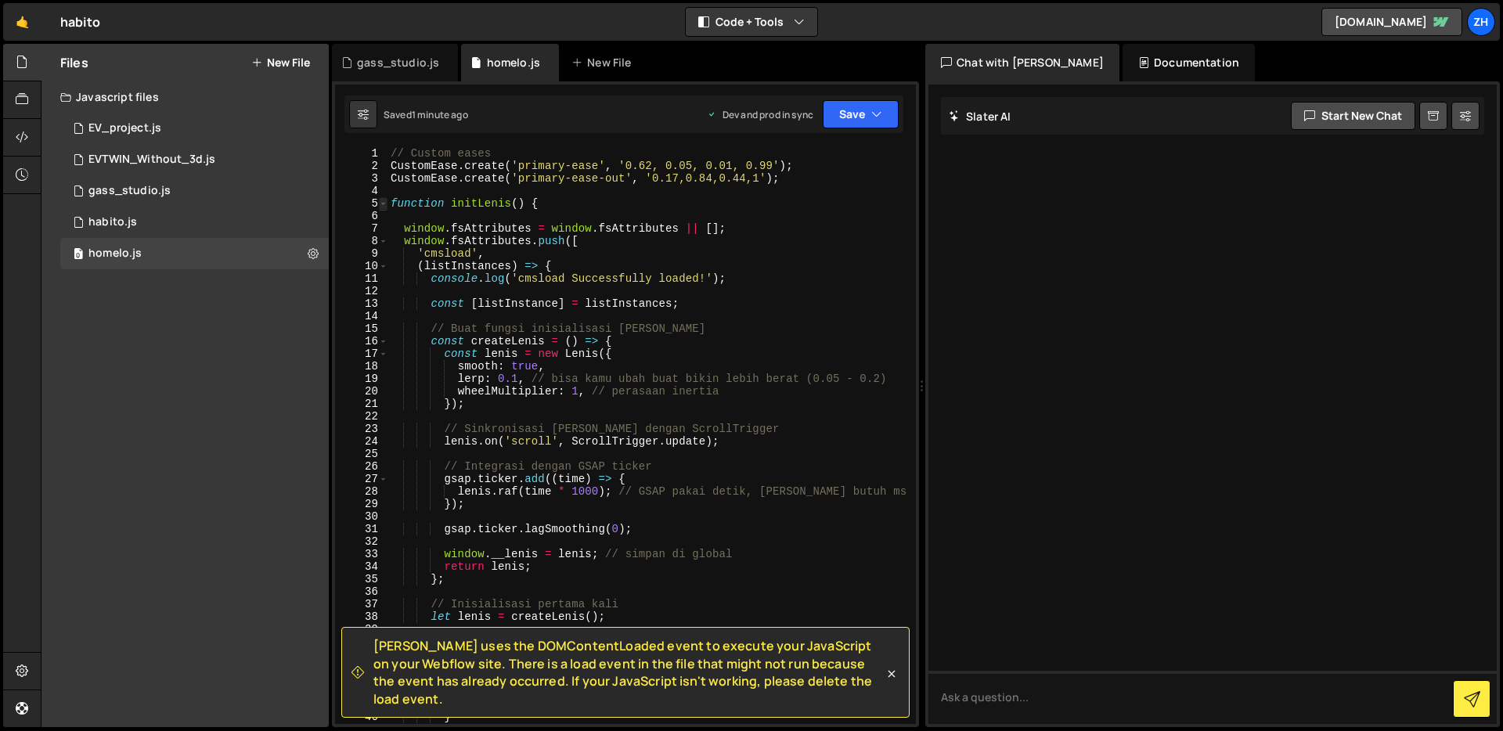
click at [384, 205] on span at bounding box center [383, 203] width 9 height 13
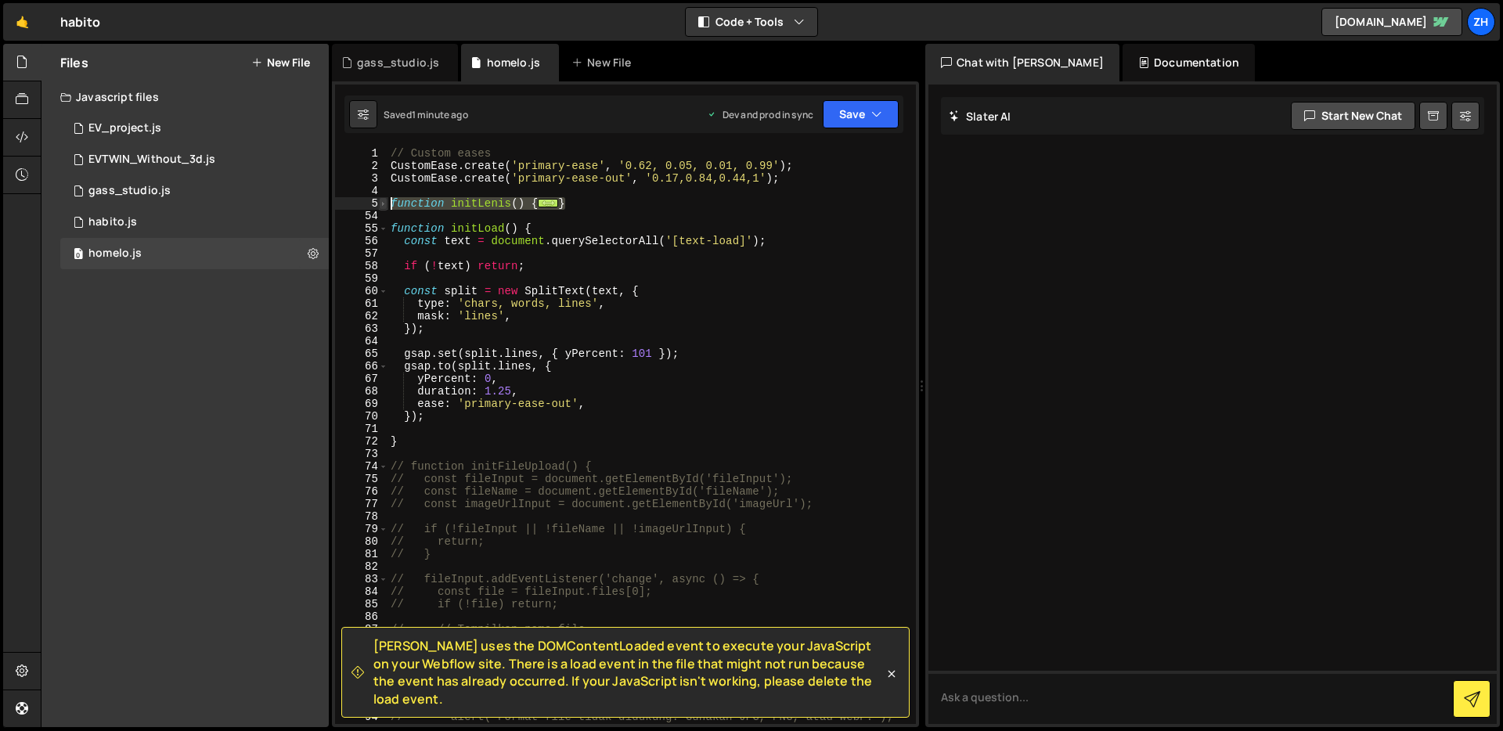
drag, startPoint x: 581, startPoint y: 204, endPoint x: 384, endPoint y: 200, distance: 196.5
click at [384, 200] on div "1 2 3 4 5 54 55 56 57 58 59 60 61 62 63 64 65 66 67 68 69 70 71 72 73 74 75 76 …" at bounding box center [625, 435] width 581 height 577
type textarea "function initLenis() {"
paste textarea
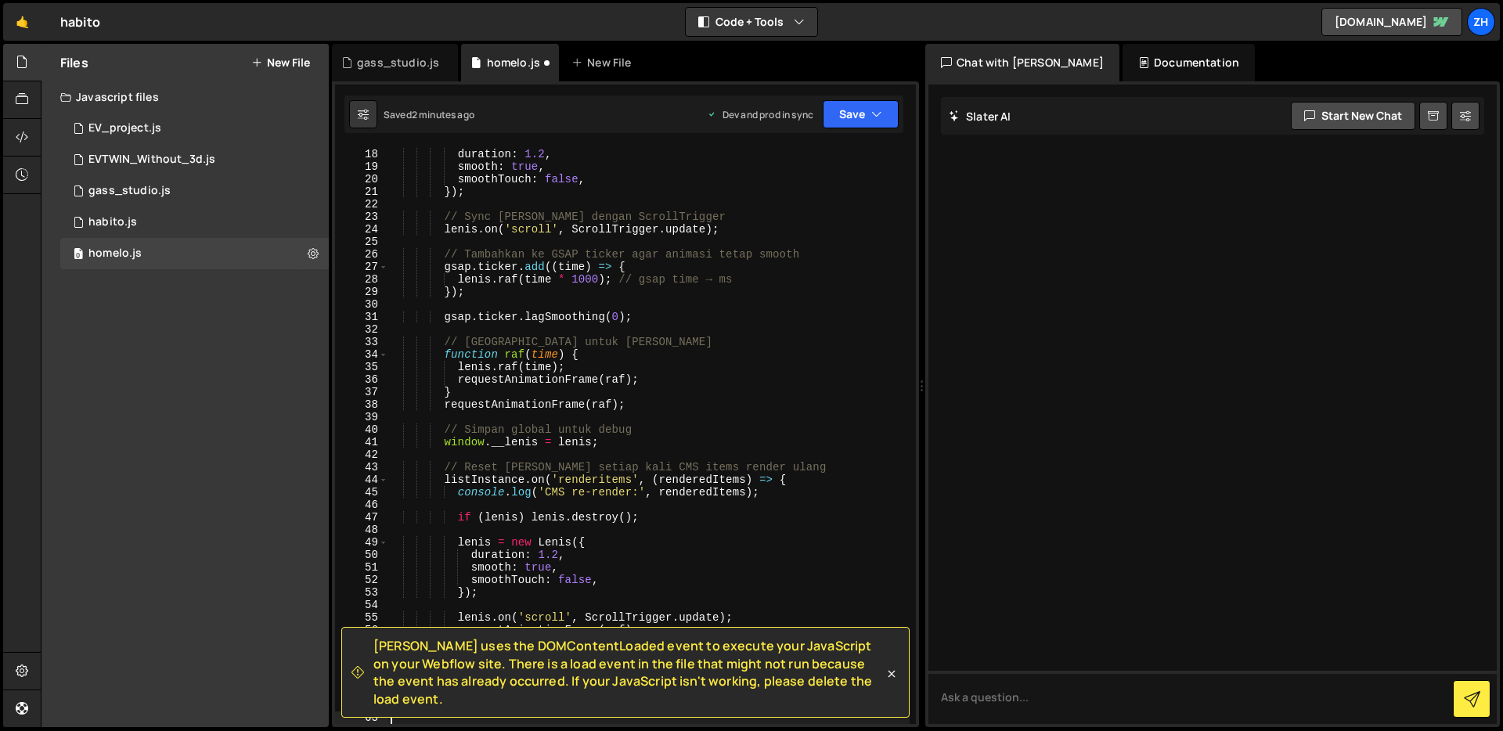
click at [848, 128] on div "Saved 2 minutes ago Dev and prod in sync Upgrade to Edit Save Save to Staging S…" at bounding box center [623, 115] width 559 height 38
click at [883, 118] on button "Save" at bounding box center [861, 114] width 76 height 28
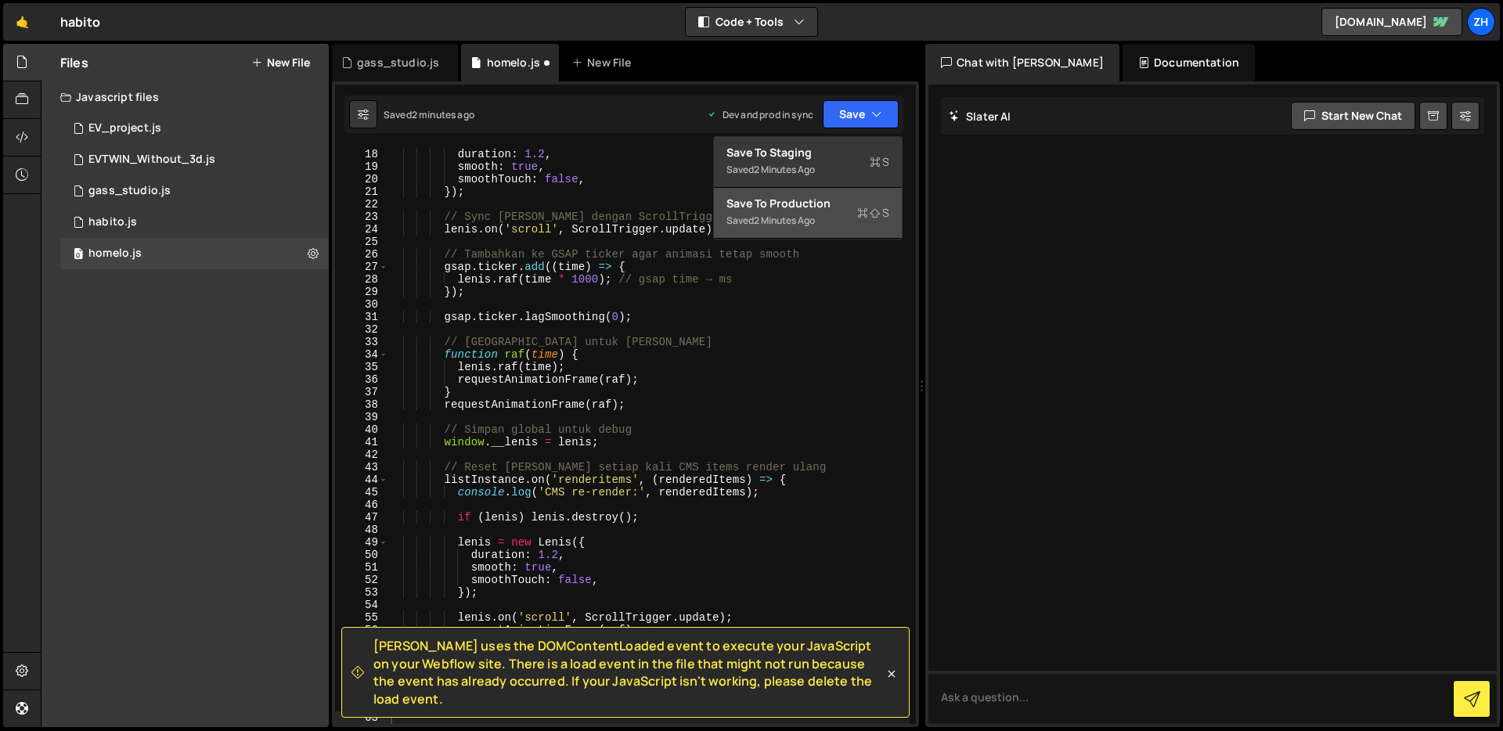
click at [809, 216] on div "2 minutes ago" at bounding box center [784, 220] width 61 height 13
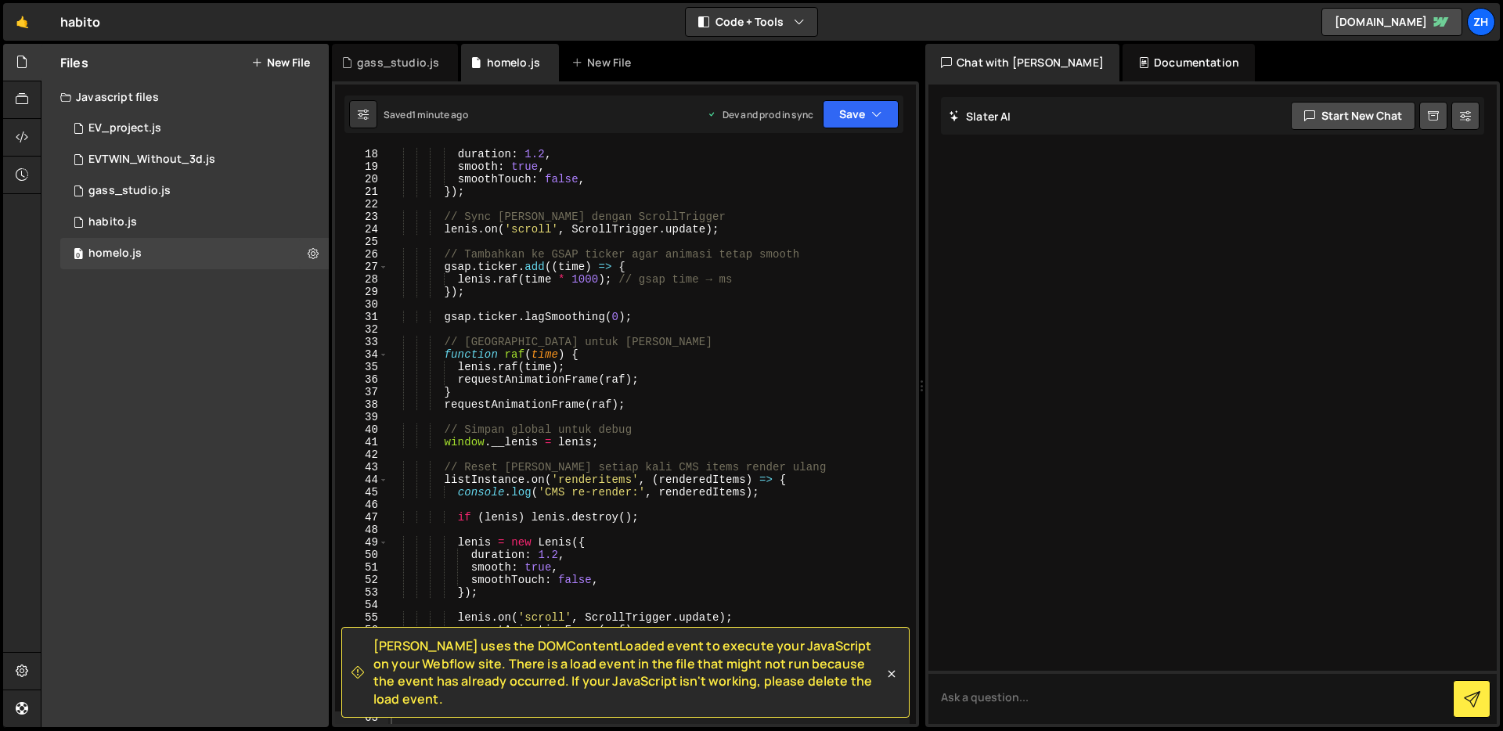
click at [531, 205] on div "// contoh config duration : 1.2 , smooth : true , smoothTouch : false , }) ; //…" at bounding box center [648, 436] width 522 height 602
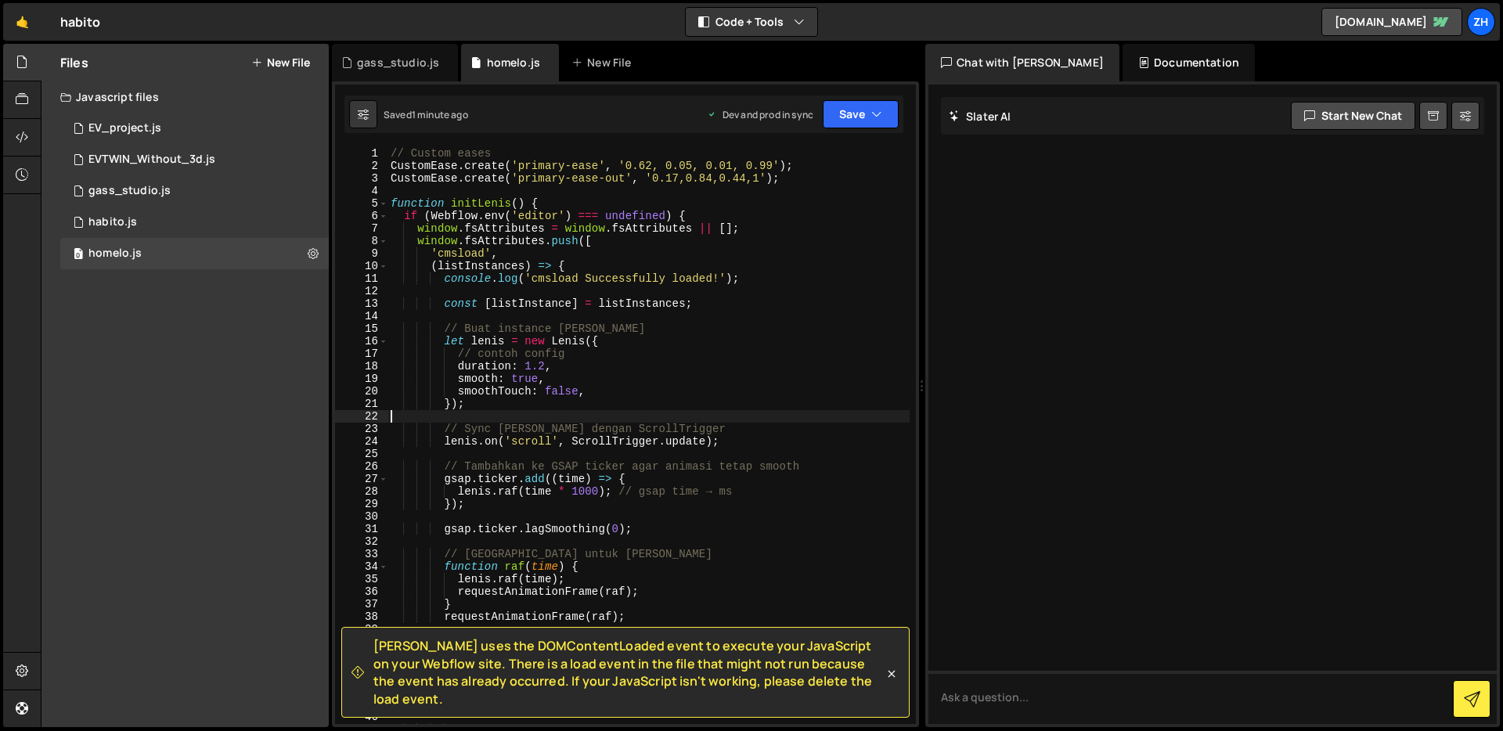
click at [387, 205] on div "5" at bounding box center [361, 203] width 53 height 13
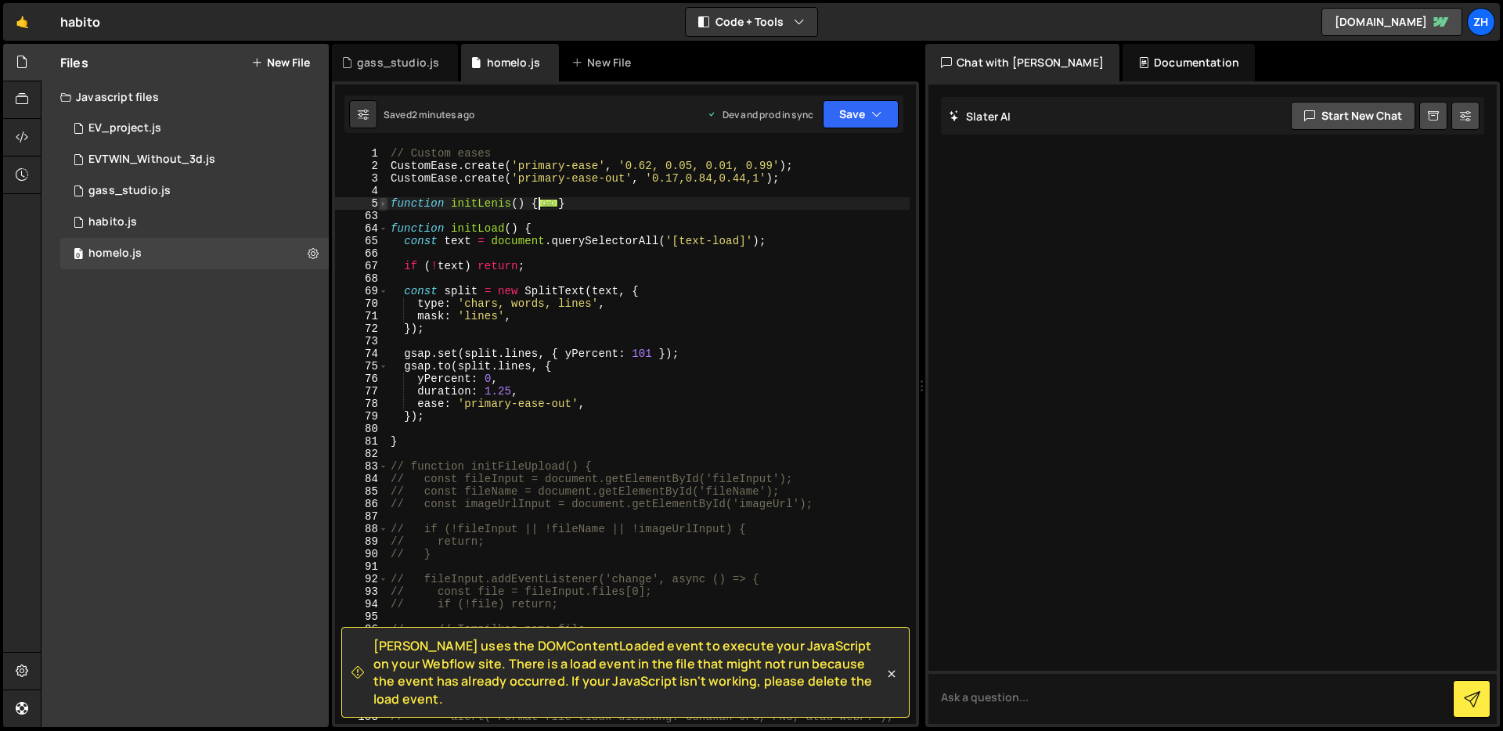
click at [384, 206] on span at bounding box center [383, 203] width 9 height 13
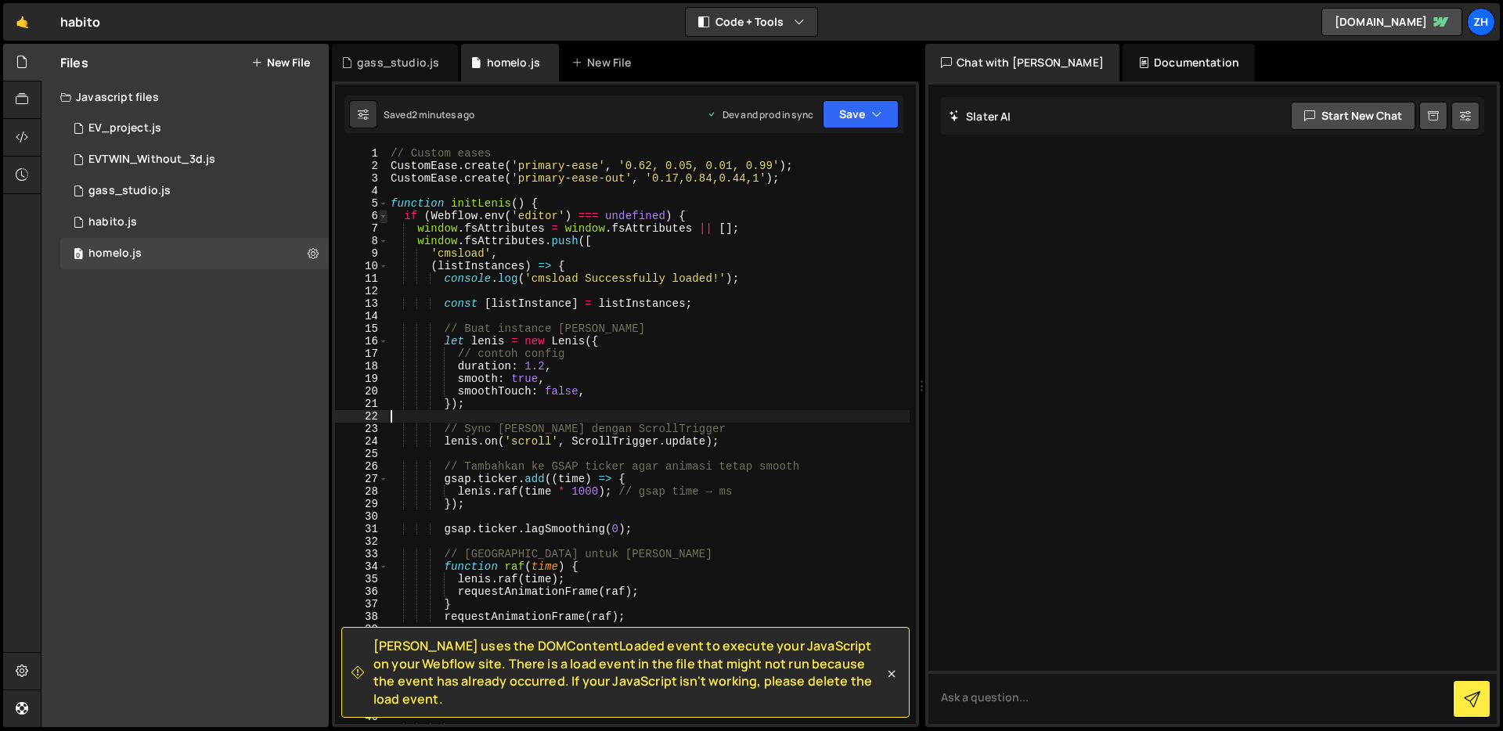
click at [382, 216] on span at bounding box center [383, 216] width 9 height 13
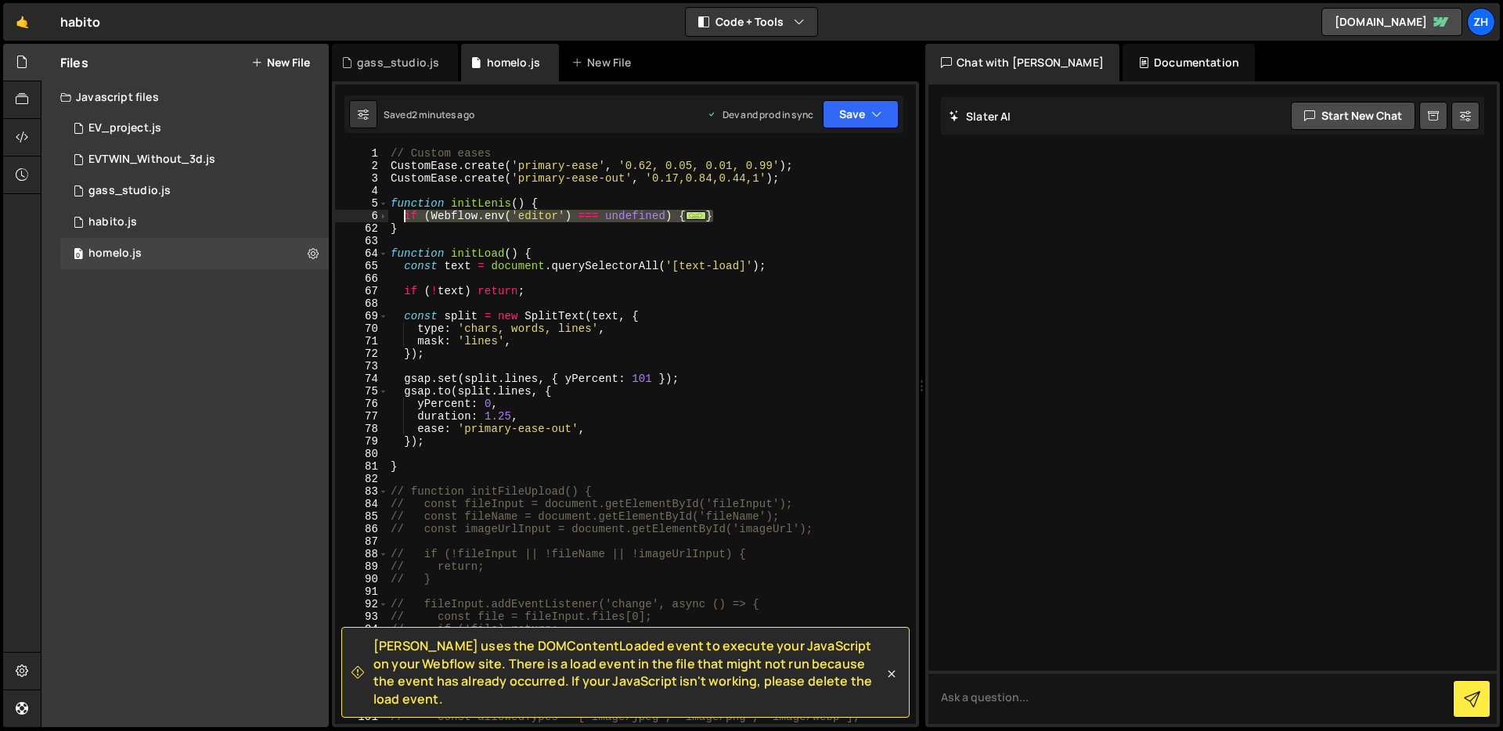
drag, startPoint x: 735, startPoint y: 218, endPoint x: 405, endPoint y: 214, distance: 330.4
click at [405, 214] on div "// Custom eases CustomEase . create ( 'primary-ease' , '0.62, 0.05, 0.01, 0.99'…" at bounding box center [648, 448] width 522 height 602
paste textarea "])"
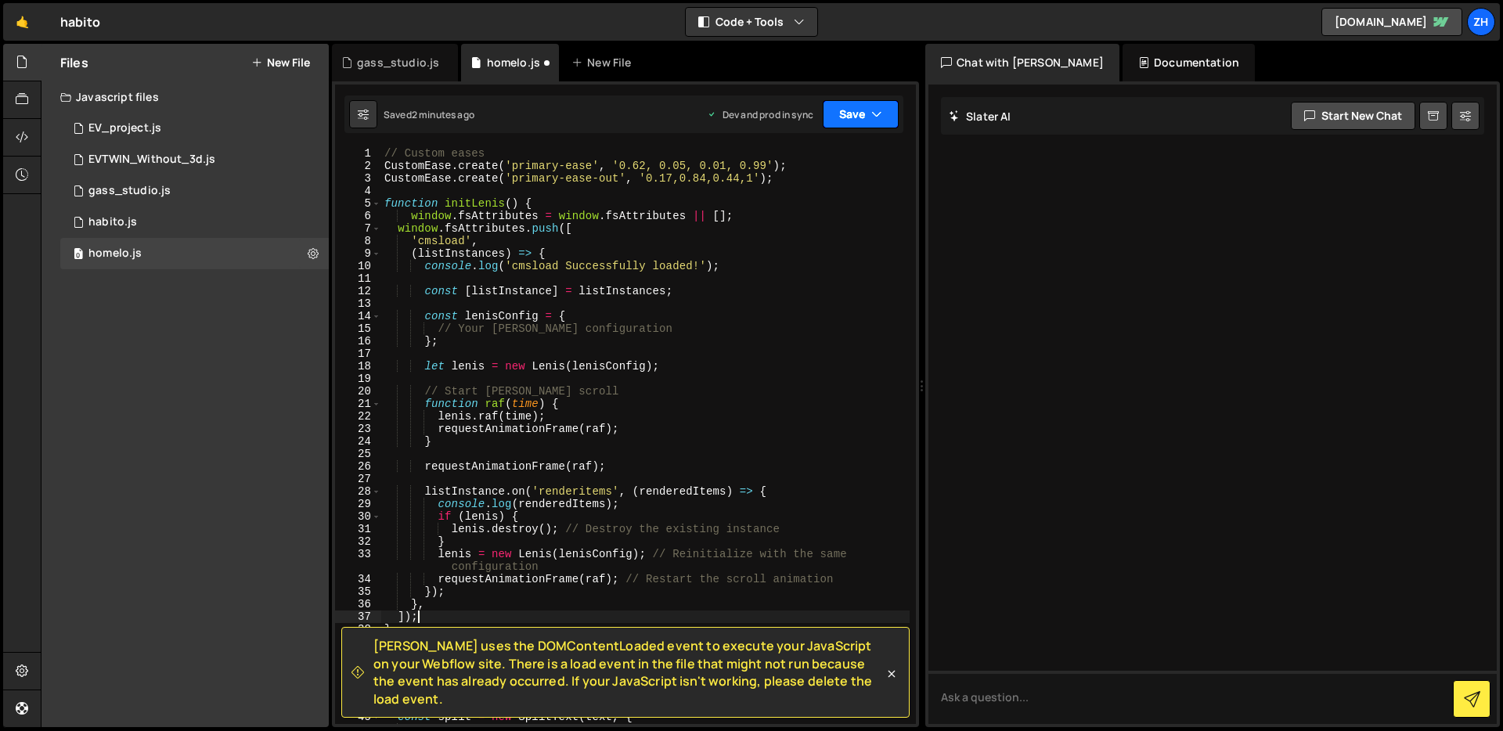
click at [862, 125] on button "Save" at bounding box center [861, 114] width 76 height 28
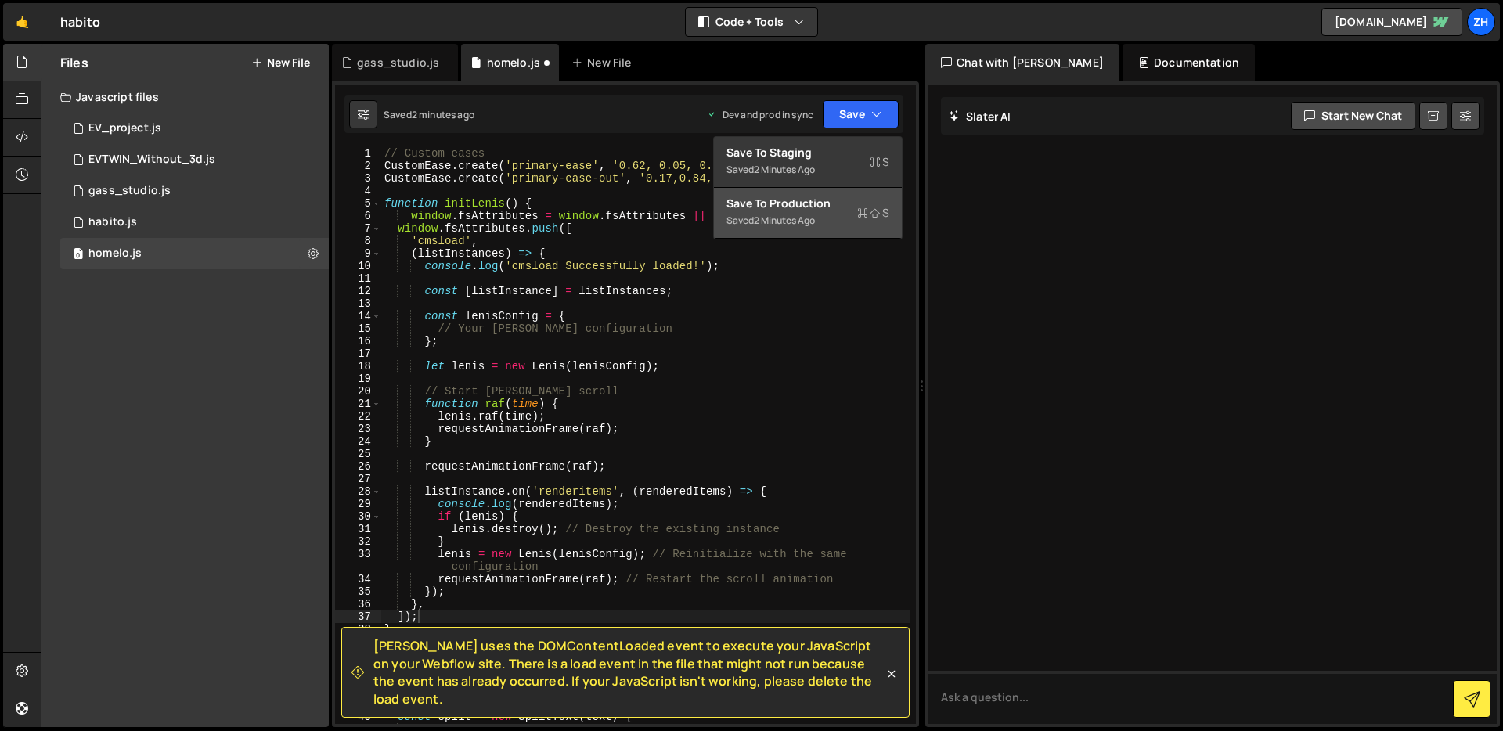
click at [815, 222] on div "2 minutes ago" at bounding box center [784, 220] width 61 height 13
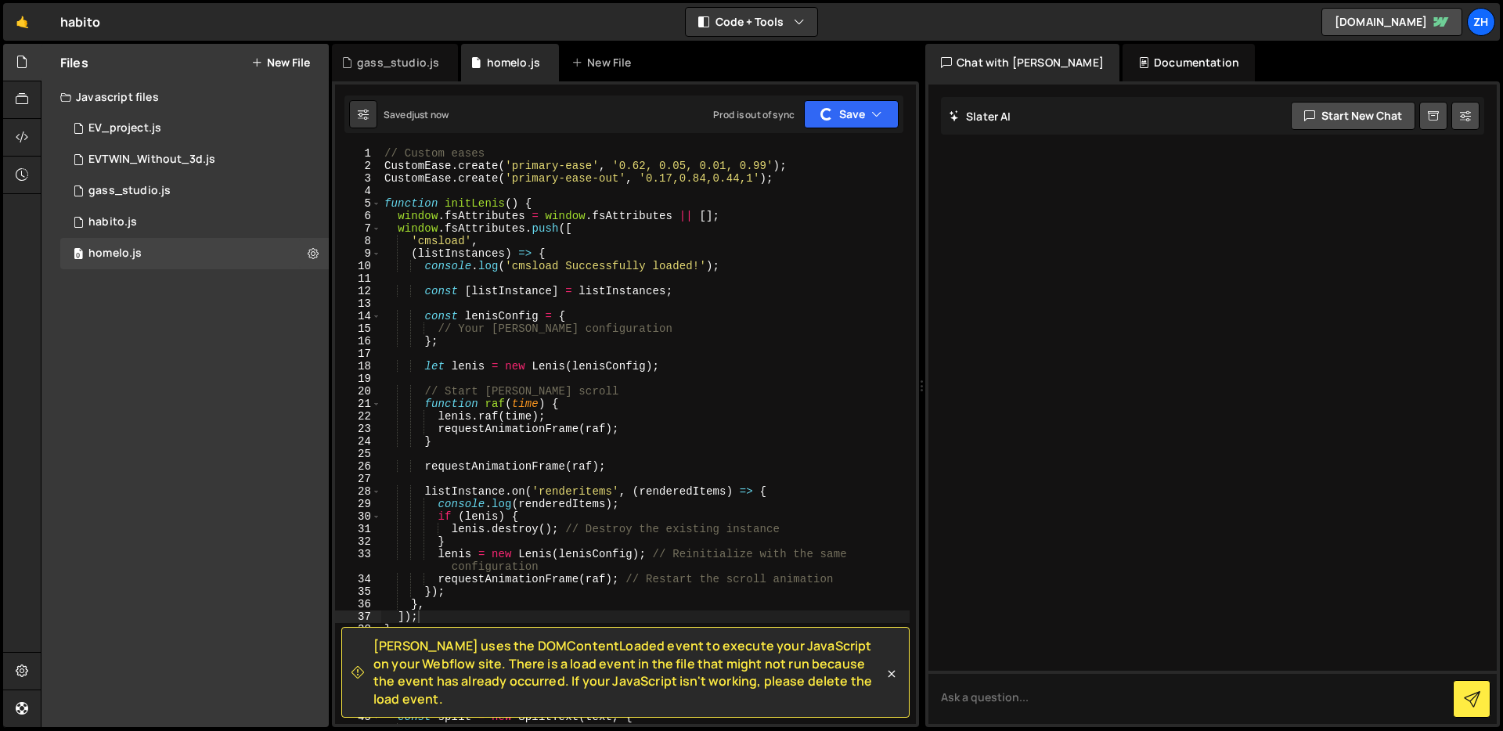
click at [708, 327] on div "// Custom eases CustomEase . create ( 'primary-ease' , '0.62, 0.05, 0.01, 0.99'…" at bounding box center [645, 448] width 528 height 602
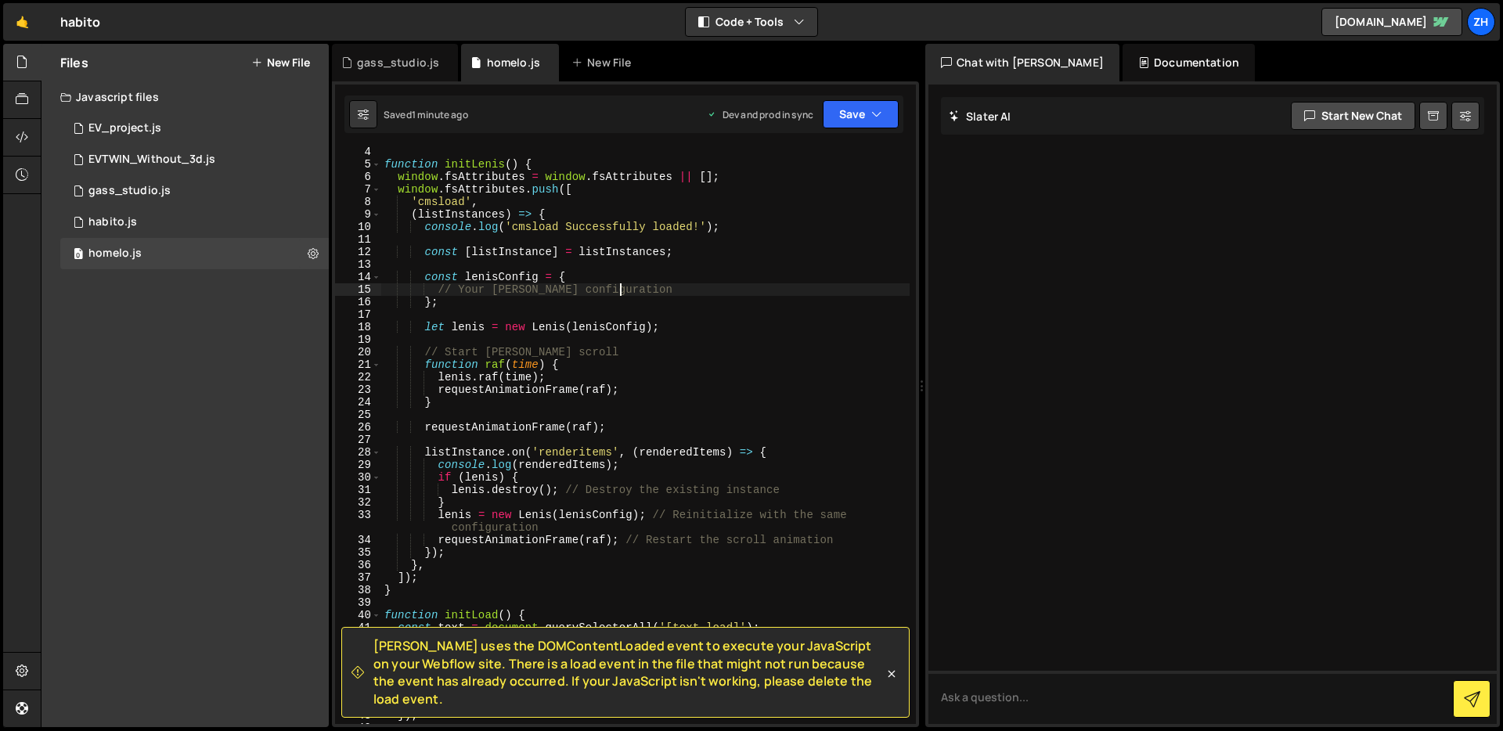
scroll to position [49, 0]
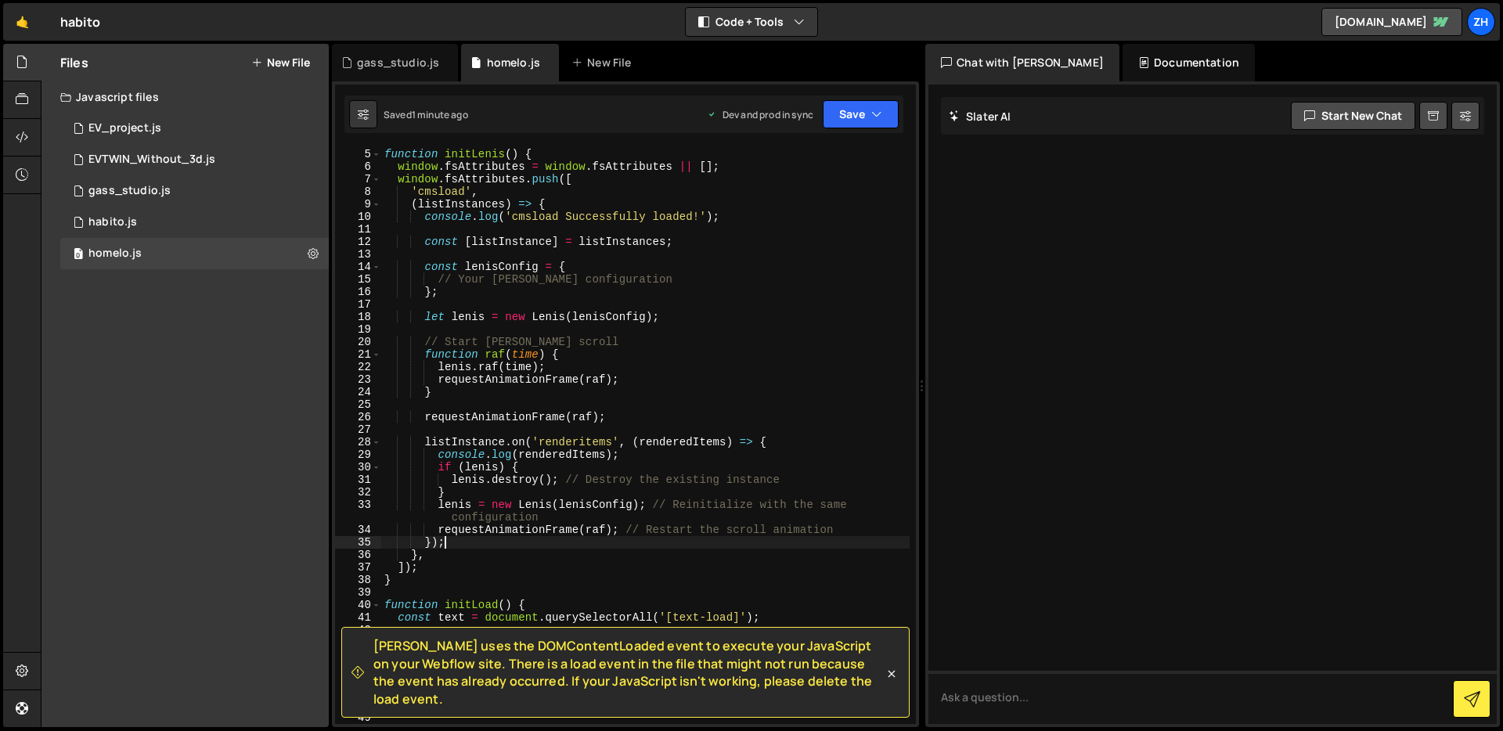
click at [825, 538] on div "function initLenis ( ) { window . fsAttributes = window . fsAttributes || [ ] ;…" at bounding box center [645, 436] width 528 height 602
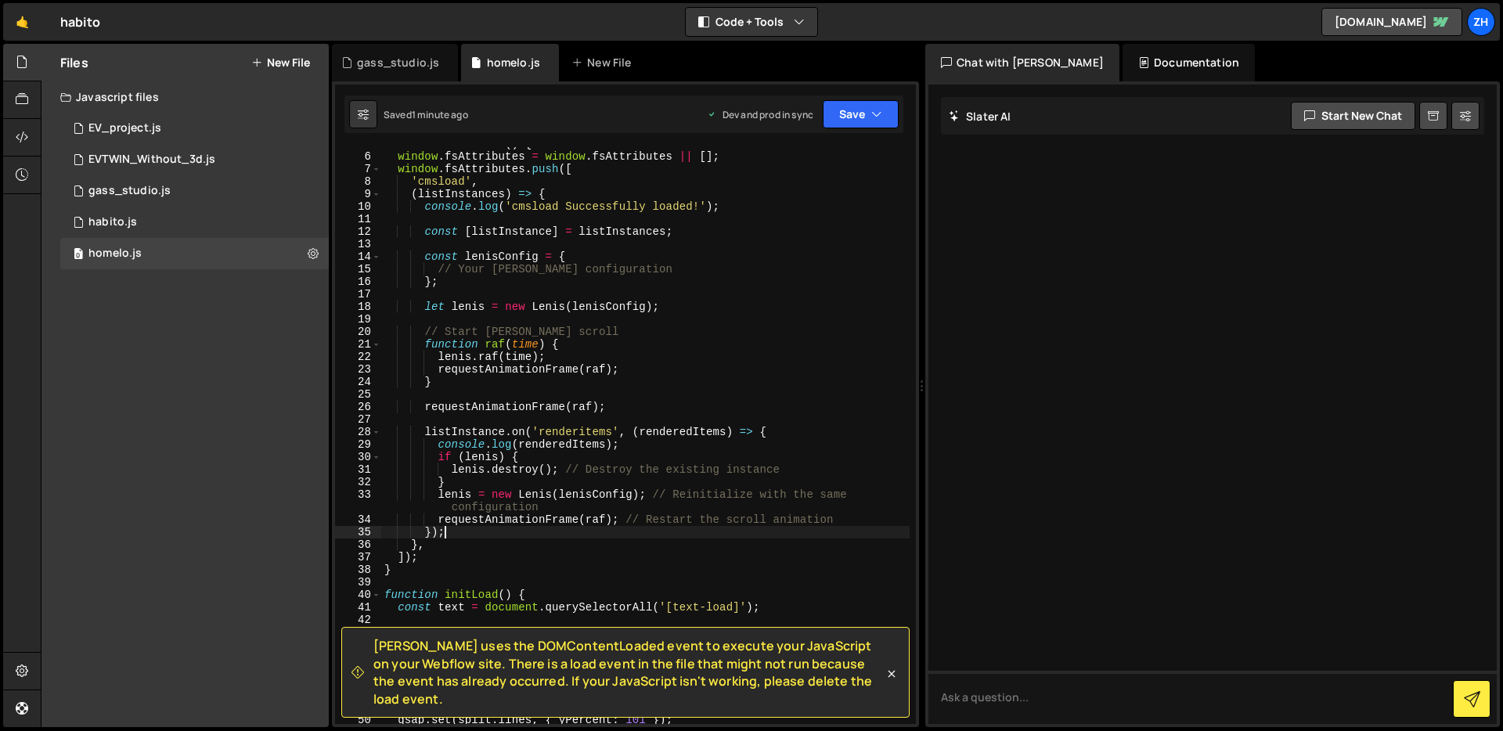
scroll to position [59, 0]
click at [827, 388] on div "function initLenis ( ) { window . fsAttributes = window . fsAttributes || [ ] ;…" at bounding box center [645, 439] width 528 height 602
type textarea "}"
click at [826, 379] on div "function initLenis ( ) { window . fsAttributes = window . fsAttributes || [ ] ;…" at bounding box center [645, 439] width 528 height 602
click at [792, 388] on div "function initLenis ( ) { window . fsAttributes = window . fsAttributes || [ ] ;…" at bounding box center [645, 439] width 528 height 602
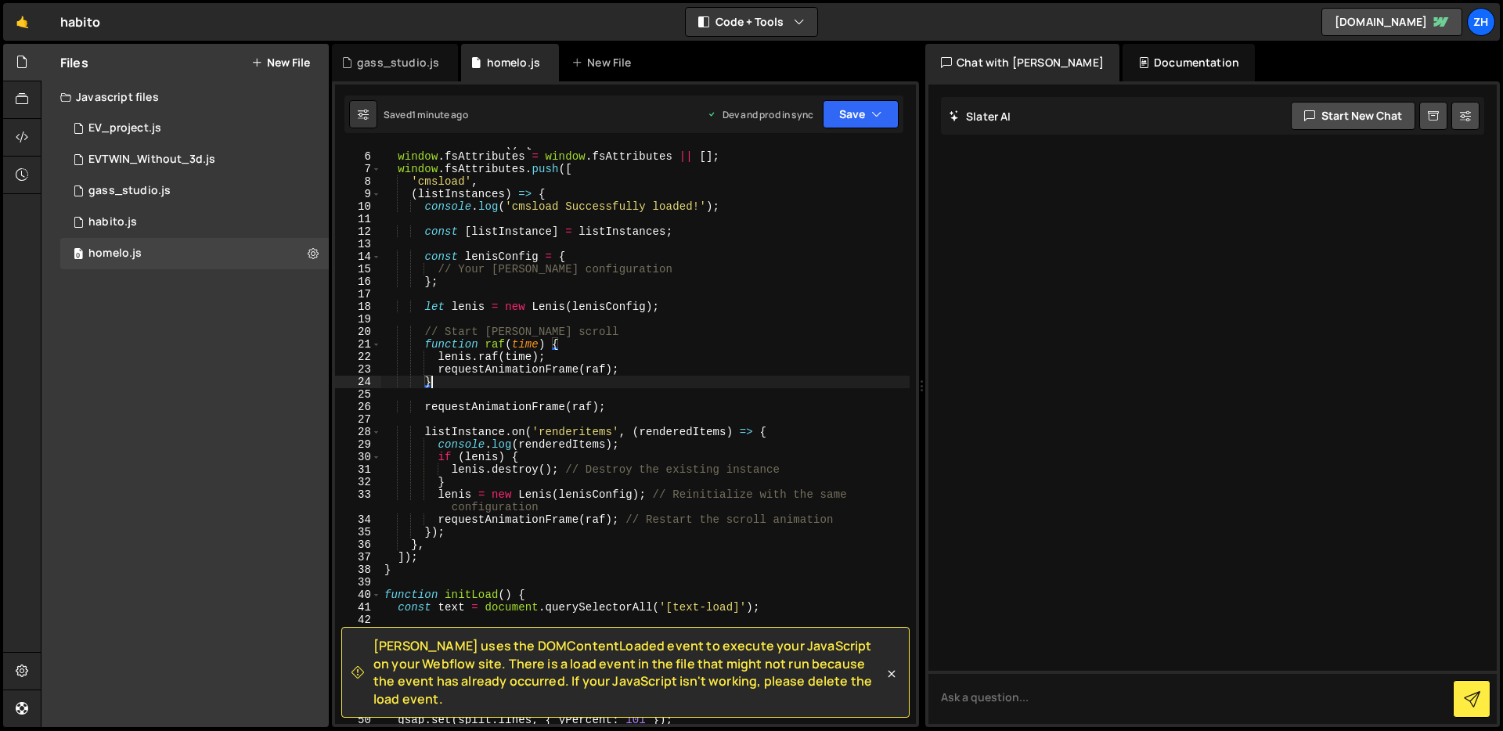
click at [787, 388] on div "function initLenis ( ) { window . fsAttributes = window . fsAttributes || [ ] ;…" at bounding box center [645, 439] width 528 height 602
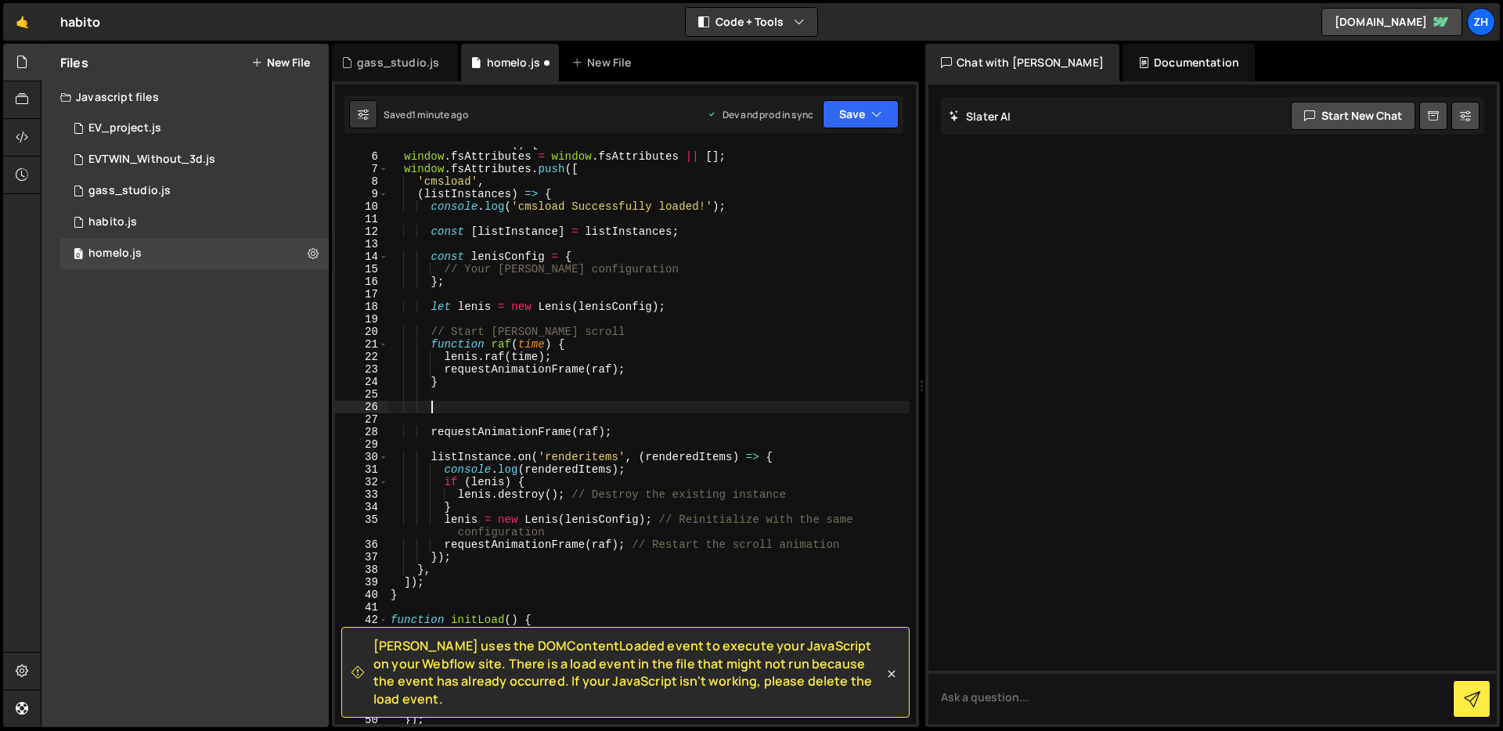
paste textarea "gsap.ticker.lagSmoothing(0);"
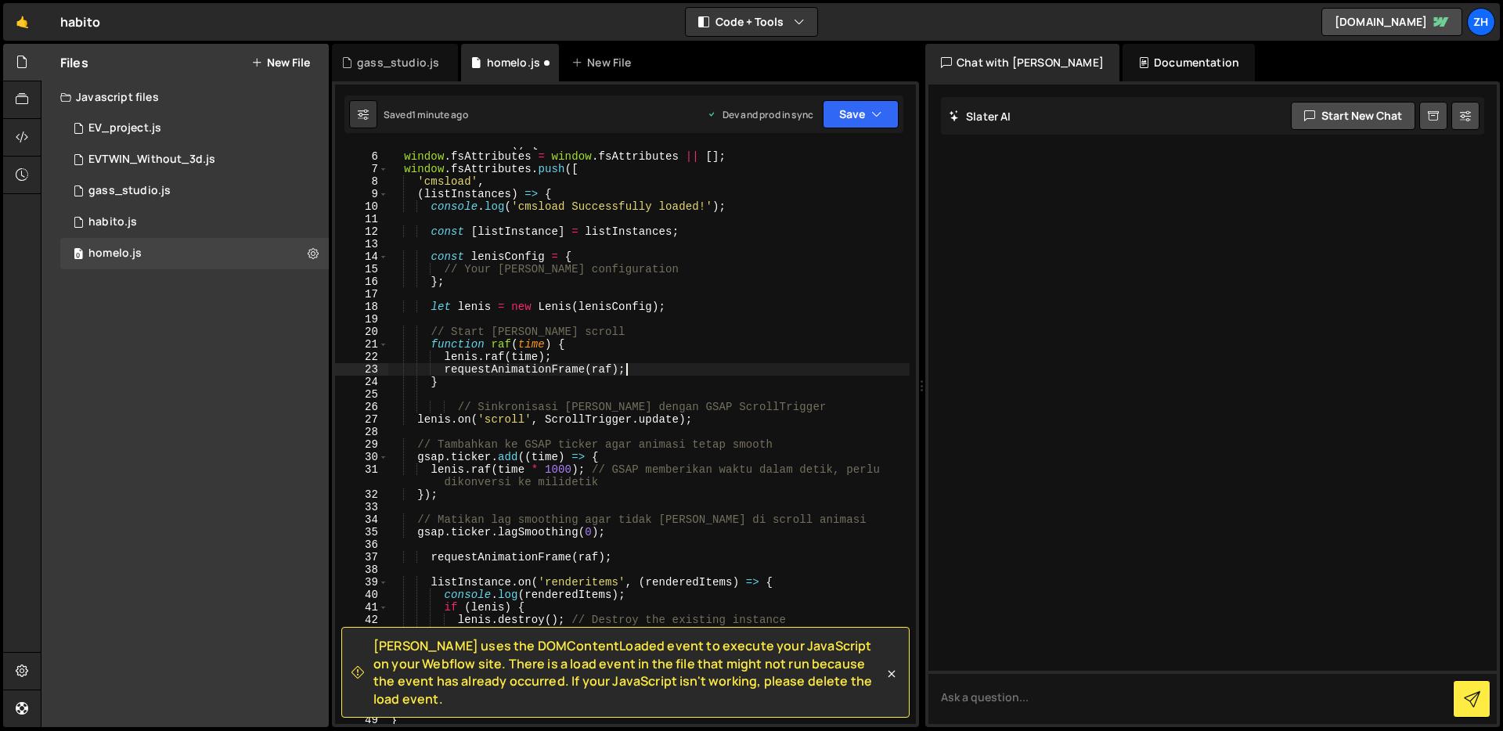
click at [737, 370] on div "function initLenis ( ) { window . fsAttributes = window . fsAttributes || [ ] ;…" at bounding box center [648, 439] width 522 height 602
click at [674, 279] on div "function initLenis ( ) { window . fsAttributes = window . fsAttributes || [ ] ;…" at bounding box center [648, 439] width 522 height 602
click at [675, 277] on div "function initLenis ( ) { window . fsAttributes = window . fsAttributes || [ ] ;…" at bounding box center [648, 439] width 522 height 602
click at [677, 272] on div "function initLenis ( ) { window . fsAttributes = window . fsAttributes || [ ] ;…" at bounding box center [648, 439] width 522 height 602
type textarea "// Your [PERSON_NAME] configuration"
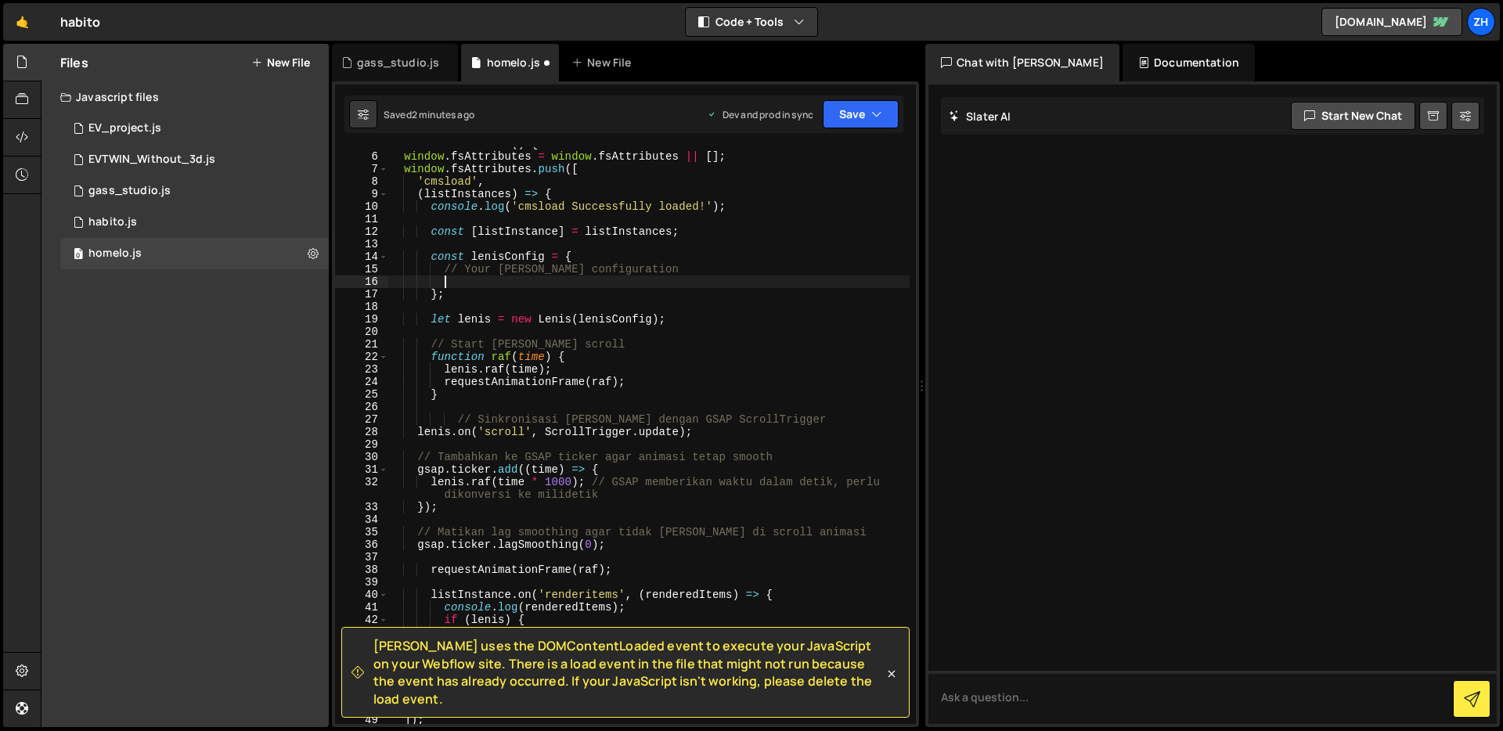
scroll to position [0, 2]
paste textarea "touchMultiplier: 2, // tambahin kalau scroll pakai touch"
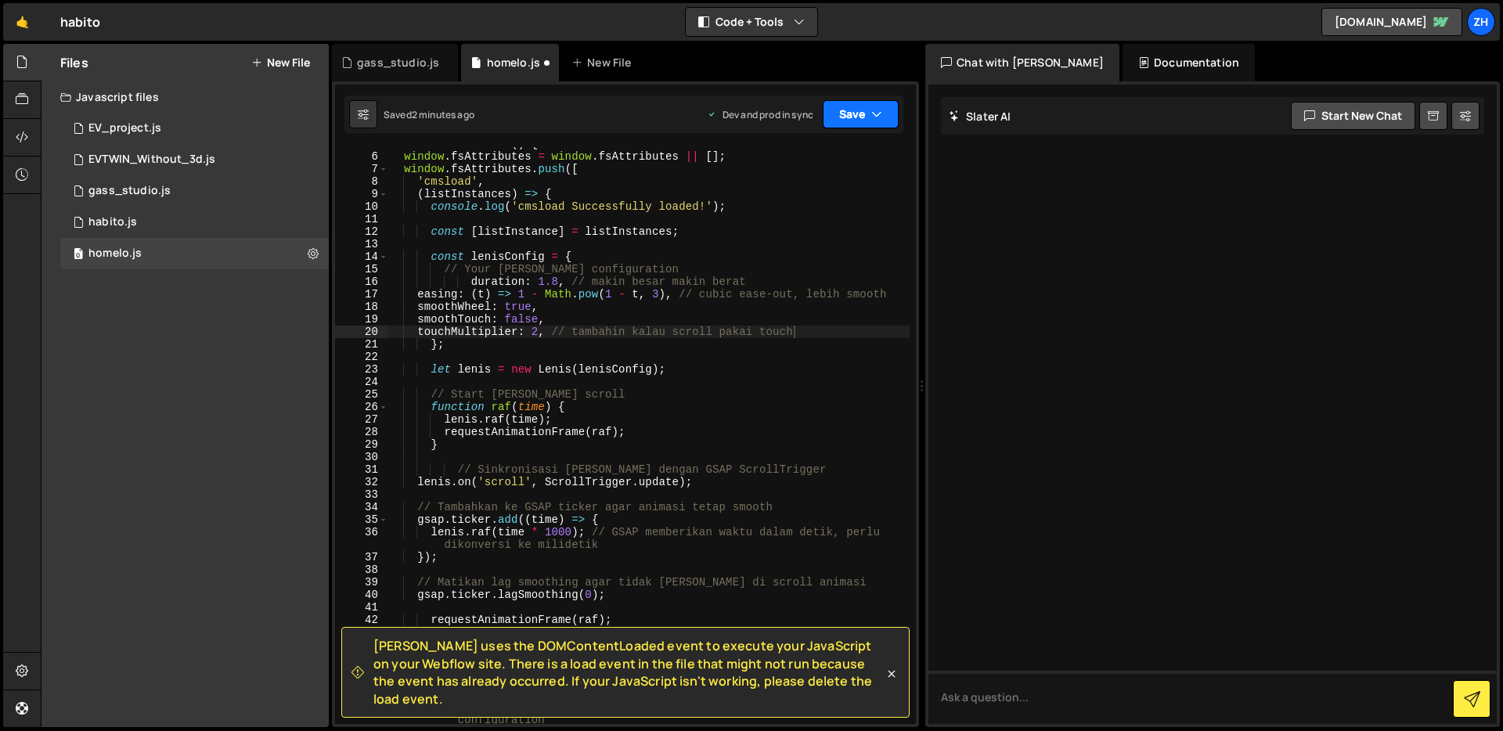
click at [852, 110] on button "Save" at bounding box center [861, 114] width 76 height 28
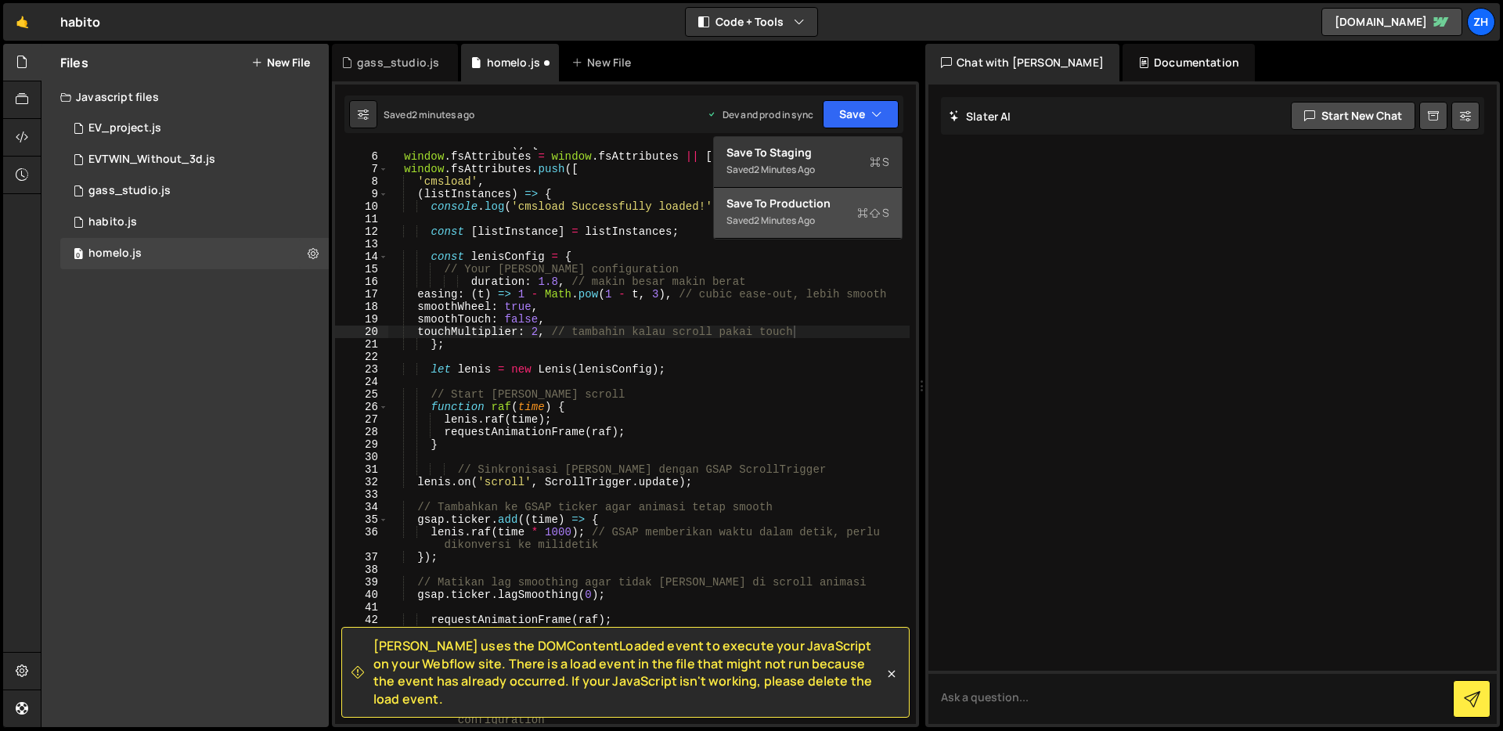
click at [807, 214] on div "2 minutes ago" at bounding box center [784, 220] width 61 height 13
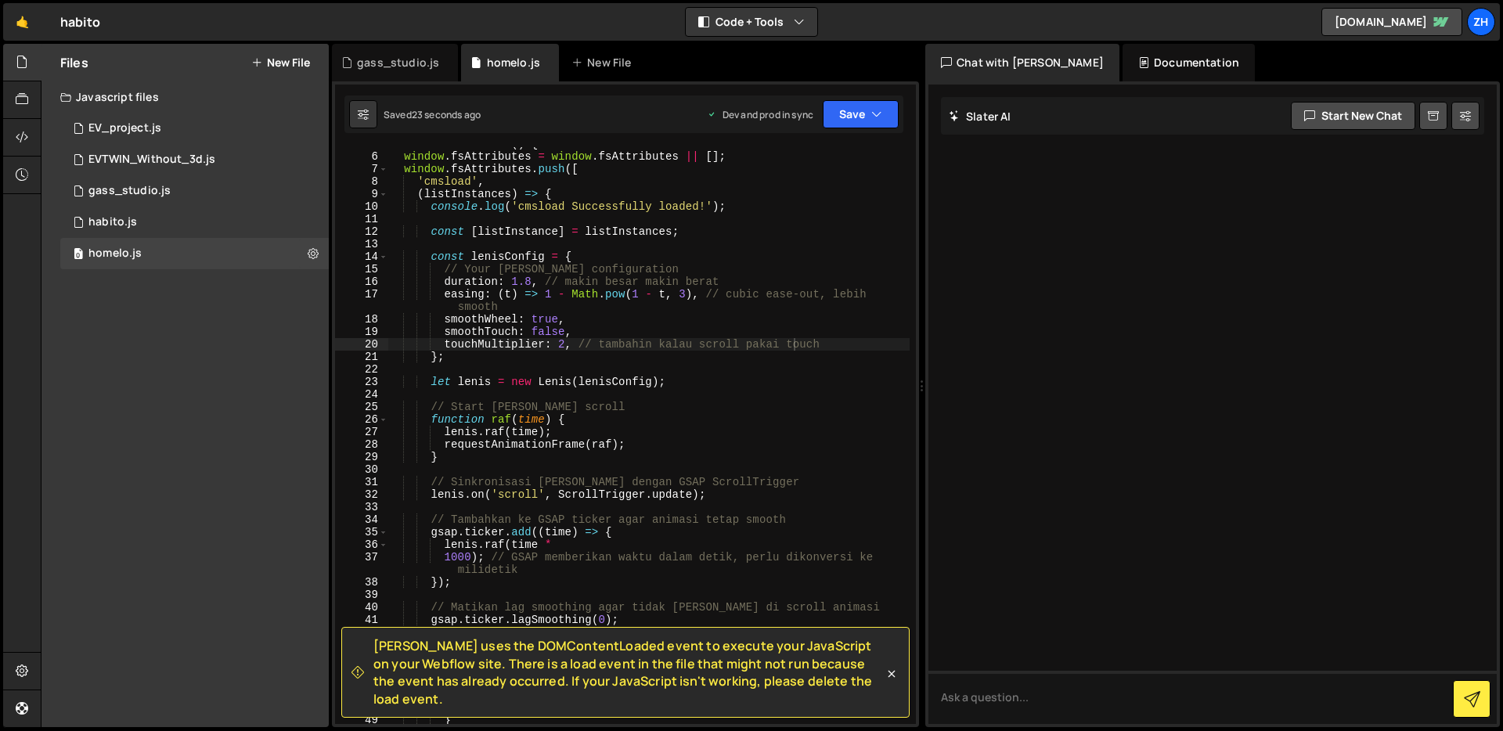
click at [528, 279] on div "function initLenis ( ) { window . fsAttributes = window . fsAttributes || [ ] ;…" at bounding box center [648, 445] width 522 height 614
click at [822, 312] on div "function initLenis ( ) { window . fsAttributes = window . fsAttributes || [ ] ;…" at bounding box center [648, 445] width 522 height 614
click at [860, 110] on button "Save" at bounding box center [861, 114] width 76 height 28
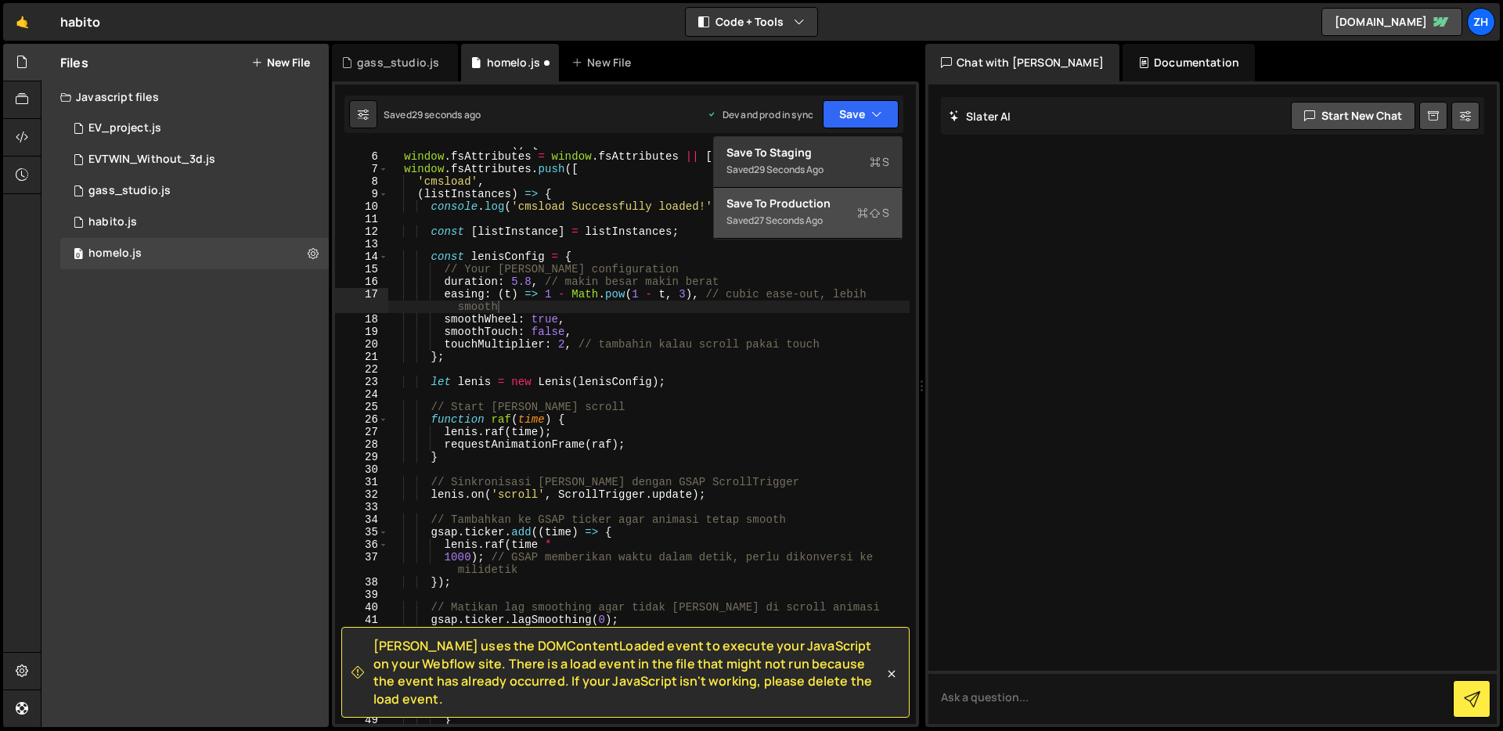
click at [855, 212] on div "Saved 27 seconds ago" at bounding box center [807, 220] width 163 height 19
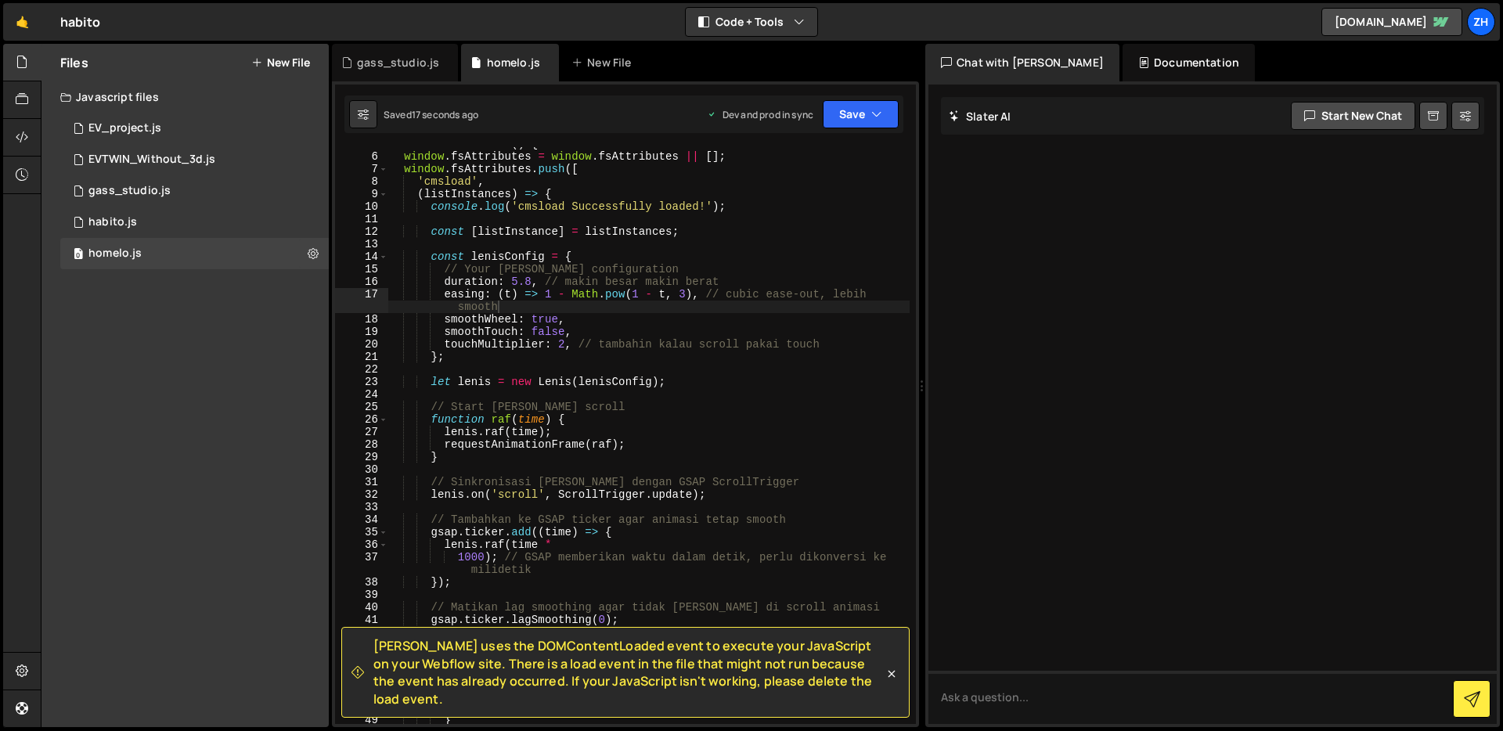
click at [684, 274] on div "function initLenis ( ) { window . fsAttributes = window . fsAttributes || [ ] ;…" at bounding box center [648, 445] width 522 height 614
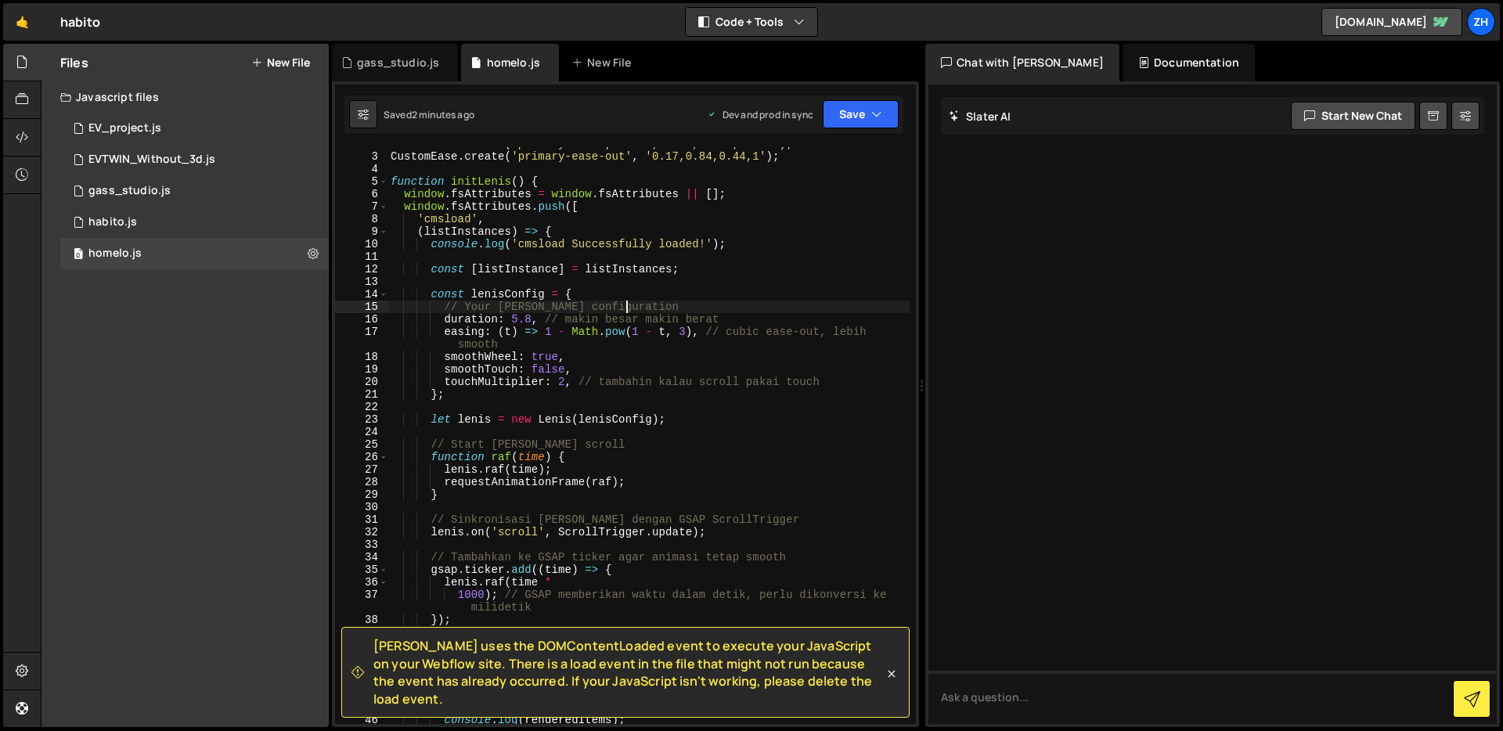
scroll to position [0, 0]
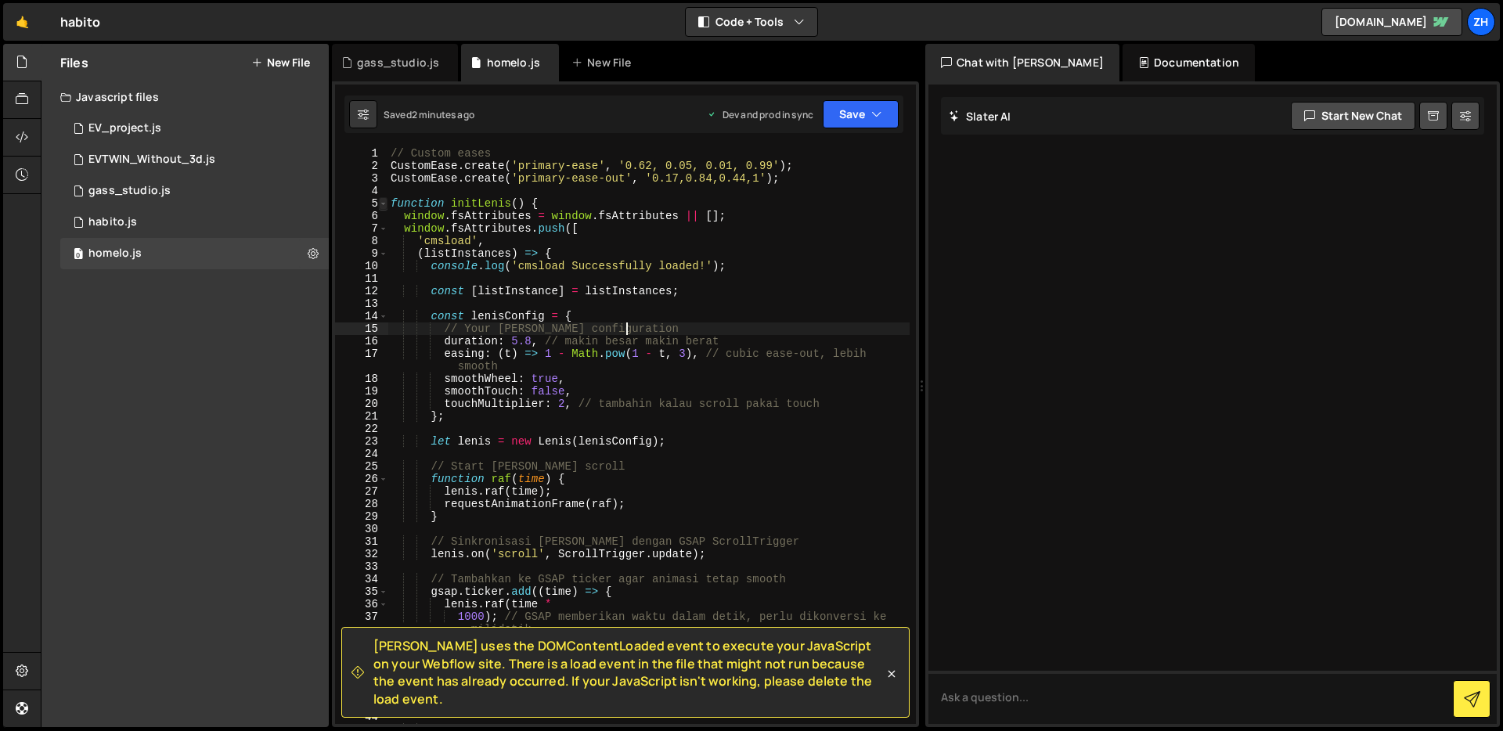
click at [382, 204] on span at bounding box center [383, 203] width 9 height 13
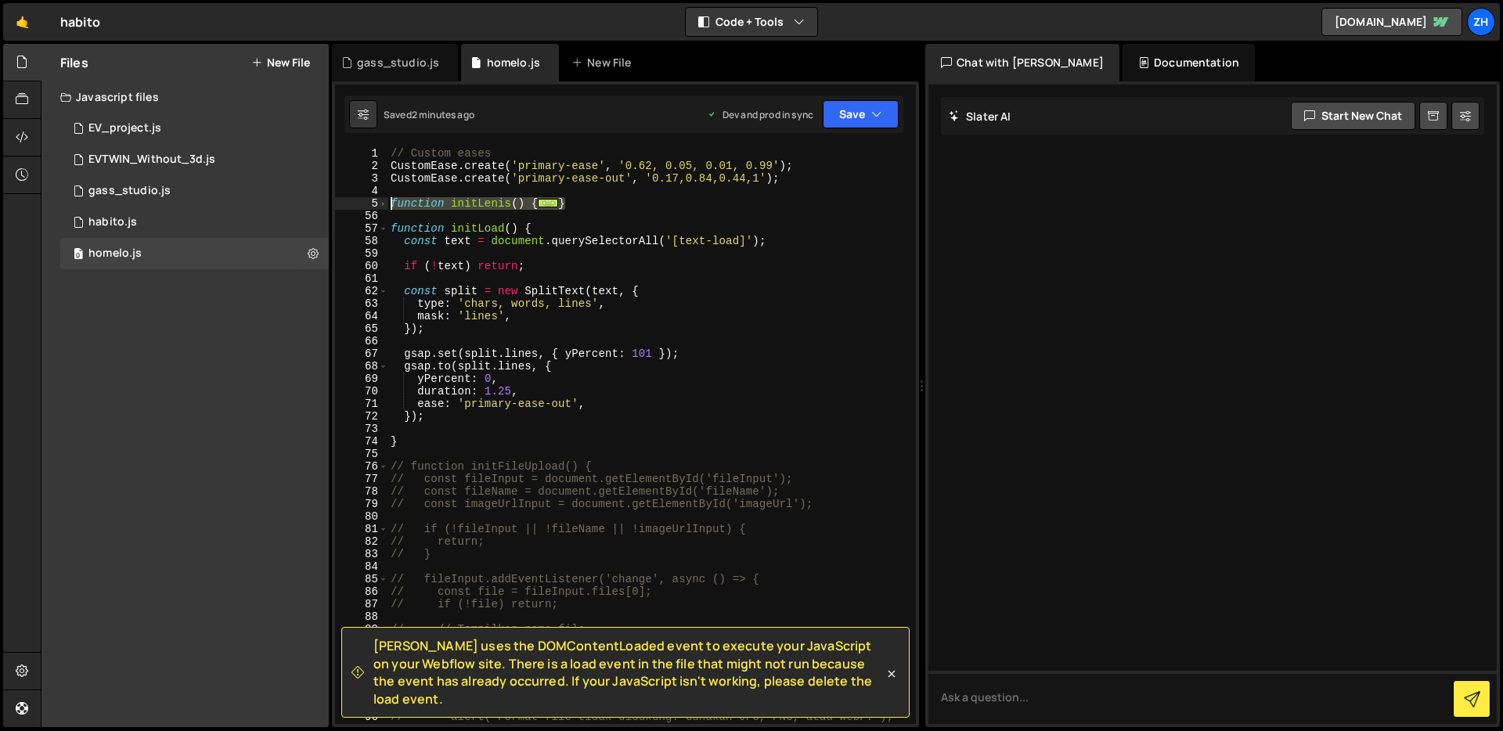
drag, startPoint x: 589, startPoint y: 207, endPoint x: 354, endPoint y: 204, distance: 234.9
click at [353, 203] on div "// Your [PERSON_NAME] configuration 1 2 3 4 5 56 57 58 59 60 61 62 63 64 65 66 …" at bounding box center [625, 435] width 581 height 577
paste textarea "}"
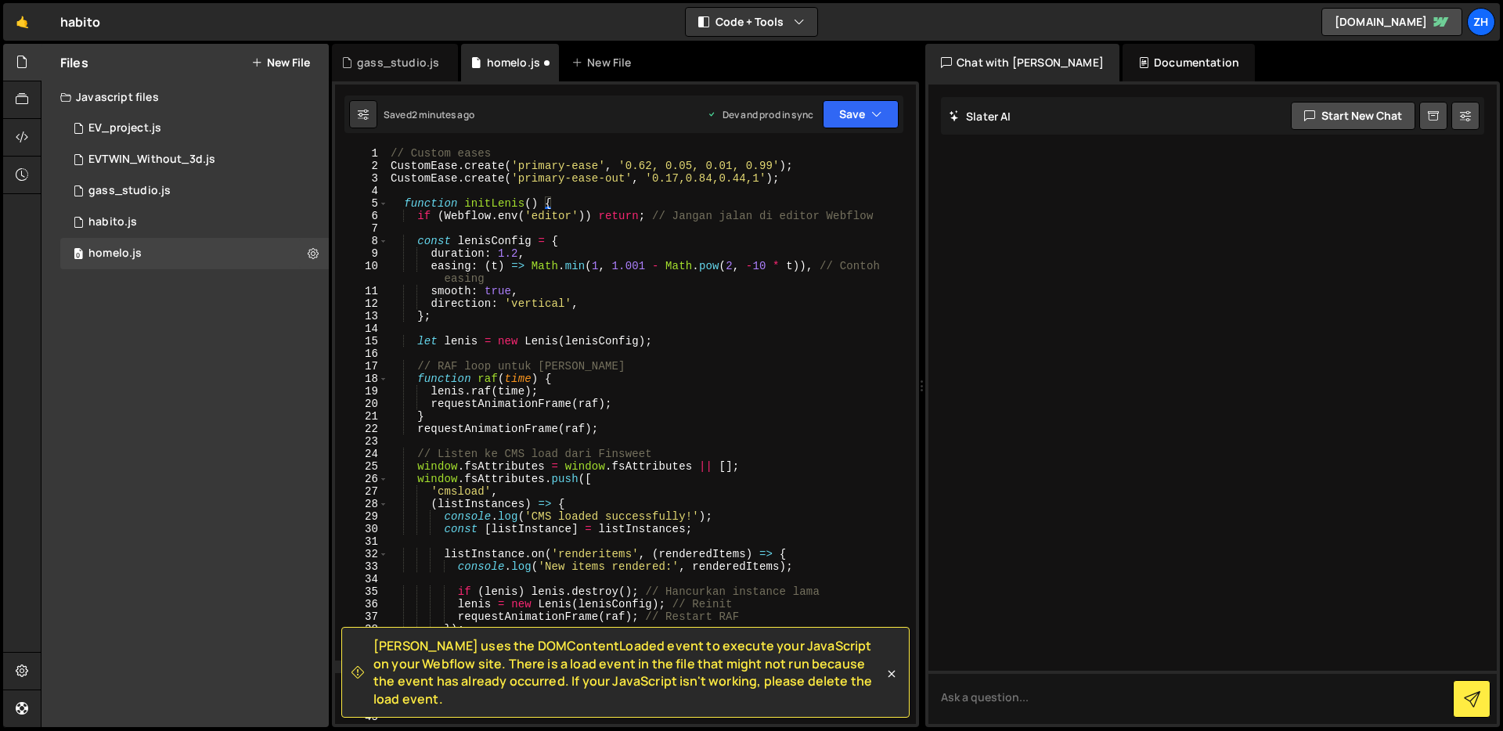
click at [709, 251] on div "// Custom eases CustomEase . create ( 'primary-ease' , '0.62, 0.05, 0.01, 0.99'…" at bounding box center [648, 448] width 522 height 602
click at [845, 123] on button "Save" at bounding box center [861, 114] width 76 height 28
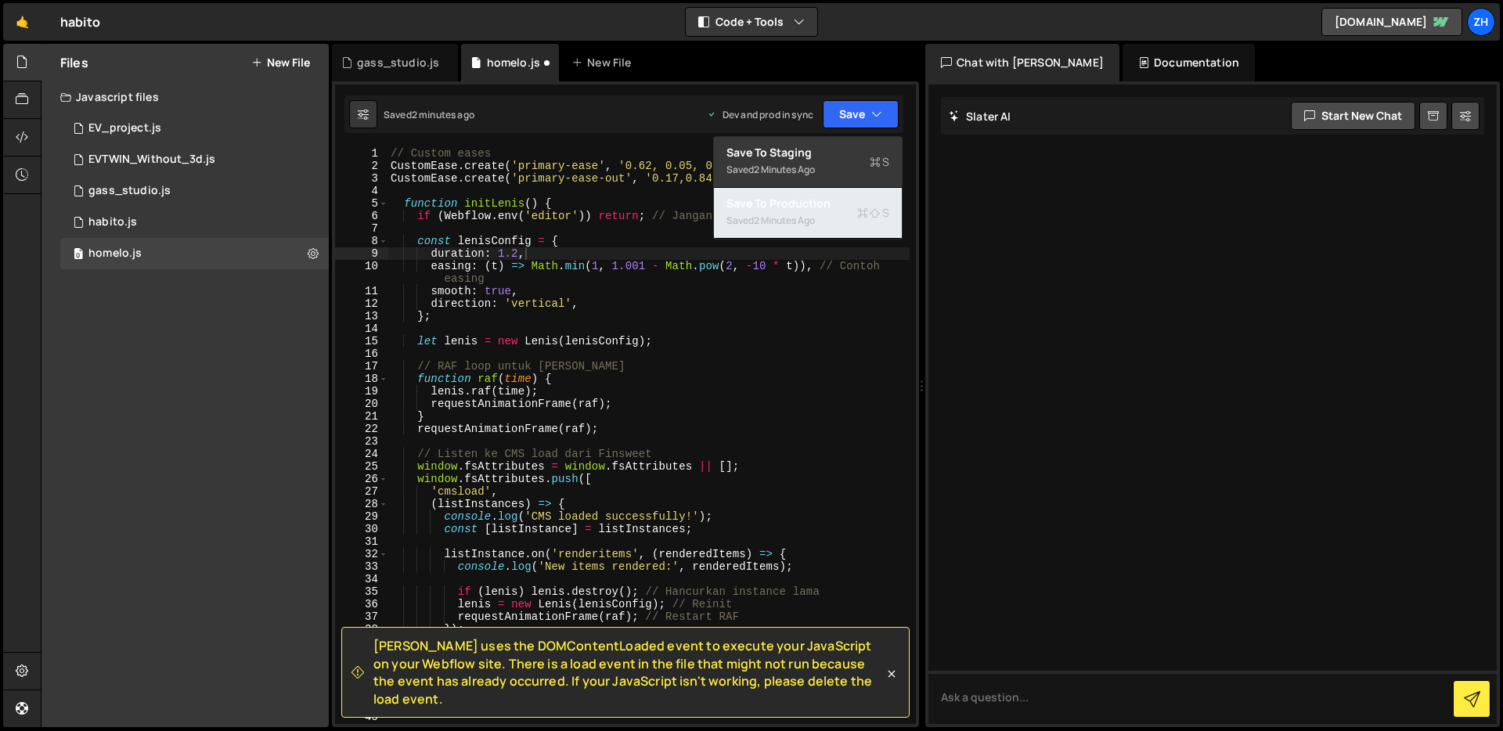
click at [822, 232] on button "Save to Production S Saved 2 minutes ago" at bounding box center [808, 213] width 188 height 51
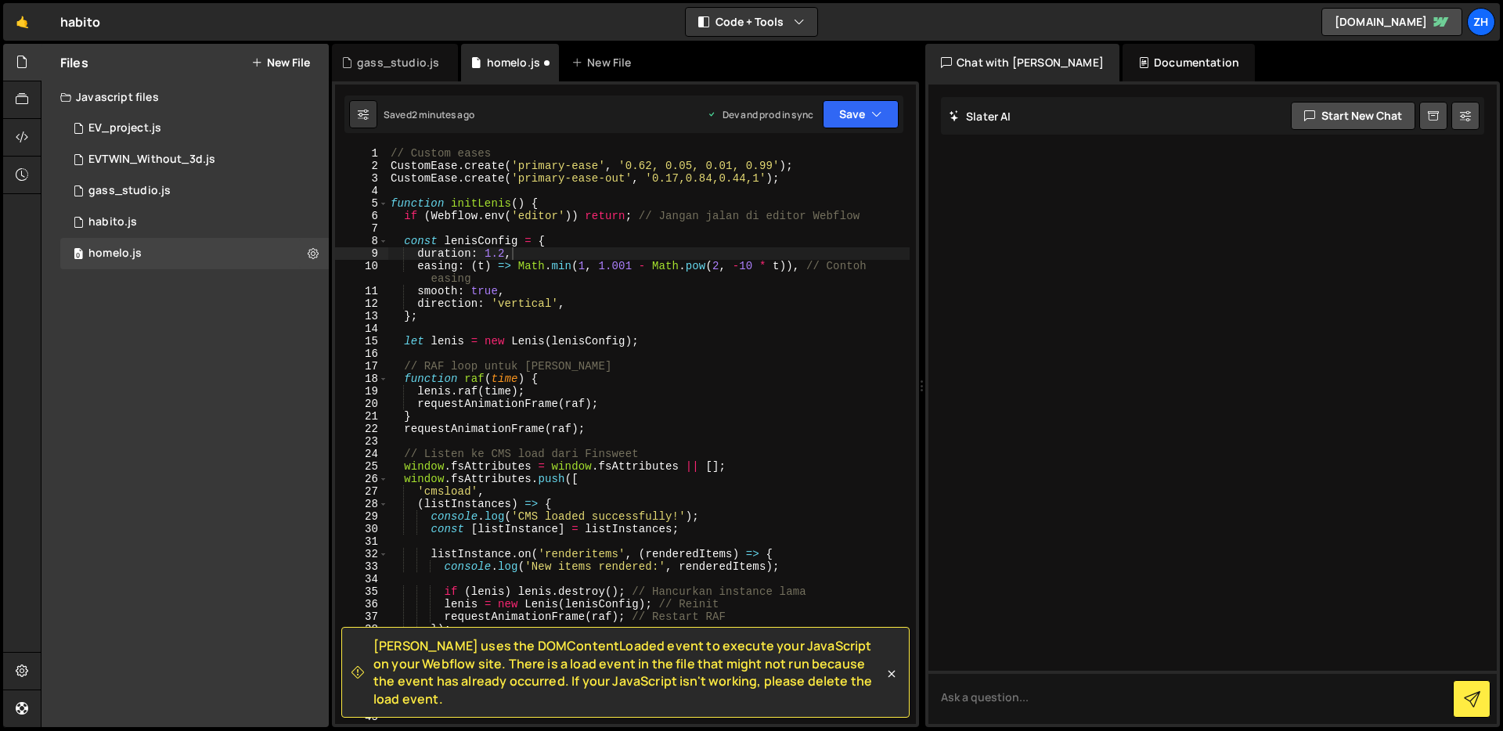
click at [781, 378] on div "// Custom eases CustomEase . create ( 'primary-ease' , '0.62, 0.05, 0.01, 0.99'…" at bounding box center [648, 448] width 522 height 602
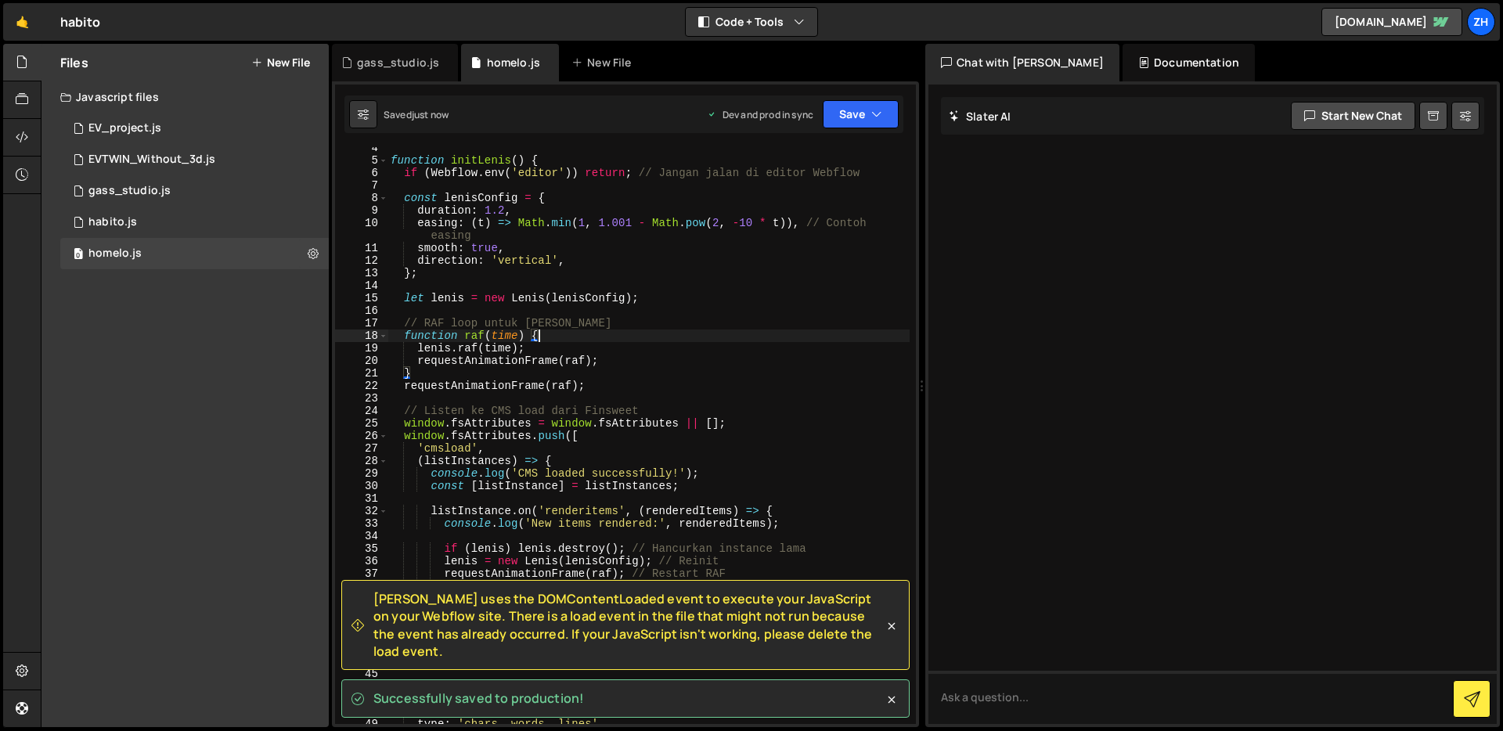
scroll to position [43, 0]
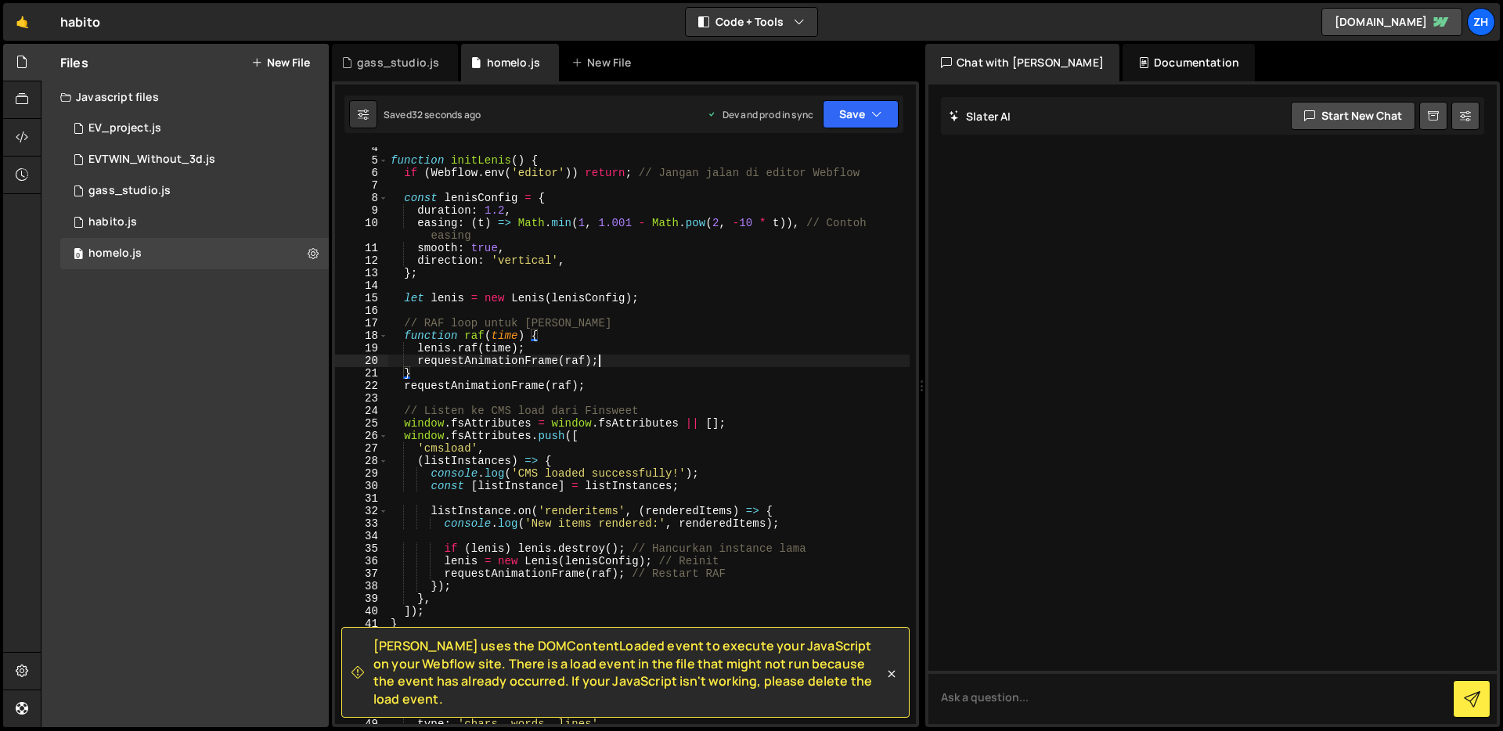
click at [681, 356] on div "function initLenis ( ) { if ( Webflow . env ( 'editor' )) return ; // Jangan ja…" at bounding box center [648, 443] width 522 height 602
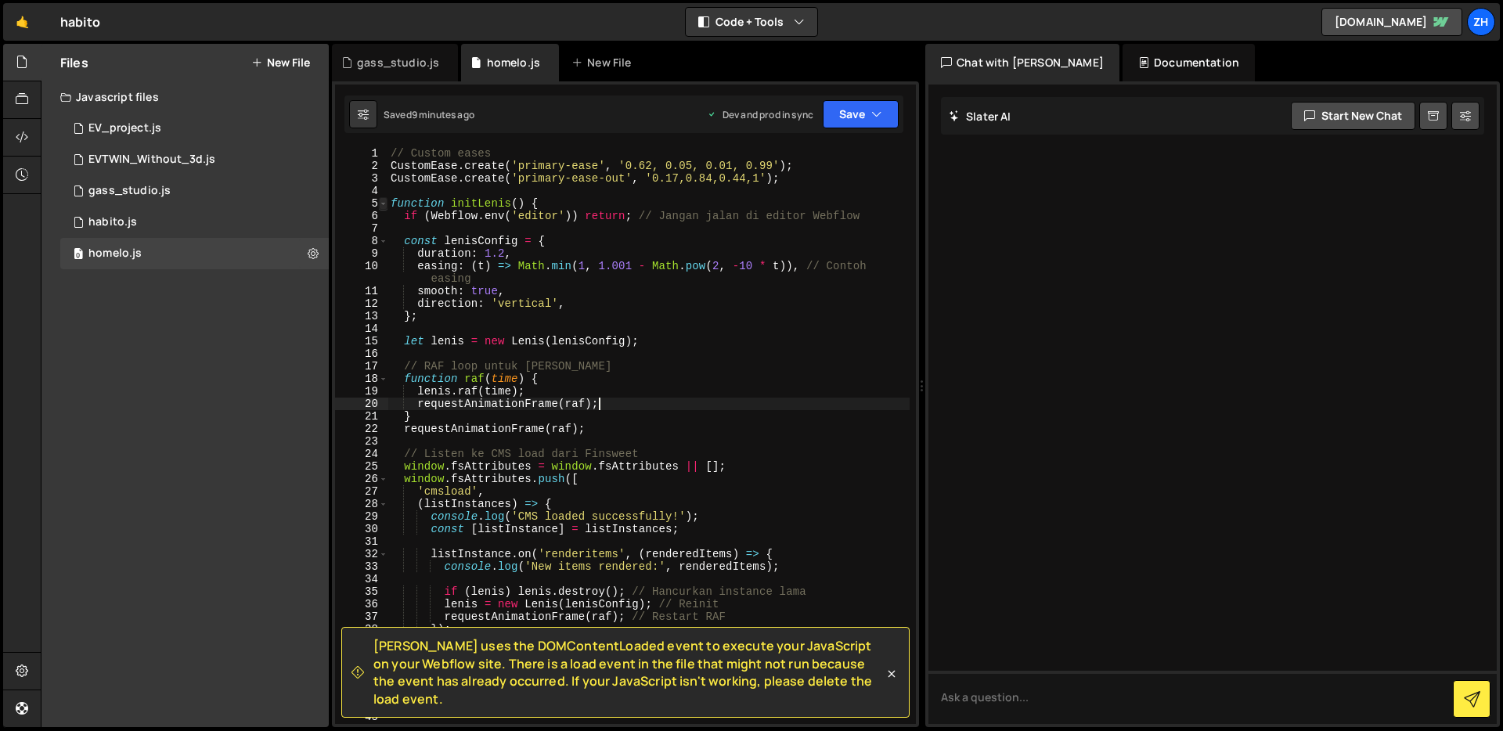
click at [384, 204] on span at bounding box center [383, 203] width 9 height 13
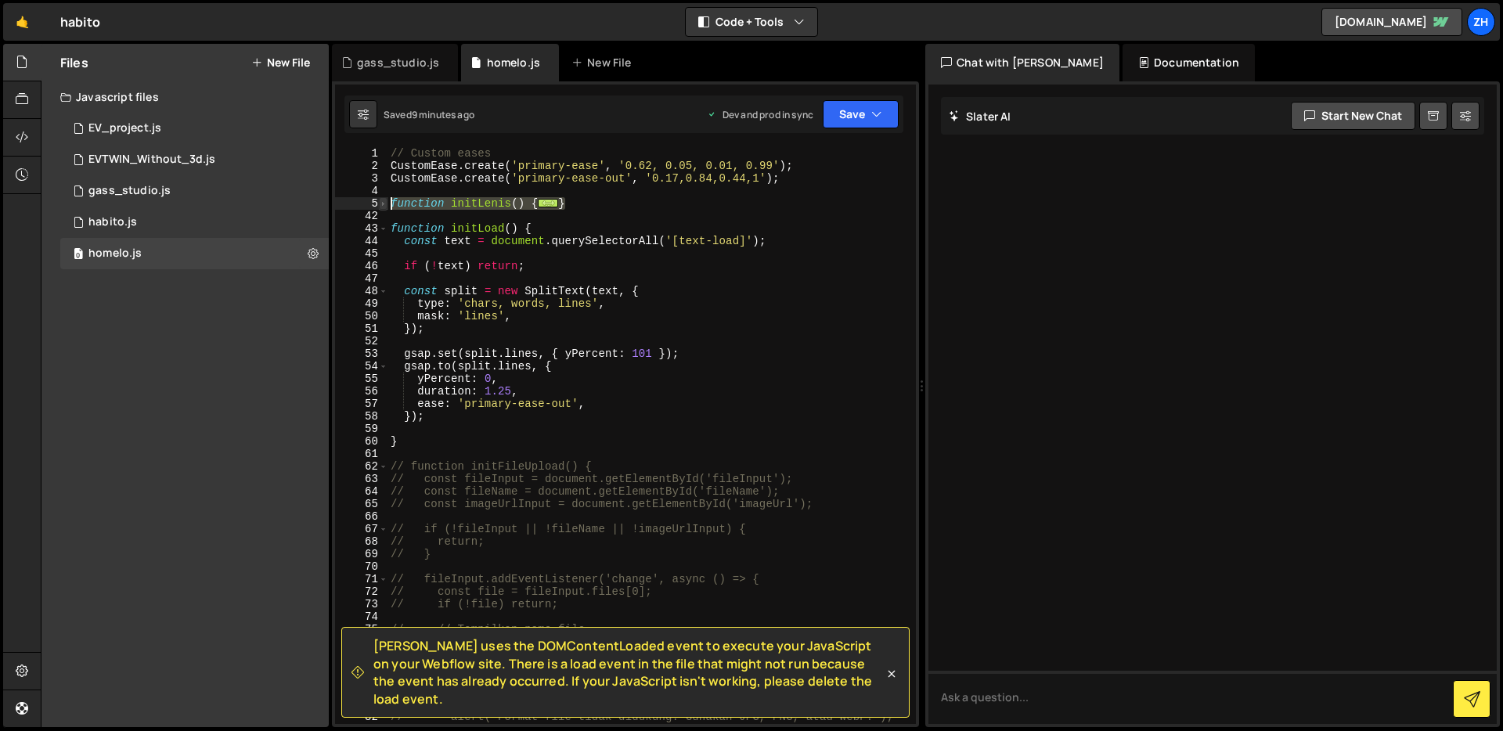
drag, startPoint x: 605, startPoint y: 204, endPoint x: 385, endPoint y: 204, distance: 220.0
click at [385, 204] on div "requestAnimationFrame(raf); 1 2 3 4 5 42 43 44 45 46 47 48 49 50 51 52 53 54 55…" at bounding box center [625, 435] width 581 height 577
paste textarea "}"
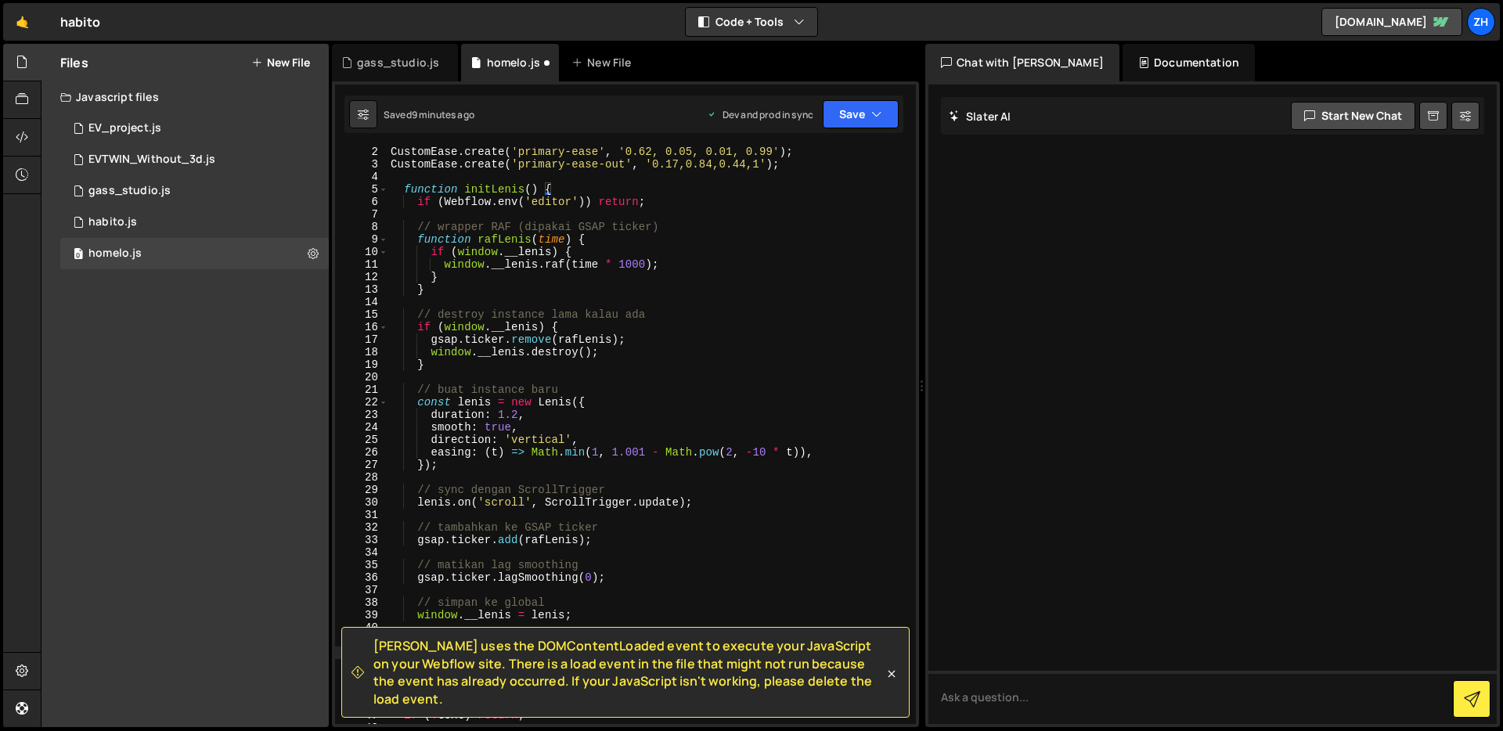
scroll to position [38, 0]
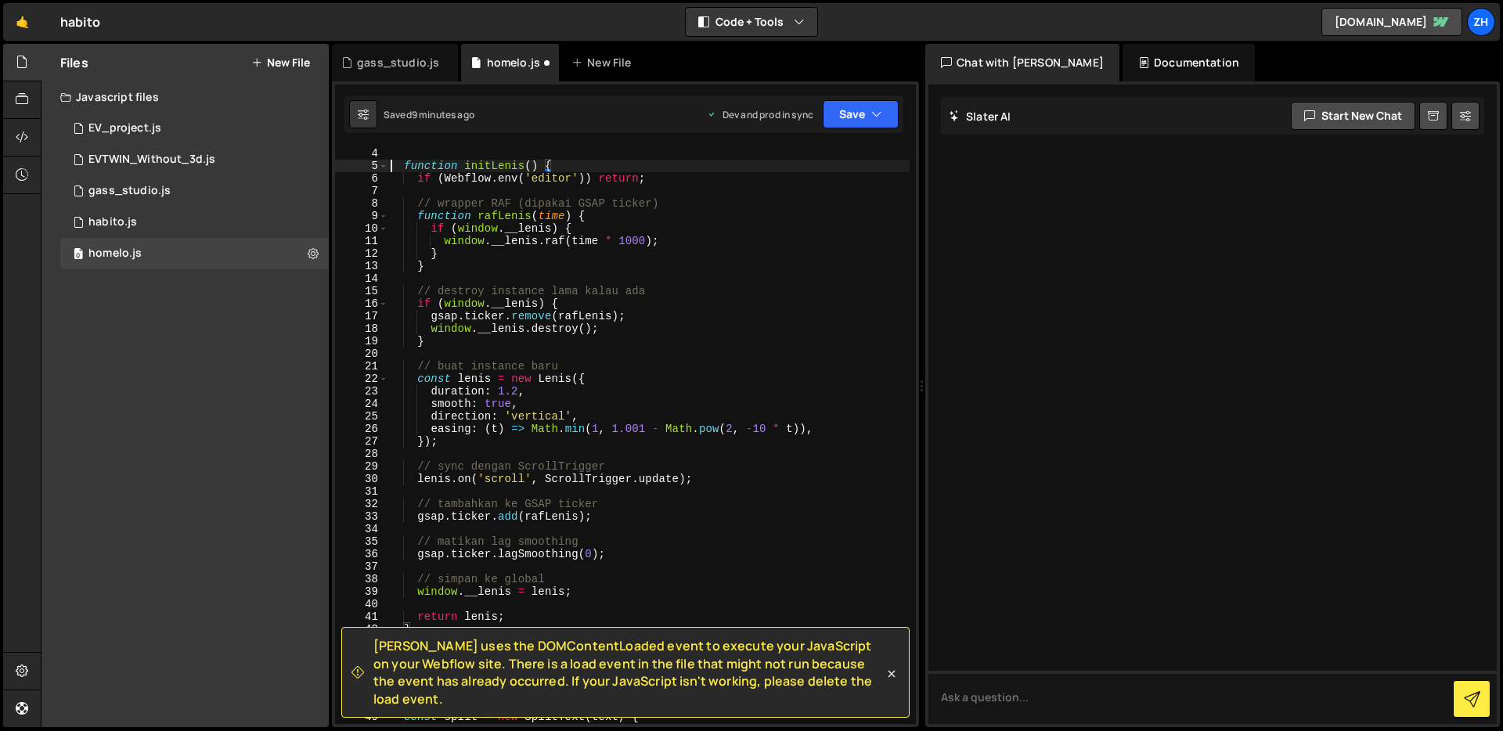
click at [391, 170] on div "function initLenis ( ) { if ( Webflow . env ( 'editor' )) return ; // wrapper R…" at bounding box center [648, 448] width 522 height 602
type textarea "function initLenis() {"
click at [384, 165] on span at bounding box center [383, 166] width 9 height 13
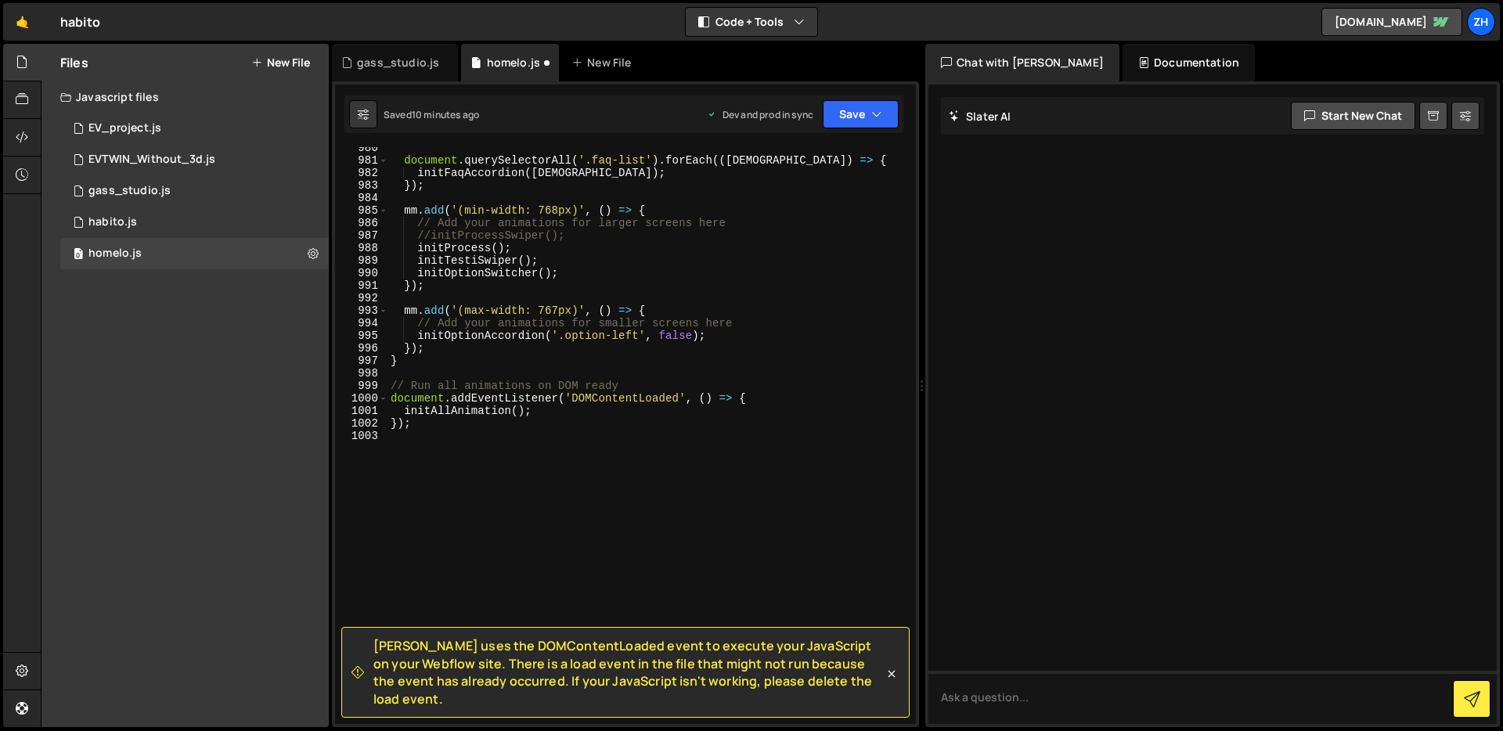
scroll to position [11880, 0]
click at [686, 432] on div "document . querySelectorAll ( '.faq-list' ) . forEach (( faqList ) => { initFaq…" at bounding box center [648, 443] width 522 height 602
paste textarea "]);"
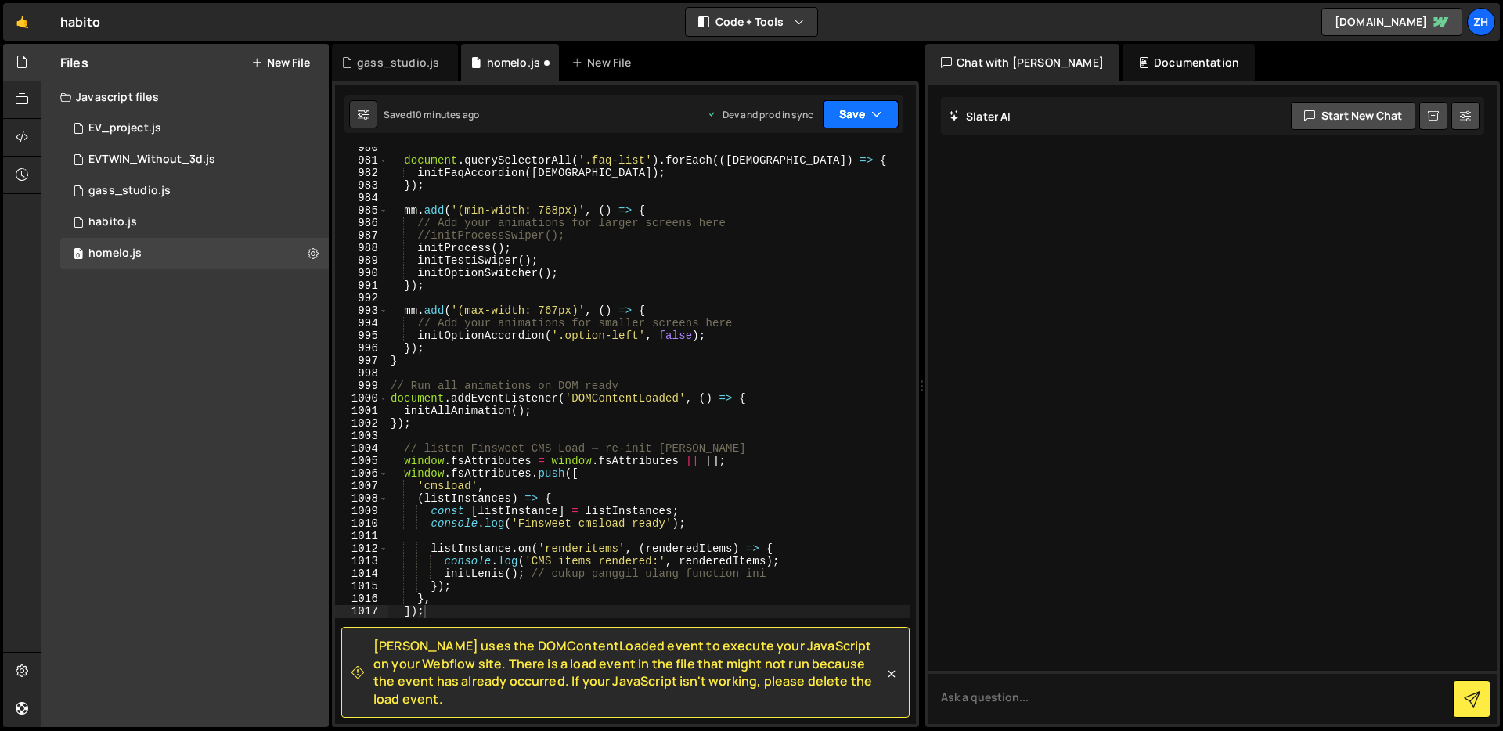
click at [862, 110] on button "Save" at bounding box center [861, 114] width 76 height 28
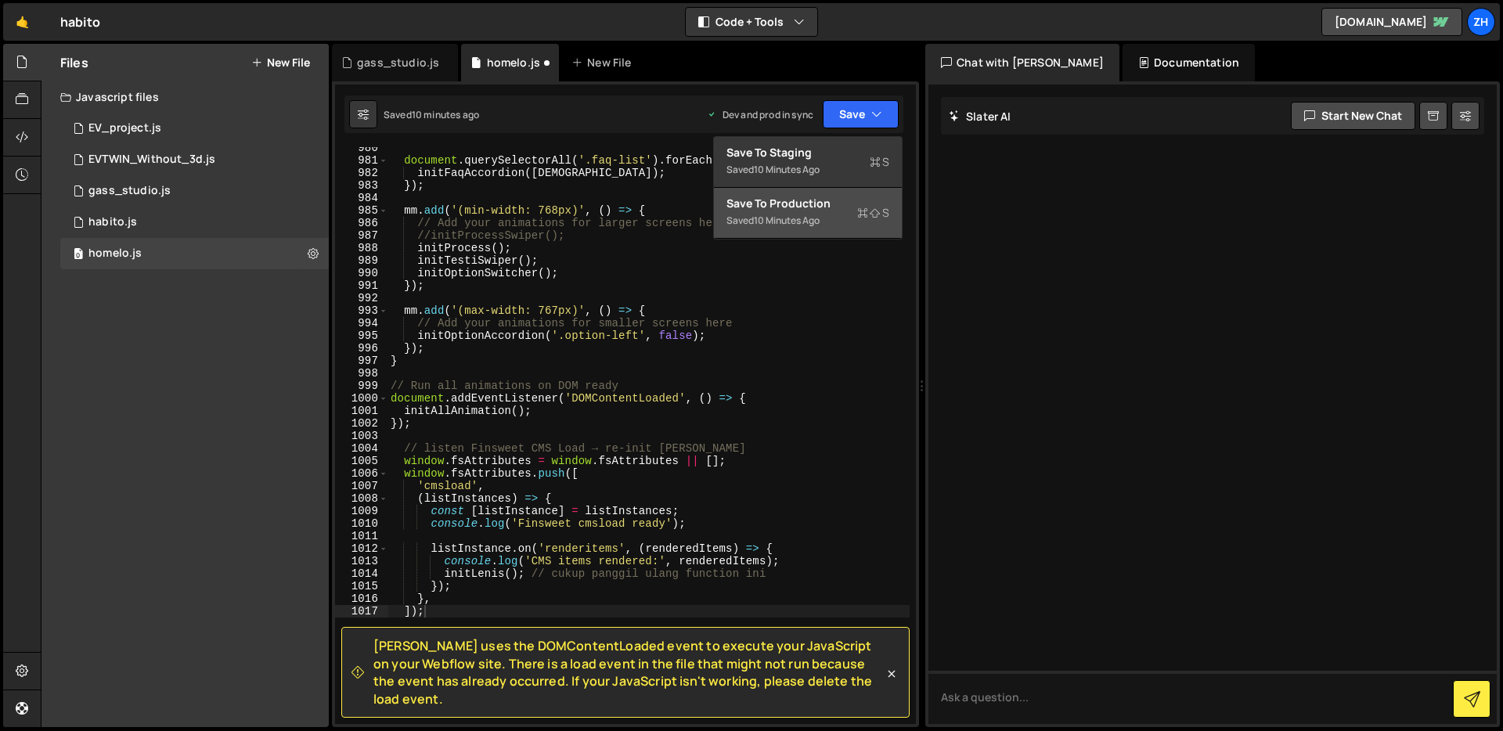
click at [827, 211] on div "Saved 10 minutes ago" at bounding box center [807, 220] width 163 height 19
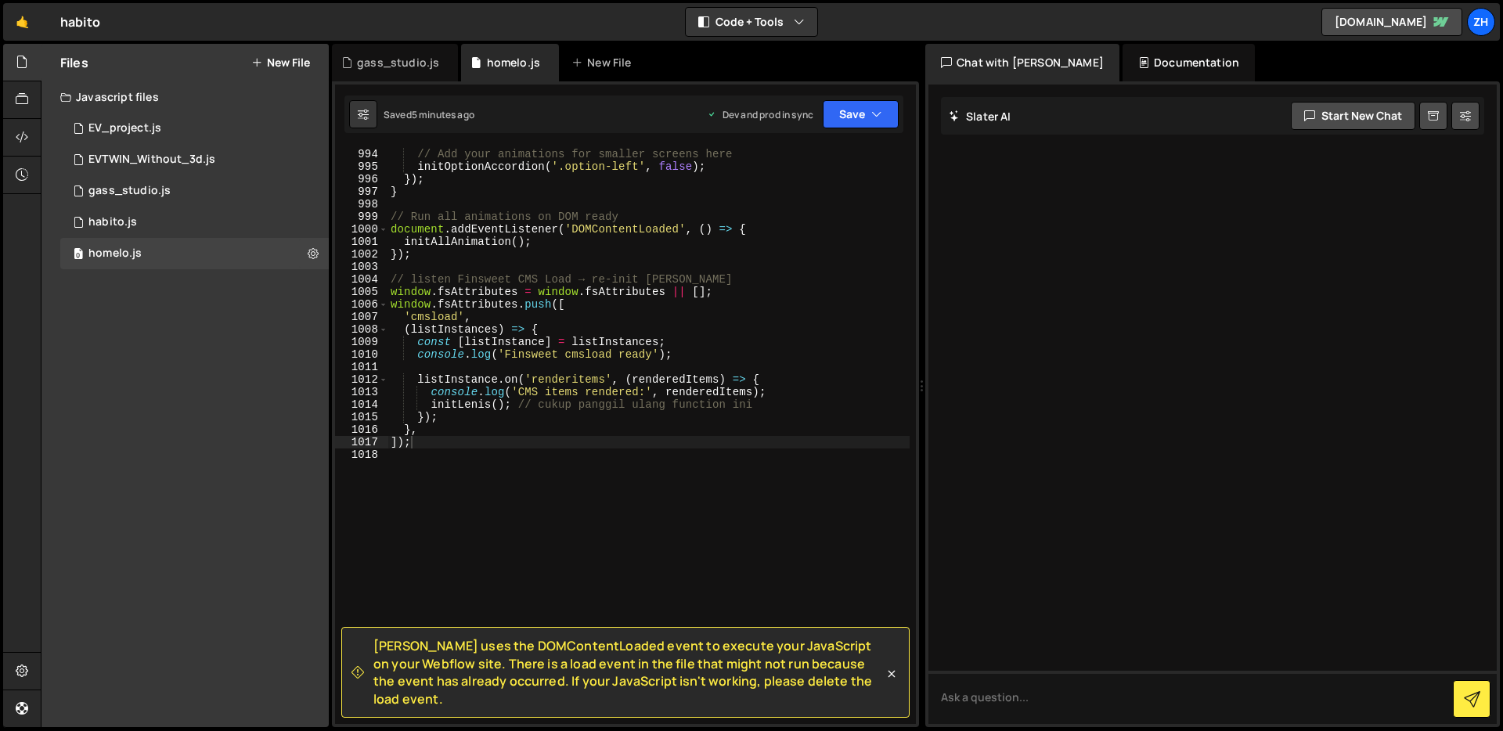
click at [752, 329] on div "mm . add ( '(max-width: 767px)' , ( ) => { // Add your animations for smaller s…" at bounding box center [648, 436] width 522 height 602
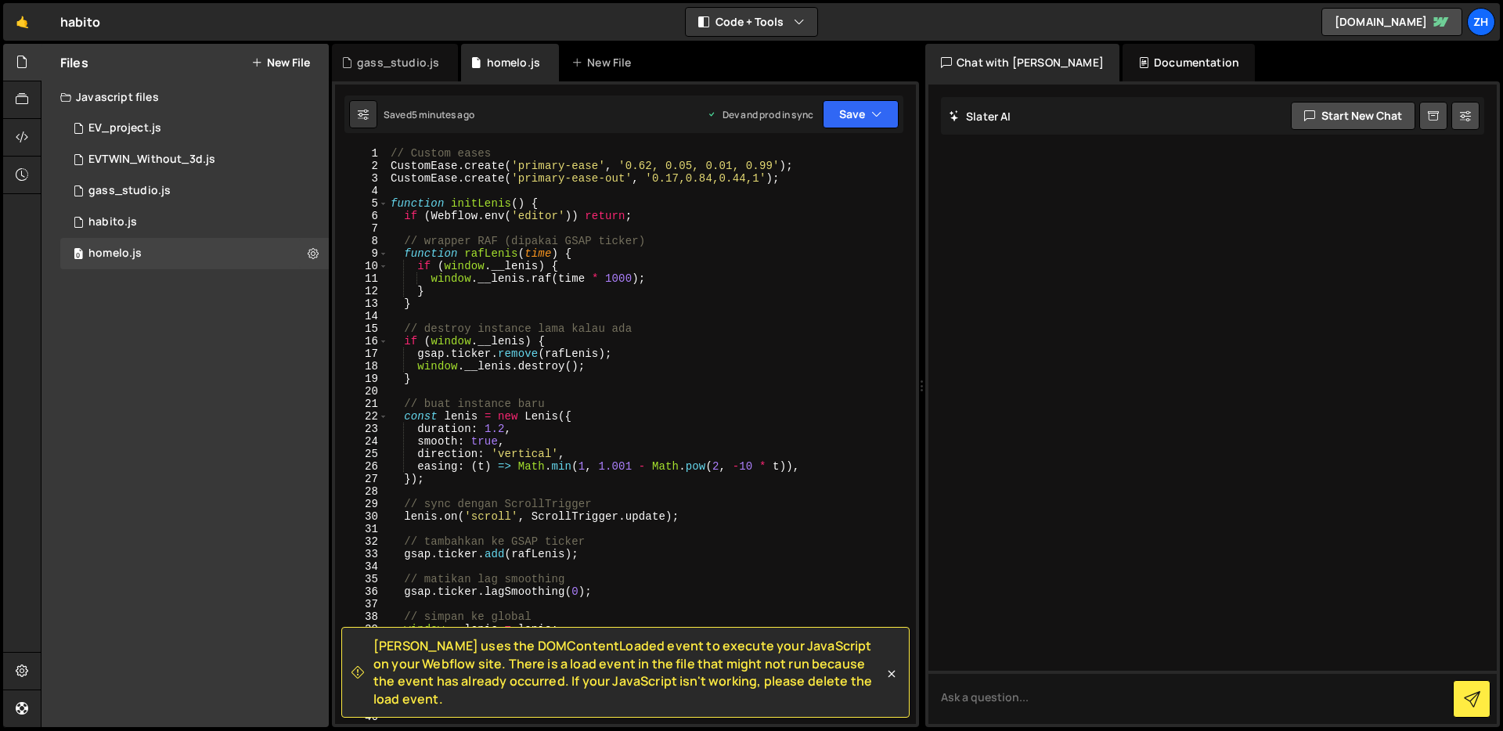
scroll to position [0, 0]
click at [721, 287] on div "// Custom eases CustomEase . create ( 'primary-ease' , '0.62, 0.05, 0.01, 0.99'…" at bounding box center [648, 448] width 522 height 602
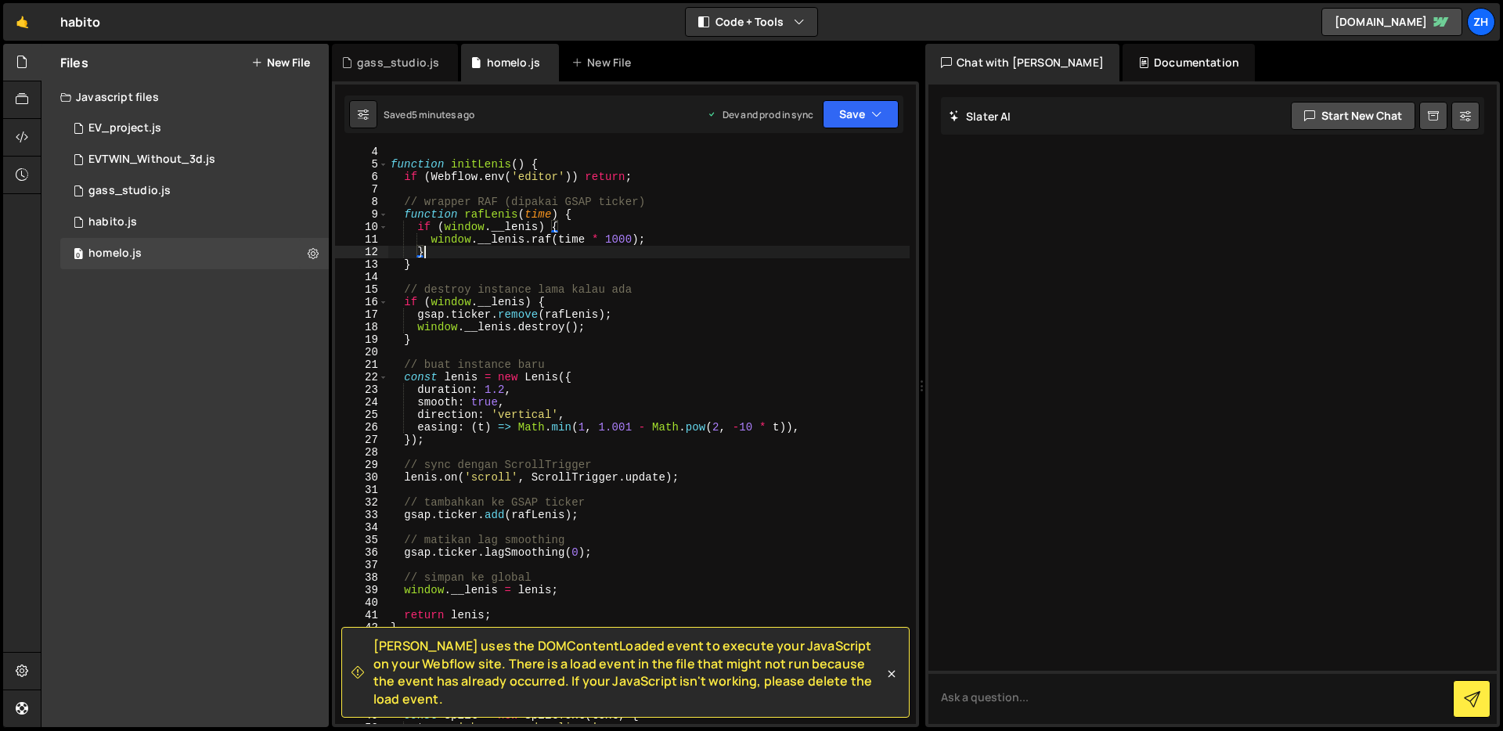
click at [721, 308] on div "function initLenis ( ) { if ( Webflow . env ( 'editor' )) return ; // wrapper R…" at bounding box center [648, 447] width 522 height 602
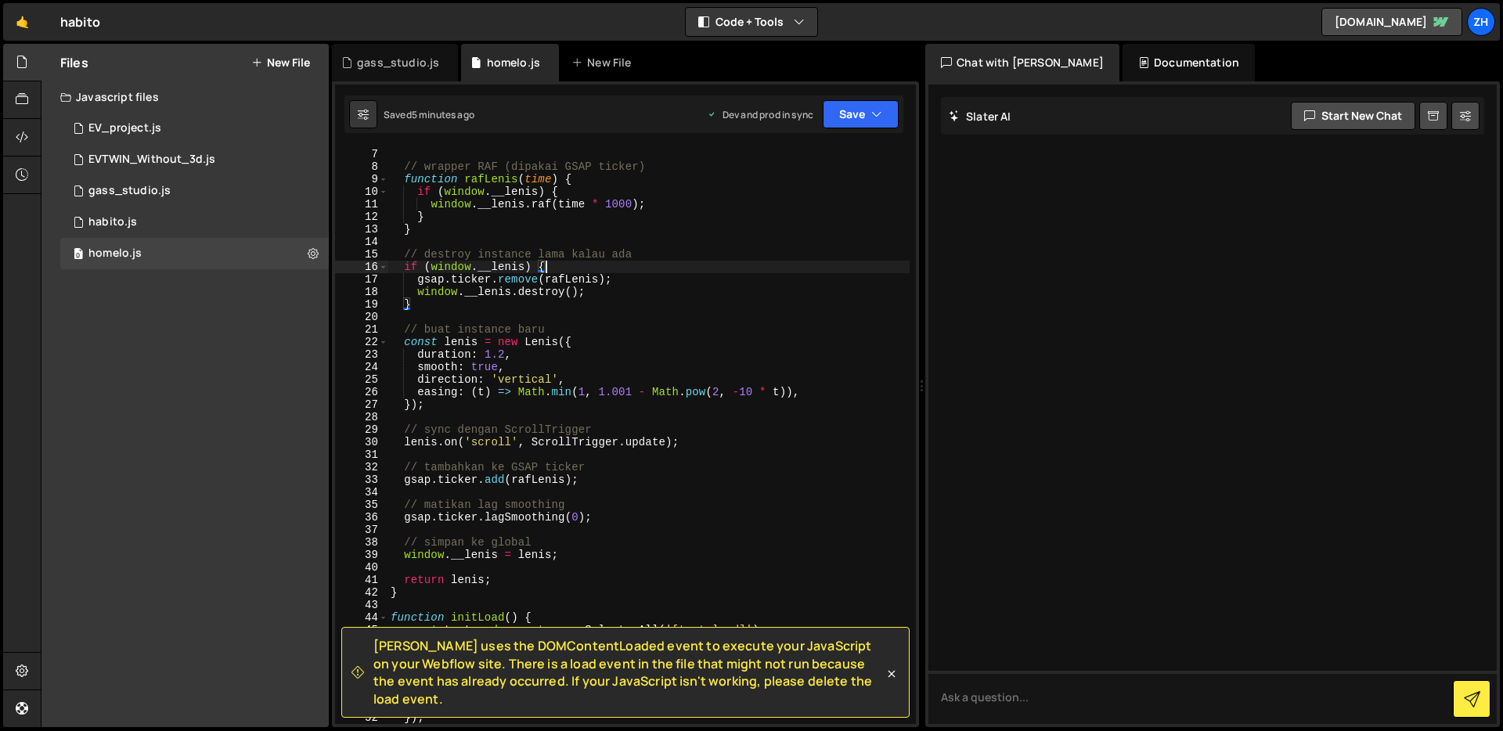
click at [721, 308] on div "if ( Webflow . env ( 'editor' )) return ; // wrapper RAF (dipakai GSAP ticker) …" at bounding box center [648, 436] width 522 height 602
type textarea "}"
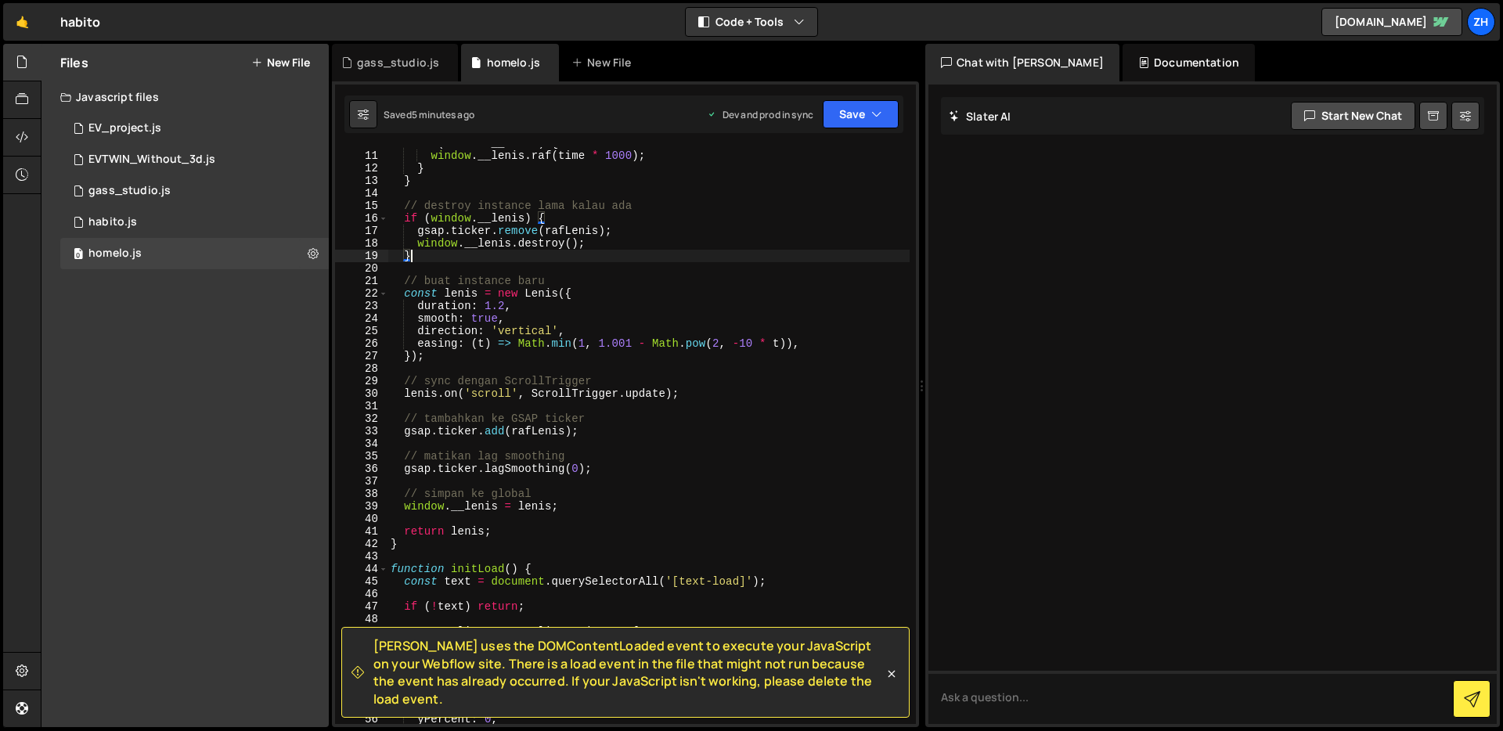
scroll to position [137, 0]
